Goal: Task Accomplishment & Management: Use online tool/utility

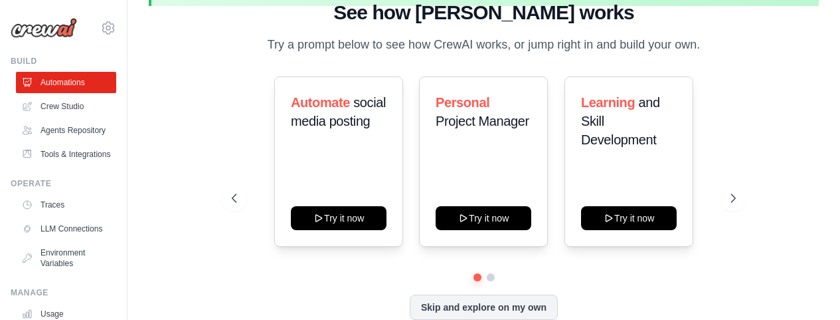
scroll to position [76, 0]
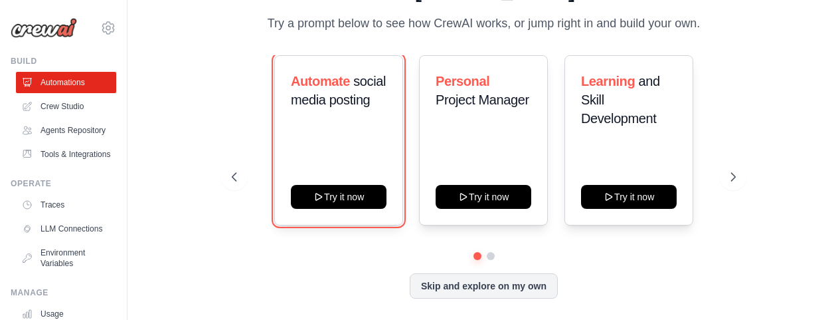
click at [335, 191] on button "Try it now" at bounding box center [339, 197] width 96 height 24
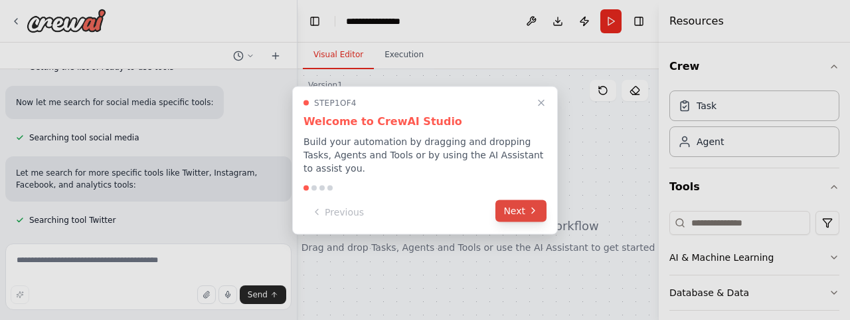
scroll to position [213, 0]
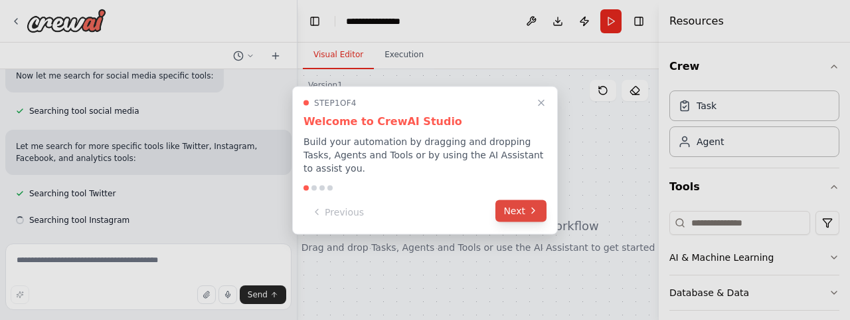
click at [530, 206] on icon at bounding box center [533, 210] width 11 height 11
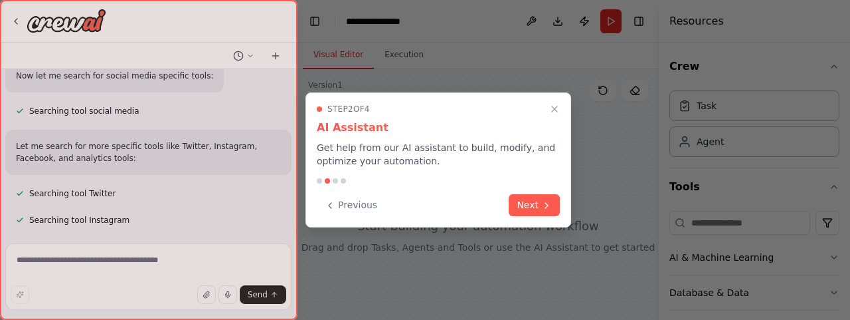
scroll to position [240, 0]
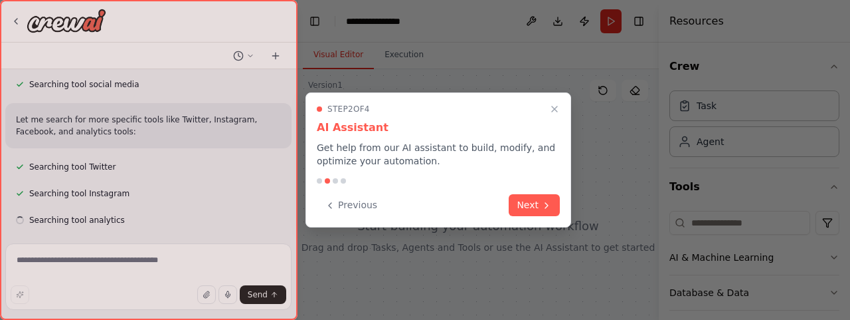
click at [530, 206] on button "Next" at bounding box center [534, 205] width 51 height 22
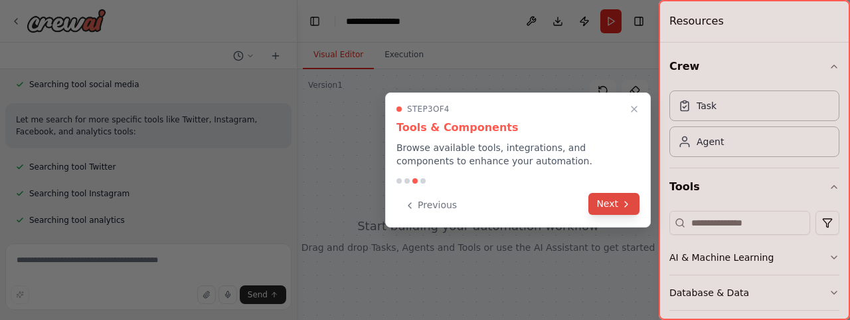
scroll to position [266, 0]
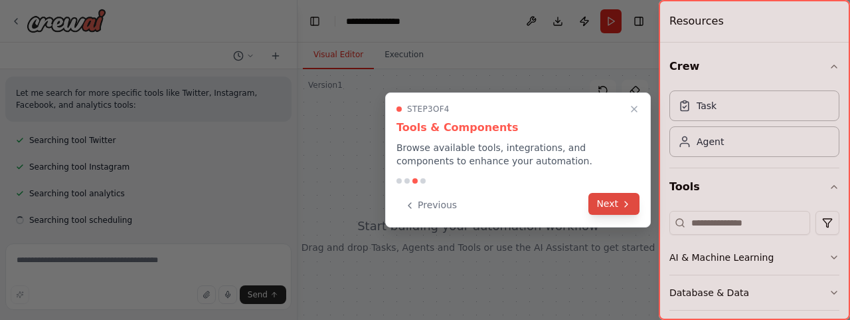
click at [626, 201] on icon at bounding box center [626, 204] width 11 height 11
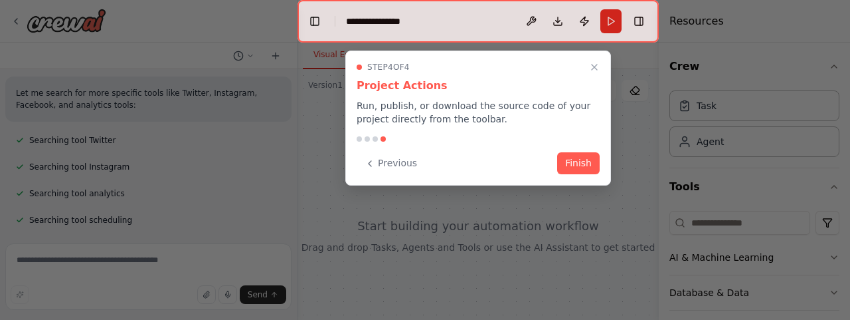
scroll to position [293, 0]
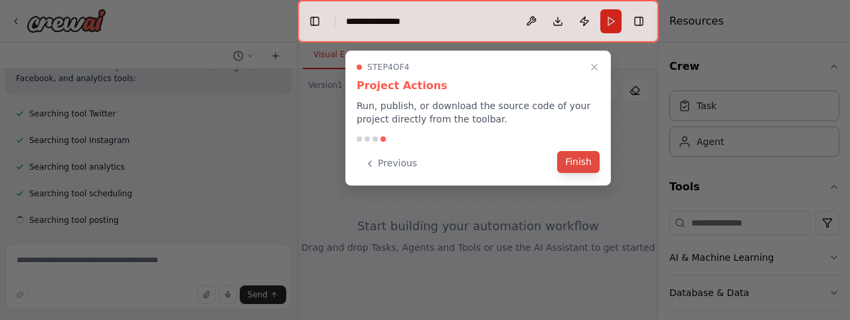
click at [583, 165] on button "Finish" at bounding box center [578, 162] width 43 height 22
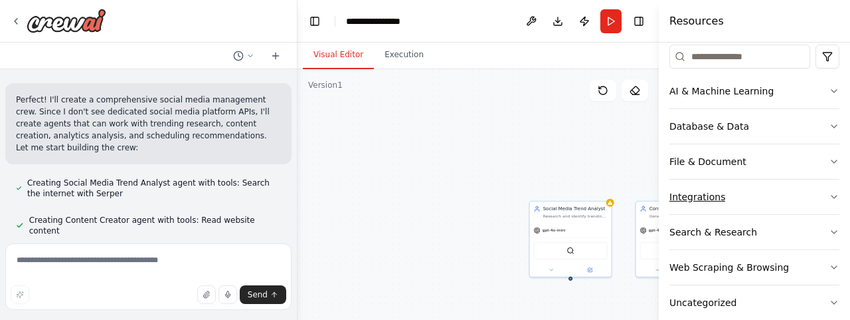
scroll to position [0, 0]
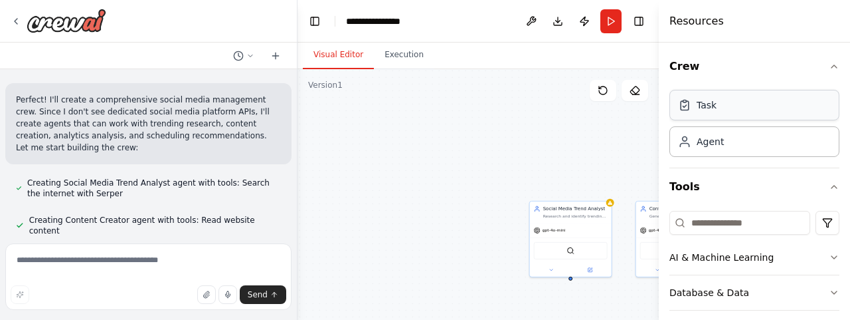
click at [736, 112] on div "Task" at bounding box center [755, 105] width 170 height 31
click at [698, 103] on div "Task" at bounding box center [707, 104] width 20 height 13
click at [684, 110] on icon at bounding box center [685, 105] width 8 height 9
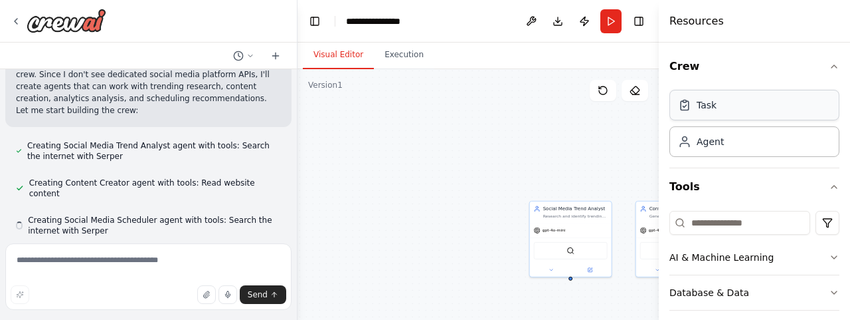
click at [719, 105] on div "Task" at bounding box center [755, 105] width 170 height 31
click at [711, 143] on div "Agent" at bounding box center [710, 140] width 27 height 13
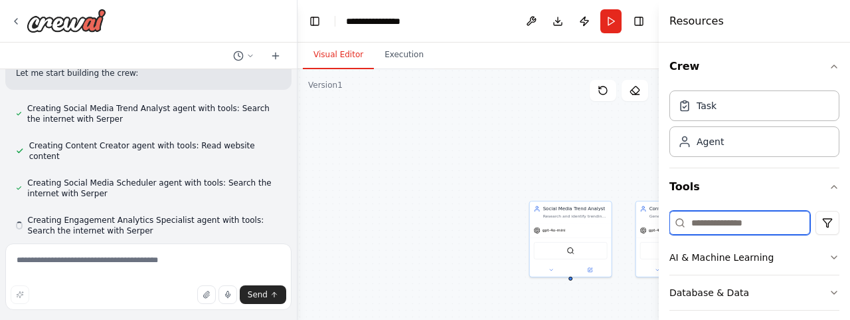
click at [754, 225] on input at bounding box center [740, 223] width 141 height 24
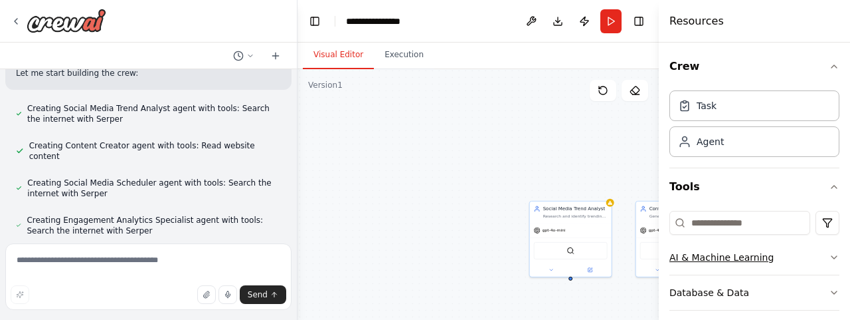
click at [755, 259] on div "AI & Machine Learning" at bounding box center [722, 256] width 104 height 13
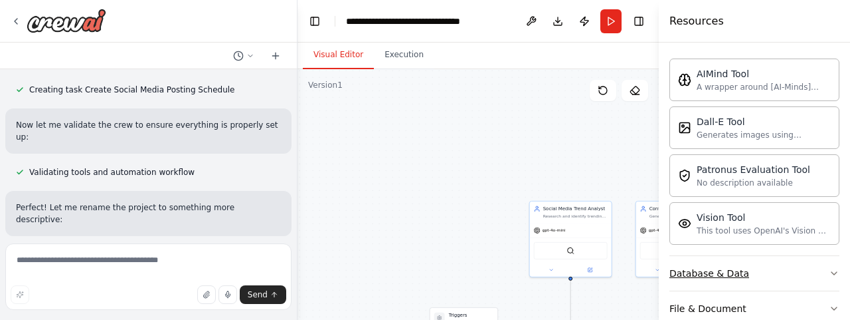
scroll to position [1113, 0]
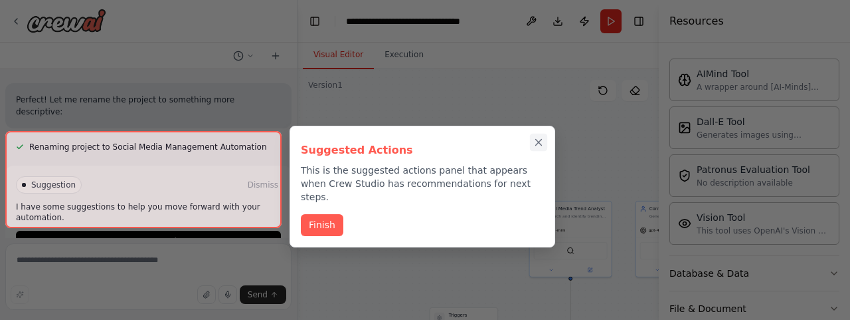
click at [537, 141] on icon "Close walkthrough" at bounding box center [539, 143] width 6 height 6
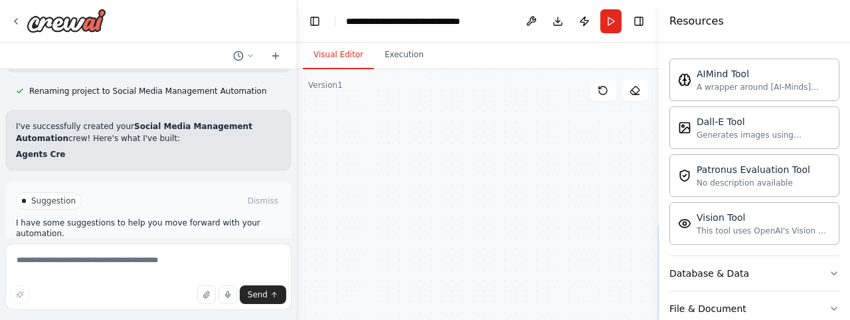
scroll to position [1018, 0]
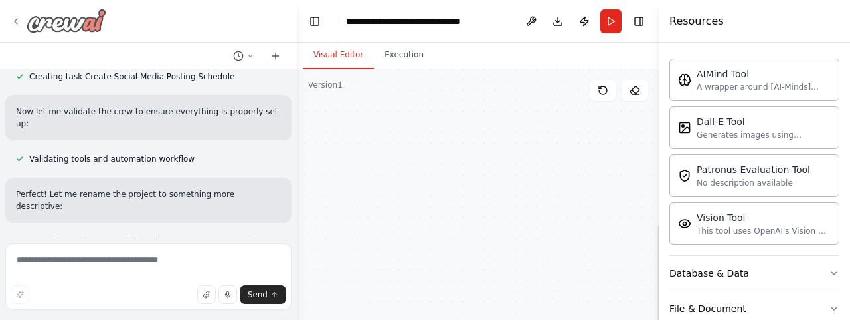
click at [17, 19] on icon at bounding box center [16, 21] width 3 height 5
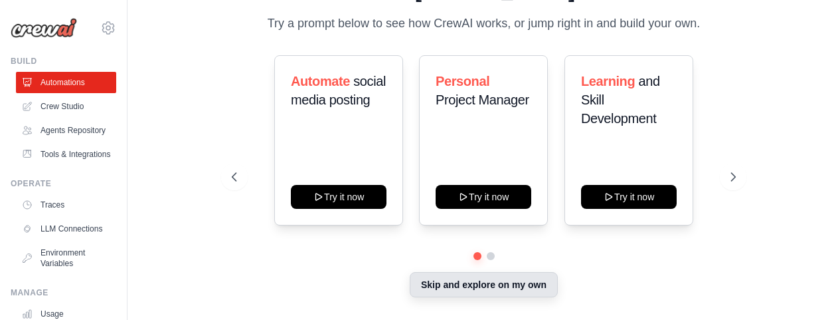
click at [478, 294] on button "Skip and explore on my own" at bounding box center [484, 284] width 148 height 25
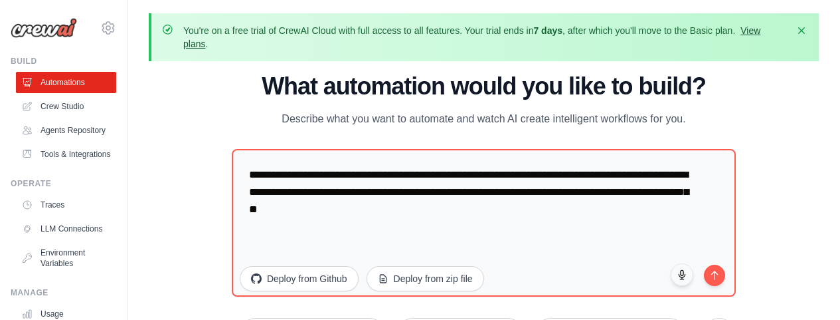
click at [761, 25] on link "View plans" at bounding box center [471, 37] width 577 height 24
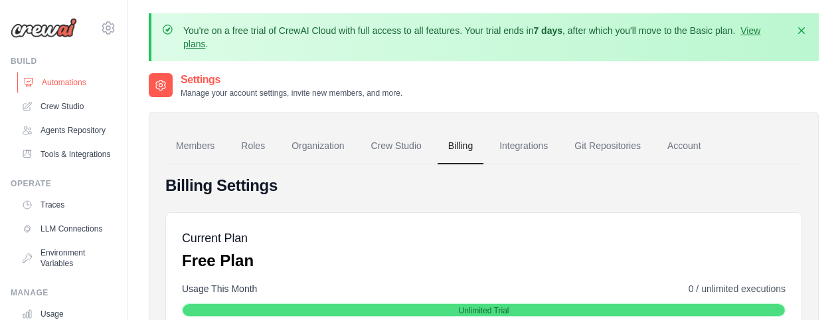
click at [64, 80] on link "Automations" at bounding box center [67, 82] width 100 height 21
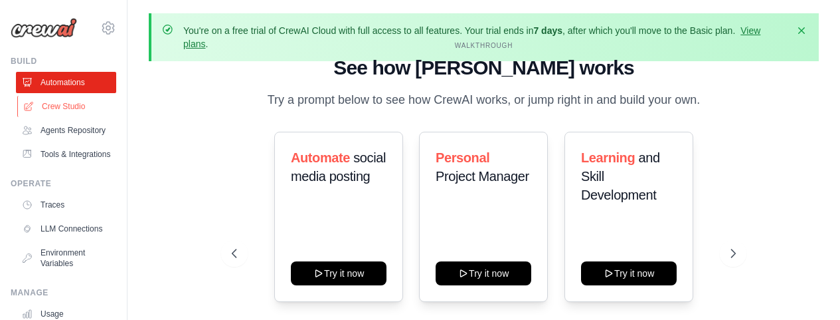
click at [57, 106] on link "Crew Studio" at bounding box center [67, 106] width 100 height 21
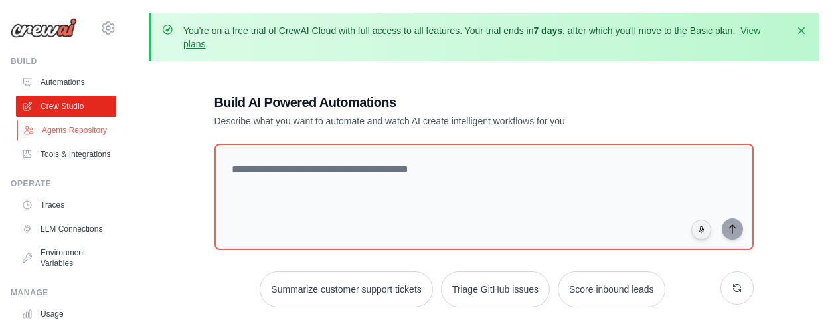
click at [57, 134] on link "Agents Repository" at bounding box center [67, 130] width 100 height 21
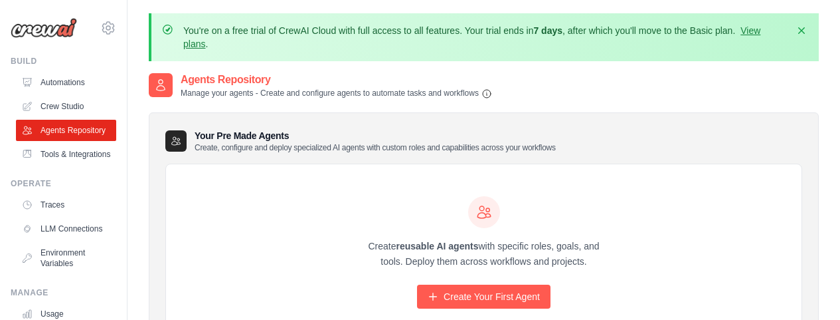
scroll to position [55, 0]
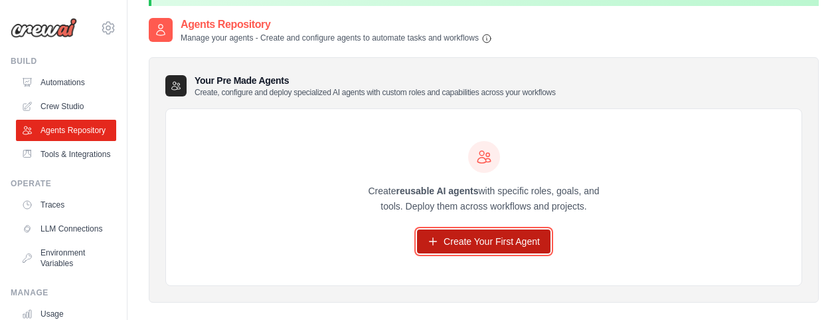
click at [517, 248] on link "Create Your First Agent" at bounding box center [484, 241] width 134 height 24
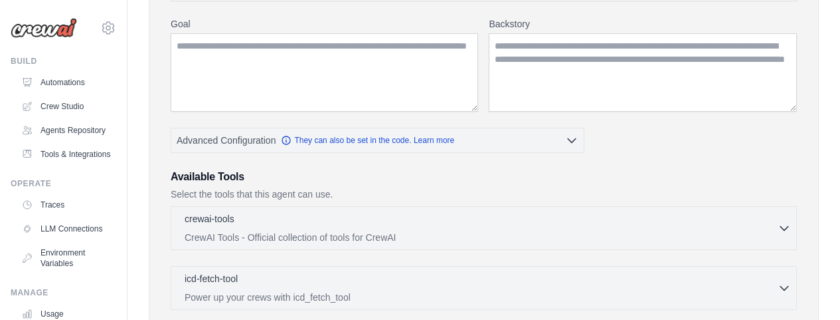
scroll to position [277, 0]
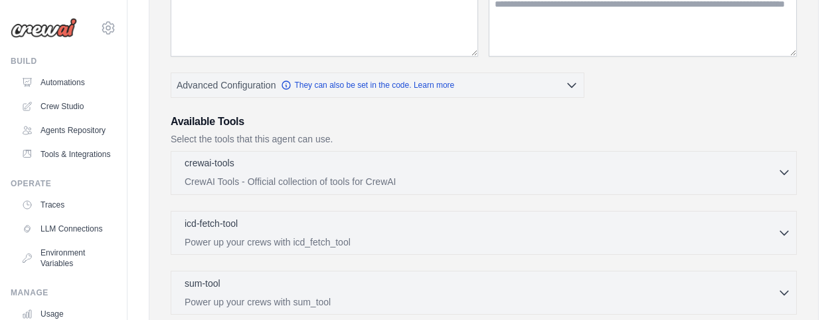
click at [405, 181] on p "CrewAI Tools - Official collection of tools for CrewAI" at bounding box center [481, 181] width 593 height 13
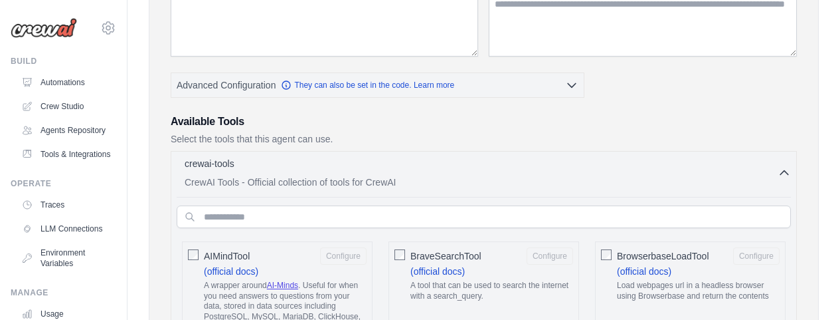
scroll to position [332, 0]
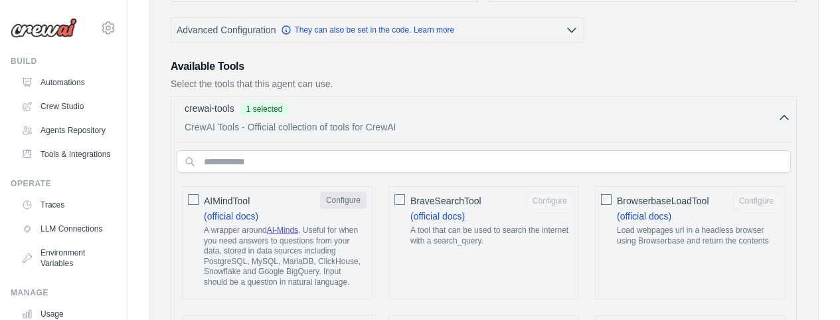
click at [362, 199] on button "Configure" at bounding box center [343, 199] width 47 height 17
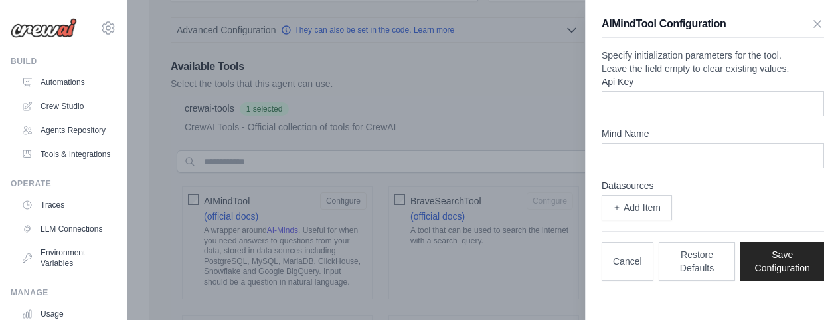
scroll to position [388, 0]
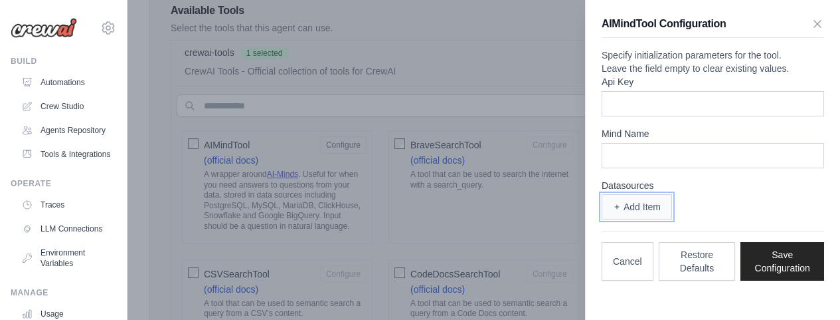
click at [657, 219] on button "Add Item" at bounding box center [637, 206] width 70 height 25
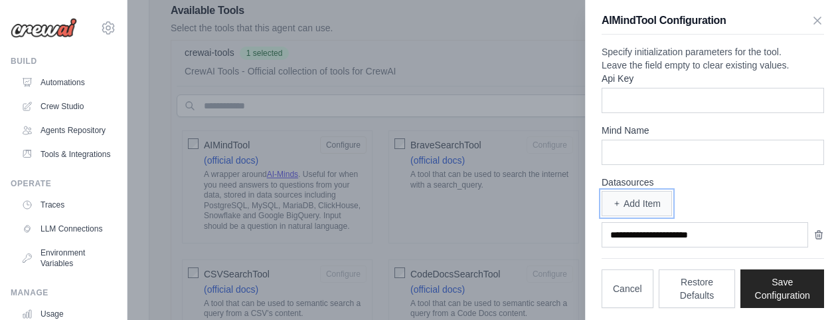
scroll to position [34, 0]
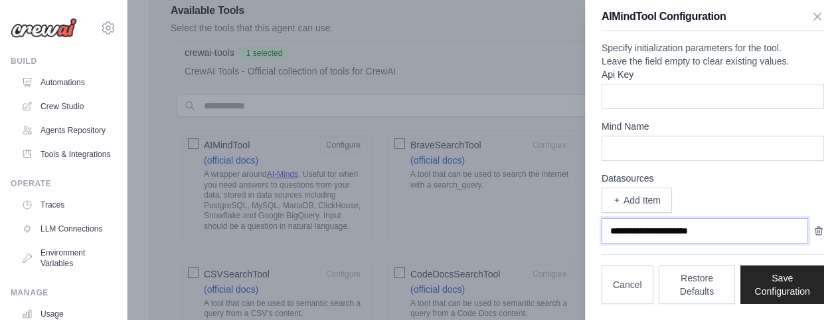
click at [656, 231] on input "text" at bounding box center [705, 230] width 207 height 25
type input "*"
click at [814, 230] on icon "button" at bounding box center [819, 230] width 11 height 11
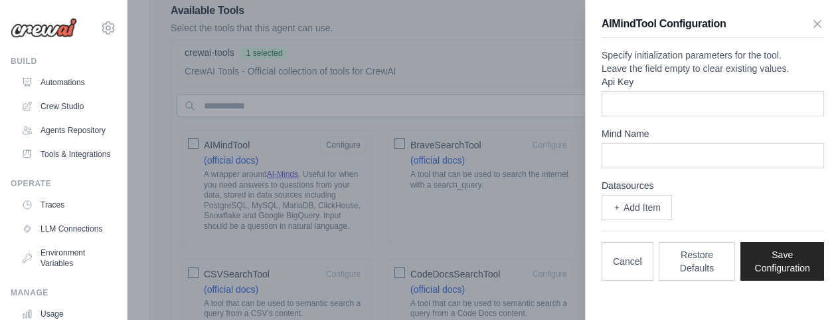
scroll to position [3, 0]
click at [648, 219] on button "Add Item" at bounding box center [637, 206] width 70 height 25
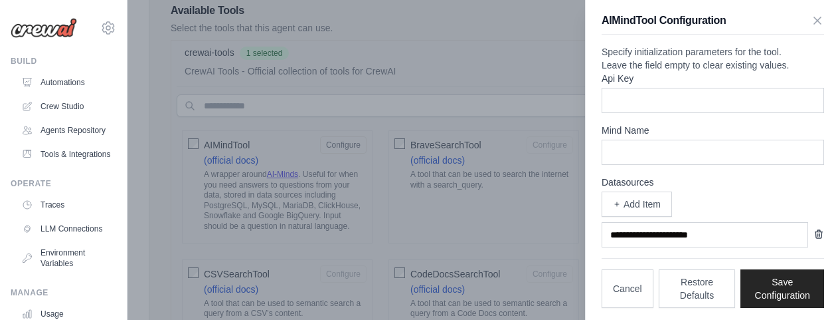
click at [816, 238] on icon "button" at bounding box center [819, 234] width 7 height 8
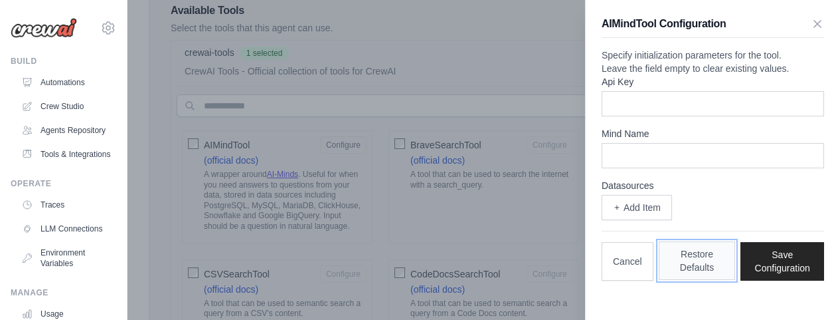
click at [686, 280] on button "Restore Defaults" at bounding box center [697, 260] width 77 height 39
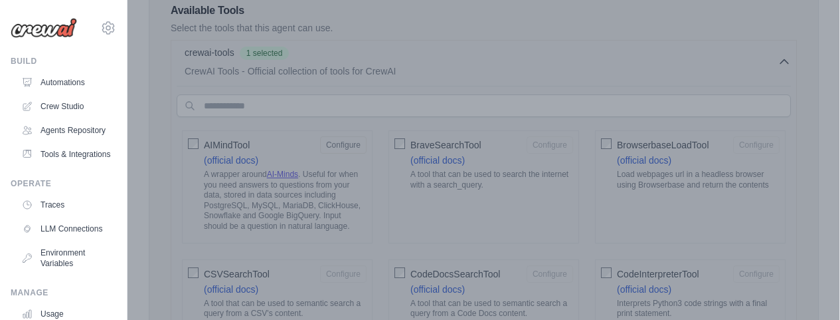
scroll to position [0, 0]
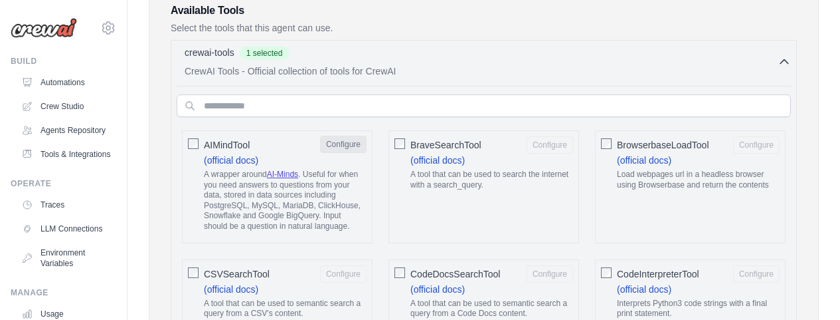
click at [354, 145] on button "Configure" at bounding box center [343, 144] width 47 height 17
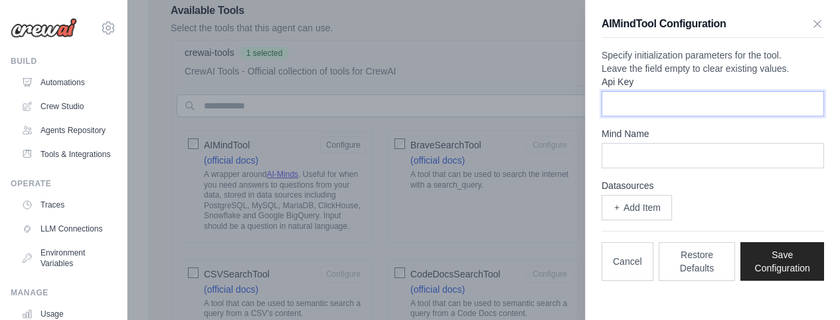
click at [743, 116] on input "Api Key" at bounding box center [713, 103] width 223 height 25
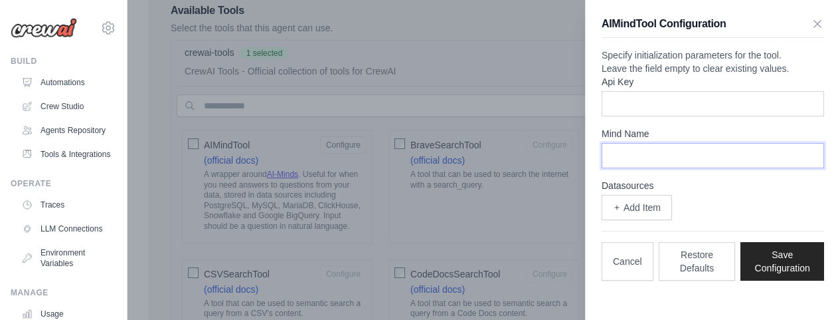
click at [665, 168] on input "Mind Name" at bounding box center [713, 155] width 223 height 25
click at [813, 27] on icon "button" at bounding box center [817, 23] width 13 height 13
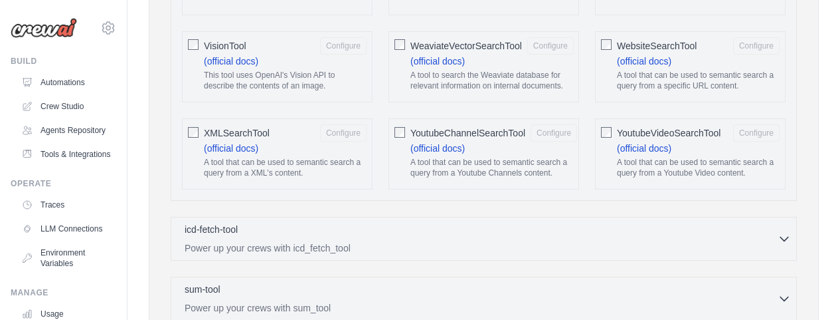
scroll to position [2657, 0]
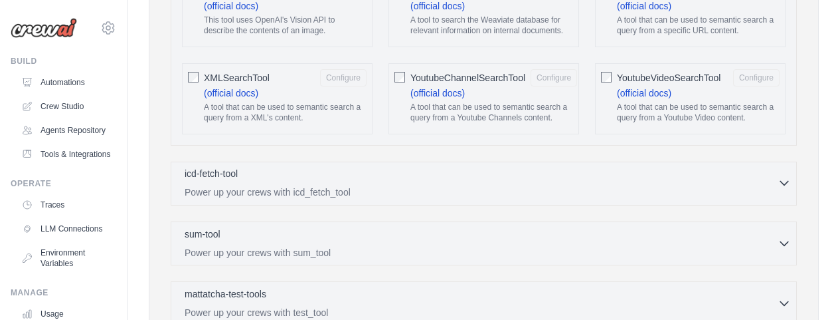
click at [477, 167] on div "icd-fetch-tool 0 selected" at bounding box center [481, 175] width 593 height 16
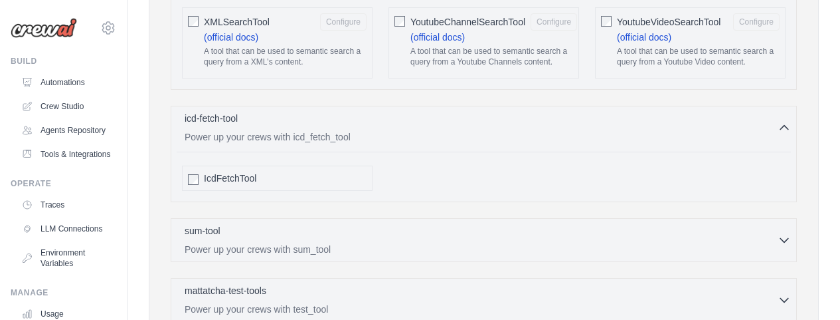
scroll to position [2768, 0]
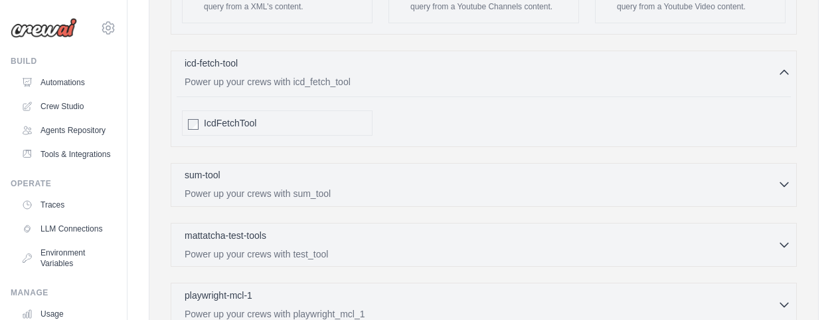
click at [490, 187] on p "Power up your crews with sum_tool" at bounding box center [481, 193] width 593 height 13
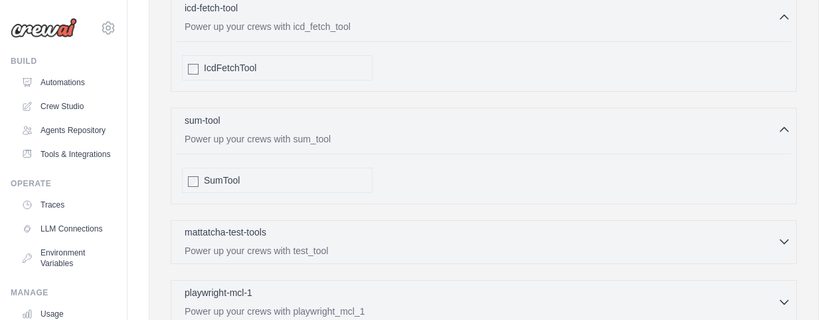
scroll to position [2934, 0]
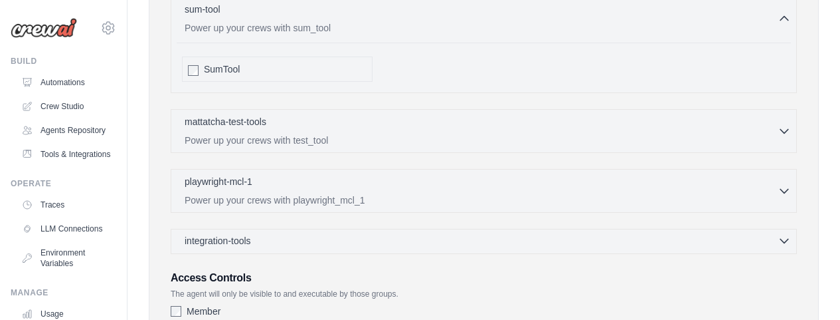
click at [363, 234] on div "integration-tools 0 selected" at bounding box center [488, 240] width 607 height 13
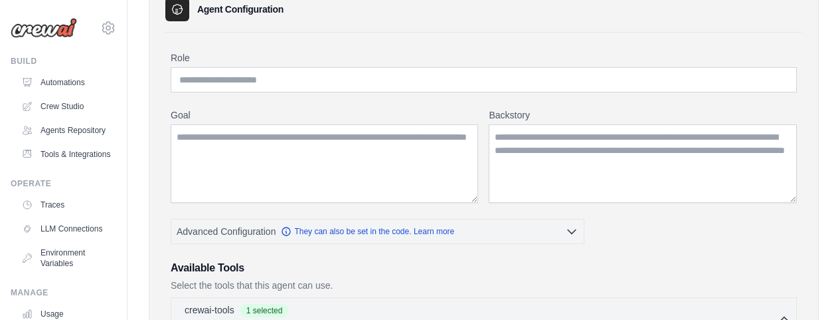
scroll to position [0, 0]
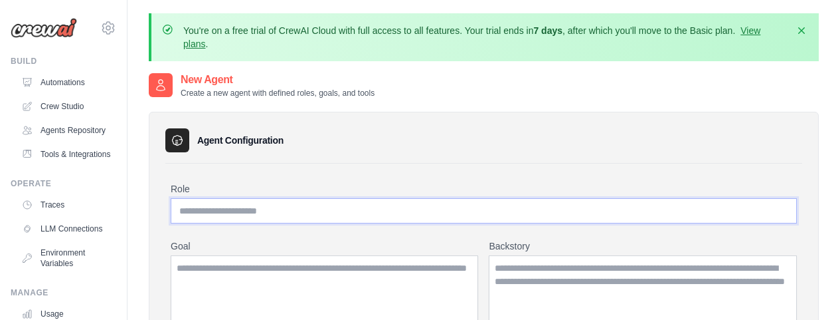
click at [320, 213] on input "Role" at bounding box center [484, 210] width 626 height 25
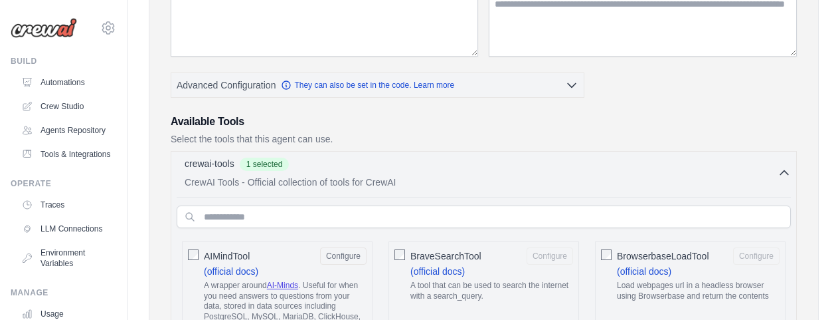
scroll to position [111, 0]
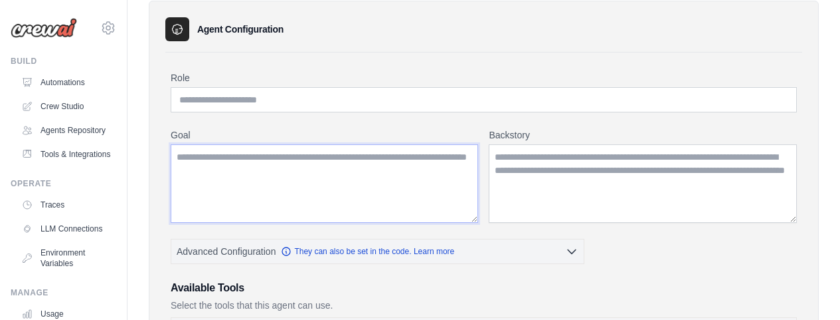
click at [267, 178] on textarea "Goal" at bounding box center [325, 183] width 308 height 78
click at [320, 97] on input "Role" at bounding box center [484, 99] width 626 height 25
type input "*"
type input "**********"
click at [320, 169] on textarea "Goal" at bounding box center [325, 183] width 308 height 78
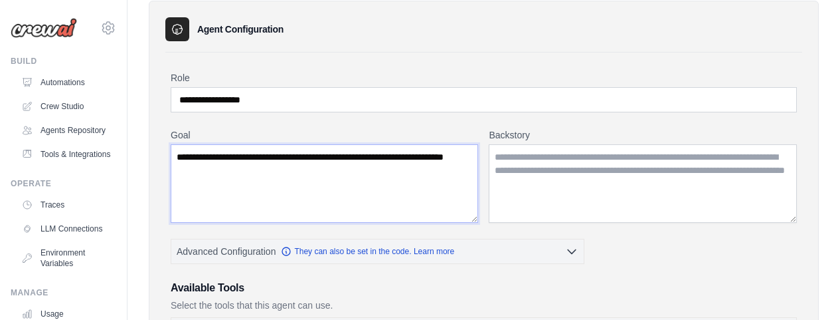
type textarea "**********"
click at [554, 191] on textarea "Backstory" at bounding box center [643, 183] width 308 height 78
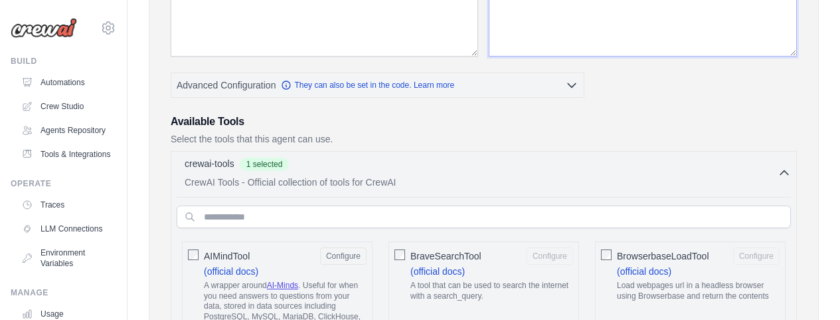
scroll to position [387, 0]
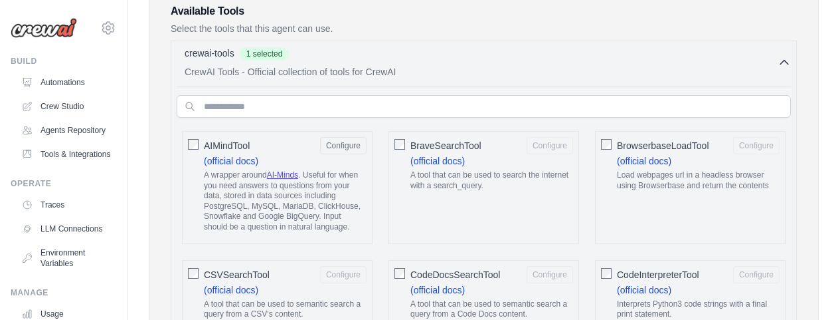
type textarea "**********"
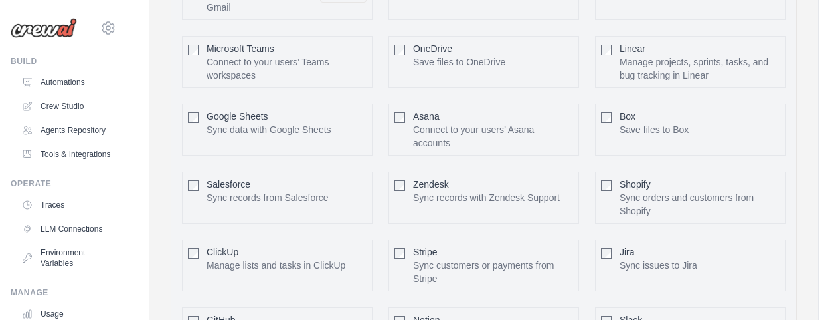
scroll to position [3466, 0]
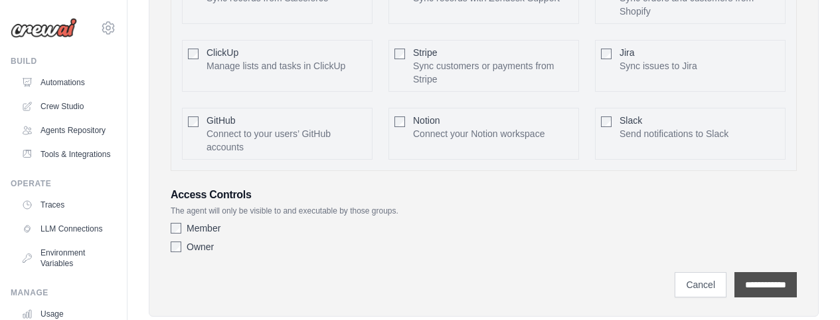
click at [770, 272] on input "**********" at bounding box center [766, 284] width 62 height 25
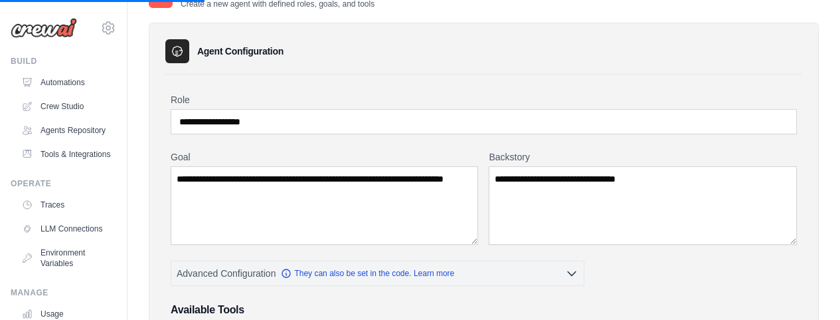
scroll to position [33, 0]
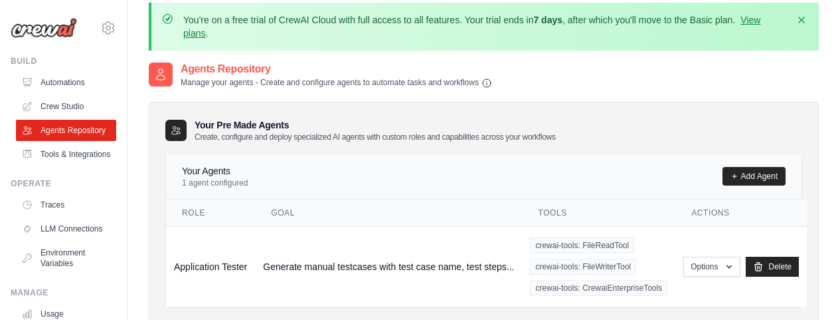
scroll to position [130, 0]
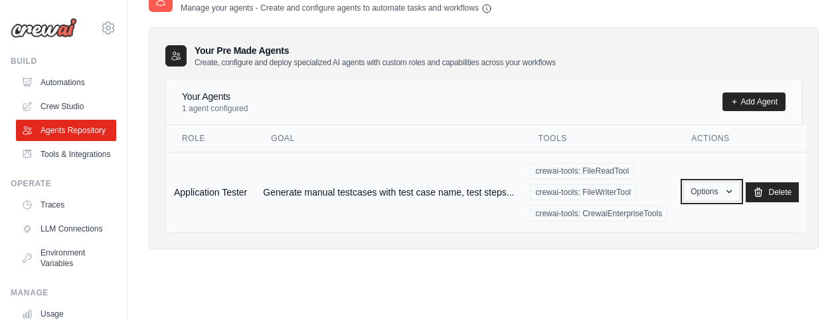
click at [699, 193] on button "Options" at bounding box center [712, 191] width 56 height 20
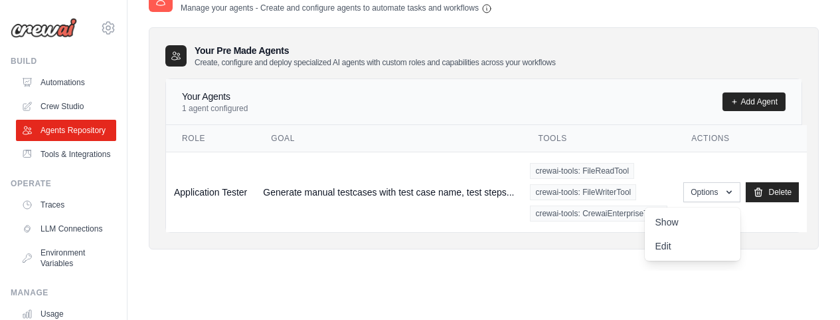
click at [415, 254] on div "Agents Repository Manage your agents - Create and configure agents to automate …" at bounding box center [484, 129] width 670 height 284
click at [373, 190] on td "Generate manual testcases with test case name, test steps..." at bounding box center [388, 191] width 267 height 80
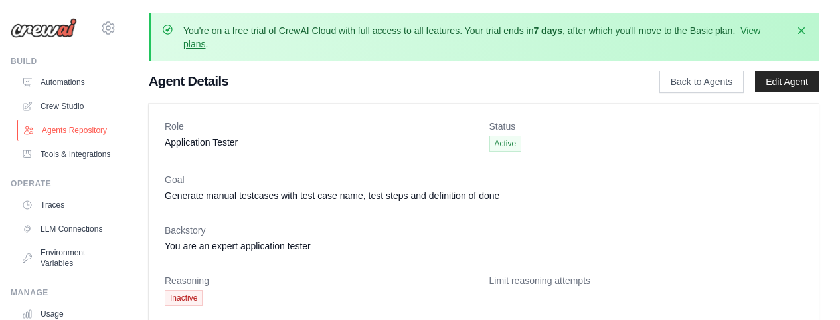
click at [47, 129] on link "Agents Repository" at bounding box center [67, 130] width 100 height 21
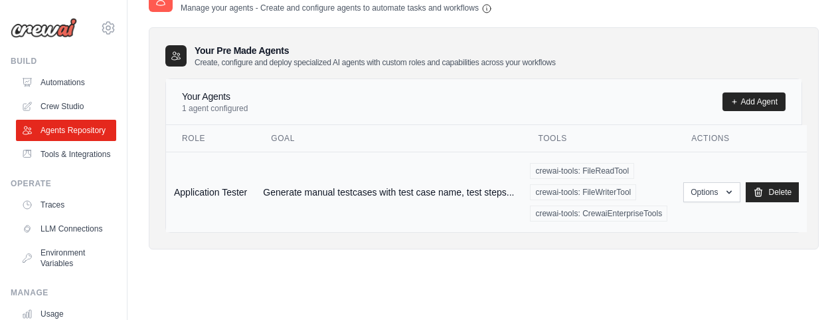
scroll to position [30, 0]
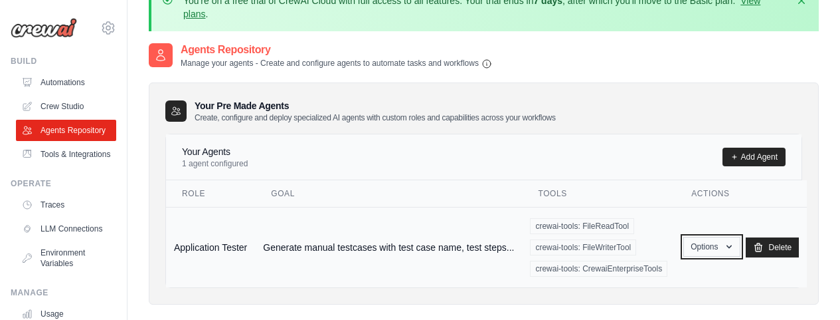
click at [711, 243] on button "Options" at bounding box center [712, 246] width 56 height 20
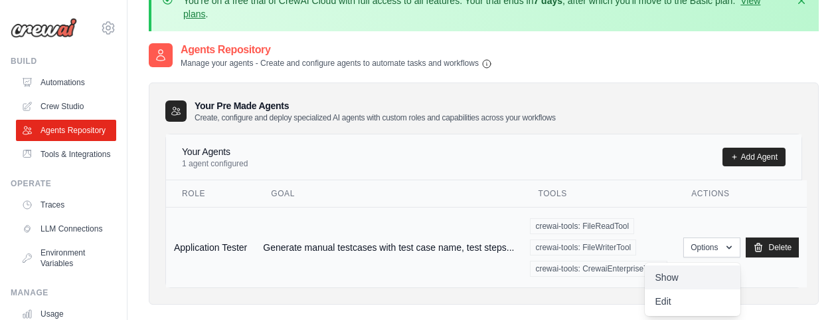
click at [664, 273] on link "Show" at bounding box center [693, 277] width 96 height 24
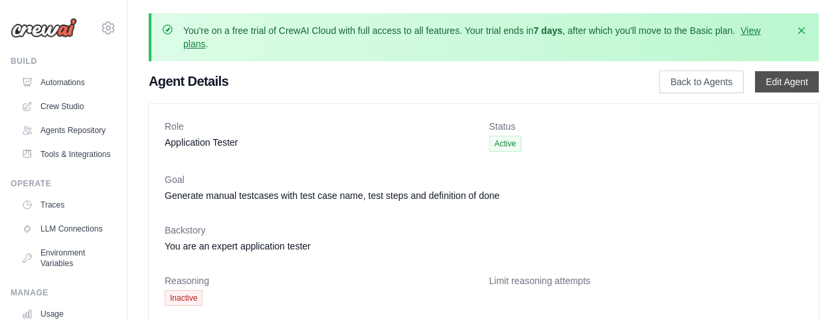
click at [798, 86] on link "Edit Agent" at bounding box center [787, 81] width 64 height 21
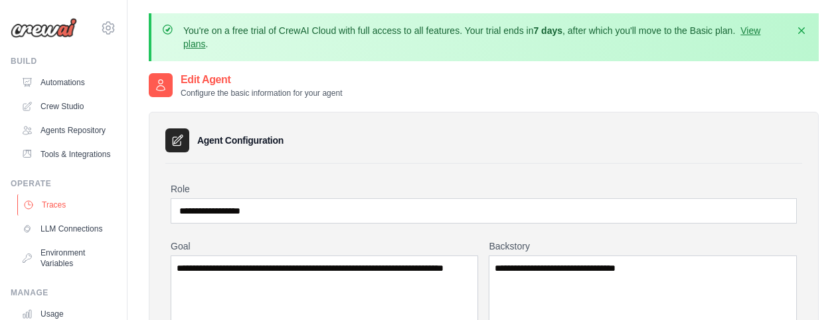
click at [53, 215] on link "Traces" at bounding box center [67, 204] width 100 height 21
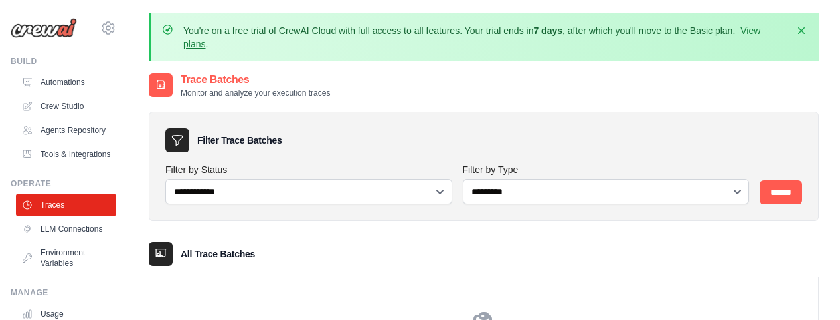
scroll to position [123, 0]
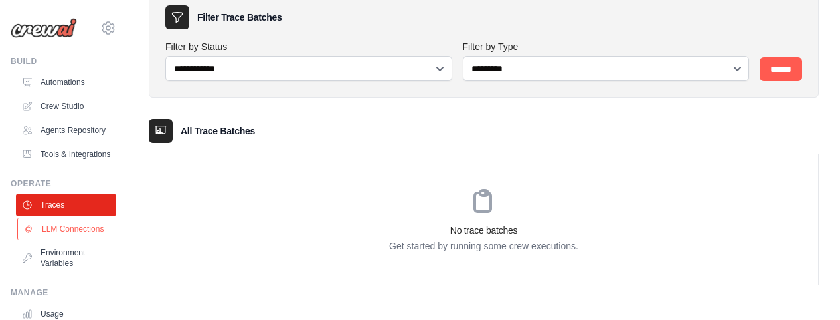
click at [47, 239] on link "LLM Connections" at bounding box center [67, 228] width 100 height 21
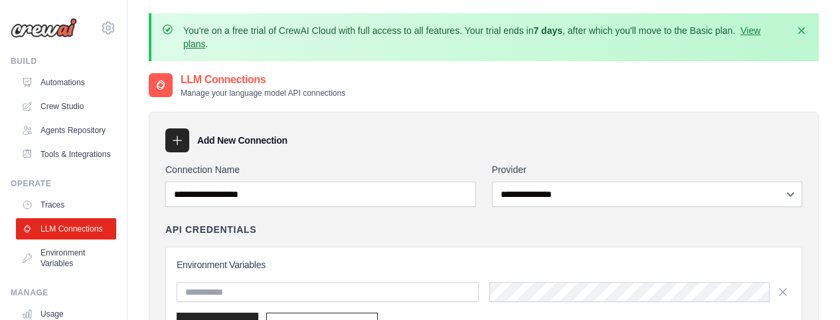
scroll to position [55, 0]
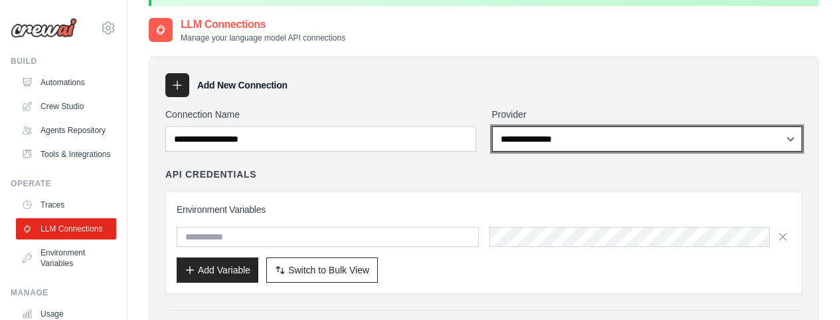
click at [567, 136] on select "**********" at bounding box center [647, 138] width 311 height 25
select select "*****"
click at [492, 126] on select "**********" at bounding box center [647, 138] width 311 height 25
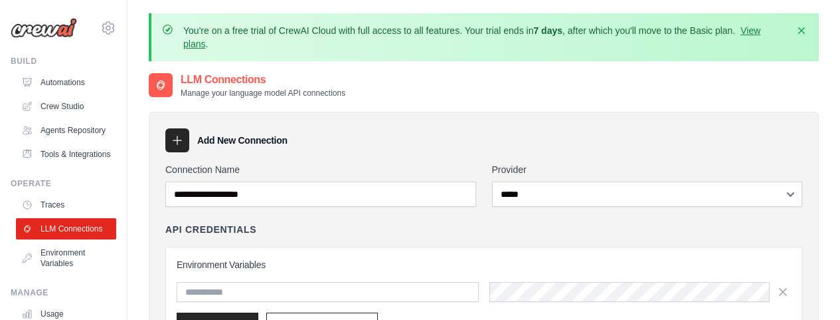
scroll to position [111, 0]
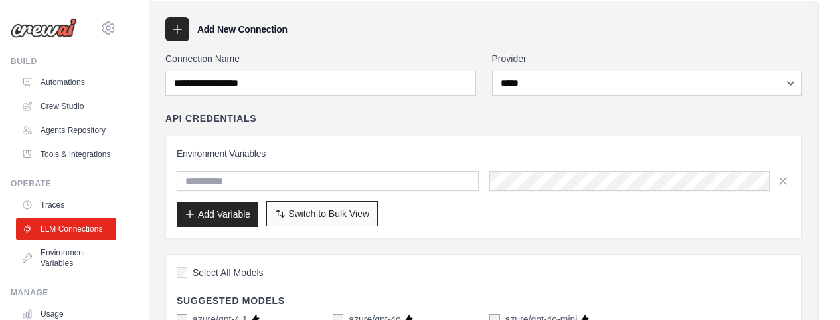
click at [367, 224] on button "Switch to Bulk View Switch to Table View" at bounding box center [322, 213] width 112 height 25
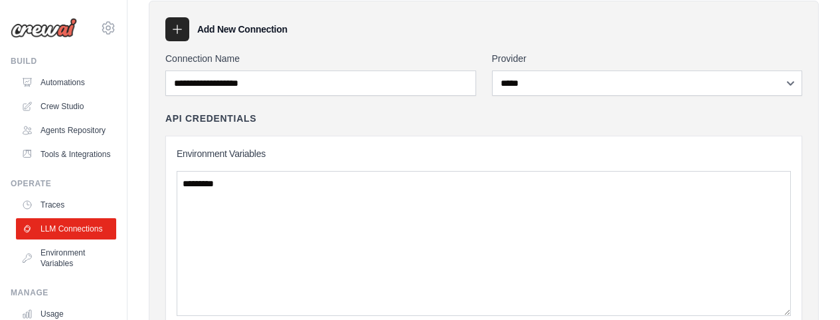
scroll to position [277, 0]
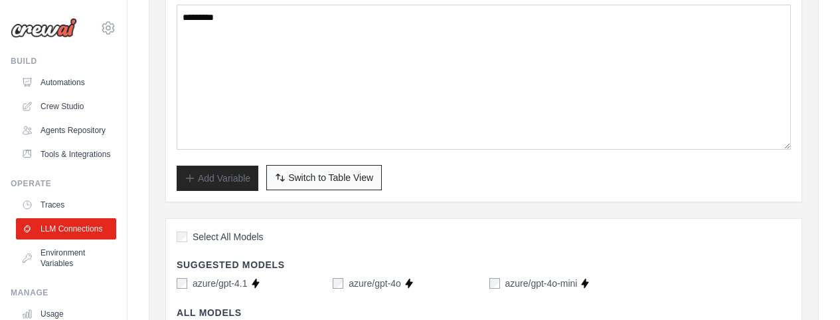
click at [318, 183] on span "Switch to Table View" at bounding box center [330, 177] width 85 height 13
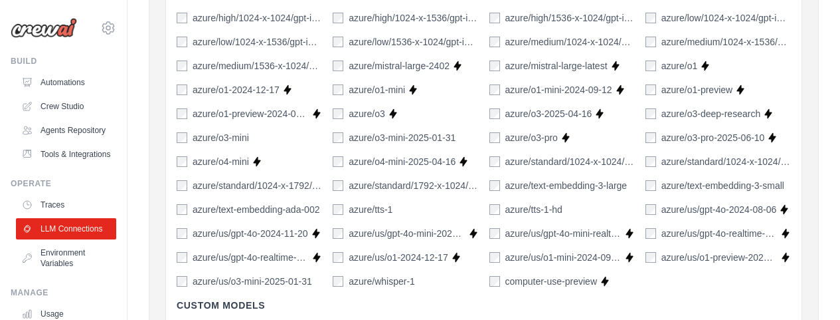
scroll to position [1107, 0]
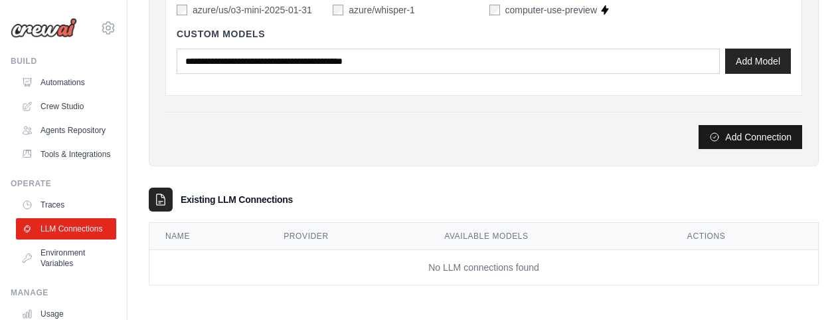
click at [725, 140] on button "Add Connection" at bounding box center [751, 137] width 104 height 24
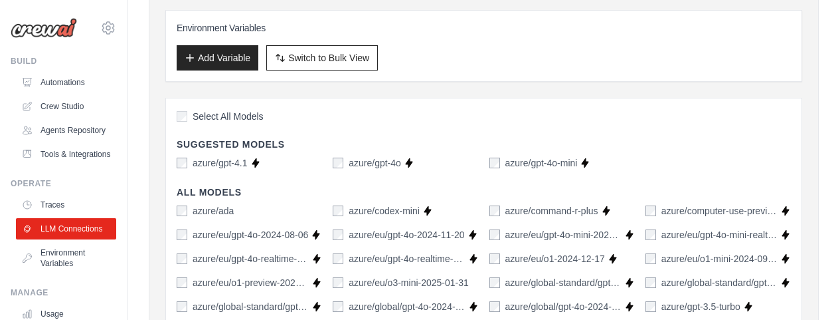
scroll to position [292, 0]
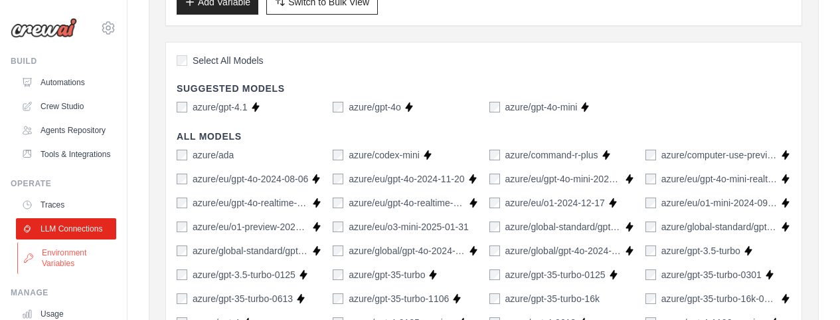
click at [61, 274] on link "Environment Variables" at bounding box center [67, 258] width 100 height 32
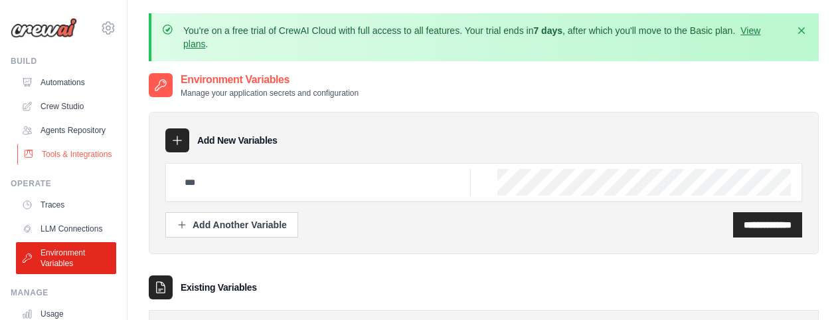
click at [60, 165] on link "Tools & Integrations" at bounding box center [67, 153] width 100 height 21
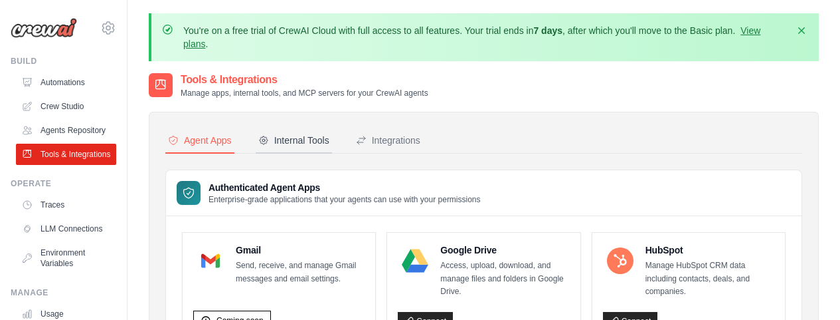
click at [303, 145] on div "Internal Tools" at bounding box center [293, 140] width 71 height 13
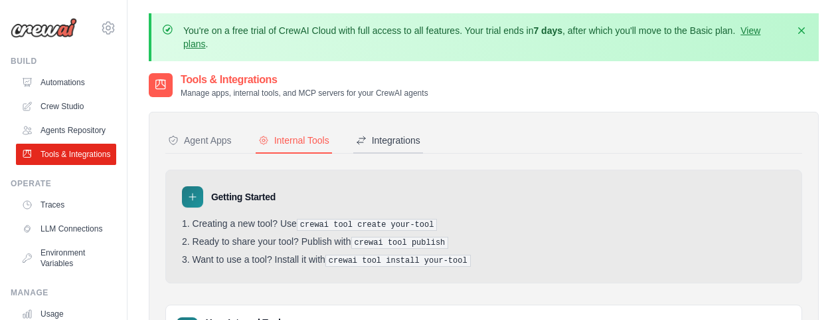
click at [391, 141] on div "Integrations" at bounding box center [388, 140] width 64 height 13
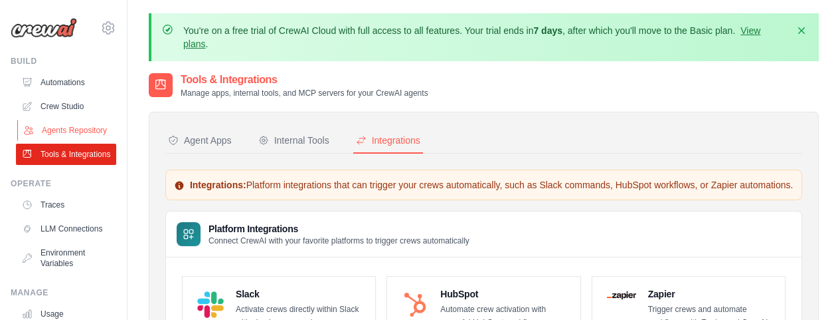
click at [41, 141] on link "Agents Repository" at bounding box center [67, 130] width 100 height 21
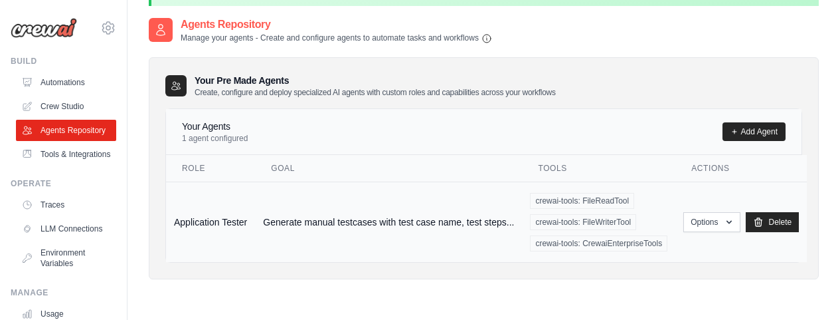
scroll to position [85, 0]
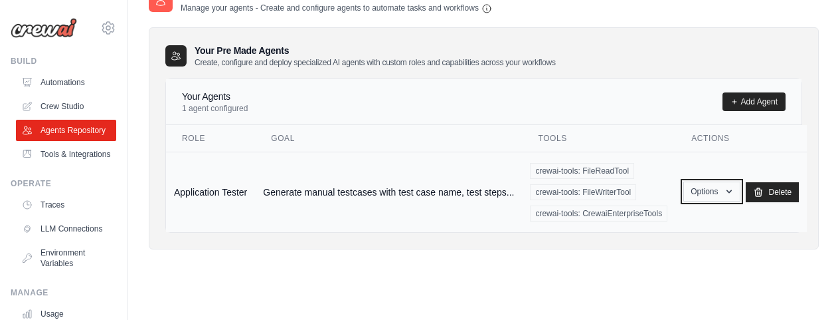
click at [713, 187] on button "Options" at bounding box center [712, 191] width 56 height 20
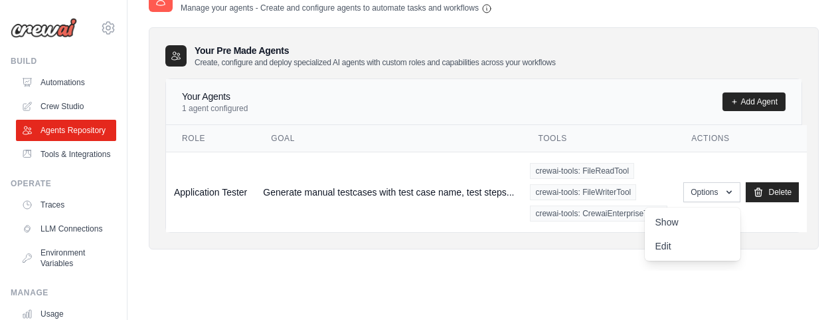
click at [187, 291] on div "Agents Repository Manage your agents - Create and configure agents to automate …" at bounding box center [484, 147] width 670 height 320
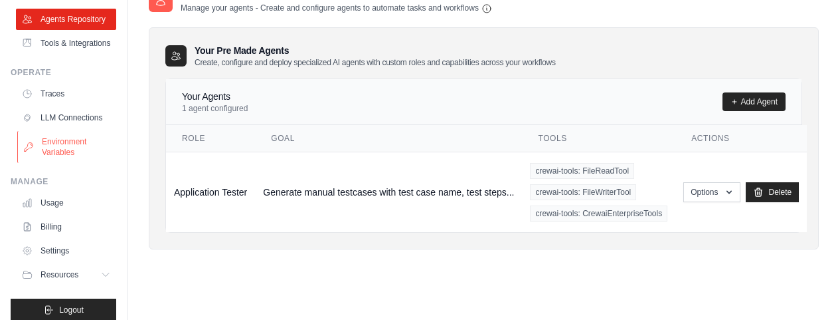
scroll to position [155, 0]
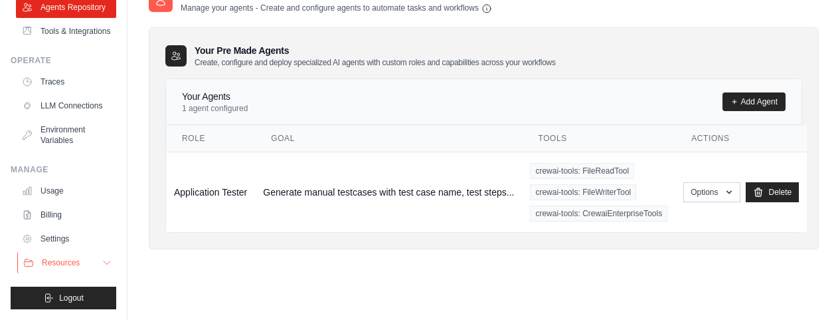
click at [102, 264] on icon at bounding box center [107, 262] width 11 height 11
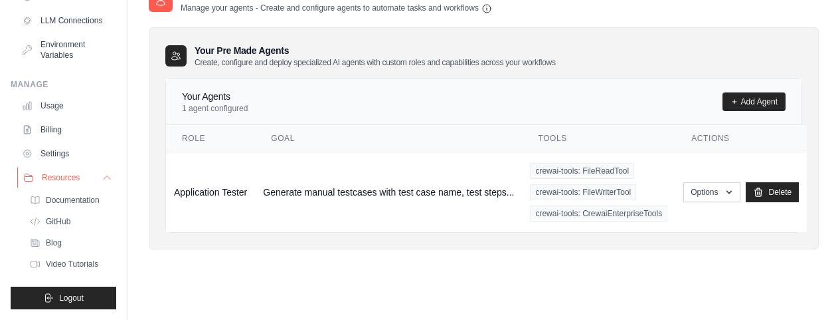
scroll to position [0, 0]
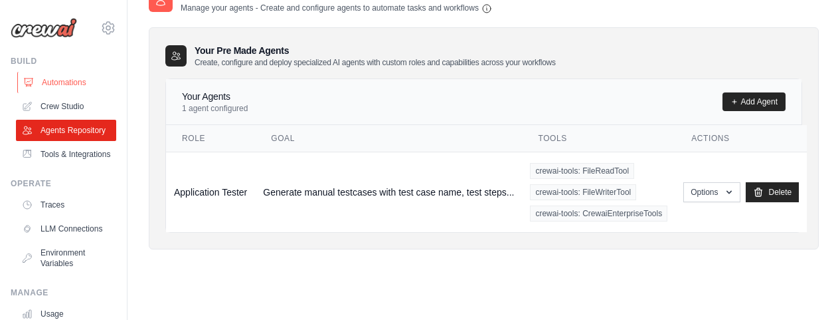
click at [72, 77] on link "Automations" at bounding box center [67, 82] width 100 height 21
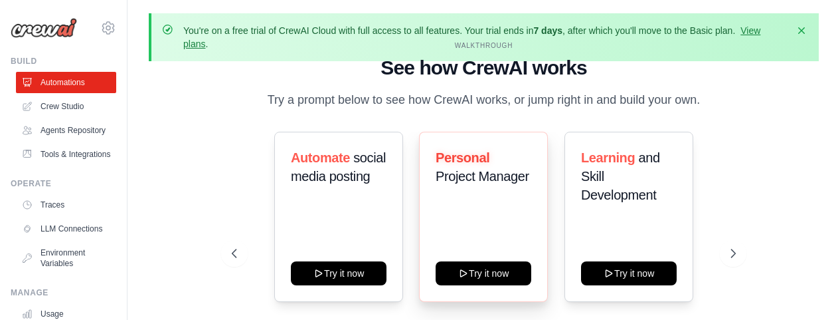
scroll to position [76, 0]
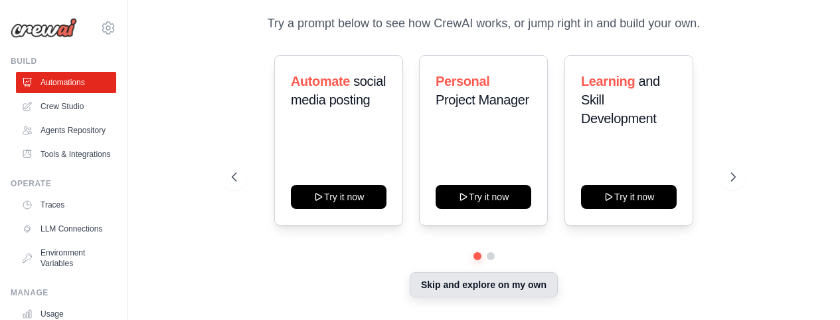
click at [529, 291] on button "Skip and explore on my own" at bounding box center [484, 284] width 148 height 25
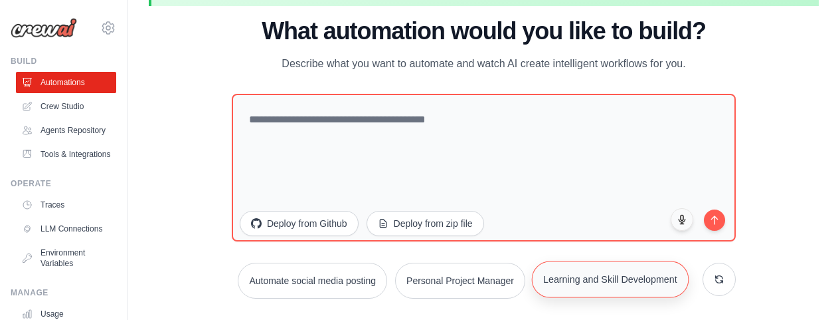
scroll to position [58, 0]
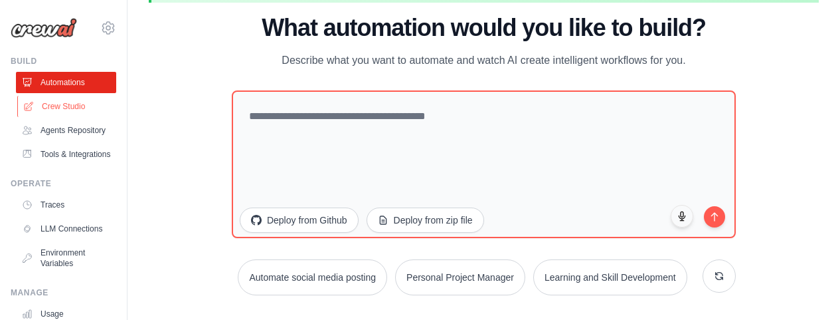
click at [80, 115] on link "Crew Studio" at bounding box center [67, 106] width 100 height 21
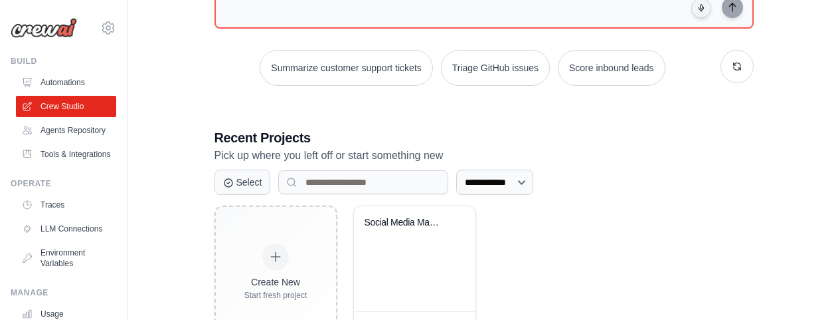
scroll to position [274, 0]
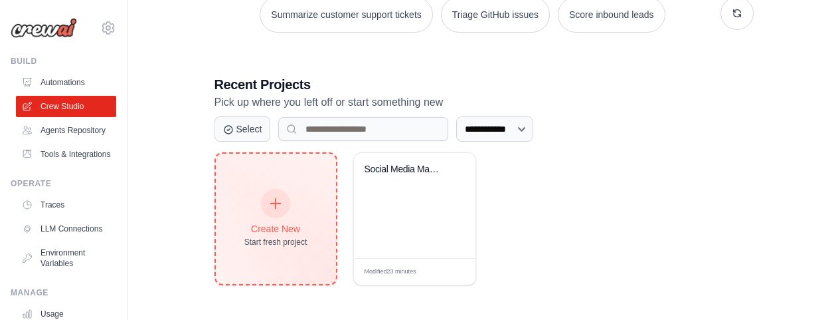
click at [298, 217] on div "Create New Start fresh project" at bounding box center [275, 218] width 63 height 57
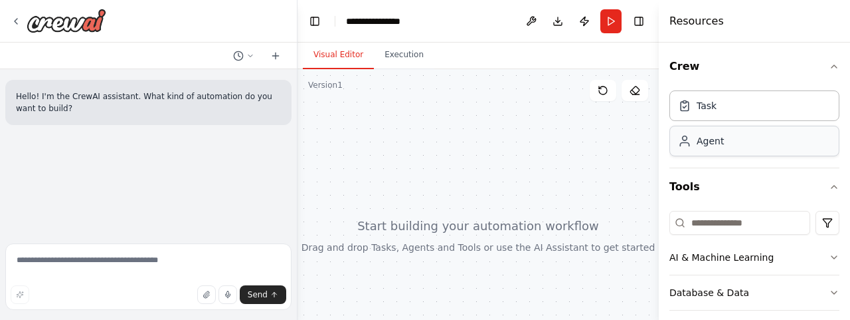
click at [807, 154] on div "Agent" at bounding box center [755, 141] width 170 height 31
click at [725, 138] on div "Agent" at bounding box center [755, 141] width 170 height 31
click at [695, 112] on div "Task" at bounding box center [755, 105] width 170 height 31
click at [393, 23] on div "**********" at bounding box center [379, 21] width 66 height 13
click at [614, 19] on button "Run" at bounding box center [611, 21] width 21 height 24
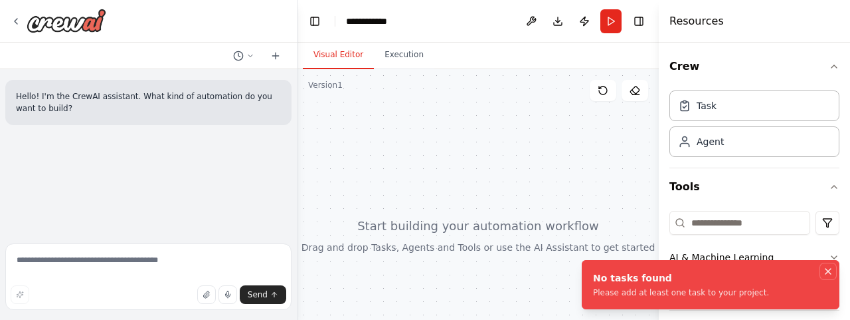
click at [829, 274] on icon "Notifications (F8)" at bounding box center [828, 271] width 11 height 11
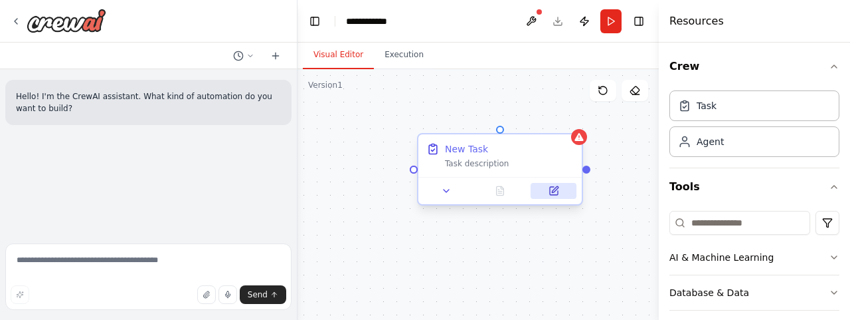
click at [557, 195] on icon at bounding box center [554, 191] width 8 height 8
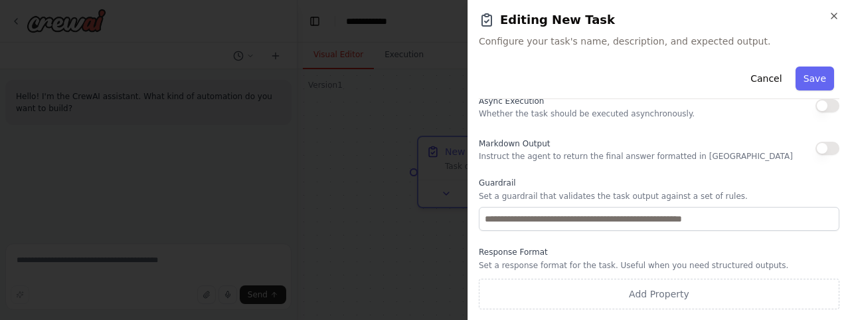
scroll to position [114, 0]
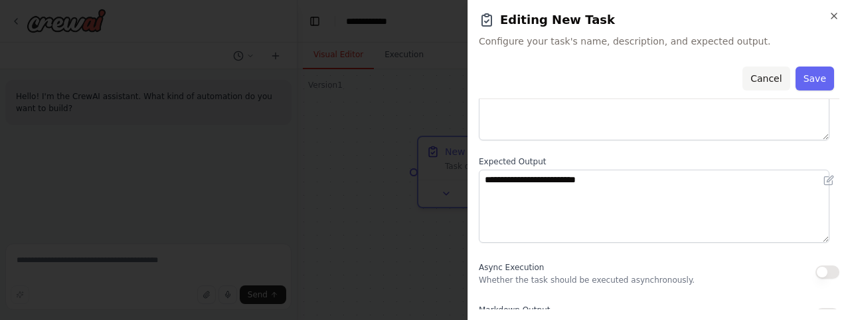
click at [753, 77] on button "Cancel" at bounding box center [766, 78] width 47 height 24
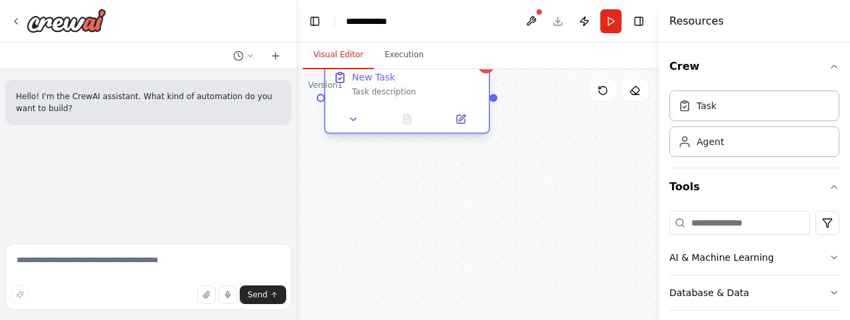
drag, startPoint x: 488, startPoint y: 146, endPoint x: 395, endPoint y: 74, distance: 118.0
click at [395, 74] on div "New Task" at bounding box center [416, 76] width 129 height 13
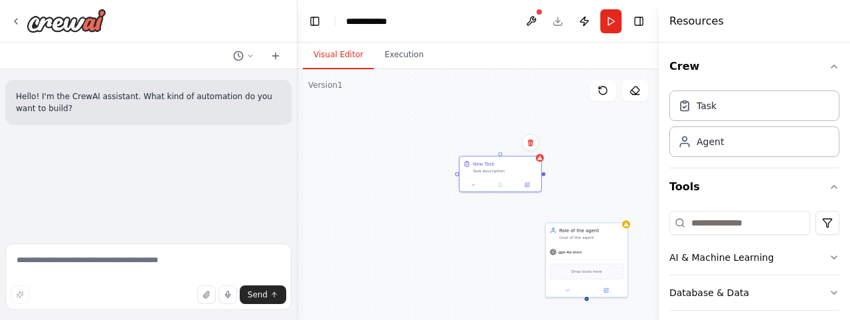
drag, startPoint x: 524, startPoint y: 178, endPoint x: 547, endPoint y: 177, distance: 23.3
click at [547, 177] on div "Triggers No triggers configured Event Schedule Manage New Task Task description…" at bounding box center [478, 235] width 361 height 332
click at [472, 187] on div at bounding box center [501, 183] width 82 height 14
click at [477, 185] on button at bounding box center [473, 183] width 23 height 8
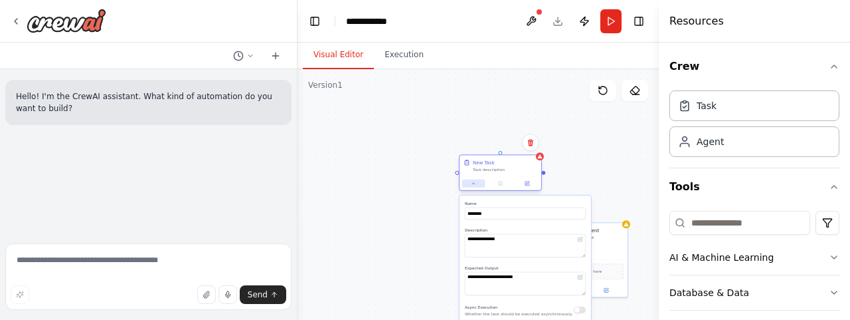
click at [470, 187] on button at bounding box center [473, 183] width 23 height 8
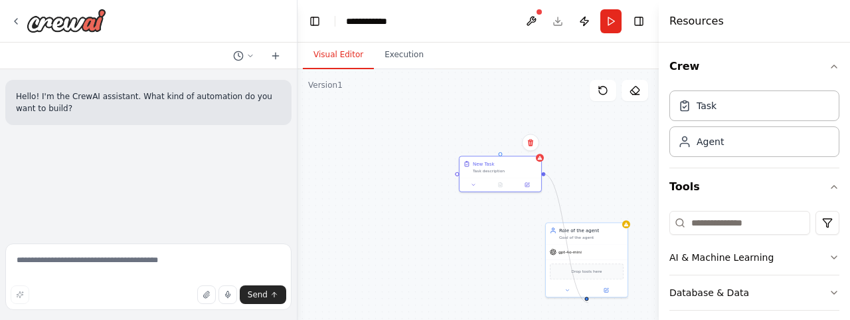
drag, startPoint x: 545, startPoint y: 174, endPoint x: 589, endPoint y: 302, distance: 135.5
click at [589, 302] on div "Triggers No triggers configured Event Schedule Manage New Task Task description…" at bounding box center [478, 235] width 361 height 332
click at [612, 226] on div "Role of the agent" at bounding box center [591, 228] width 64 height 7
drag, startPoint x: 498, startPoint y: 172, endPoint x: 396, endPoint y: 170, distance: 102.3
click at [396, 170] on div "Task description" at bounding box center [405, 169] width 64 height 5
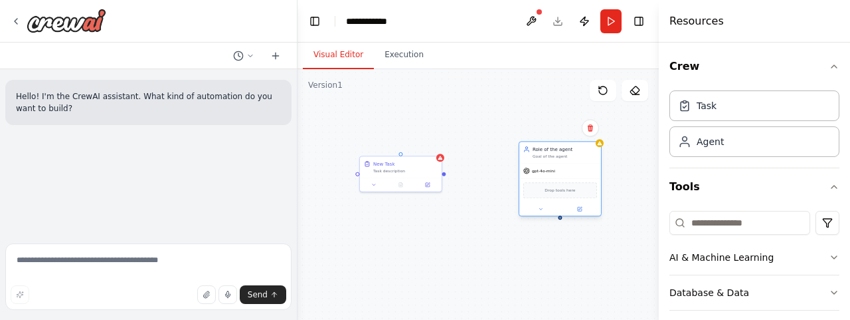
drag, startPoint x: 572, startPoint y: 254, endPoint x: 547, endPoint y: 161, distance: 95.7
click at [547, 161] on div "Role of the agent Goal of the agent gpt-4o-mini Drop tools here" at bounding box center [560, 178] width 83 height 75
drag, startPoint x: 442, startPoint y: 173, endPoint x: 559, endPoint y: 223, distance: 128.0
click at [559, 223] on div "Triggers No triggers configured Event Schedule Manage New Task Task description…" at bounding box center [478, 235] width 361 height 332
click at [554, 185] on div "Drop tools here" at bounding box center [560, 190] width 74 height 16
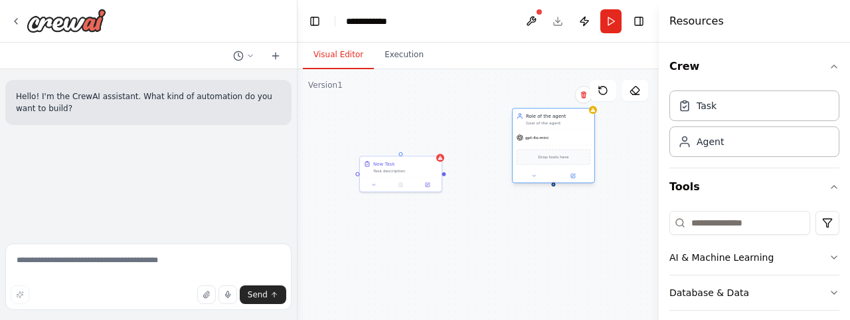
drag, startPoint x: 553, startPoint y: 147, endPoint x: 547, endPoint y: 103, distance: 44.2
click at [547, 108] on div "Role of the agent Goal of the agent" at bounding box center [554, 118] width 82 height 21
click at [548, 94] on div "Triggers No triggers configured Event Schedule Manage New Task Task description…" at bounding box center [478, 235] width 361 height 332
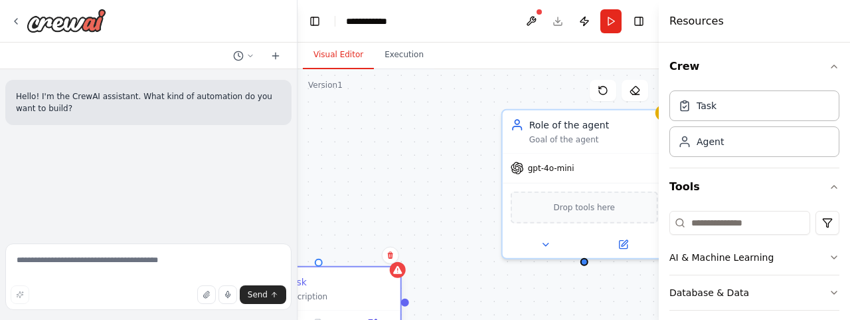
drag, startPoint x: 307, startPoint y: 255, endPoint x: 373, endPoint y: 304, distance: 82.2
click at [373, 304] on div "New Task Task description" at bounding box center [318, 288] width 163 height 43
drag, startPoint x: 409, startPoint y: 304, endPoint x: 590, endPoint y: 261, distance: 185.8
click at [590, 261] on div "Triggers No triggers configured Event Schedule Manage New Task Task description…" at bounding box center [478, 235] width 361 height 332
click at [571, 207] on span "Drop tools here" at bounding box center [584, 204] width 62 height 13
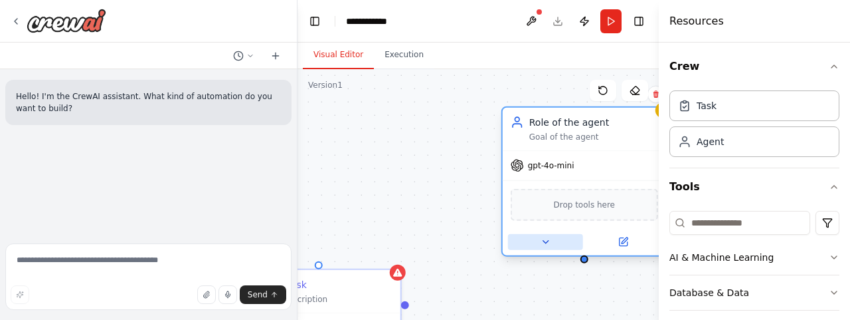
click at [547, 248] on button at bounding box center [545, 242] width 75 height 16
click at [542, 238] on icon at bounding box center [545, 241] width 11 height 11
click at [584, 198] on span "Drop tools here" at bounding box center [584, 204] width 62 height 13
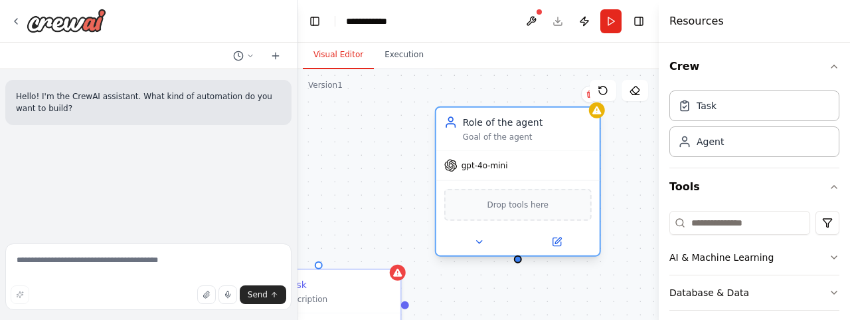
drag, startPoint x: 570, startPoint y: 124, endPoint x: 496, endPoint y: 124, distance: 73.7
click at [496, 124] on div "Role of the agent" at bounding box center [527, 122] width 129 height 13
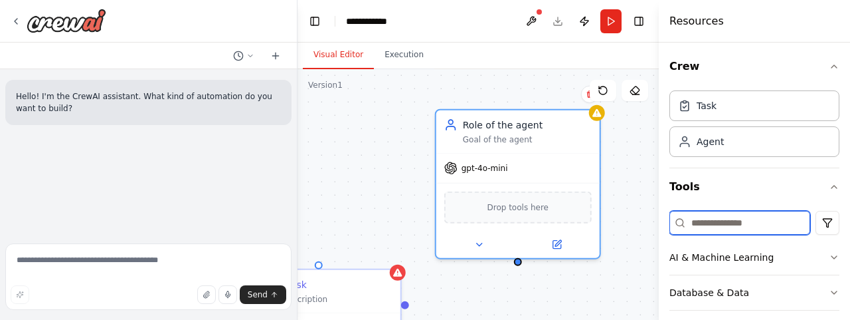
click at [731, 216] on input at bounding box center [740, 223] width 141 height 24
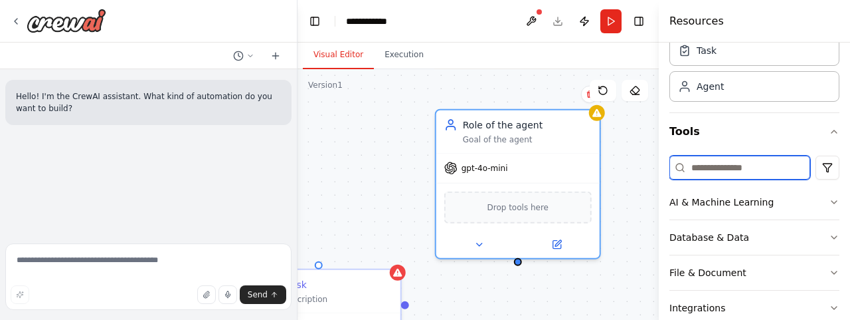
scroll to position [111, 0]
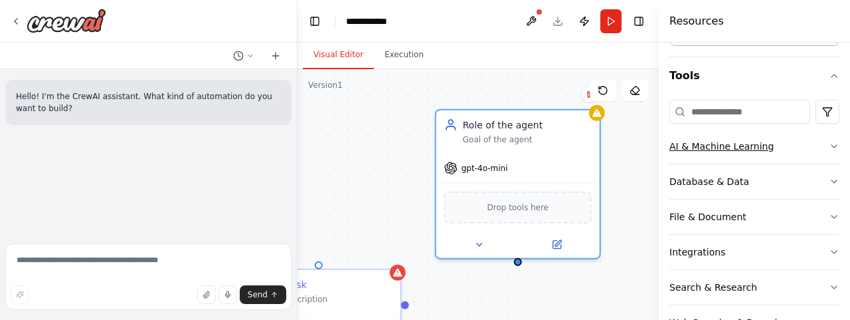
click at [829, 142] on icon "button" at bounding box center [834, 146] width 11 height 11
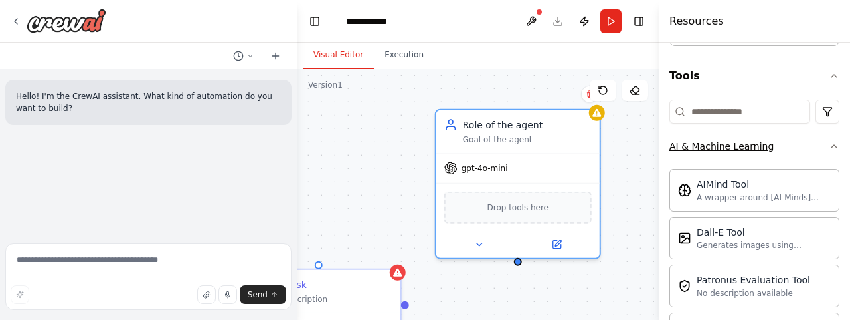
click at [829, 142] on icon "button" at bounding box center [834, 146] width 11 height 11
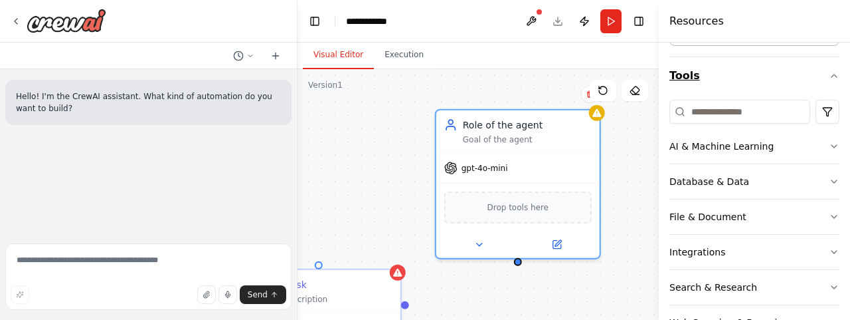
click at [828, 69] on button "Tools" at bounding box center [755, 75] width 170 height 37
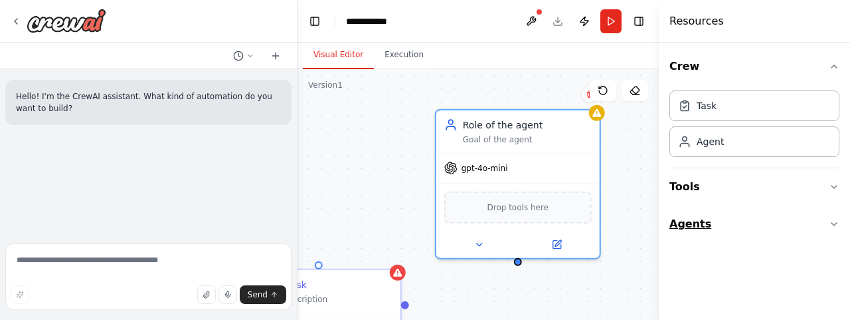
click at [836, 222] on icon "button" at bounding box center [834, 224] width 11 height 11
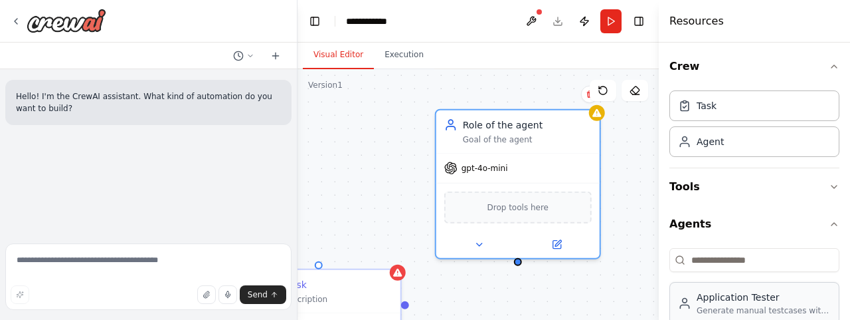
scroll to position [27, 0]
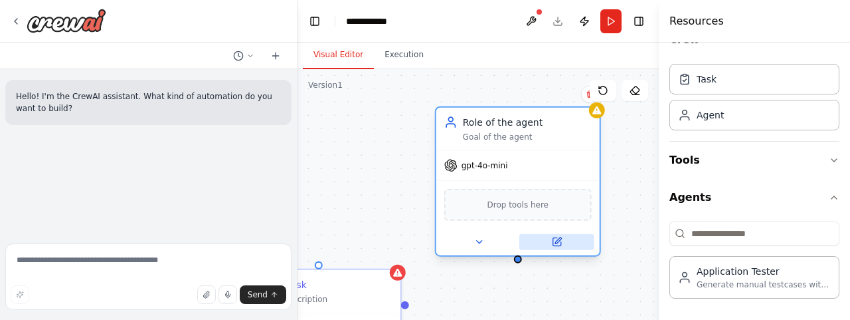
click at [563, 244] on button at bounding box center [556, 242] width 75 height 16
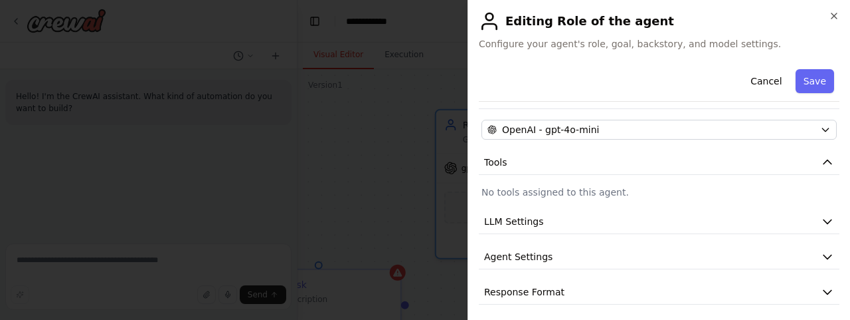
scroll to position [0, 0]
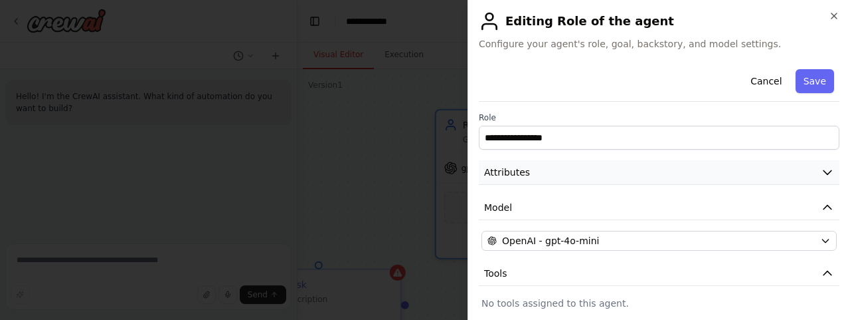
click at [688, 173] on button "Attributes" at bounding box center [659, 172] width 361 height 25
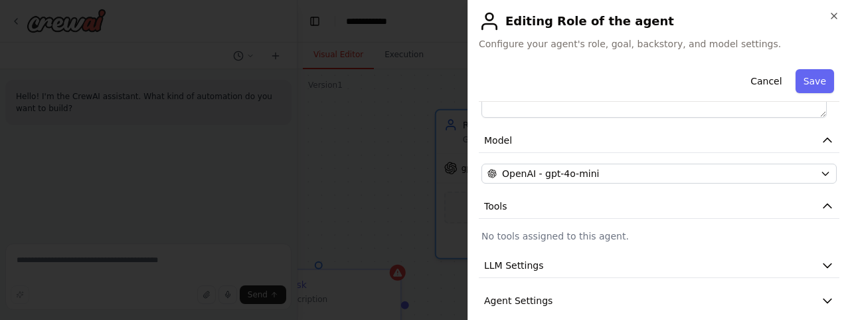
scroll to position [327, 0]
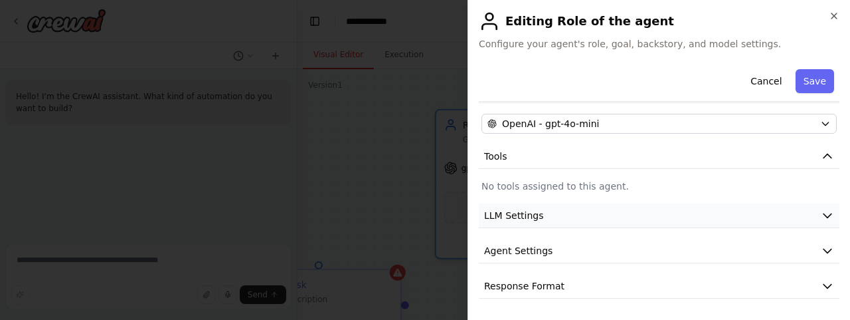
click at [722, 214] on button "LLM Settings" at bounding box center [659, 215] width 361 height 25
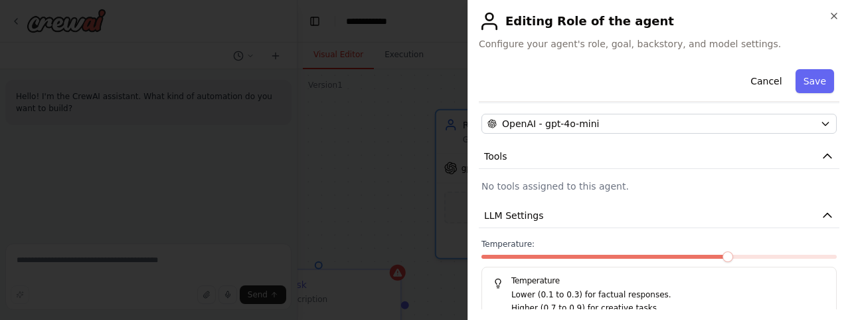
scroll to position [422, 0]
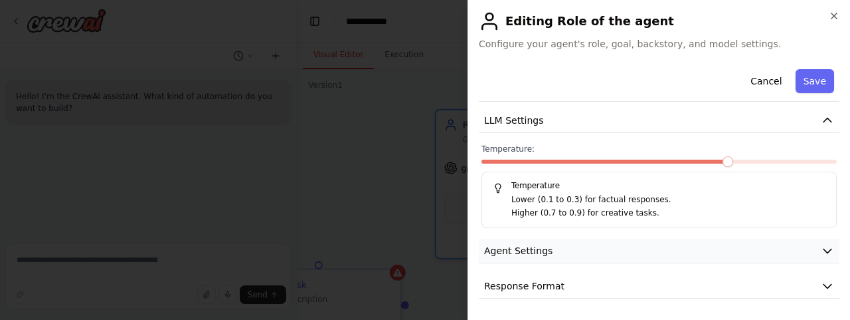
click at [688, 252] on button "Agent Settings" at bounding box center [659, 250] width 361 height 25
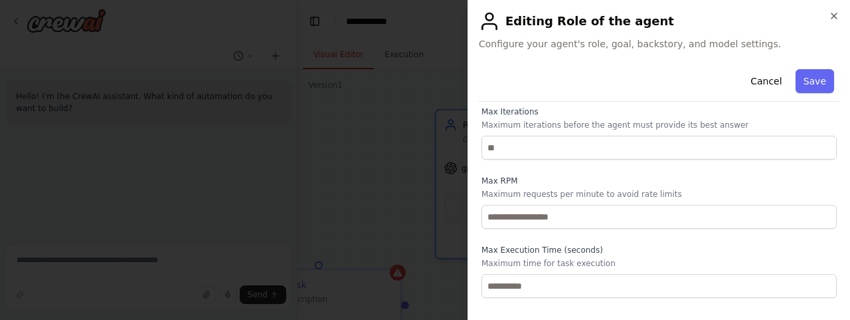
scroll to position [778, 0]
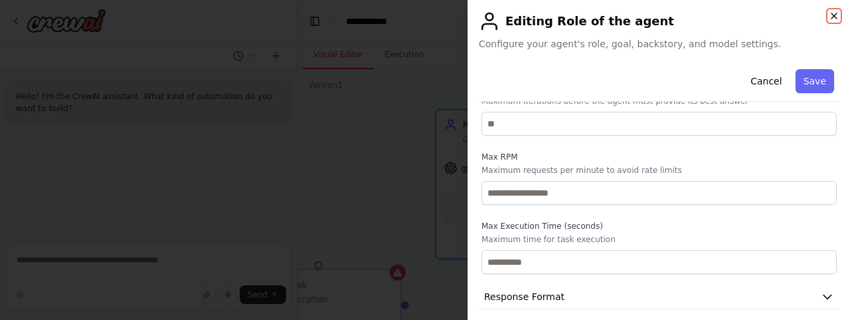
click at [831, 20] on icon "button" at bounding box center [834, 16] width 11 height 11
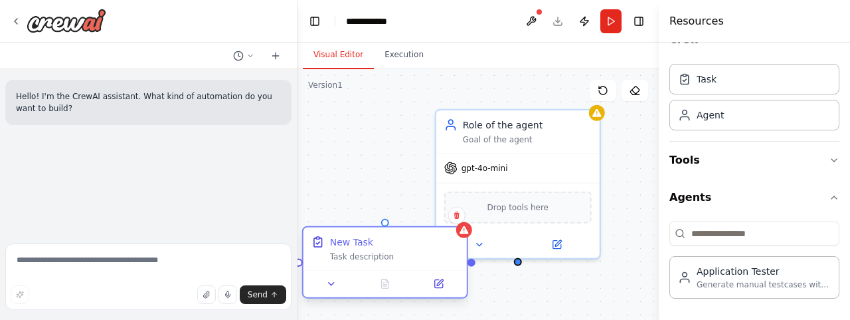
drag, startPoint x: 329, startPoint y: 274, endPoint x: 402, endPoint y: 238, distance: 80.8
click at [402, 238] on div "New Task Task description" at bounding box center [385, 248] width 163 height 43
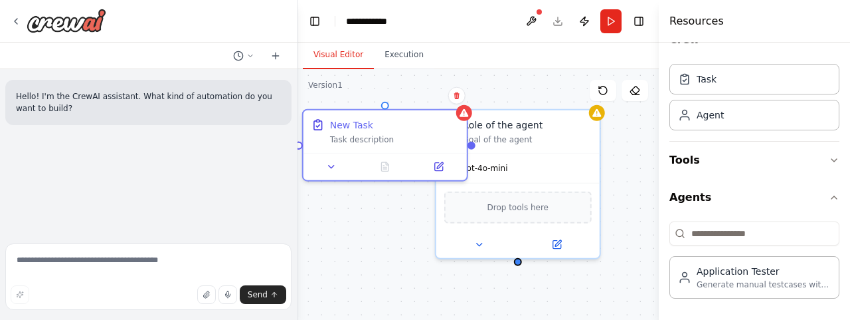
drag, startPoint x: 417, startPoint y: 236, endPoint x: 412, endPoint y: 100, distance: 136.9
click at [412, 100] on div "Triggers No triggers configured Event Schedule Manage New Task Task description…" at bounding box center [478, 235] width 361 height 332
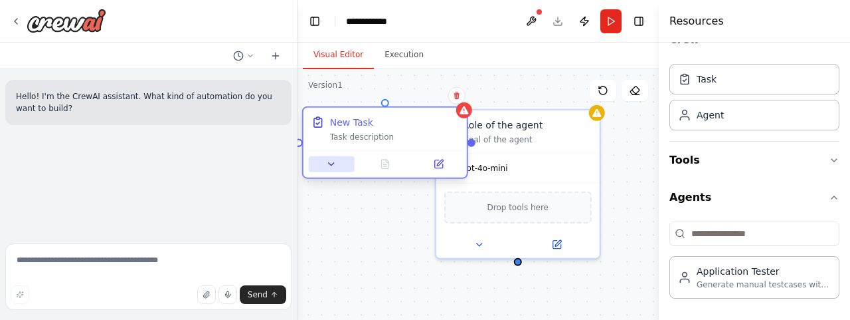
click at [331, 163] on icon at bounding box center [331, 164] width 5 height 3
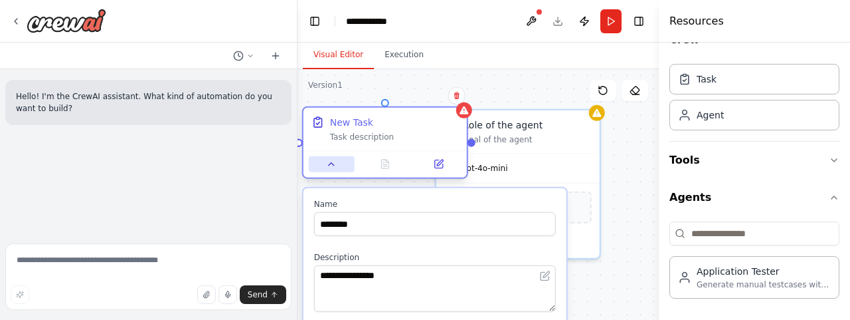
click at [331, 163] on icon at bounding box center [331, 164] width 5 height 3
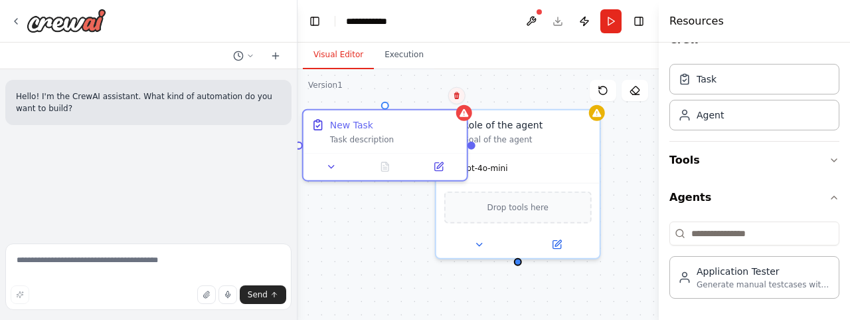
click at [458, 97] on icon at bounding box center [456, 95] width 5 height 7
click at [419, 92] on button "Confirm" at bounding box center [418, 96] width 47 height 16
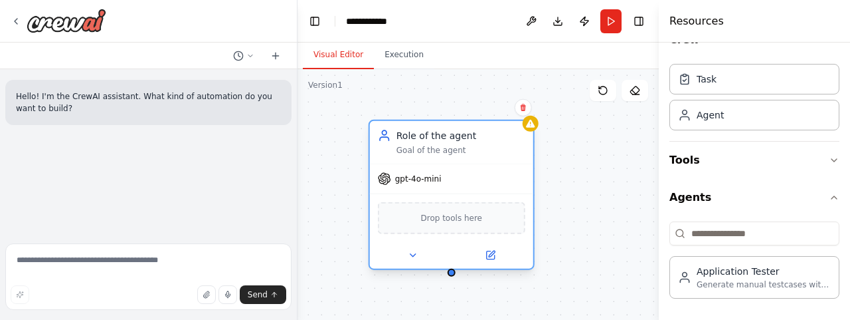
drag, startPoint x: 545, startPoint y: 118, endPoint x: 482, endPoint y: 128, distance: 63.2
click at [482, 128] on div "Role of the agent Goal of the agent" at bounding box center [451, 142] width 163 height 43
click at [521, 104] on icon at bounding box center [523, 108] width 8 height 8
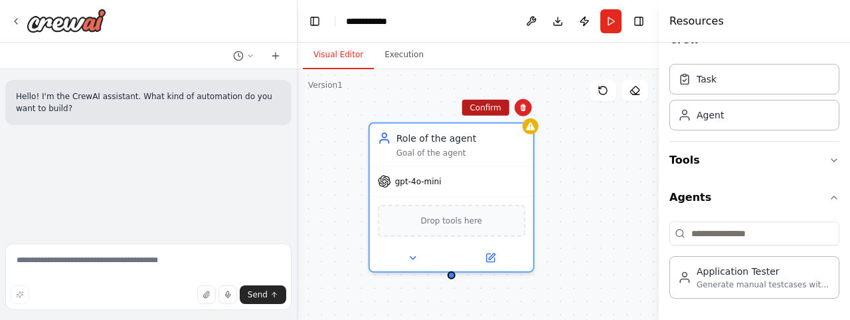
click at [482, 109] on button "Confirm" at bounding box center [485, 108] width 47 height 16
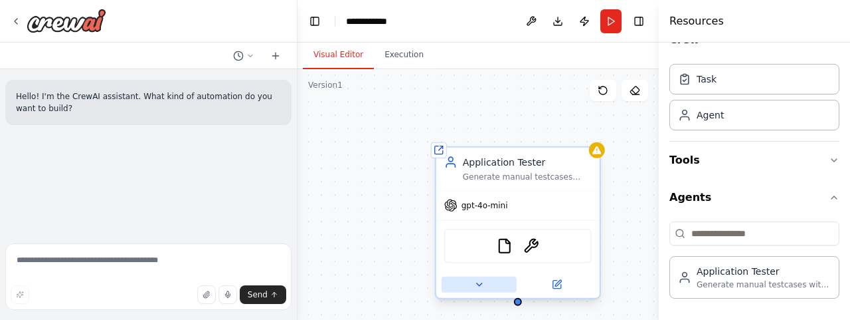
click at [476, 280] on icon at bounding box center [479, 284] width 11 height 11
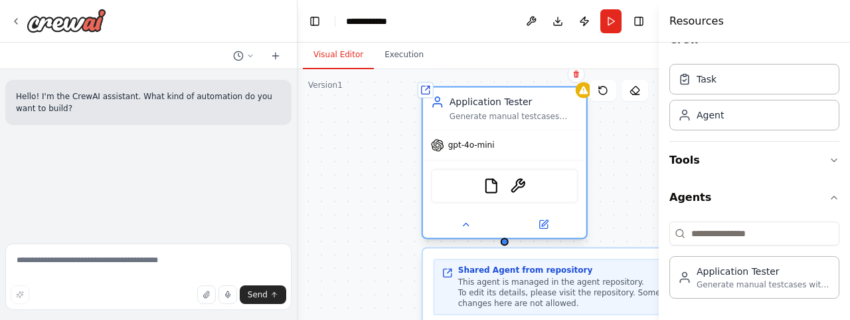
drag, startPoint x: 502, startPoint y: 153, endPoint x: 490, endPoint y: 90, distance: 64.4
click at [490, 90] on div "Application Tester Generate manual testcases with test case name, test steps an…" at bounding box center [504, 108] width 163 height 43
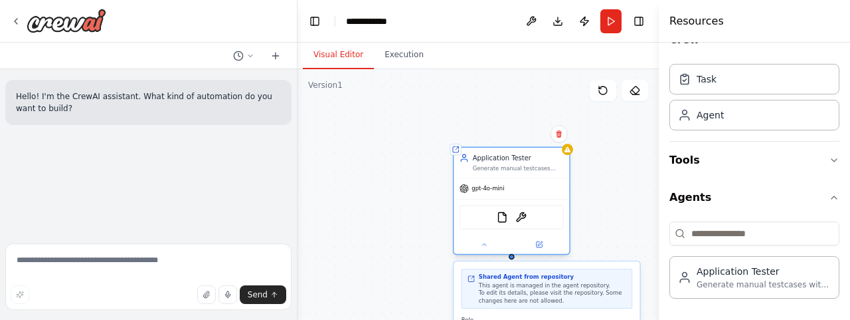
click at [544, 253] on div at bounding box center [512, 243] width 116 height 19
click at [519, 216] on img at bounding box center [521, 216] width 11 height 11
click at [499, 217] on img at bounding box center [502, 216] width 11 height 11
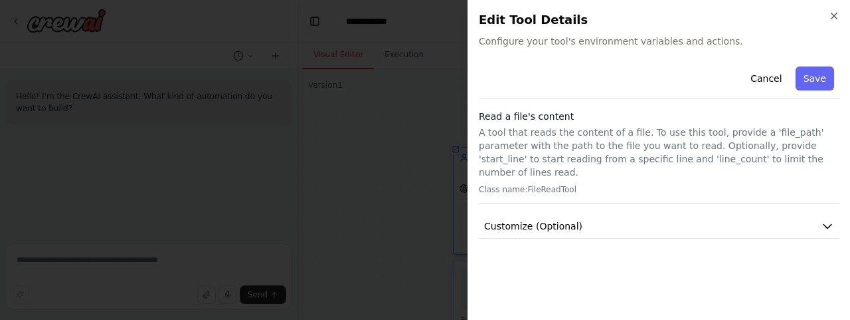
click at [499, 219] on span "Customize (Optional)" at bounding box center [533, 225] width 98 height 13
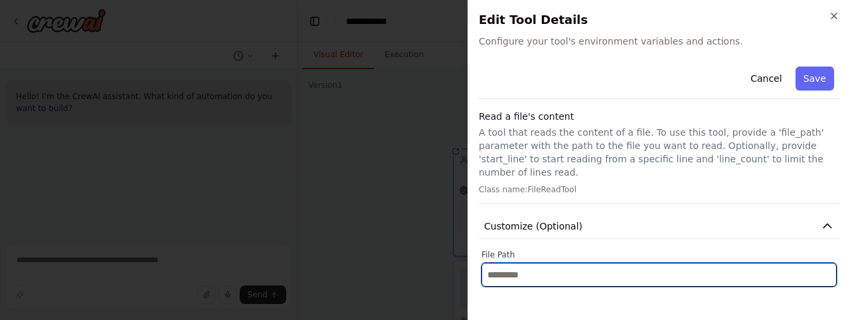
click at [554, 264] on input "text" at bounding box center [659, 274] width 355 height 24
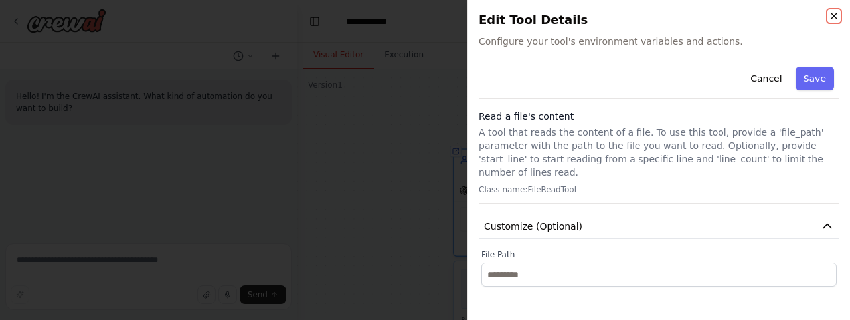
click at [832, 17] on icon "button" at bounding box center [834, 16] width 11 height 11
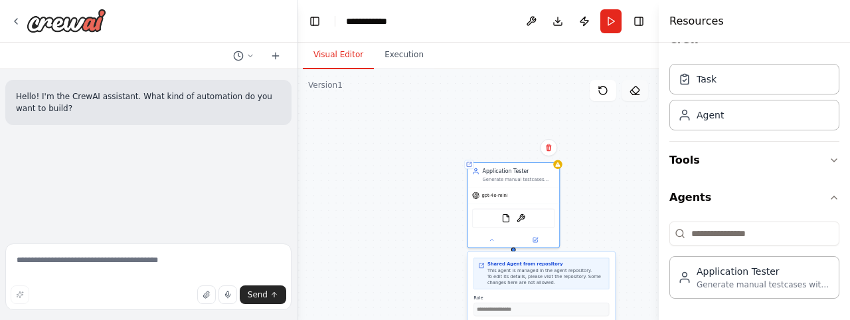
click at [635, 90] on icon at bounding box center [635, 90] width 11 height 11
click at [633, 95] on icon at bounding box center [635, 90] width 11 height 11
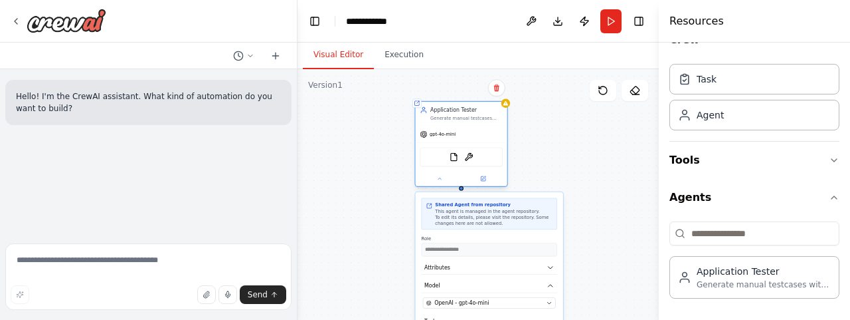
drag, startPoint x: 486, startPoint y: 179, endPoint x: 433, endPoint y: 118, distance: 80.1
click at [433, 118] on div "Generate manual testcases with test case name, test steps and definition of done" at bounding box center [466, 118] width 72 height 6
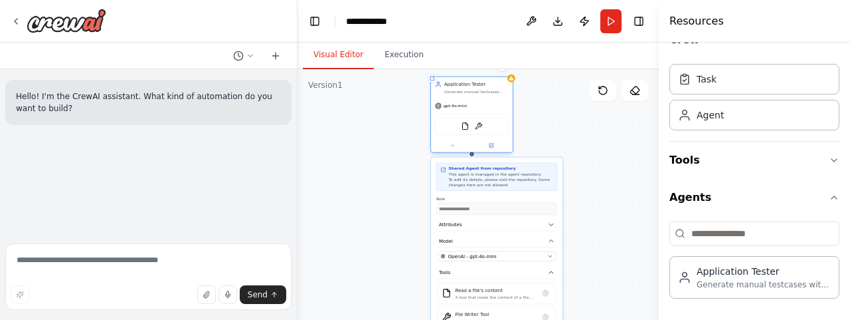
drag, startPoint x: 456, startPoint y: 131, endPoint x: 454, endPoint y: 86, distance: 44.6
click at [454, 86] on div "Application Tester Generate manual testcases with test case name, test steps an…" at bounding box center [476, 87] width 64 height 13
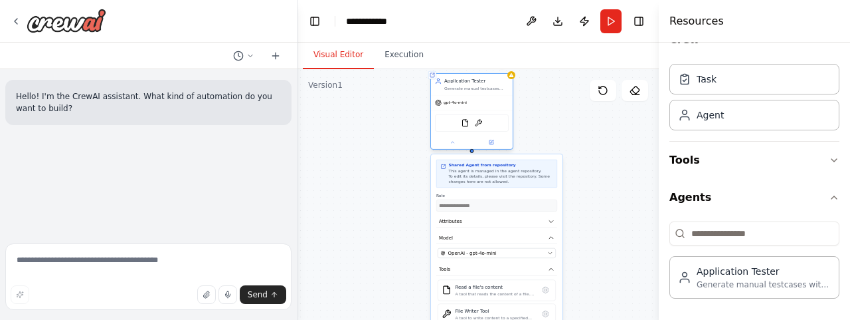
click at [450, 149] on div "**********" at bounding box center [471, 112] width 83 height 76
click at [456, 146] on div at bounding box center [472, 142] width 82 height 13
click at [452, 141] on icon at bounding box center [452, 142] width 5 height 5
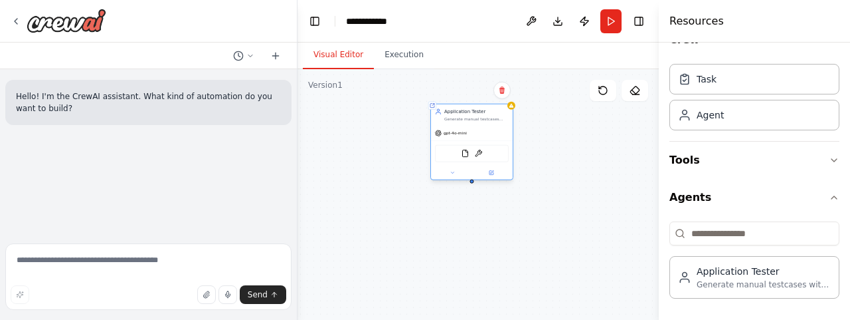
drag, startPoint x: 456, startPoint y: 82, endPoint x: 457, endPoint y: 112, distance: 29.9
click at [457, 112] on div "Application Tester" at bounding box center [476, 111] width 64 height 7
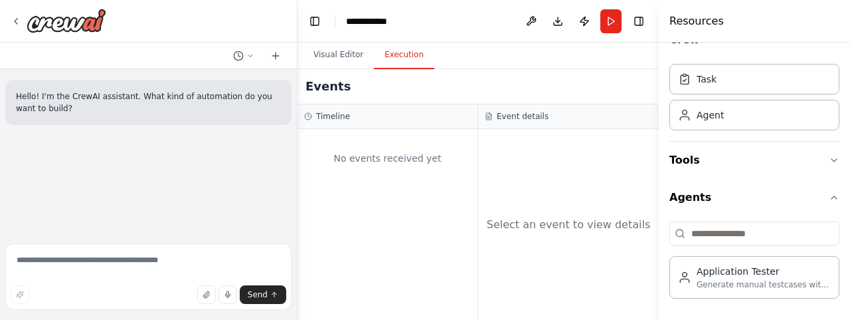
click at [397, 55] on button "Execution" at bounding box center [404, 55] width 60 height 28
click at [341, 50] on button "Visual Editor" at bounding box center [338, 55] width 71 height 28
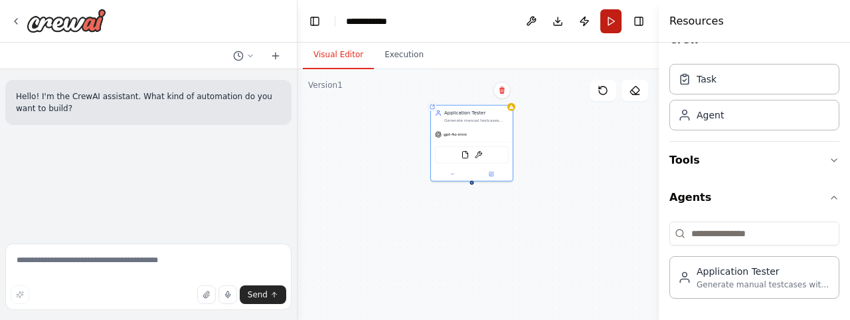
click at [608, 24] on button "Run" at bounding box center [611, 21] width 21 height 24
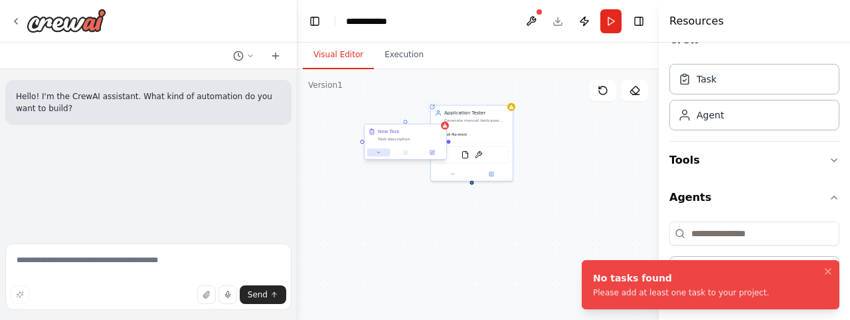
click at [377, 156] on button at bounding box center [378, 152] width 23 height 8
click at [435, 155] on button at bounding box center [432, 152] width 23 height 8
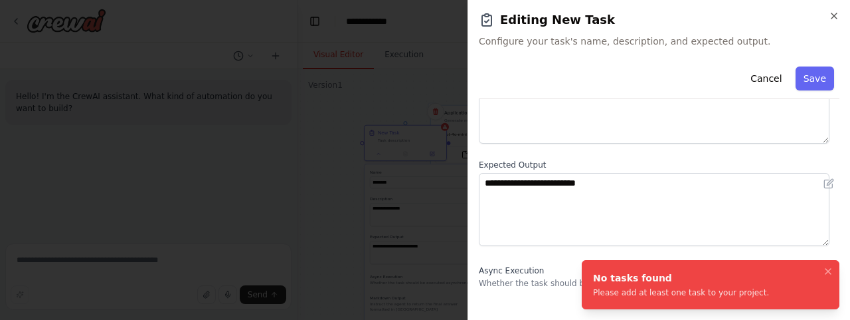
scroll to position [55, 0]
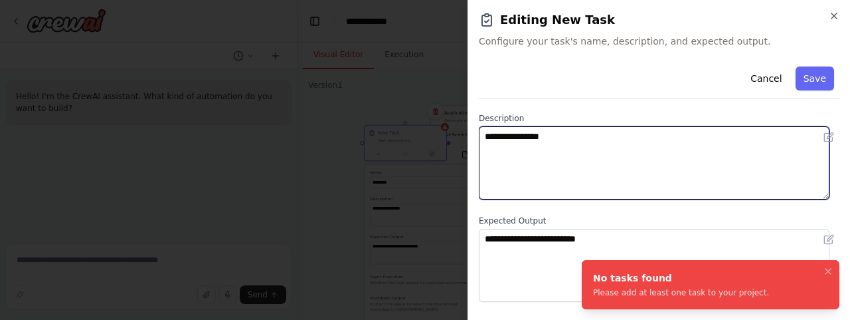
drag, startPoint x: 571, startPoint y: 142, endPoint x: 477, endPoint y: 143, distance: 93.7
click at [477, 143] on div "**********" at bounding box center [659, 160] width 383 height 320
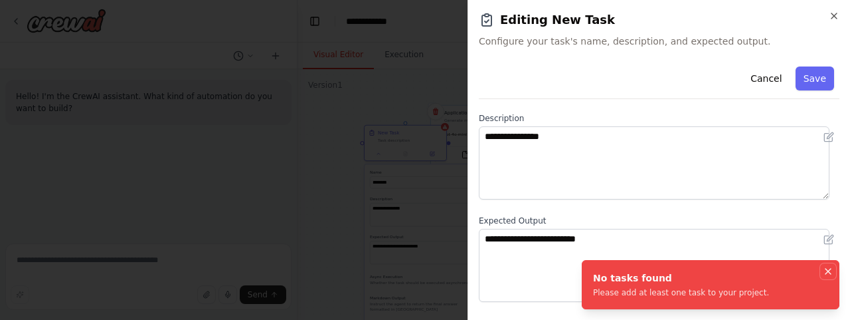
click at [832, 270] on icon "Notifications (F8)" at bounding box center [828, 271] width 11 height 11
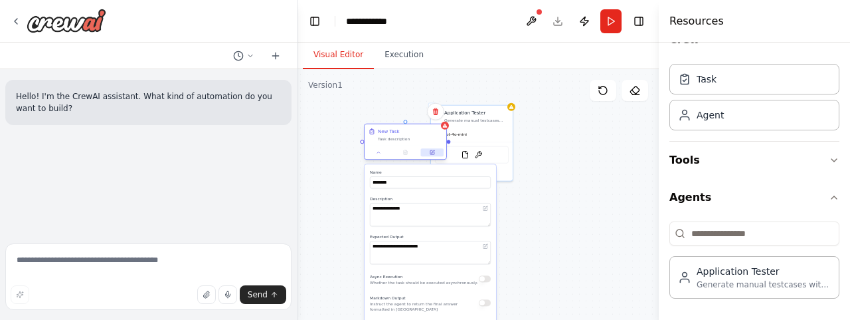
click at [432, 155] on icon at bounding box center [432, 151] width 5 height 5
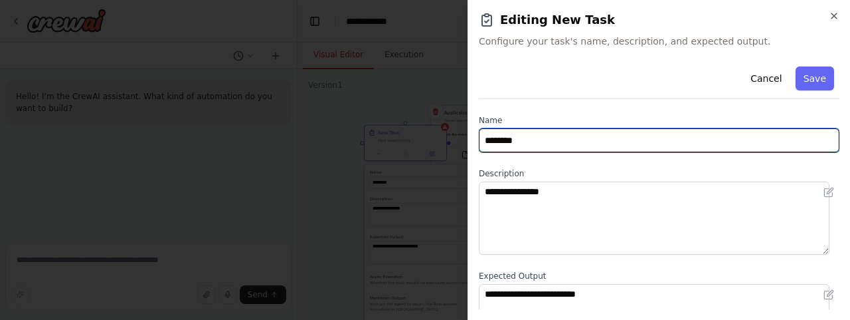
drag, startPoint x: 531, startPoint y: 139, endPoint x: 480, endPoint y: 145, distance: 52.2
click at [480, 145] on input "********" at bounding box center [659, 140] width 361 height 24
type input "**********"
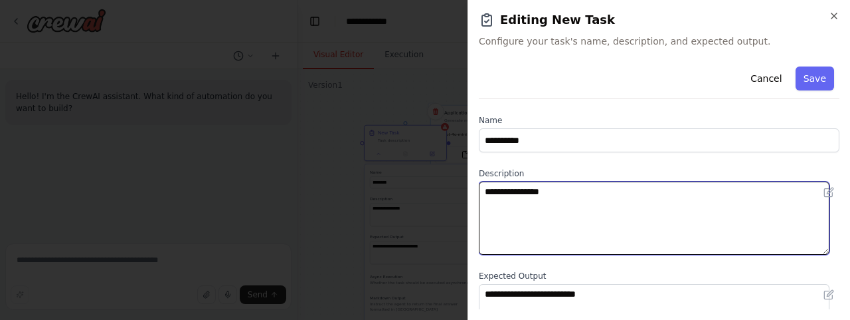
click at [599, 215] on textarea "**********" at bounding box center [654, 217] width 351 height 73
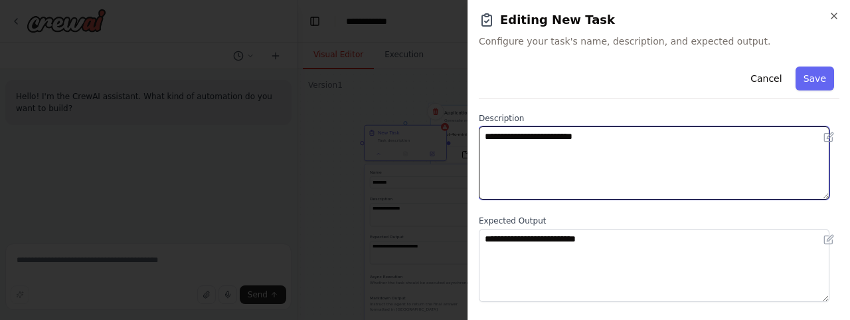
type textarea "**********"
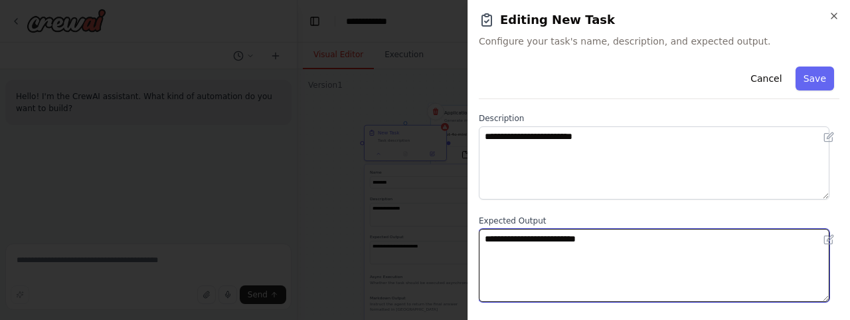
drag, startPoint x: 618, startPoint y: 236, endPoint x: 477, endPoint y: 242, distance: 141.6
click at [477, 242] on div "**********" at bounding box center [659, 160] width 383 height 320
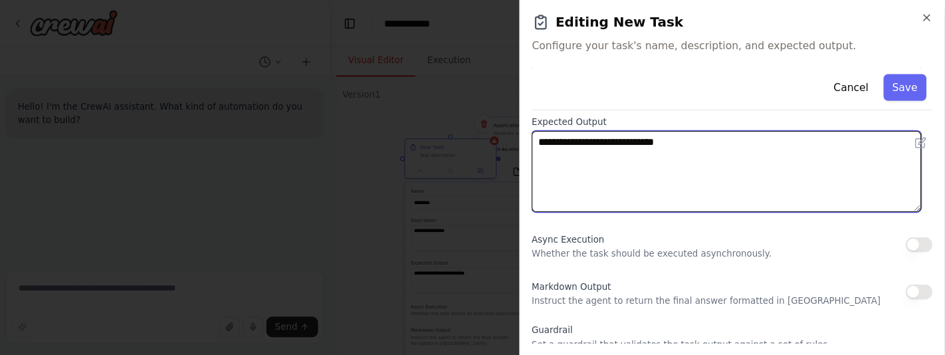
scroll to position [221, 0]
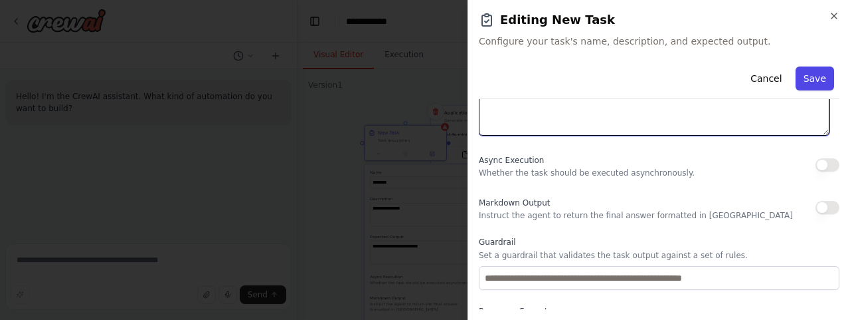
type textarea "**********"
click at [814, 75] on button "Save" at bounding box center [815, 78] width 39 height 24
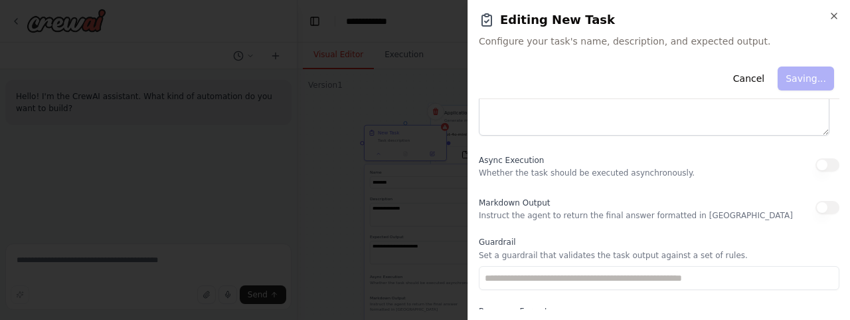
type input "**********"
type textarea "**********"
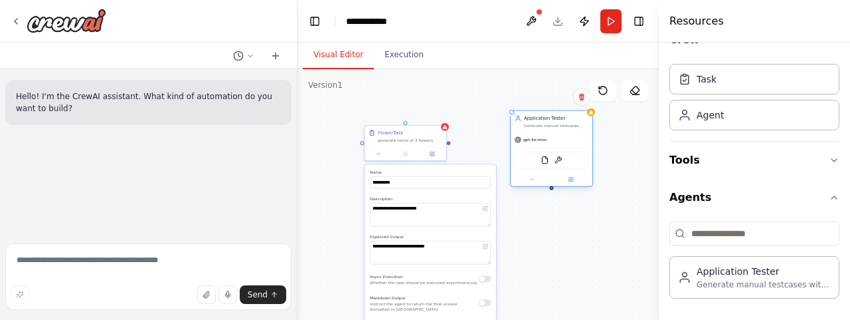
drag, startPoint x: 522, startPoint y: 129, endPoint x: 563, endPoint y: 132, distance: 40.7
click at [563, 132] on div "Shared agent from repository Application Tester Generate manual testcases with …" at bounding box center [551, 148] width 83 height 76
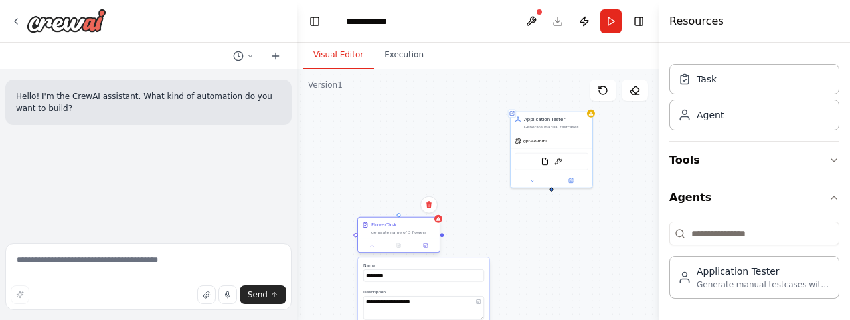
drag, startPoint x: 424, startPoint y: 143, endPoint x: 414, endPoint y: 234, distance: 90.9
click at [414, 234] on div "generate name of 3 flowers" at bounding box center [403, 231] width 64 height 5
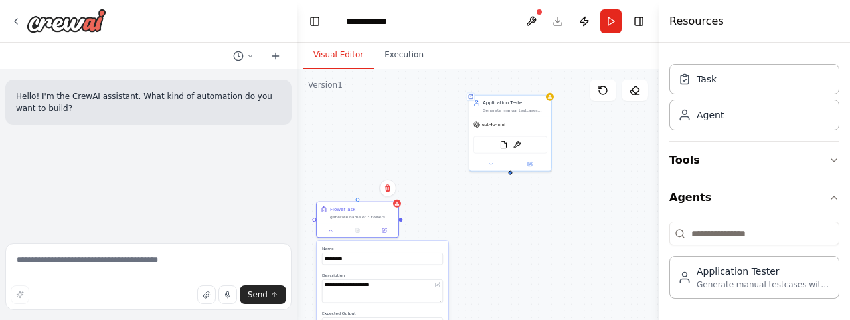
drag, startPoint x: 444, startPoint y: 238, endPoint x: 403, endPoint y: 221, distance: 44.4
click at [403, 221] on div "**********" at bounding box center [478, 235] width 361 height 332
click at [403, 223] on div "**********" at bounding box center [478, 235] width 361 height 332
drag, startPoint x: 404, startPoint y: 222, endPoint x: 415, endPoint y: 222, distance: 10.6
click at [409, 222] on div "**********" at bounding box center [478, 235] width 361 height 332
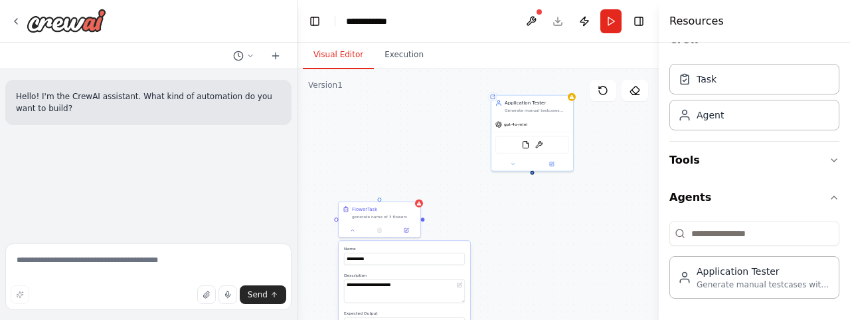
drag, startPoint x: 407, startPoint y: 222, endPoint x: 424, endPoint y: 222, distance: 17.3
click at [424, 222] on div "**********" at bounding box center [478, 235] width 361 height 332
click at [356, 235] on div at bounding box center [380, 229] width 82 height 14
click at [352, 234] on div at bounding box center [380, 229] width 82 height 14
click at [353, 229] on icon at bounding box center [353, 228] width 3 height 1
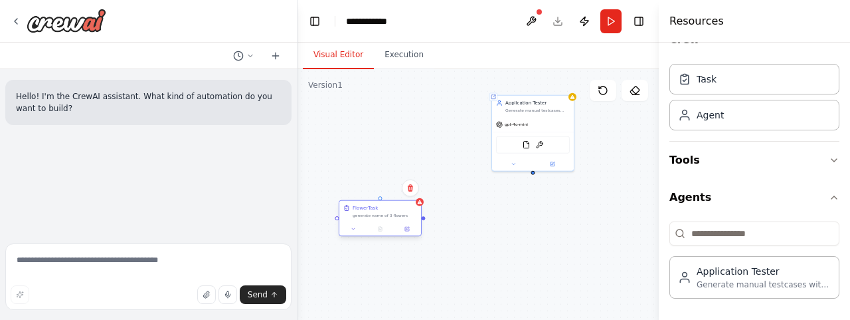
click at [422, 218] on div at bounding box center [423, 218] width 4 height 4
drag, startPoint x: 422, startPoint y: 218, endPoint x: 535, endPoint y: 173, distance: 120.8
click at [535, 173] on div "Triggers No triggers configured Event Schedule Manage Role of the agent Goal of…" at bounding box center [478, 235] width 361 height 332
drag, startPoint x: 425, startPoint y: 218, endPoint x: 538, endPoint y: 174, distance: 121.1
click at [538, 174] on div "Triggers No triggers configured Event Schedule Manage Role of the agent Goal of…" at bounding box center [478, 235] width 361 height 332
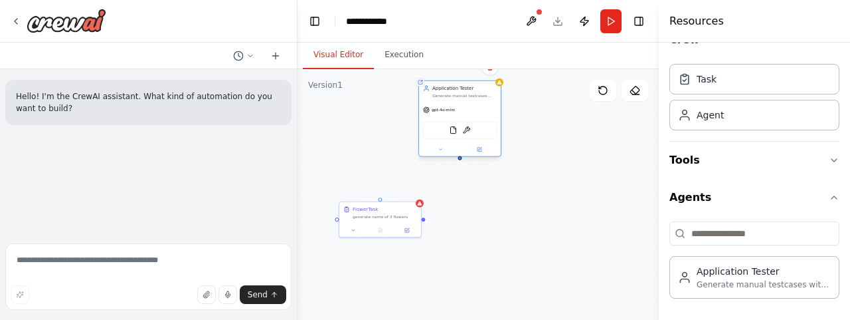
drag, startPoint x: 534, startPoint y: 127, endPoint x: 449, endPoint y: 114, distance: 86.0
click at [449, 114] on div "gpt-4o-mini" at bounding box center [460, 109] width 82 height 15
click at [447, 113] on div "gpt-4o-mini" at bounding box center [454, 109] width 82 height 15
click at [423, 220] on div "Triggers No triggers configured Event Schedule Manage Role of the agent Goal of…" at bounding box center [478, 235] width 361 height 332
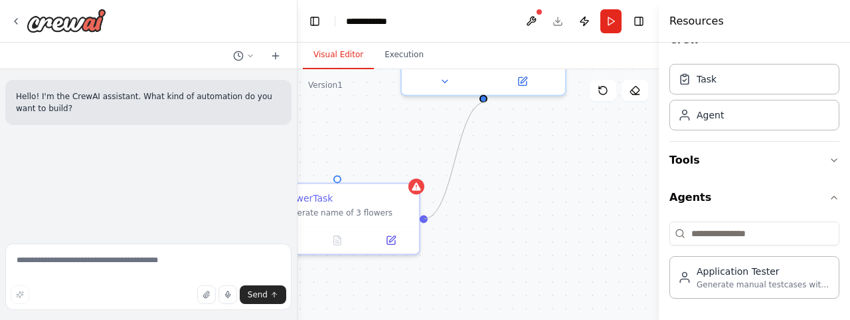
drag, startPoint x: 423, startPoint y: 217, endPoint x: 486, endPoint y: 102, distance: 131.1
click at [486, 102] on div "Triggers No triggers configured Event Schedule Manage Role of the agent Goal of…" at bounding box center [478, 235] width 361 height 332
drag, startPoint x: 484, startPoint y: 99, endPoint x: 423, endPoint y: 225, distance: 139.3
click at [423, 225] on div "Triggers No triggers configured Event Schedule Manage Role of the agent Goal of…" at bounding box center [478, 235] width 361 height 332
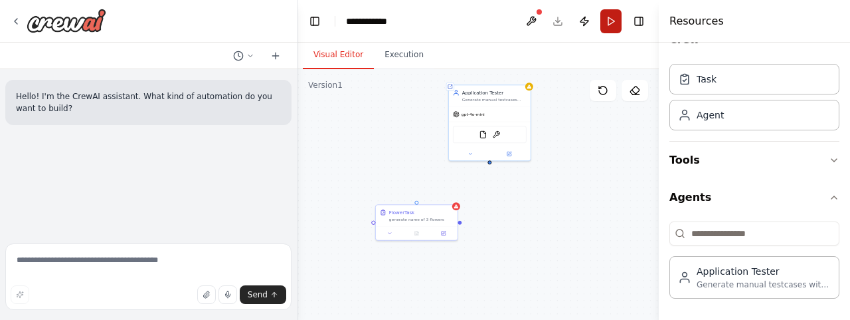
click at [612, 24] on button "Run" at bounding box center [611, 21] width 21 height 24
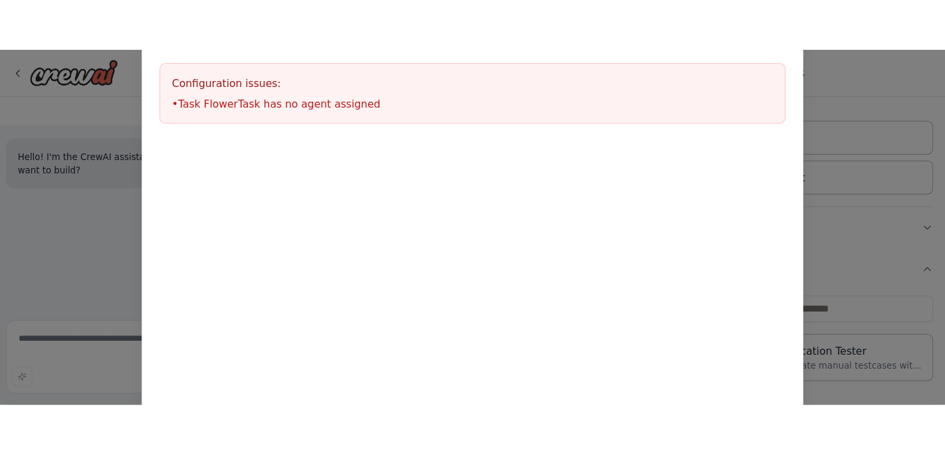
scroll to position [0, 0]
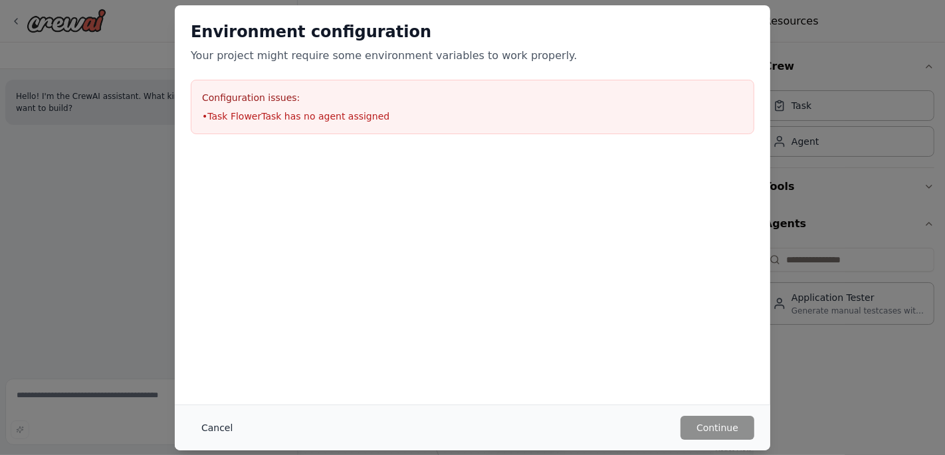
click at [226, 319] on button "Cancel" at bounding box center [217, 428] width 52 height 24
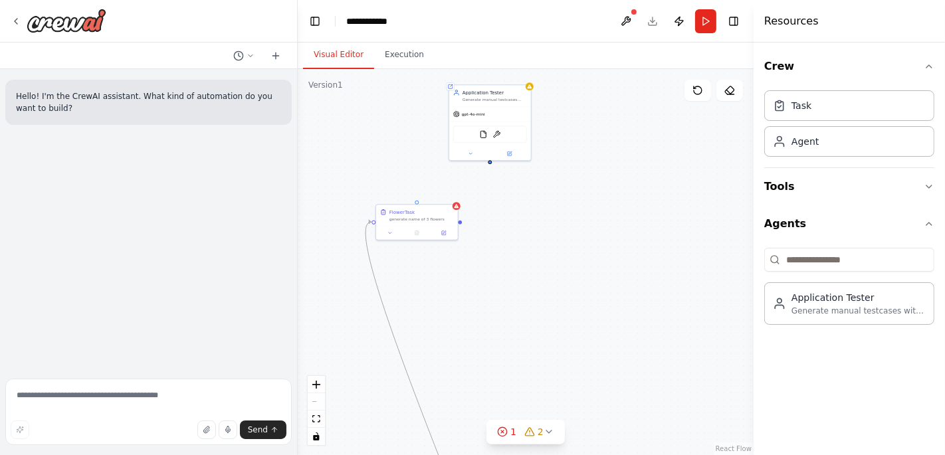
drag, startPoint x: 426, startPoint y: 423, endPoint x: 487, endPoint y: 276, distance: 159.4
click at [487, 276] on div "Triggers No triggers configured Event Schedule Manage Role of the agent Goal of…" at bounding box center [526, 262] width 456 height 386
click at [315, 319] on div "React Flow controls" at bounding box center [316, 410] width 17 height 69
click at [316, 319] on icon "fit view" at bounding box center [316, 418] width 8 height 7
click at [316, 319] on icon "toggle interactivity" at bounding box center [316, 436] width 8 height 8
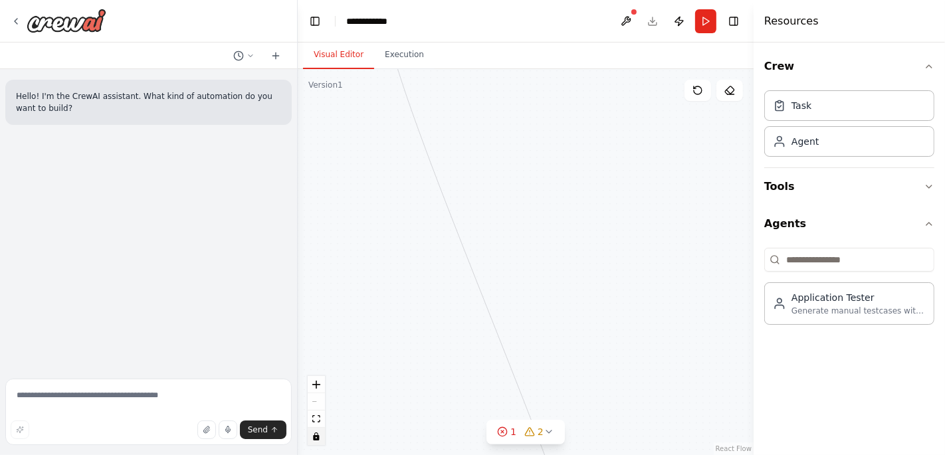
click at [316, 319] on icon "toggle interactivity" at bounding box center [316, 436] width 8 height 8
click at [316, 319] on icon "zoom in" at bounding box center [316, 385] width 8 height 8
click at [317, 319] on icon "zoom out" at bounding box center [316, 401] width 8 height 1
click at [317, 319] on div "React Flow controls" at bounding box center [316, 410] width 17 height 69
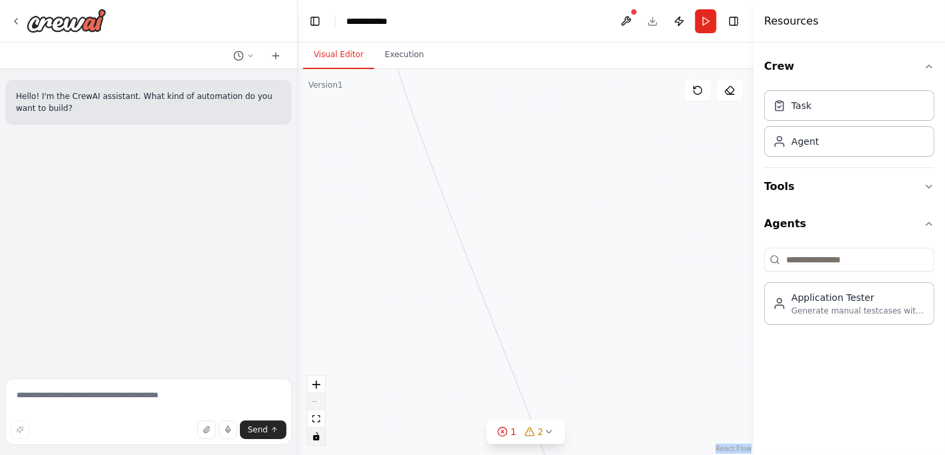
click at [317, 319] on div "React Flow controls" at bounding box center [316, 410] width 17 height 69
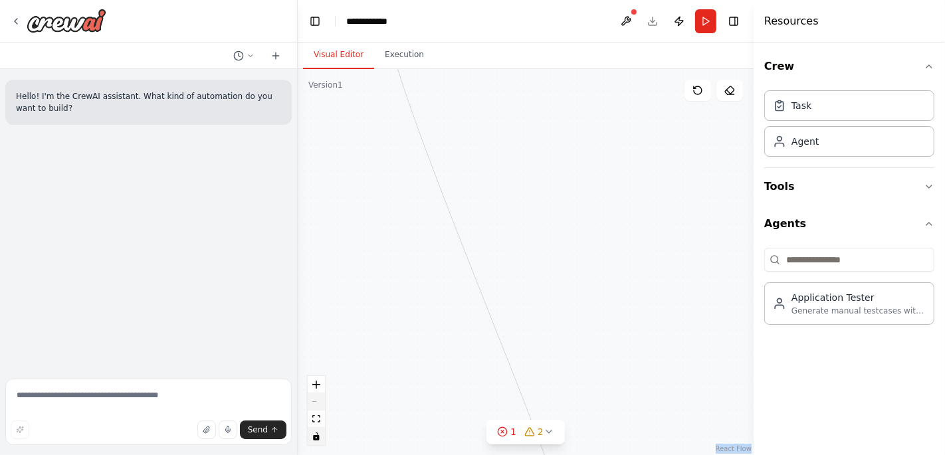
click at [317, 319] on div "React Flow controls" at bounding box center [316, 410] width 17 height 69
drag, startPoint x: 533, startPoint y: 153, endPoint x: 502, endPoint y: 394, distance: 243.2
click at [502, 319] on div "Triggers No triggers configured Event Schedule Manage Role of the agent Goal of…" at bounding box center [526, 262] width 456 height 386
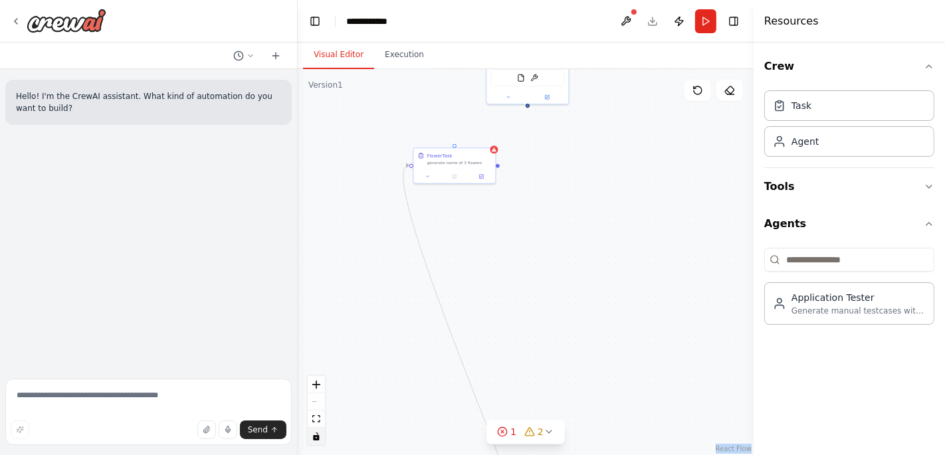
drag, startPoint x: 467, startPoint y: 248, endPoint x: 516, endPoint y: 173, distance: 89.7
click at [516, 173] on div "Triggers No triggers configured Event Schedule Manage Role of the agent Goal of…" at bounding box center [526, 262] width 456 height 386
drag, startPoint x: 403, startPoint y: 169, endPoint x: 347, endPoint y: 181, distance: 57.9
click at [347, 181] on div "Triggers No triggers configured Event Schedule Manage Role of the agent Goal of…" at bounding box center [526, 262] width 456 height 386
click at [462, 319] on div "Triggers No triggers configured Event Schedule Manage Role of the agent Goal of…" at bounding box center [526, 262] width 456 height 386
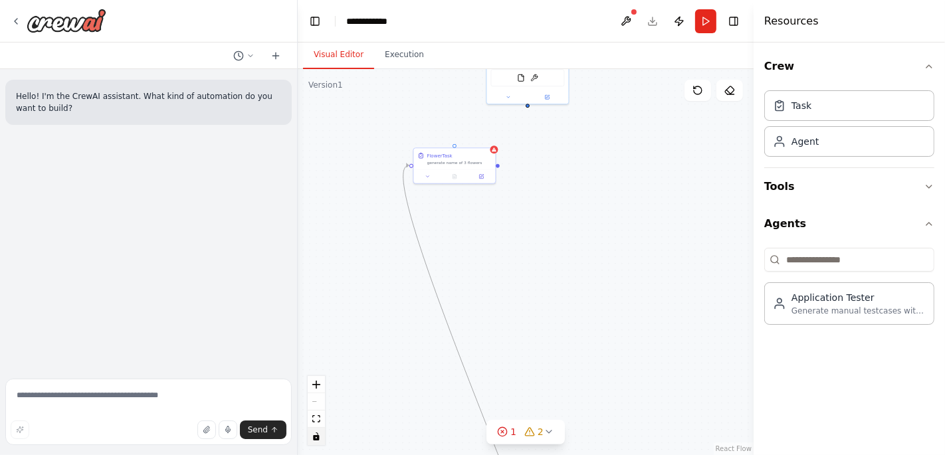
drag, startPoint x: 465, startPoint y: 377, endPoint x: 413, endPoint y: 247, distance: 139.5
click at [413, 247] on div "Triggers No triggers configured Event Schedule Manage Role of the agent Goal of…" at bounding box center [526, 262] width 456 height 386
drag, startPoint x: 470, startPoint y: 387, endPoint x: 468, endPoint y: 143, distance: 244.5
click at [468, 141] on div "Triggers No triggers configured Event Schedule Manage Role of the agent Goal of…" at bounding box center [526, 262] width 456 height 386
click at [466, 105] on div at bounding box center [455, 104] width 76 height 8
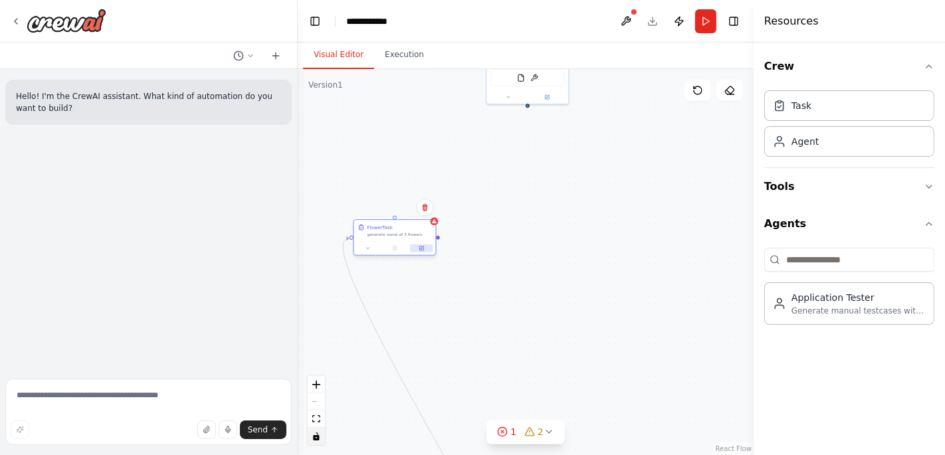
click at [413, 250] on button at bounding box center [421, 248] width 23 height 8
drag, startPoint x: 440, startPoint y: 243, endPoint x: 499, endPoint y: 299, distance: 81.3
click at [499, 299] on div "Triggers No triggers configured Event Schedule Manage Role of the agent Goal of…" at bounding box center [526, 262] width 456 height 386
click at [587, 162] on div "Triggers No triggers configured Event Schedule Manage Role of the agent Goal of…" at bounding box center [526, 262] width 456 height 386
drag, startPoint x: 587, startPoint y: 162, endPoint x: 587, endPoint y: 254, distance: 91.7
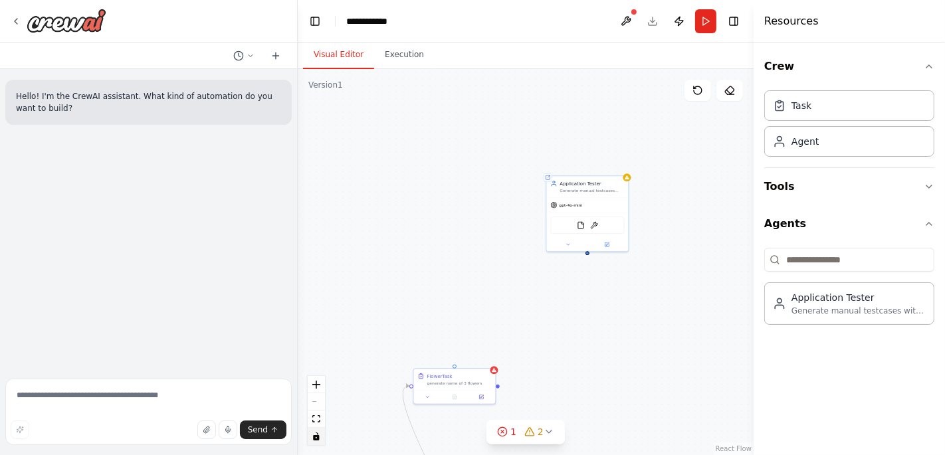
click at [587, 254] on div "Triggers No triggers configured Event Schedule Manage Role of the agent Goal of…" at bounding box center [526, 262] width 456 height 386
drag, startPoint x: 587, startPoint y: 252, endPoint x: 501, endPoint y: 383, distance: 155.9
click at [501, 319] on div "Triggers No triggers configured Event Schedule Manage Role of the agent Goal of…" at bounding box center [526, 262] width 456 height 386
drag, startPoint x: 555, startPoint y: 316, endPoint x: 588, endPoint y: 357, distance: 52.4
click at [588, 319] on div "Triggers No triggers configured Event Schedule Manage Role of the agent Goal of…" at bounding box center [526, 262] width 456 height 386
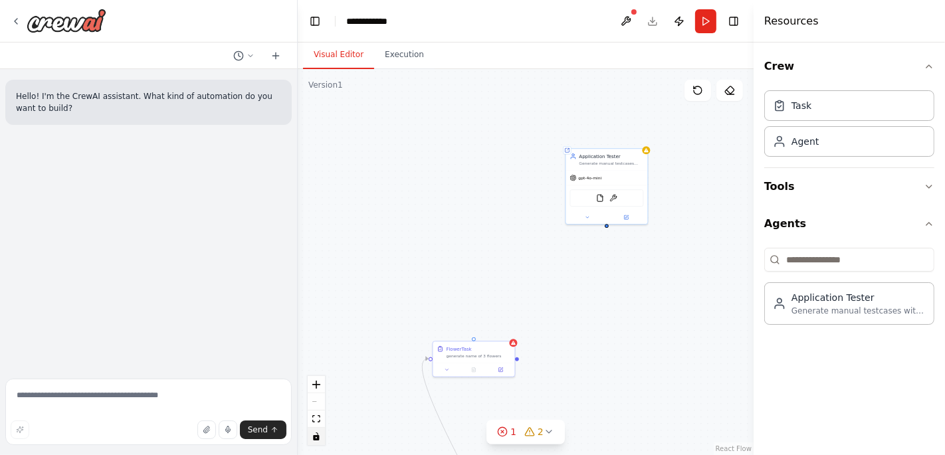
drag, startPoint x: 589, startPoint y: 353, endPoint x: 567, endPoint y: 266, distance: 90.2
click at [567, 266] on div "Triggers No triggers configured Event Schedule Manage Role of the agent Goal of…" at bounding box center [526, 262] width 456 height 386
drag, startPoint x: 661, startPoint y: 346, endPoint x: 620, endPoint y: 233, distance: 120.6
click at [620, 233] on div "Triggers No triggers configured Event Schedule Manage Role of the agent Goal of…" at bounding box center [526, 262] width 456 height 386
click at [703, 86] on button at bounding box center [697, 90] width 27 height 21
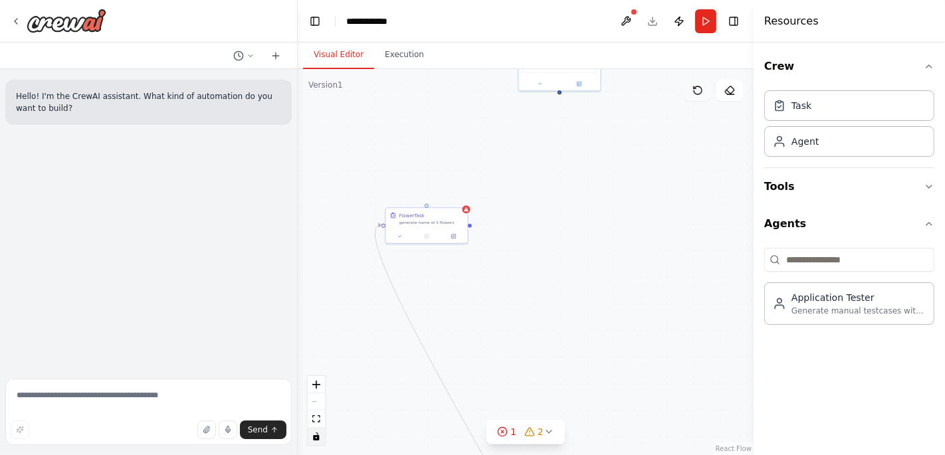
click at [703, 86] on button at bounding box center [697, 90] width 27 height 21
click at [502, 319] on icon at bounding box center [502, 431] width 11 height 11
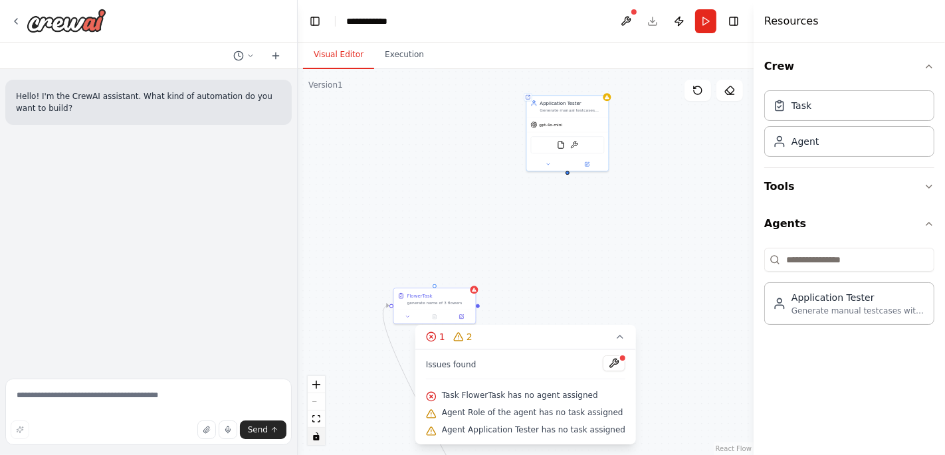
drag, startPoint x: 575, startPoint y: 211, endPoint x: 583, endPoint y: 290, distance: 78.7
click at [583, 290] on div "Triggers No triggers configured Event Schedule Manage Role of the agent Goal of…" at bounding box center [526, 262] width 456 height 386
click at [547, 166] on button at bounding box center [548, 163] width 38 height 8
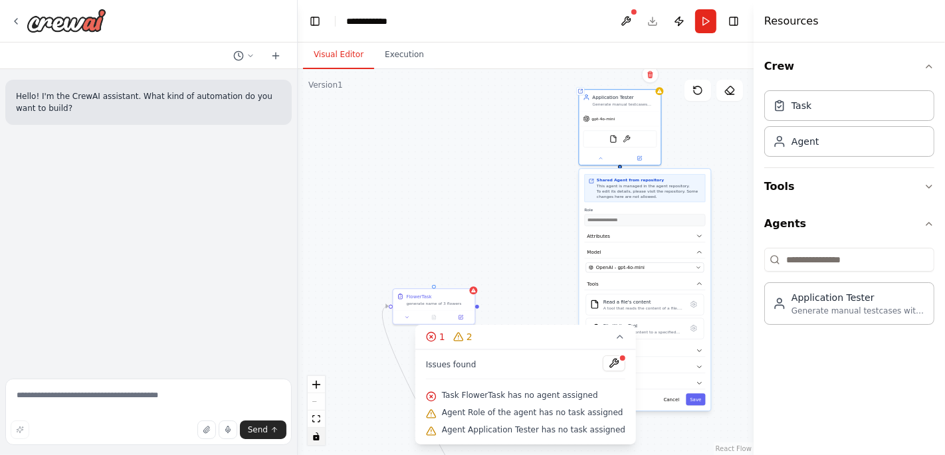
drag, startPoint x: 551, startPoint y: 200, endPoint x: 605, endPoint y: 191, distance: 54.6
click at [605, 191] on span "To edit its details, please visit the repository. Some changes here are not all…" at bounding box center [647, 194] width 101 height 10
click at [492, 177] on div "**********" at bounding box center [526, 262] width 456 height 386
click at [596, 163] on div "**********" at bounding box center [620, 127] width 83 height 76
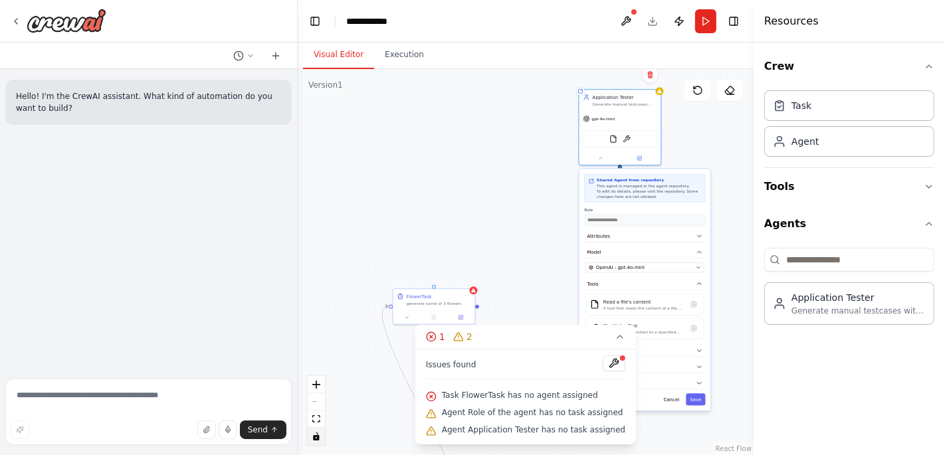
click at [599, 164] on div "**********" at bounding box center [620, 127] width 83 height 76
click at [671, 319] on button "Cancel" at bounding box center [672, 399] width 24 height 12
click at [477, 308] on div "Triggers No triggers configured Event Schedule Manage Role of the agent Goal of…" at bounding box center [526, 262] width 456 height 386
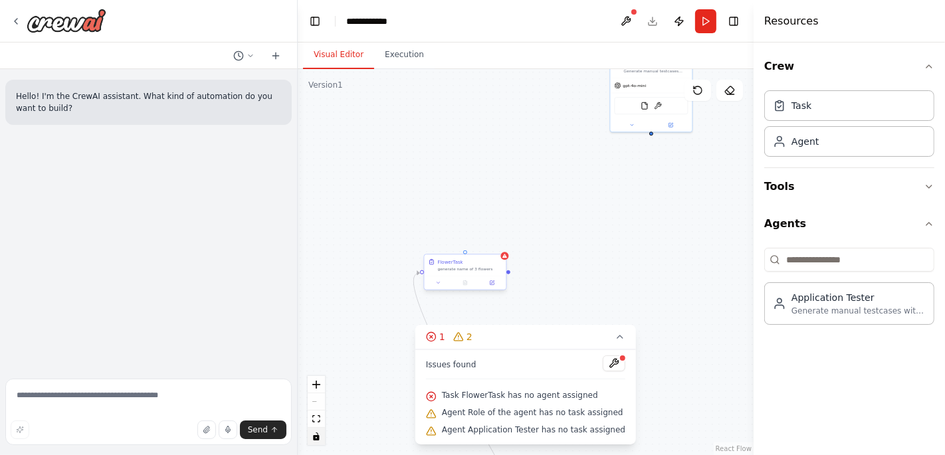
drag, startPoint x: 476, startPoint y: 308, endPoint x: 508, endPoint y: 274, distance: 45.6
click at [508, 274] on div "Triggers No triggers configured Event Schedule Manage Role of the agent Goal of…" at bounding box center [526, 262] width 456 height 386
drag, startPoint x: 413, startPoint y: 274, endPoint x: 518, endPoint y: 108, distance: 196.5
click at [518, 108] on div "Triggers No triggers configured Event Schedule Manage Role of the agent Goal of…" at bounding box center [526, 262] width 456 height 386
drag, startPoint x: 509, startPoint y: 274, endPoint x: 653, endPoint y: 134, distance: 201.1
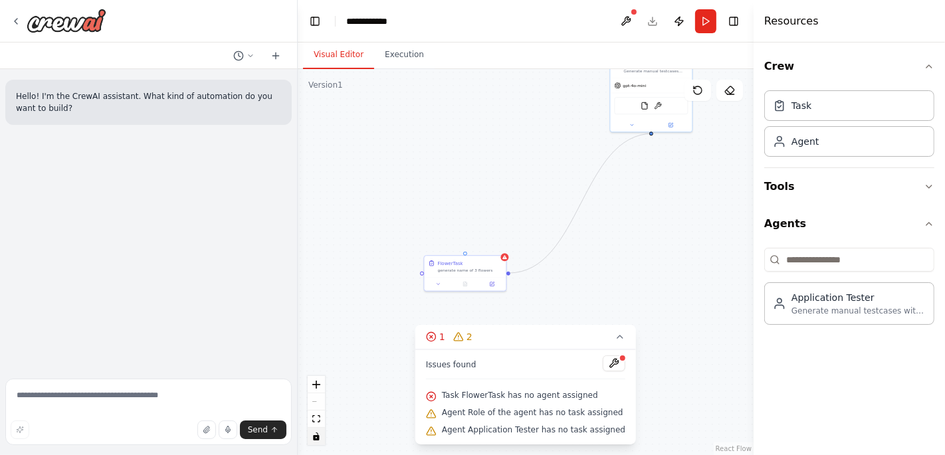
click at [653, 134] on div "Triggers No triggers configured Event Schedule Manage Role of the agent Goal of…" at bounding box center [526, 262] width 456 height 386
drag, startPoint x: 652, startPoint y: 132, endPoint x: 421, endPoint y: 274, distance: 271.4
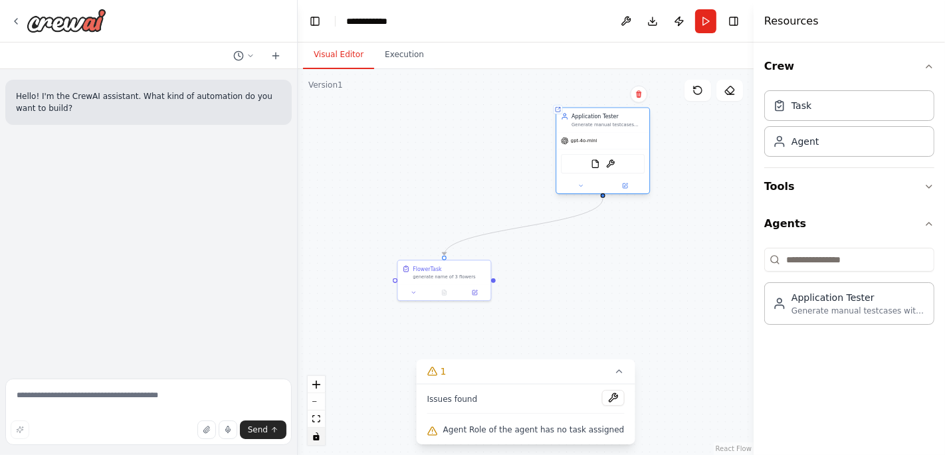
drag, startPoint x: 624, startPoint y: 91, endPoint x: 572, endPoint y: 170, distance: 94.9
click at [572, 170] on div "FileReadTool FileWriterTool" at bounding box center [603, 164] width 84 height 20
click at [585, 127] on div "Generate manual testcases with test case name, test steps and definition of done" at bounding box center [607, 125] width 73 height 6
click at [627, 185] on icon at bounding box center [625, 186] width 6 height 6
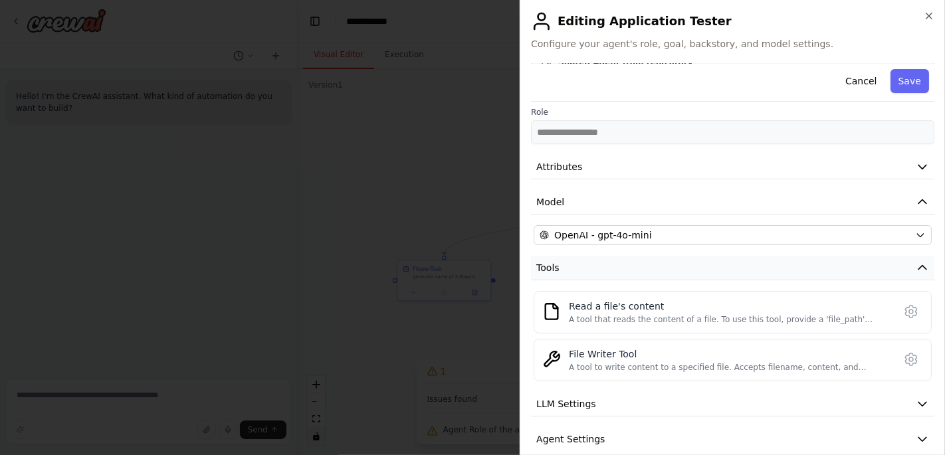
scroll to position [114, 0]
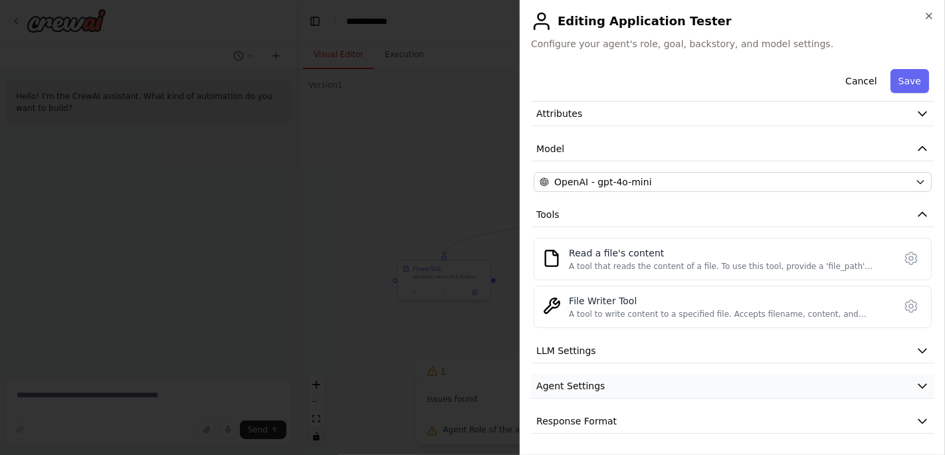
click at [731, 319] on button "Agent Settings" at bounding box center [732, 386] width 403 height 25
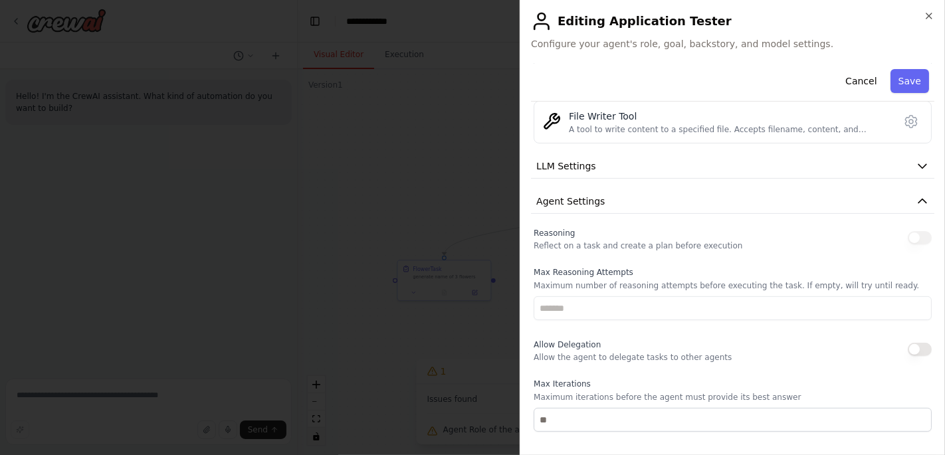
scroll to position [470, 0]
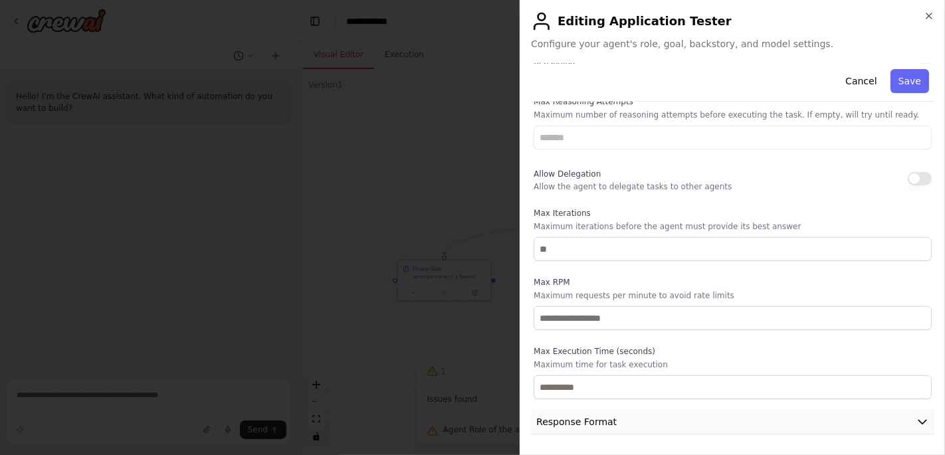
click at [662, 319] on button "Response Format" at bounding box center [732, 422] width 403 height 25
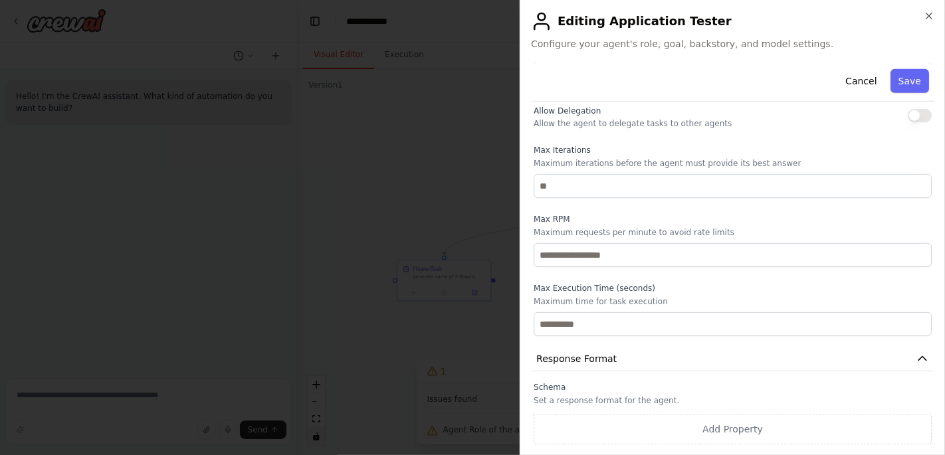
scroll to position [287, 0]
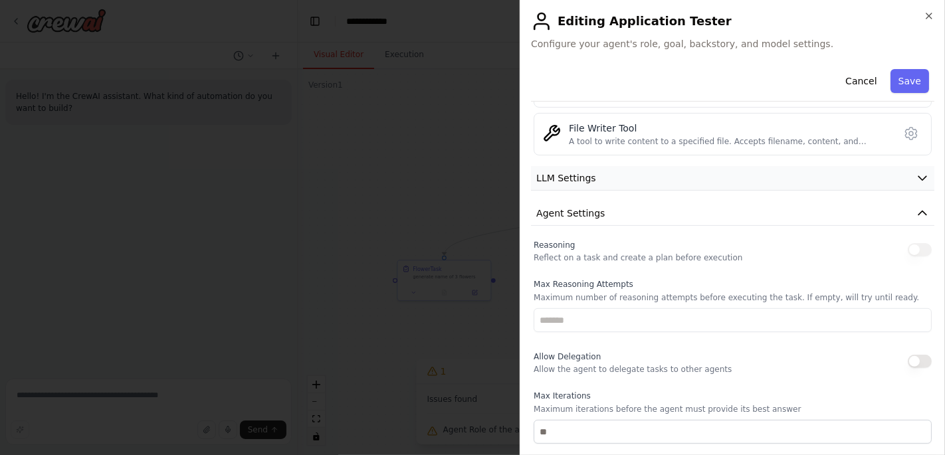
click at [706, 174] on button "LLM Settings" at bounding box center [732, 178] width 403 height 25
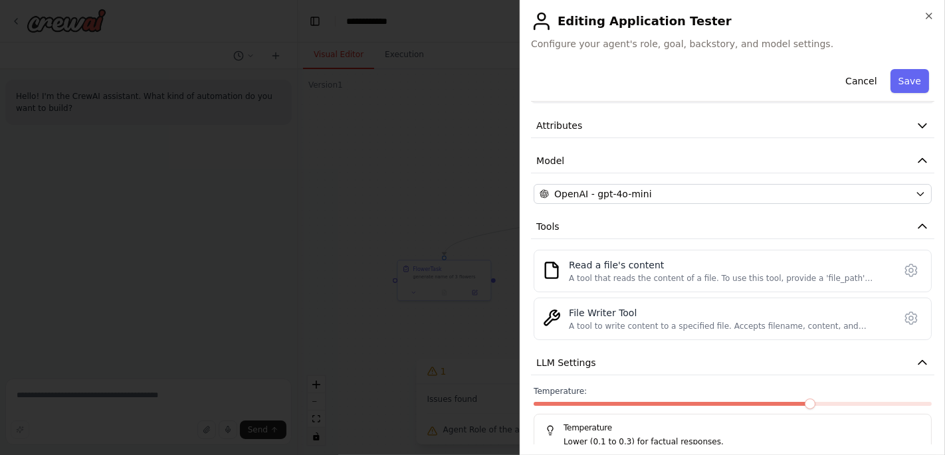
scroll to position [0, 0]
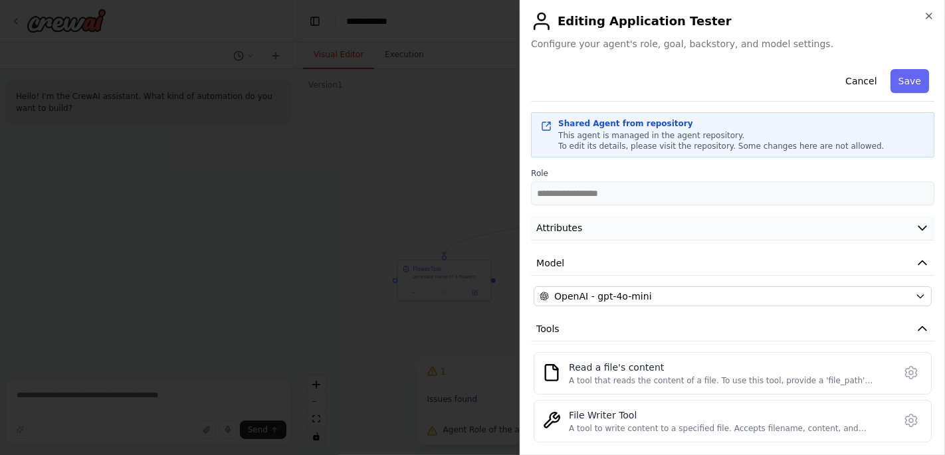
click at [766, 225] on button "Attributes" at bounding box center [732, 228] width 403 height 25
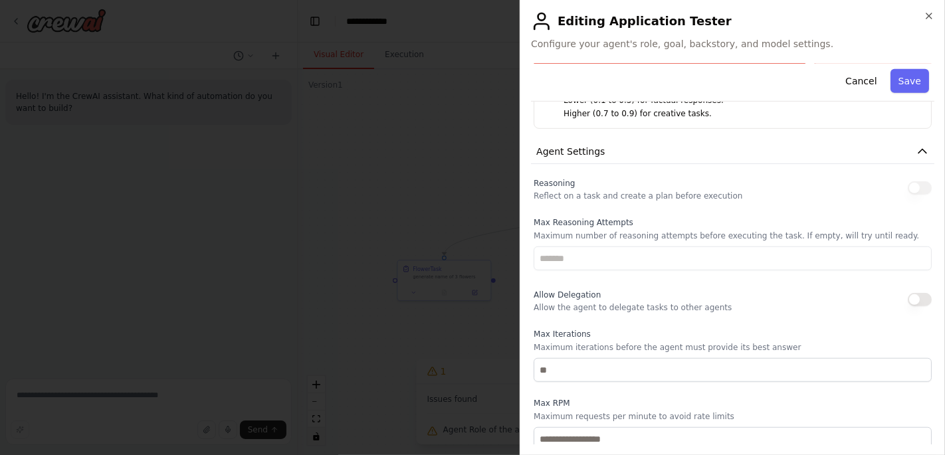
scroll to position [838, 0]
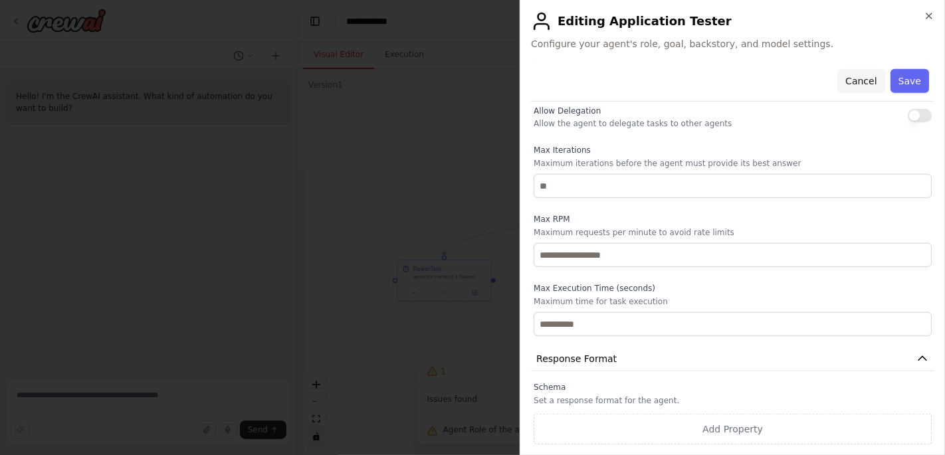
click at [850, 84] on button "Cancel" at bounding box center [860, 81] width 47 height 24
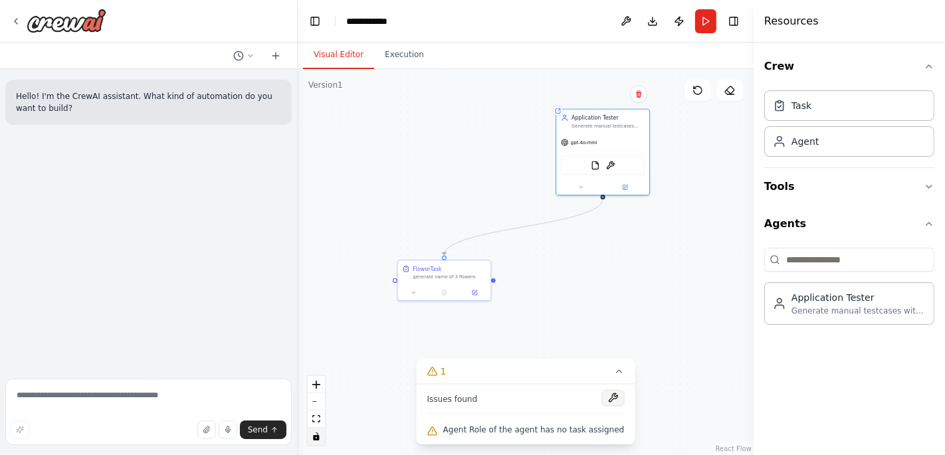
click at [603, 319] on button at bounding box center [612, 398] width 23 height 16
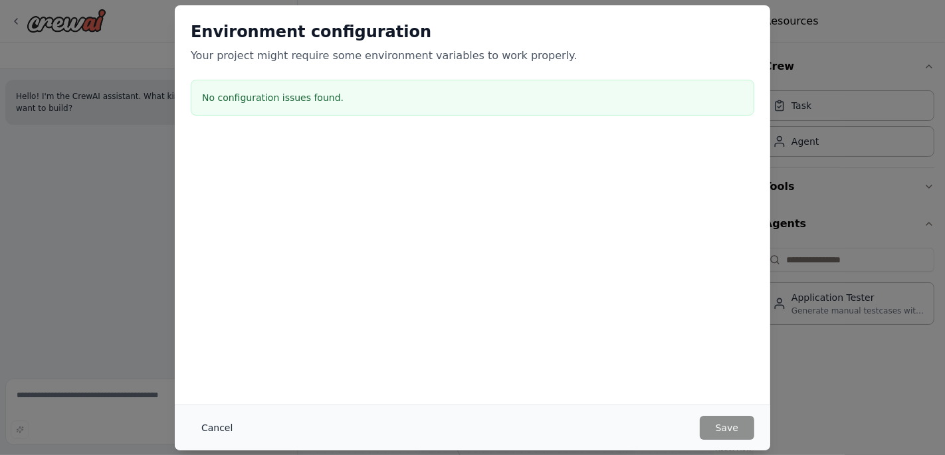
click at [203, 319] on button "Cancel" at bounding box center [217, 428] width 52 height 24
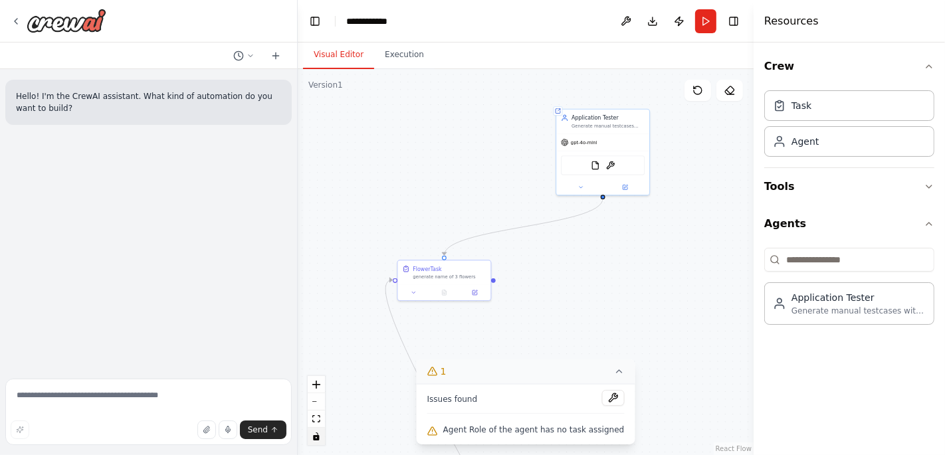
click at [613, 319] on icon at bounding box center [618, 371] width 11 height 11
drag, startPoint x: 516, startPoint y: 434, endPoint x: 566, endPoint y: 310, distance: 134.1
click at [566, 310] on div "Version 1 Show Tools Hide Agents .deletable-edge-delete-btn { width: 20px; heig…" at bounding box center [526, 262] width 456 height 386
click at [535, 319] on icon at bounding box center [534, 431] width 5 height 3
drag, startPoint x: 436, startPoint y: 345, endPoint x: 422, endPoint y: 314, distance: 35.1
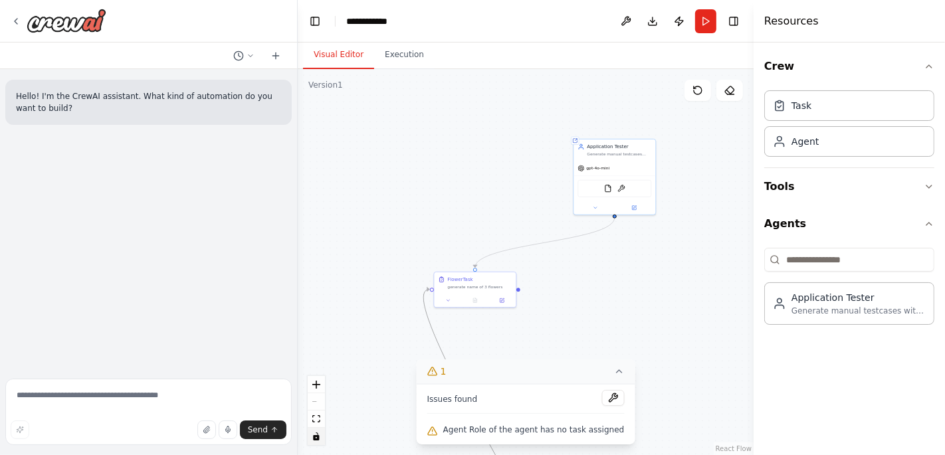
click at [422, 314] on div ".deletable-edge-delete-btn { width: 20px; height: 20px; border: 0px solid #ffff…" at bounding box center [526, 262] width 456 height 386
drag, startPoint x: 425, startPoint y: 295, endPoint x: 389, endPoint y: 307, distance: 38.4
click at [389, 307] on div ".deletable-edge-delete-btn { width: 20px; height: 20px; border: 0px solid #ffff…" at bounding box center [526, 262] width 456 height 386
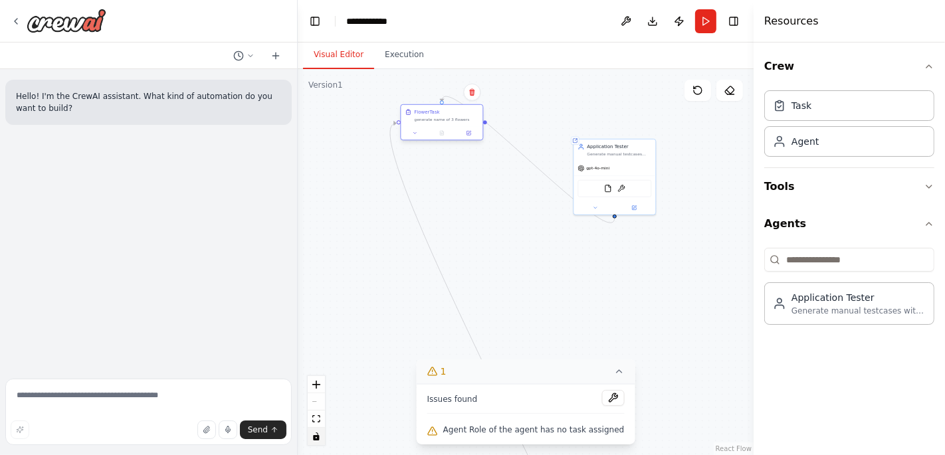
drag, startPoint x: 467, startPoint y: 280, endPoint x: 432, endPoint y: 110, distance: 173.7
click at [432, 110] on div "FlowerTask" at bounding box center [426, 112] width 25 height 7
click at [737, 319] on link "React Flow" at bounding box center [733, 448] width 36 height 7
click at [613, 319] on icon at bounding box center [618, 371] width 11 height 11
drag, startPoint x: 490, startPoint y: 375, endPoint x: 619, endPoint y: 275, distance: 163.8
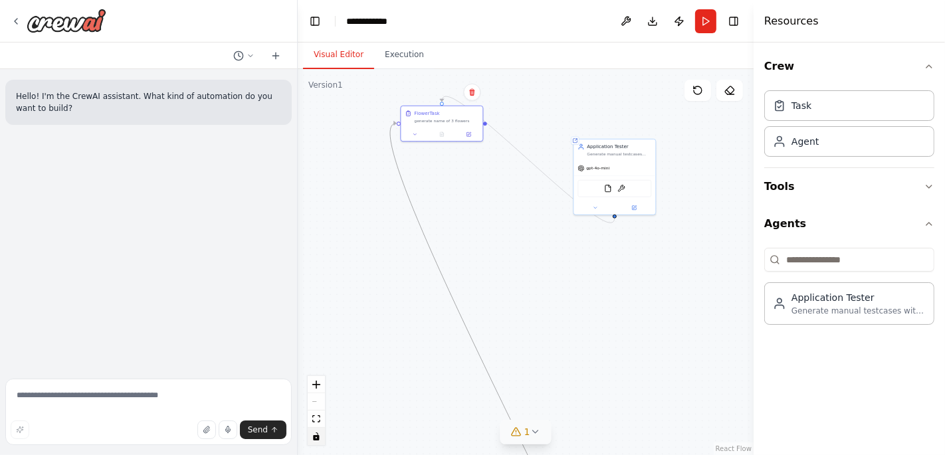
click at [619, 275] on div ".deletable-edge-delete-btn { width: 20px; height: 20px; border: 0px solid #ffff…" at bounding box center [526, 262] width 456 height 386
click at [439, 257] on div ".deletable-edge-delete-btn { width: 20px; height: 20px; border: 0px solid #ffff…" at bounding box center [526, 262] width 456 height 386
click at [482, 230] on div ".deletable-edge-delete-btn { width: 20px; height: 20px; border: 0px solid #ffff…" at bounding box center [526, 262] width 456 height 386
drag, startPoint x: 505, startPoint y: 354, endPoint x: 520, endPoint y: 138, distance: 216.4
click at [520, 138] on div ".deletable-edge-delete-btn { width: 20px; height: 20px; border: 0px solid #ffff…" at bounding box center [526, 262] width 456 height 386
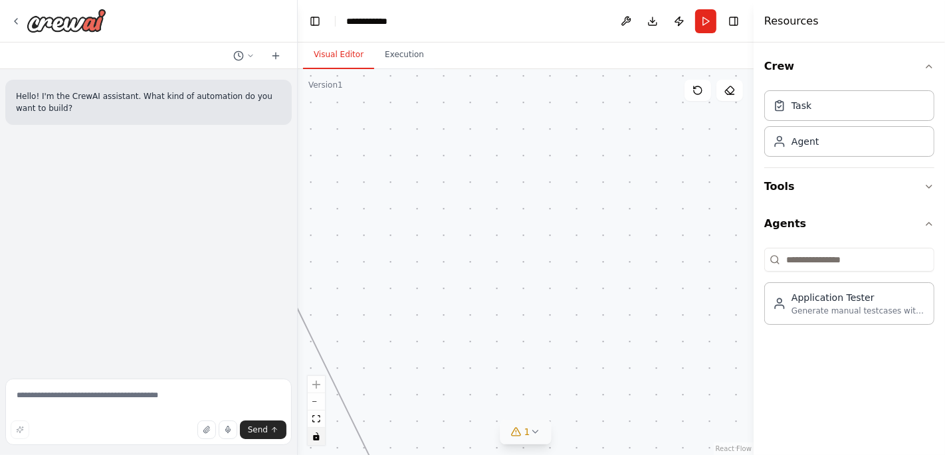
drag, startPoint x: 476, startPoint y: 353, endPoint x: 589, endPoint y: 93, distance: 283.8
click at [602, 56] on div "Visual Editor Execution Version 1 Show Tools Hide Agents .deletable-edge-delete…" at bounding box center [526, 249] width 456 height 413
drag, startPoint x: 503, startPoint y: 312, endPoint x: 558, endPoint y: -17, distance: 333.4
click at [558, 0] on html "**********" at bounding box center [472, 227] width 945 height 455
drag, startPoint x: 586, startPoint y: 359, endPoint x: 603, endPoint y: 237, distance: 123.4
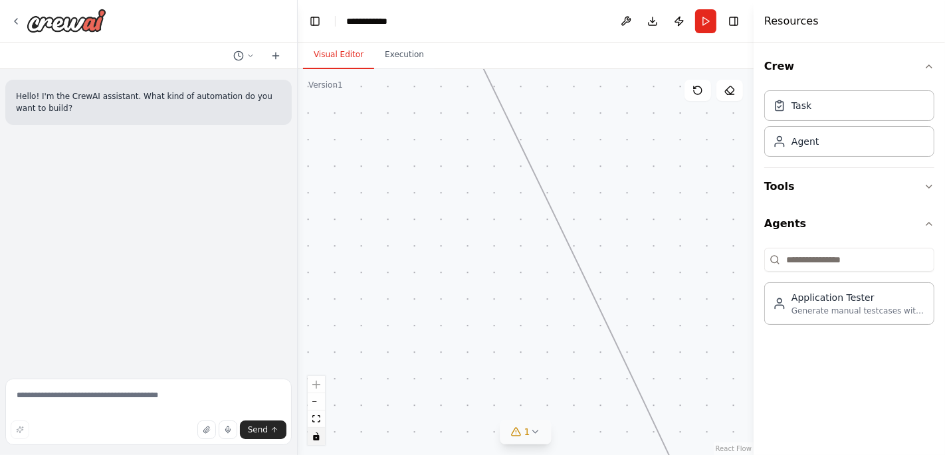
click at [533, 64] on div "Visual Editor Execution Version 1 Show Tools Hide Agents .deletable-edge-delete…" at bounding box center [526, 249] width 456 height 413
drag, startPoint x: 682, startPoint y: 408, endPoint x: 590, endPoint y: 89, distance: 331.8
click at [590, 89] on div ".deletable-edge-delete-btn { width: 20px; height: 20px; border: 0px solid #ffff…" at bounding box center [526, 262] width 456 height 386
drag, startPoint x: 701, startPoint y: 426, endPoint x: 556, endPoint y: 122, distance: 337.0
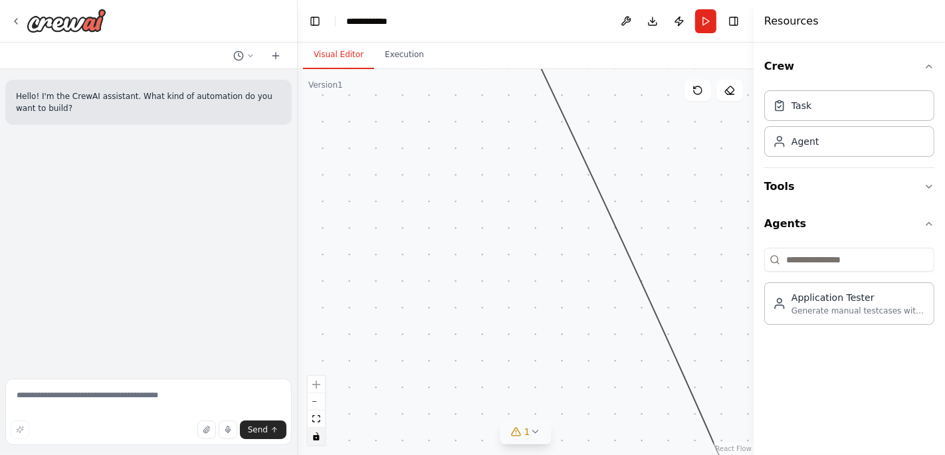
drag, startPoint x: 683, startPoint y: 392, endPoint x: 537, endPoint y: 113, distance: 315.0
click at [533, 100] on div ".deletable-edge-delete-btn { width: 20px; height: 20px; border: 0px solid #ffff…" at bounding box center [526, 262] width 456 height 386
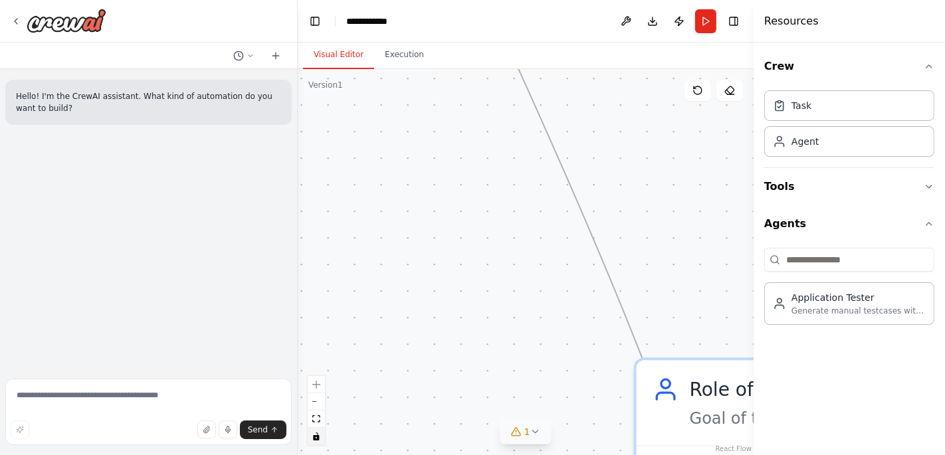
drag, startPoint x: 665, startPoint y: 403, endPoint x: 497, endPoint y: 90, distance: 355.2
click at [497, 90] on div ".deletable-edge-delete-btn { width: 20px; height: 20px; border: 0px solid #ffff…" at bounding box center [526, 262] width 456 height 386
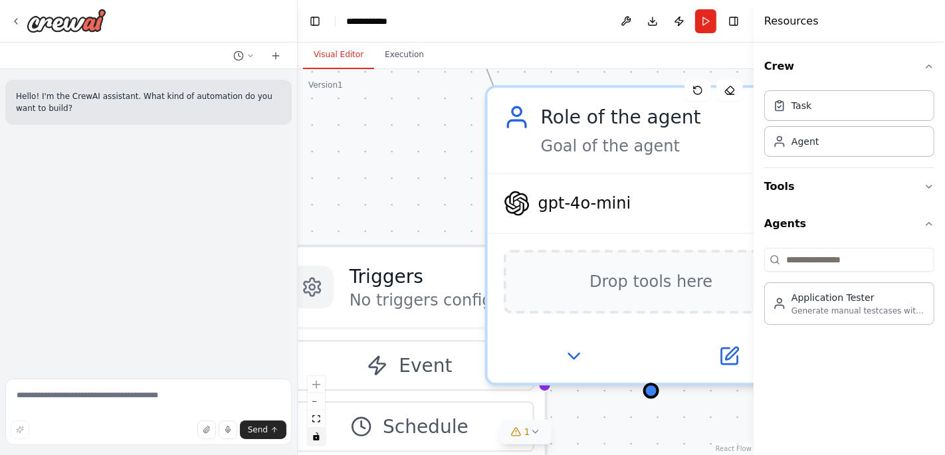
drag, startPoint x: 562, startPoint y: 349, endPoint x: 426, endPoint y: 107, distance: 277.2
click at [426, 107] on div ".deletable-edge-delete-btn { width: 20px; height: 20px; border: 0px solid #ffff…" at bounding box center [526, 262] width 456 height 386
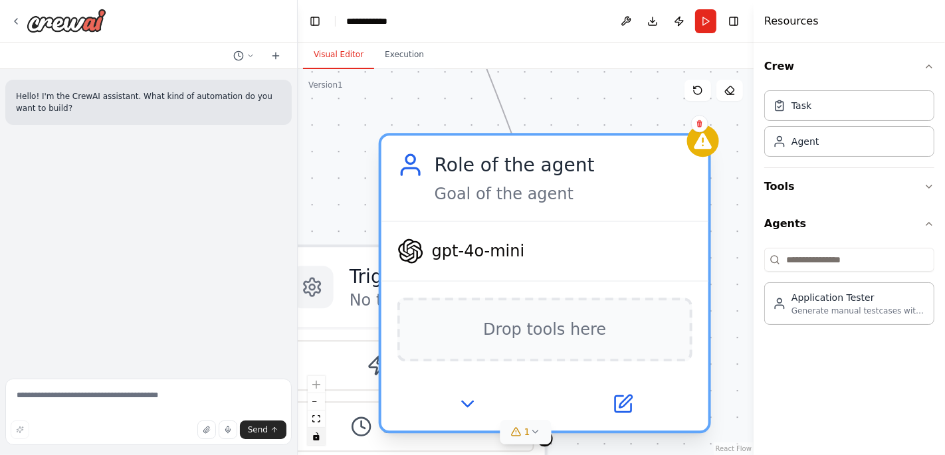
drag, startPoint x: 678, startPoint y: 176, endPoint x: 567, endPoint y: 221, distance: 120.2
click at [567, 222] on div "gpt-4o-mini" at bounding box center [544, 251] width 327 height 58
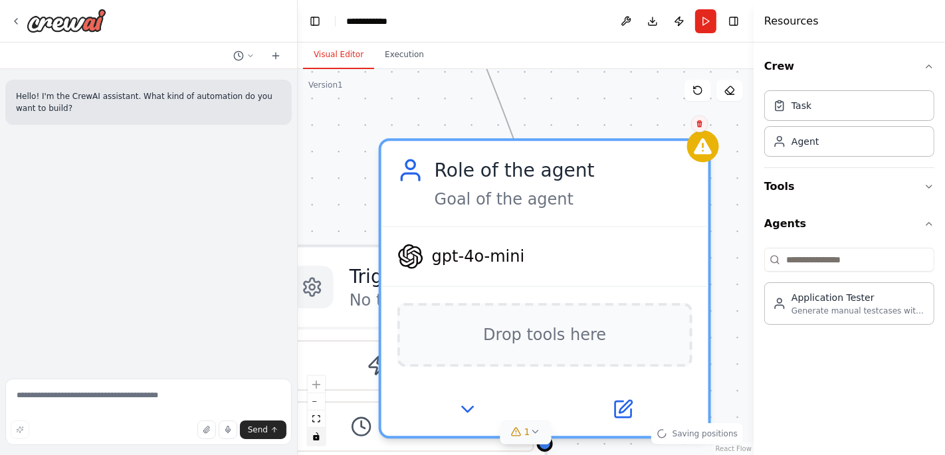
click at [696, 123] on icon at bounding box center [700, 124] width 8 height 8
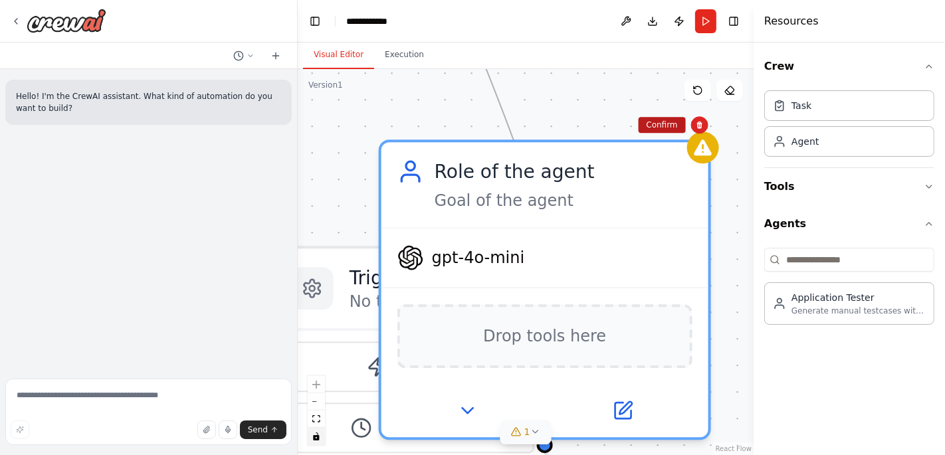
click at [670, 120] on button "Confirm" at bounding box center [661, 125] width 47 height 16
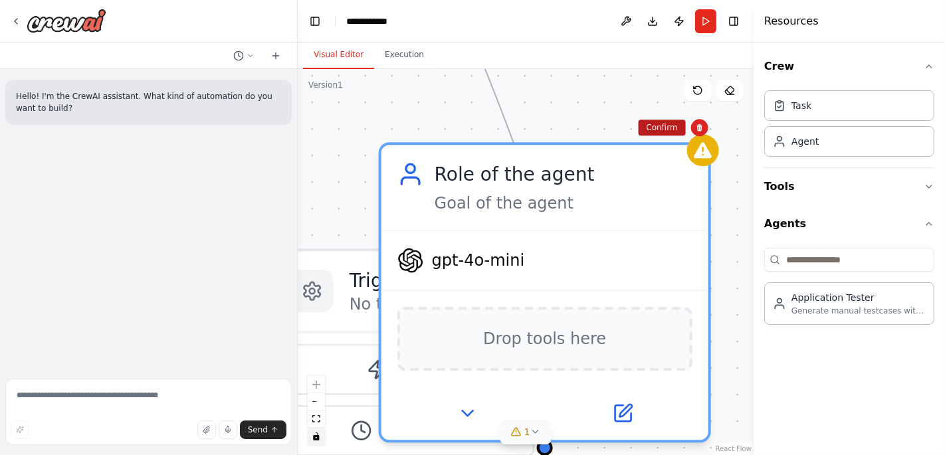
click at [669, 134] on button "Confirm" at bounding box center [661, 128] width 47 height 16
click at [668, 128] on button "Confirm" at bounding box center [661, 128] width 47 height 16
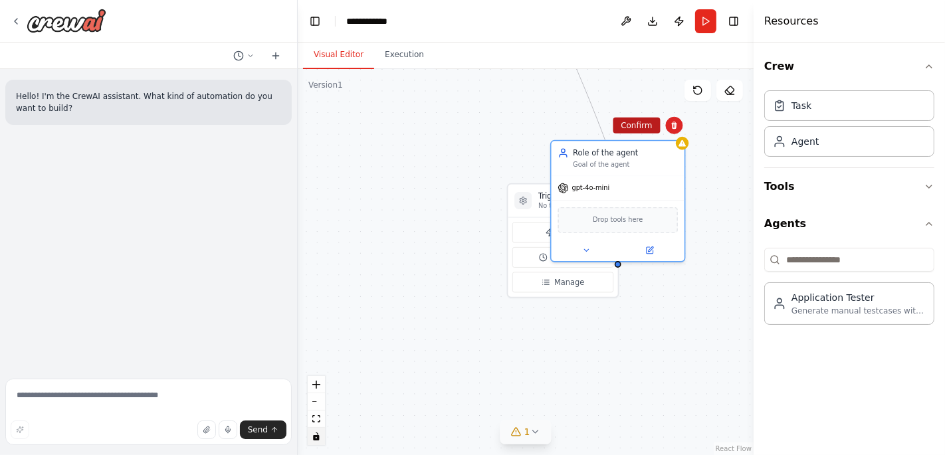
click at [646, 128] on button "Confirm" at bounding box center [635, 126] width 47 height 16
click at [673, 124] on icon at bounding box center [676, 127] width 8 height 8
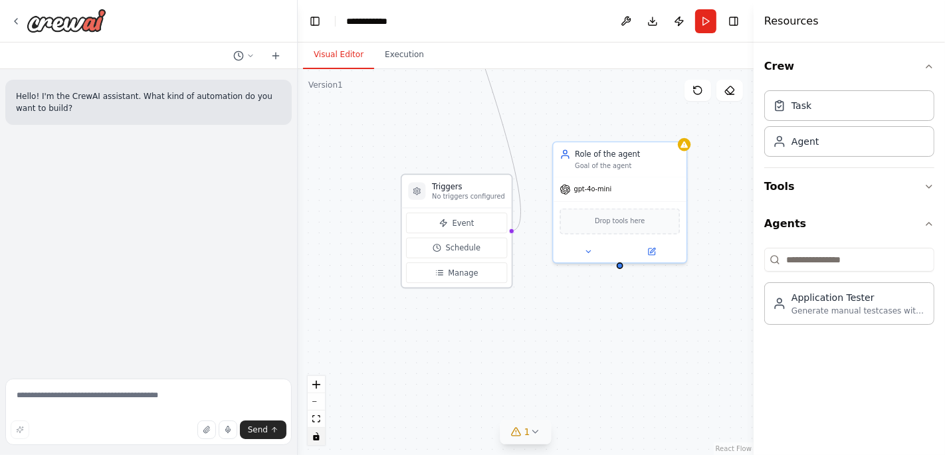
drag, startPoint x: 534, startPoint y: 215, endPoint x: 421, endPoint y: 205, distance: 114.0
click at [421, 205] on div "Triggers No triggers configured" at bounding box center [457, 191] width 110 height 33
click at [648, 164] on div "Goal of the agent" at bounding box center [627, 163] width 105 height 9
click at [675, 128] on icon at bounding box center [676, 128] width 5 height 7
click at [675, 127] on icon at bounding box center [676, 128] width 5 height 7
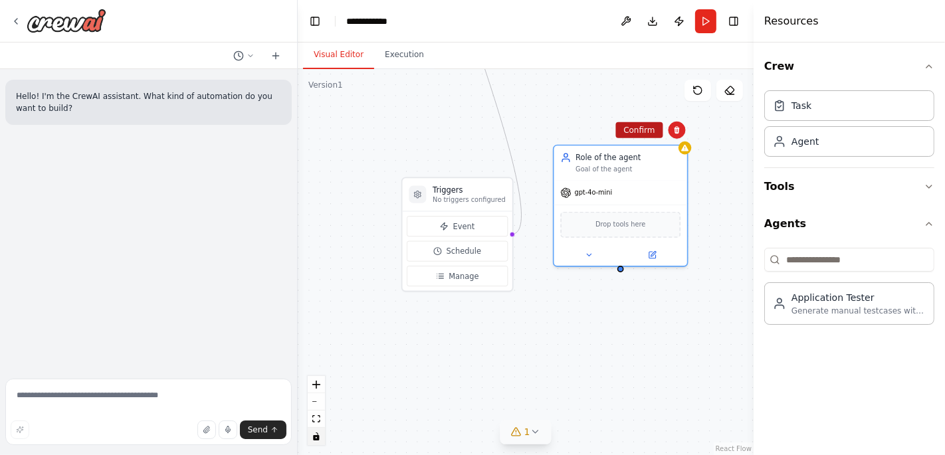
click at [641, 122] on button "Confirm" at bounding box center [638, 130] width 47 height 16
click at [640, 129] on button "Confirm" at bounding box center [638, 132] width 47 height 16
click at [640, 128] on button "Confirm" at bounding box center [639, 132] width 47 height 16
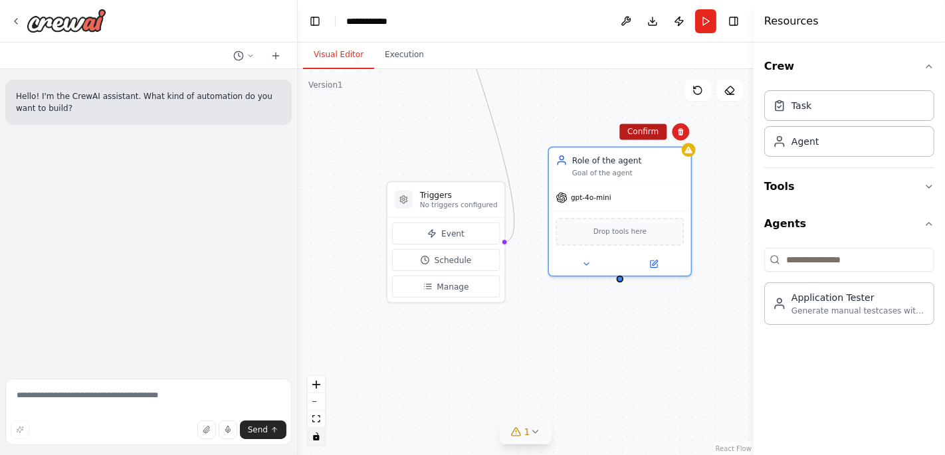
click at [640, 128] on button "Confirm" at bounding box center [642, 132] width 47 height 16
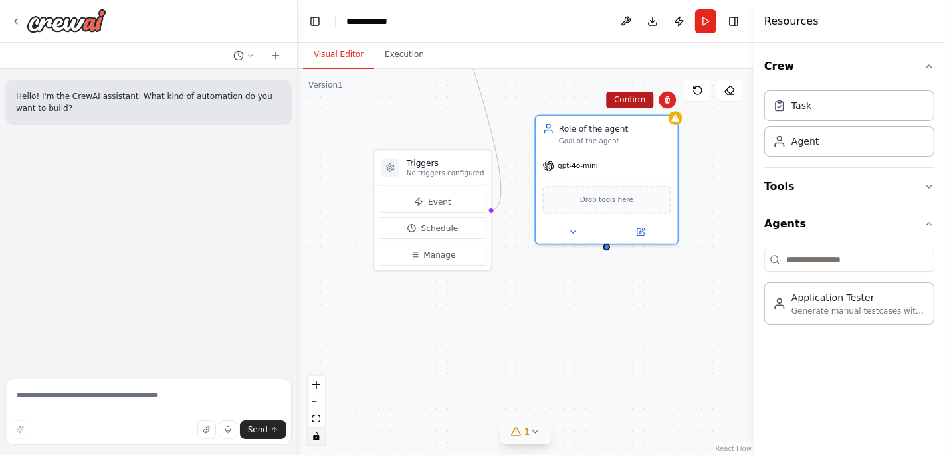
drag, startPoint x: 640, startPoint y: 126, endPoint x: 626, endPoint y: 94, distance: 34.8
click at [626, 94] on button "Confirm" at bounding box center [629, 100] width 47 height 16
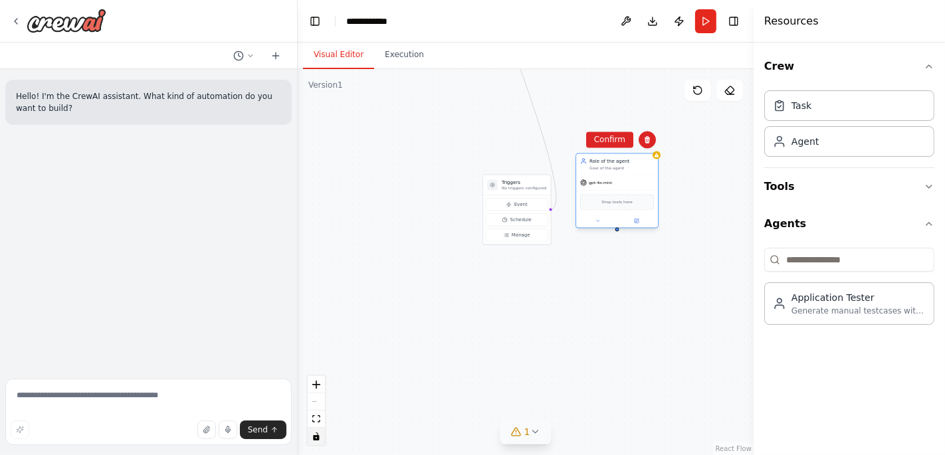
click at [610, 209] on div "Drop tools here" at bounding box center [617, 202] width 74 height 16
click at [648, 140] on icon at bounding box center [647, 140] width 8 height 8
click at [620, 138] on button "Confirm" at bounding box center [609, 140] width 47 height 16
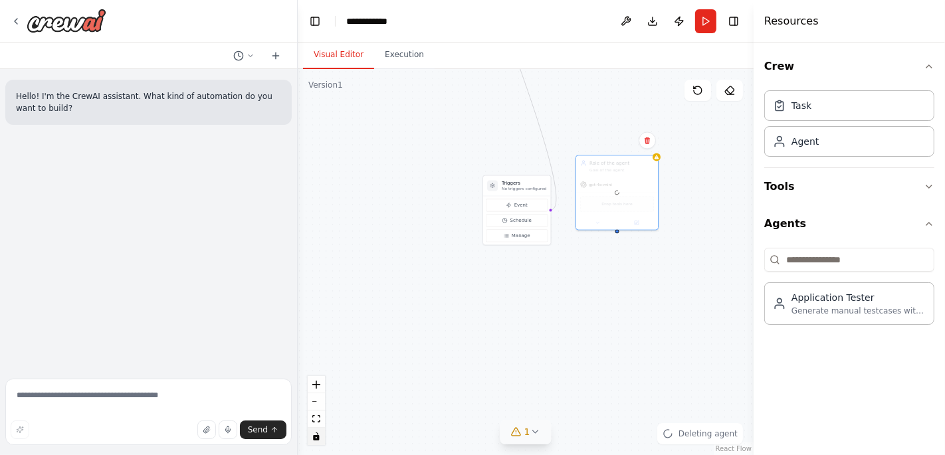
click at [620, 138] on div ".deletable-edge-delete-btn { width: 20px; height: 20px; border: 0px solid #ffff…" at bounding box center [526, 262] width 456 height 386
click at [520, 184] on div "Triggers No triggers configured" at bounding box center [501, 192] width 77 height 23
click at [521, 191] on h3 "Triggers" at bounding box center [509, 189] width 51 height 7
click at [472, 199] on div "Triggers No triggers configured" at bounding box center [501, 192] width 77 height 23
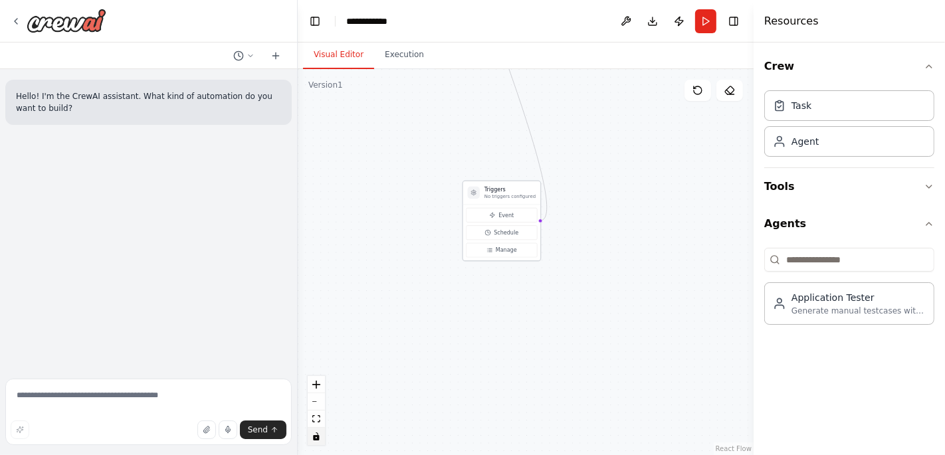
click at [527, 193] on p "No triggers configured" at bounding box center [509, 196] width 51 height 6
click at [546, 222] on circle "Edge from triggers to b8480939-5848-49f8-bd45-5ffad089eaa6" at bounding box center [543, 220] width 7 height 7
click at [533, 225] on button "Schedule" at bounding box center [501, 232] width 71 height 15
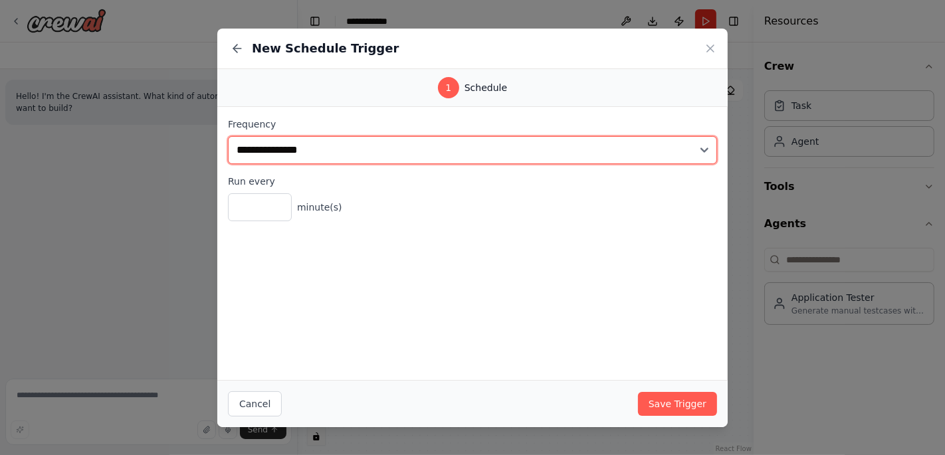
click at [333, 157] on select "**********" at bounding box center [472, 150] width 489 height 28
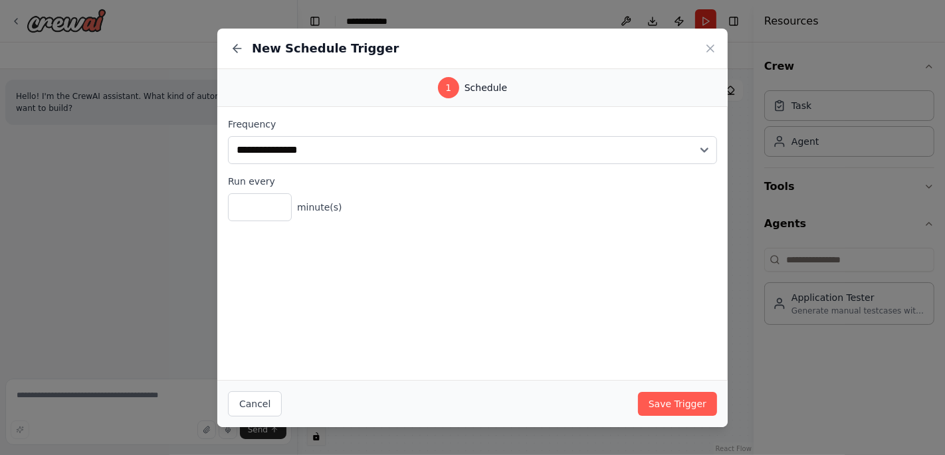
click at [379, 308] on div "**********" at bounding box center [472, 243] width 510 height 273
click at [707, 49] on icon at bounding box center [709, 48] width 13 height 13
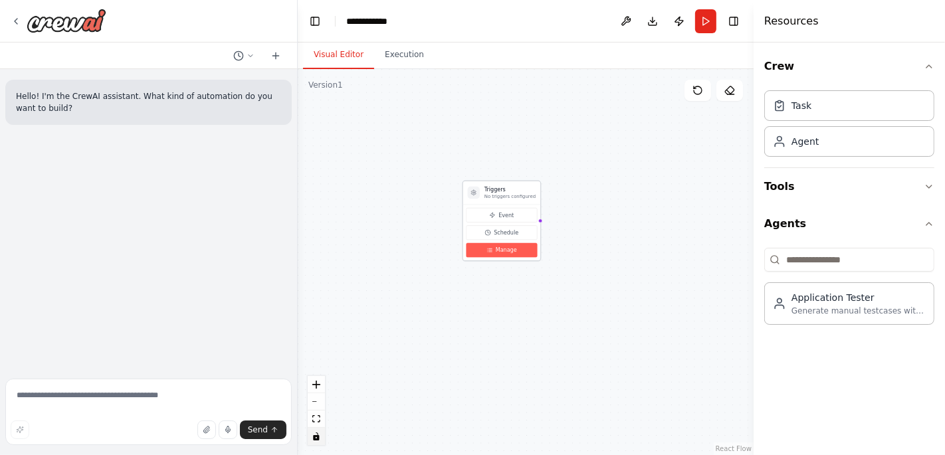
click at [502, 251] on span "Manage" at bounding box center [506, 249] width 21 height 7
click at [510, 215] on span "Event" at bounding box center [505, 214] width 15 height 7
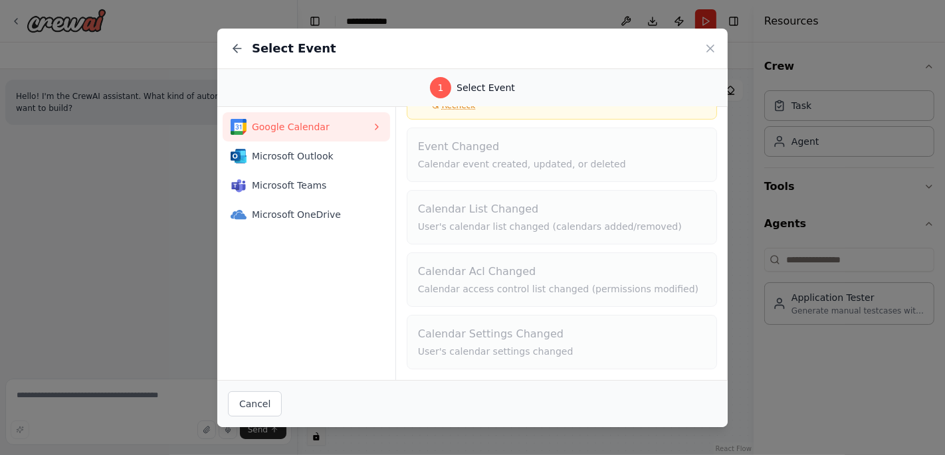
scroll to position [0, 0]
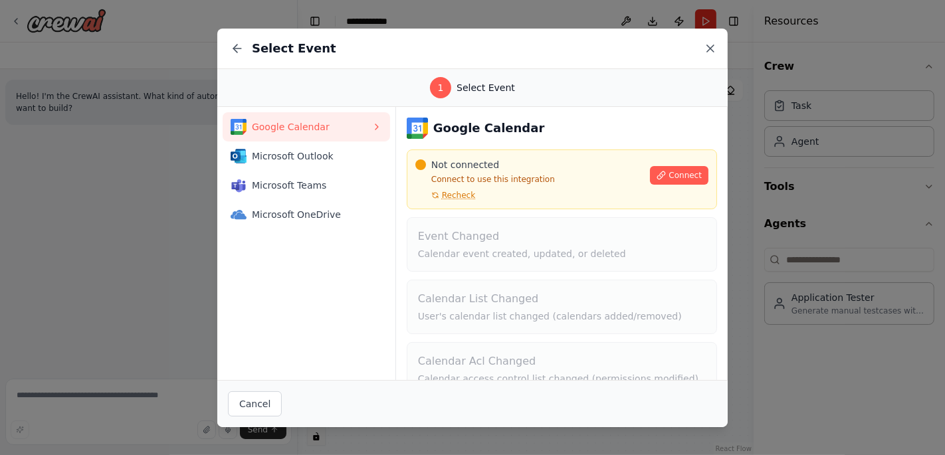
click at [712, 50] on icon at bounding box center [709, 48] width 13 height 13
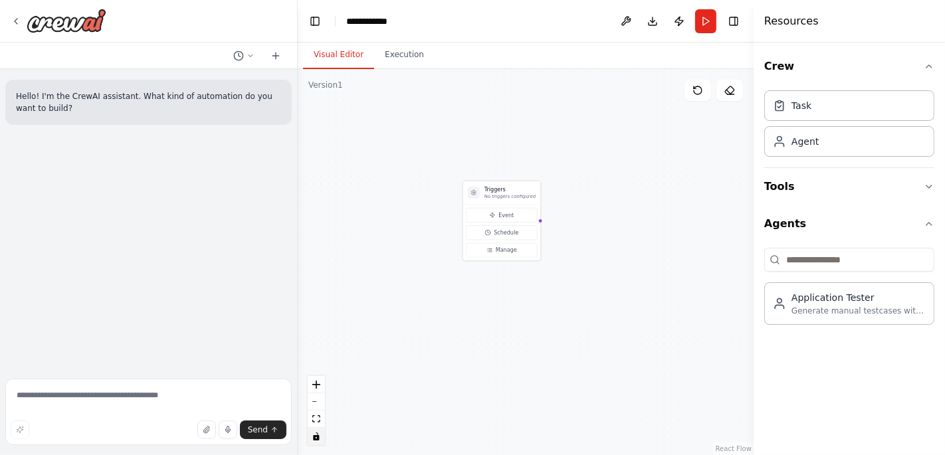
click at [656, 257] on div ".deletable-edge-delete-btn { width: 20px; height: 20px; border: 0px solid #ffff…" at bounding box center [526, 262] width 456 height 386
click at [452, 157] on div "Triggers No triggers configured" at bounding box center [397, 149] width 129 height 39
drag, startPoint x: 420, startPoint y: 151, endPoint x: 516, endPoint y: 202, distance: 109.1
click at [516, 202] on p "No triggers configured" at bounding box center [503, 207] width 86 height 10
drag, startPoint x: 648, startPoint y: 164, endPoint x: 558, endPoint y: 112, distance: 103.9
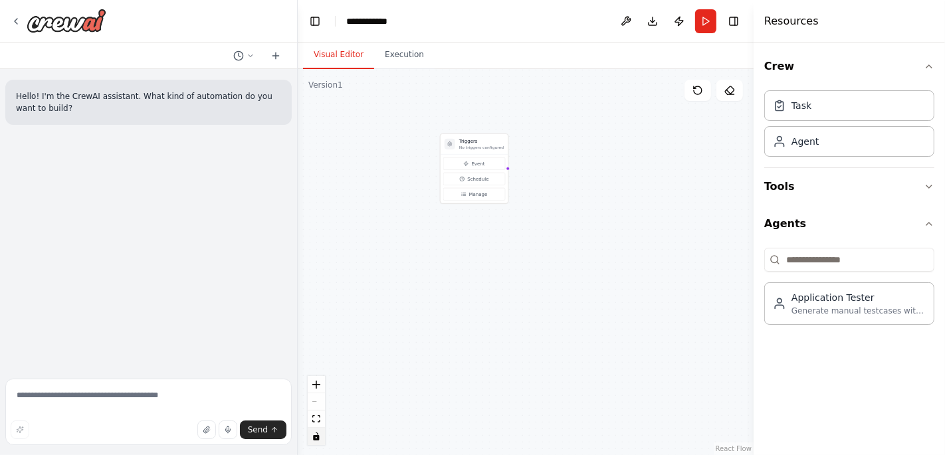
click at [558, 112] on div ".deletable-edge-delete-btn { width: 20px; height: 20px; border: 0px solid #ffff…" at bounding box center [526, 262] width 456 height 386
drag, startPoint x: 603, startPoint y: 151, endPoint x: 580, endPoint y: 311, distance: 161.7
click at [580, 311] on div ".deletable-edge-delete-btn { width: 20px; height: 20px; border: 0px solid #ffff…" at bounding box center [526, 262] width 456 height 386
drag, startPoint x: 588, startPoint y: 116, endPoint x: 602, endPoint y: 264, distance: 148.1
click at [605, 317] on div ".deletable-edge-delete-btn { width: 20px; height: 20px; border: 0px solid #ffff…" at bounding box center [526, 262] width 456 height 386
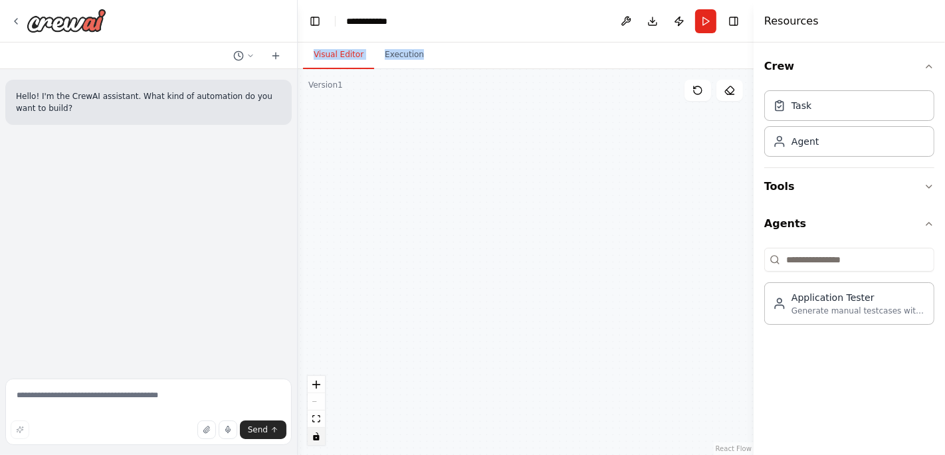
click at [573, 47] on main "**********" at bounding box center [526, 227] width 456 height 455
drag, startPoint x: 569, startPoint y: 134, endPoint x: 597, endPoint y: 240, distance: 109.7
click at [618, 316] on div ".deletable-edge-delete-btn { width: 20px; height: 20px; border: 0px solid #ffff…" at bounding box center [526, 262] width 456 height 386
drag, startPoint x: 558, startPoint y: 134, endPoint x: 586, endPoint y: 278, distance: 146.2
click at [586, 278] on div ".deletable-edge-delete-btn { width: 20px; height: 20px; border: 0px solid #ffff…" at bounding box center [526, 262] width 456 height 386
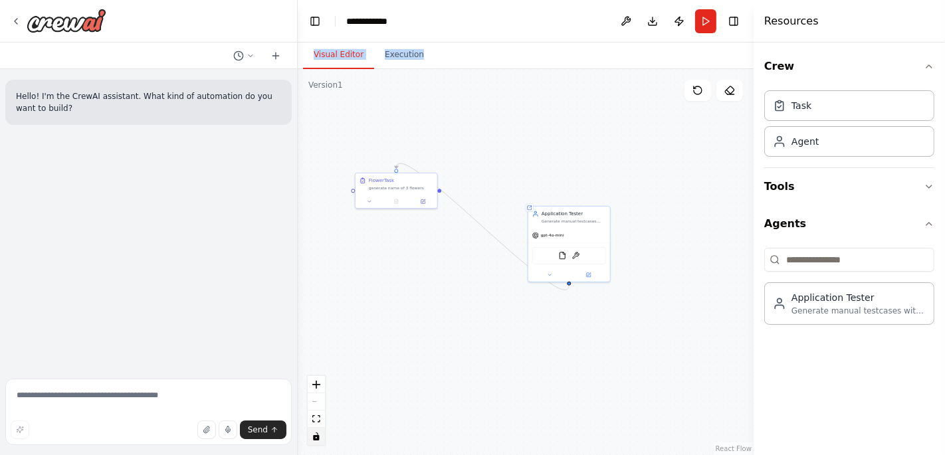
drag, startPoint x: 546, startPoint y: 184, endPoint x: 691, endPoint y: 241, distance: 155.7
click at [691, 241] on div ".deletable-edge-delete-btn { width: 20px; height: 20px; border: 0px solid #ffff…" at bounding box center [526, 262] width 456 height 386
click at [702, 24] on button "Run" at bounding box center [705, 21] width 21 height 24
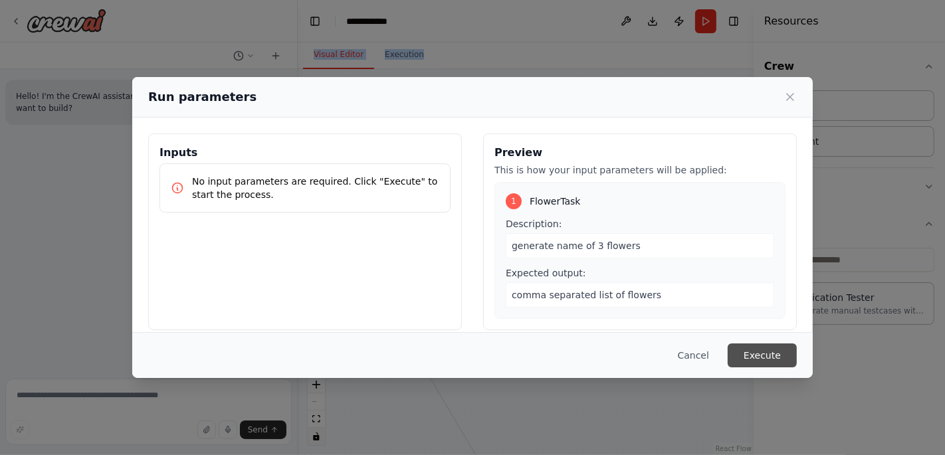
click at [765, 319] on button "Execute" at bounding box center [761, 355] width 69 height 24
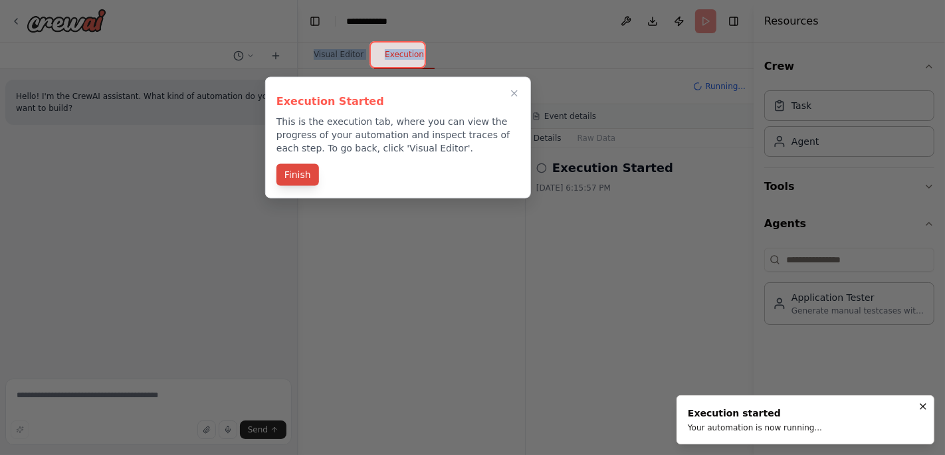
click at [288, 179] on button "Finish" at bounding box center [297, 175] width 43 height 22
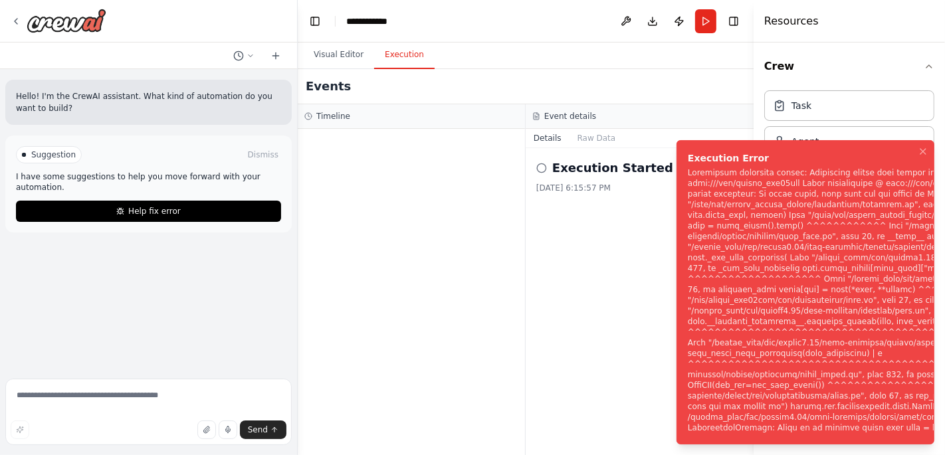
click at [499, 236] on div at bounding box center [411, 292] width 227 height 326
click at [341, 58] on button "Visual Editor" at bounding box center [338, 55] width 71 height 28
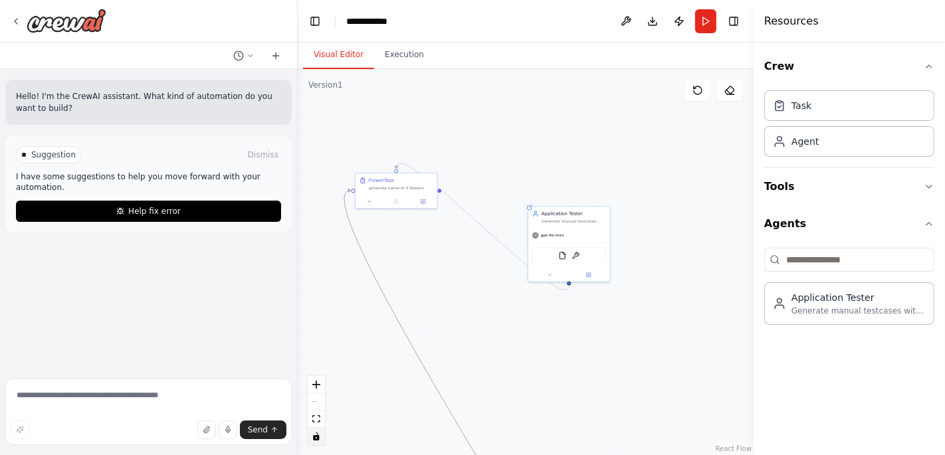
drag, startPoint x: 435, startPoint y: 381, endPoint x: 441, endPoint y: 148, distance: 233.2
click at [448, 129] on div ".deletable-edge-delete-btn { width: 20px; height: 20px; border: 0px solid #ffff…" at bounding box center [526, 262] width 456 height 386
click at [731, 15] on button "Toggle Right Sidebar" at bounding box center [733, 21] width 19 height 19
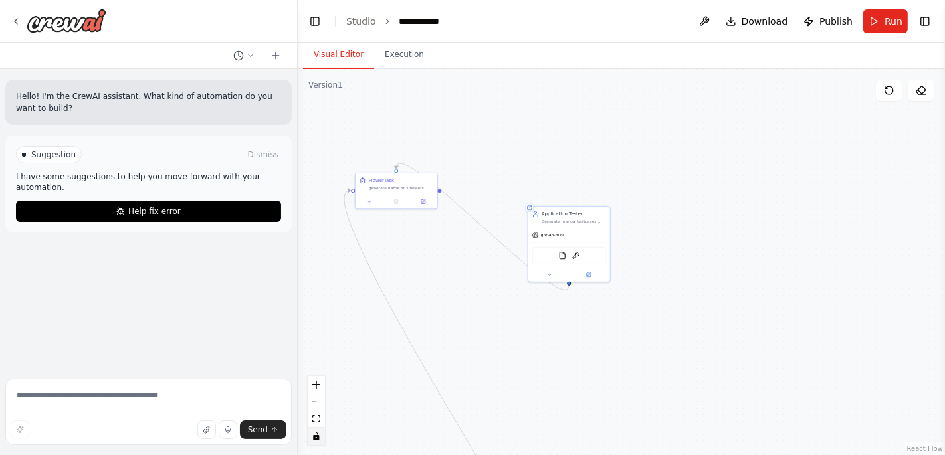
click at [850, 22] on button "Toggle Right Sidebar" at bounding box center [924, 21] width 19 height 19
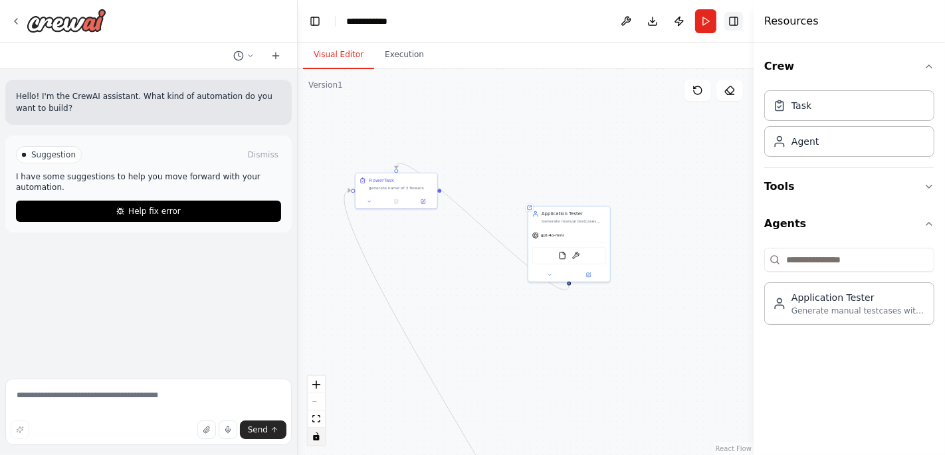
click at [729, 17] on button "Toggle Right Sidebar" at bounding box center [733, 21] width 19 height 19
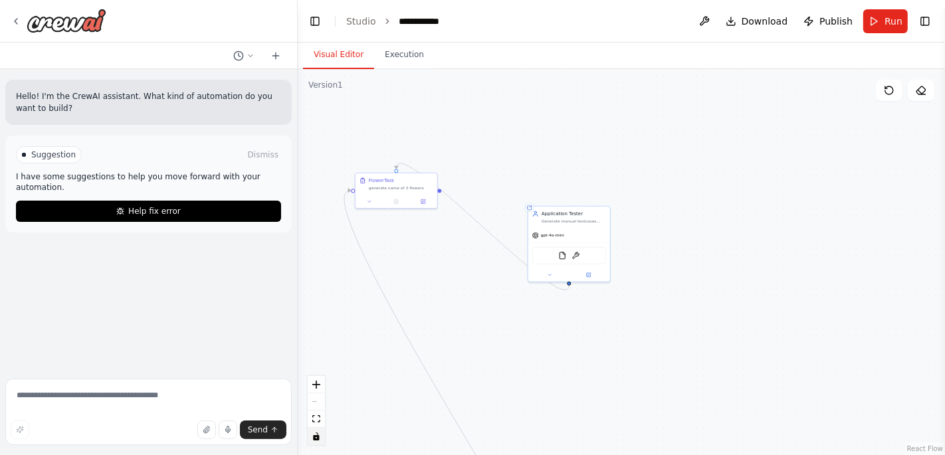
click at [833, 23] on span "Publish" at bounding box center [835, 21] width 33 height 13
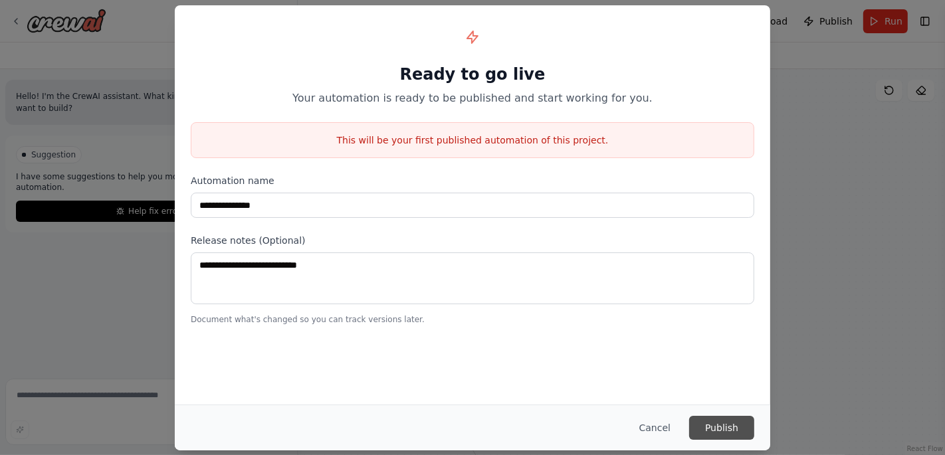
click at [725, 319] on button "Publish" at bounding box center [721, 428] width 65 height 24
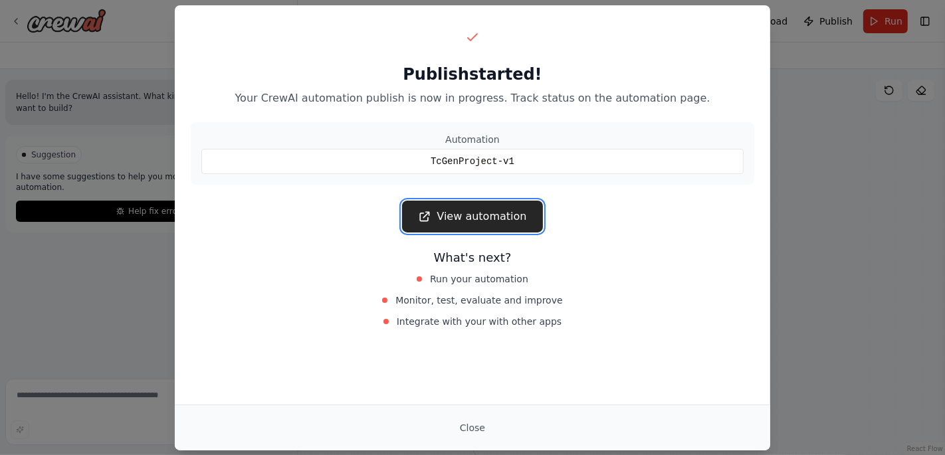
click at [514, 213] on link "View automation" at bounding box center [472, 217] width 140 height 32
click at [461, 319] on button "Close" at bounding box center [472, 428] width 47 height 24
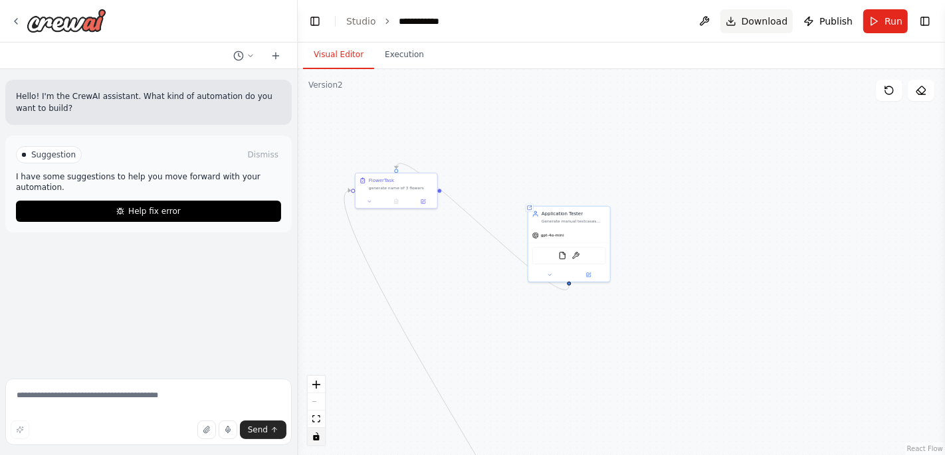
click at [771, 24] on span "Download" at bounding box center [764, 21] width 47 height 13
drag, startPoint x: 536, startPoint y: 363, endPoint x: 550, endPoint y: 143, distance: 221.0
click at [550, 143] on div ".deletable-edge-delete-btn { width: 20px; height: 20px; border: 0px solid #ffff…" at bounding box center [621, 262] width 647 height 386
drag, startPoint x: 585, startPoint y: 183, endPoint x: 589, endPoint y: 280, distance: 97.1
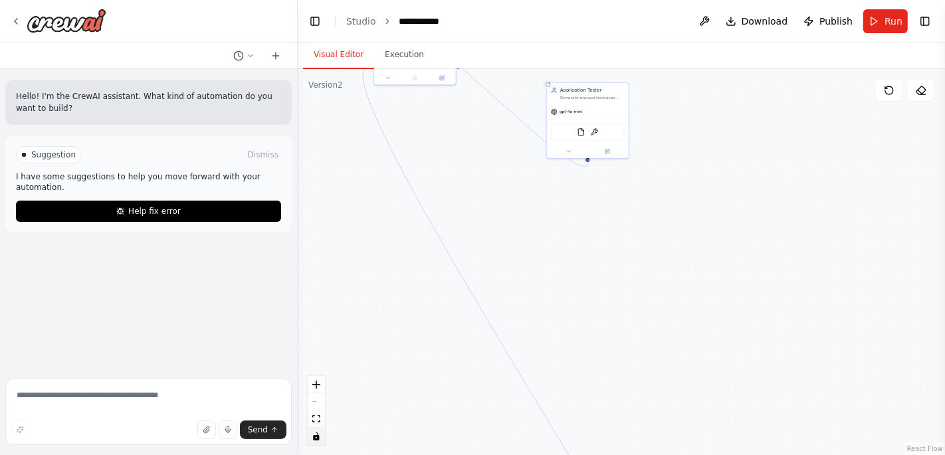
click at [589, 280] on div ".deletable-edge-delete-btn { width: 20px; height: 20px; border: 0px solid #ffff…" at bounding box center [621, 262] width 647 height 386
click at [16, 15] on div at bounding box center [59, 21] width 96 height 24
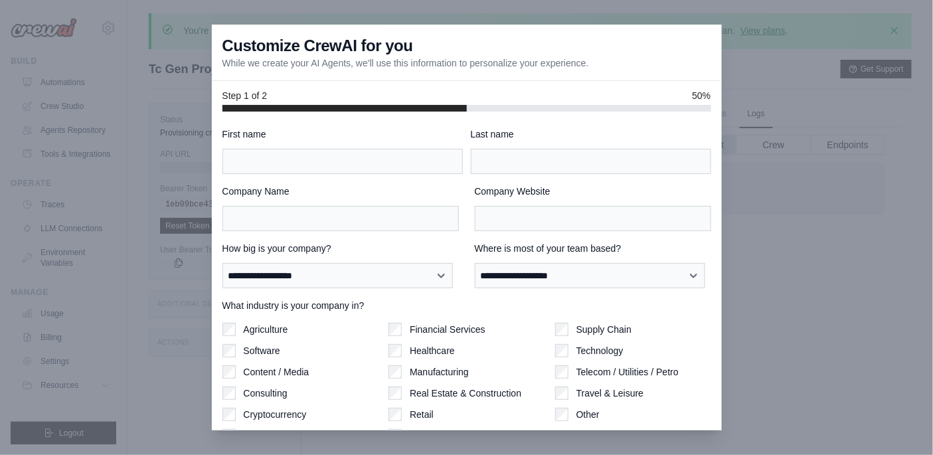
click at [804, 224] on div at bounding box center [466, 227] width 933 height 455
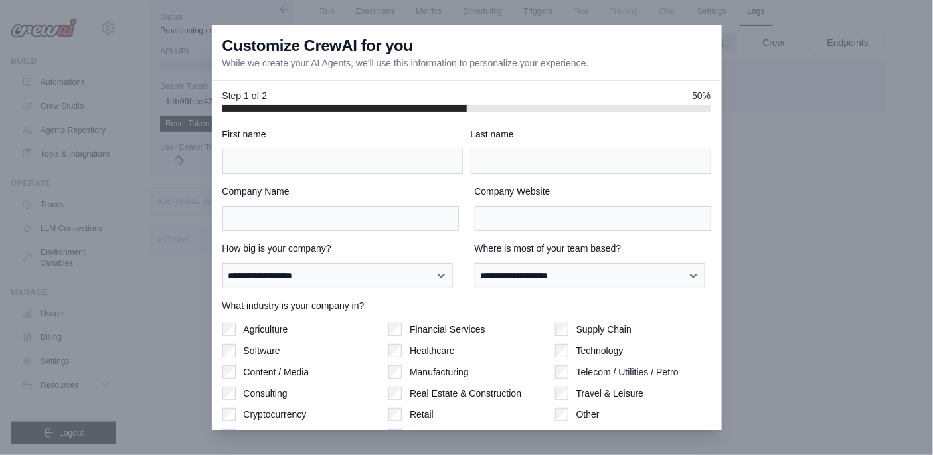
click at [775, 76] on div at bounding box center [466, 227] width 933 height 455
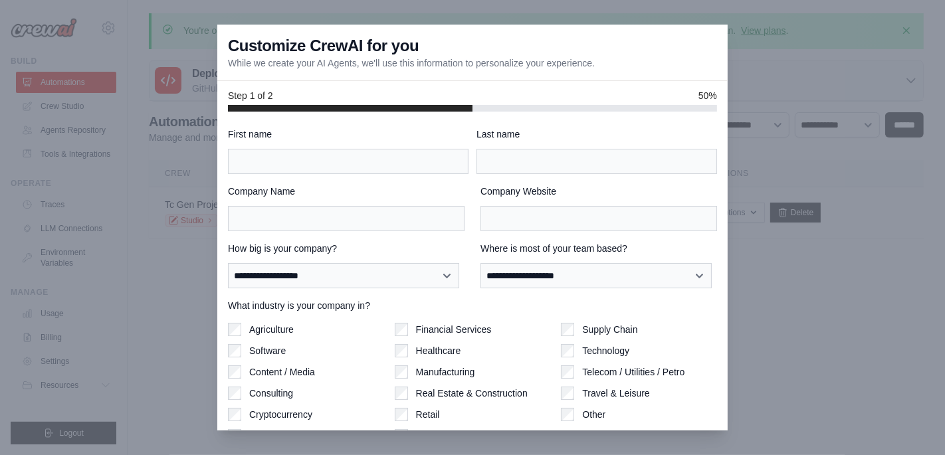
scroll to position [61, 0]
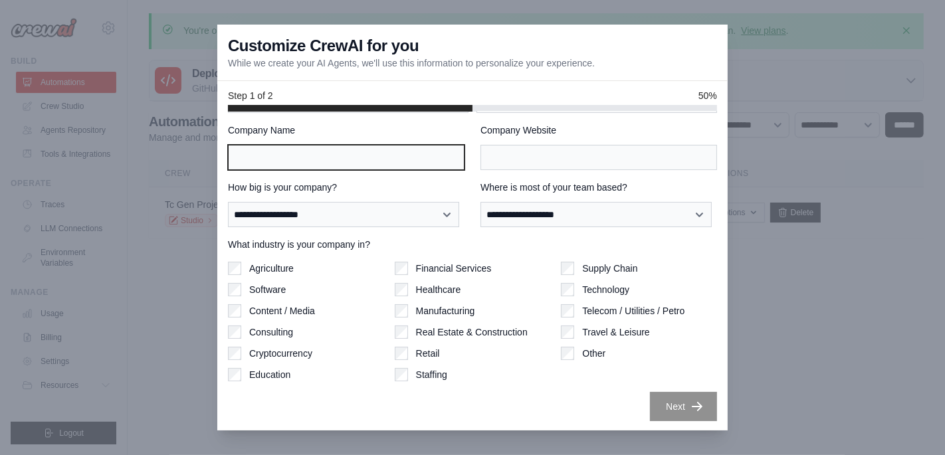
click at [412, 148] on input "Company Name" at bounding box center [346, 157] width 236 height 25
type input "*"
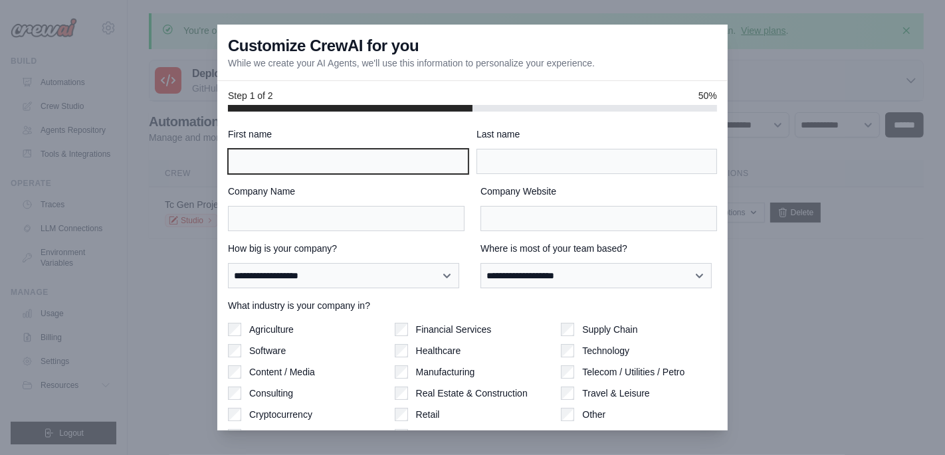
click at [277, 153] on input "First name" at bounding box center [348, 161] width 240 height 25
type input "*****"
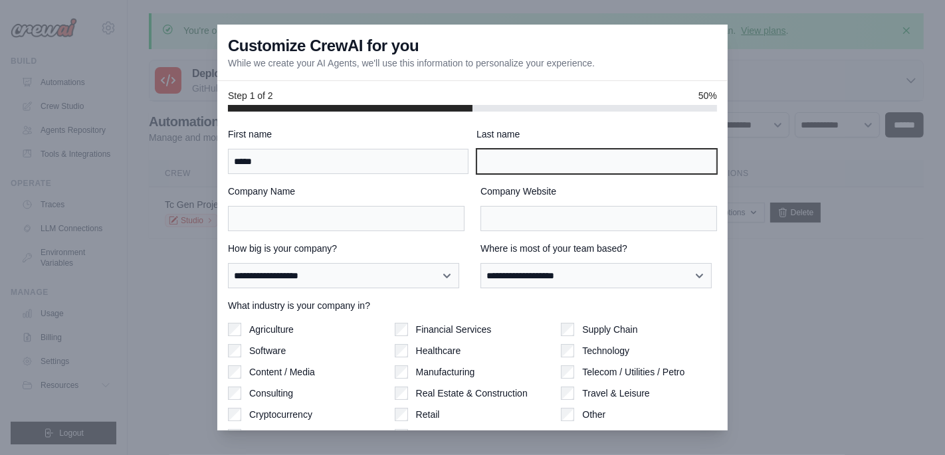
click at [528, 157] on input "Last name" at bounding box center [596, 161] width 240 height 25
type input "*****"
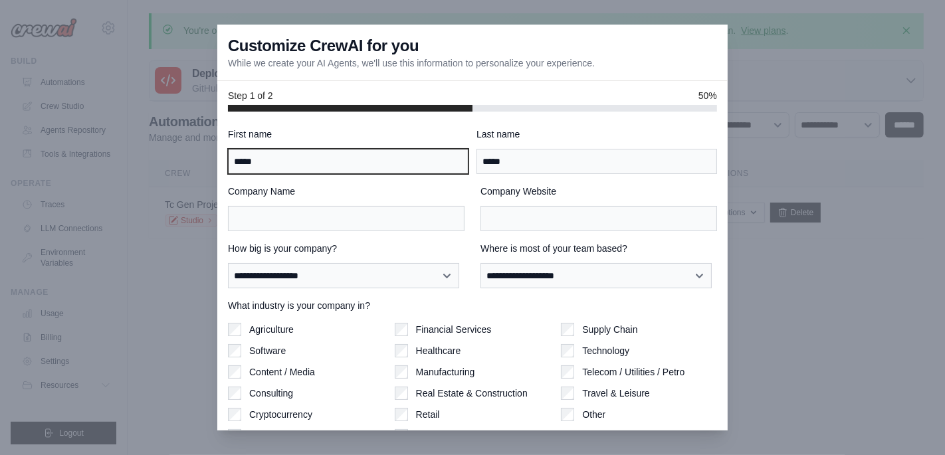
drag, startPoint x: 308, startPoint y: 161, endPoint x: 153, endPoint y: 151, distance: 155.1
click at [153, 151] on div "**********" at bounding box center [472, 227] width 945 height 455
type input "***"
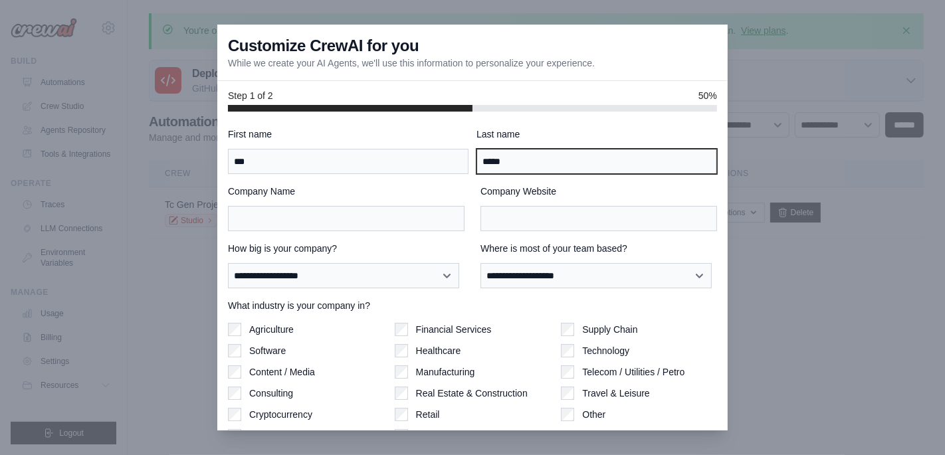
drag, startPoint x: 509, startPoint y: 167, endPoint x: 448, endPoint y: 166, distance: 60.5
click at [448, 166] on div "First name *** Last name *****" at bounding box center [472, 151] width 489 height 47
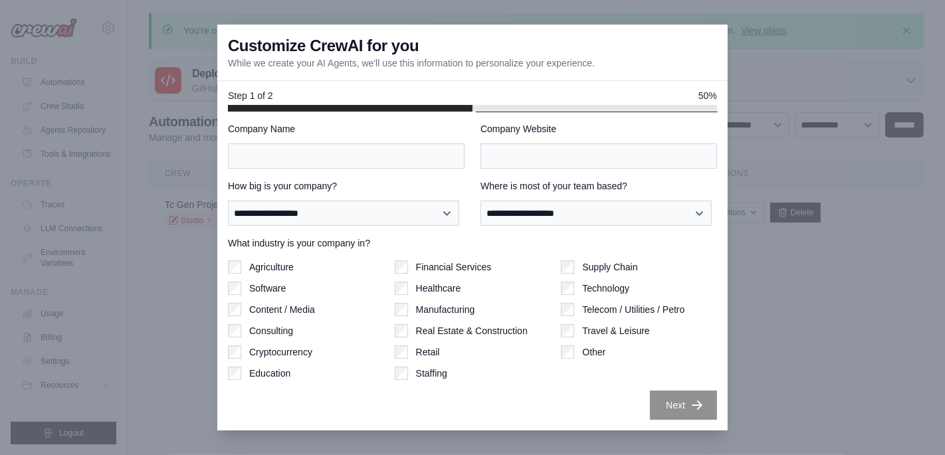
type input "***"
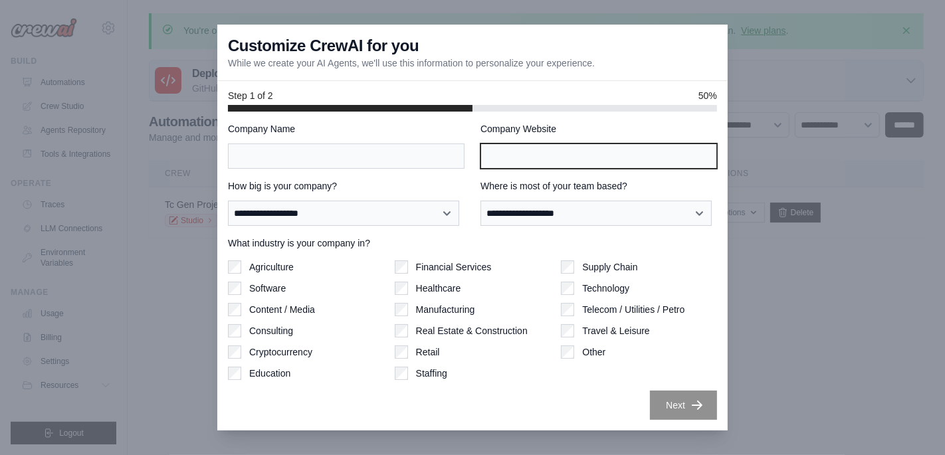
click at [565, 149] on input "Company Website" at bounding box center [598, 155] width 236 height 25
type input "**"
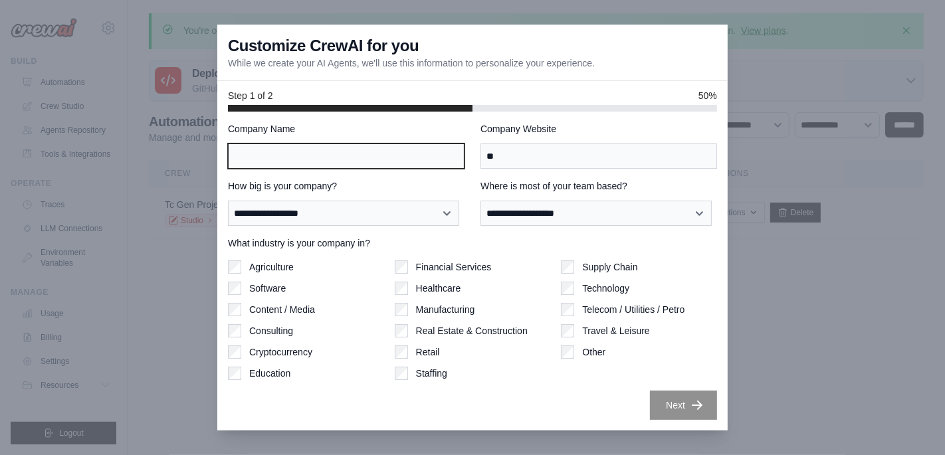
click at [417, 158] on input "Company Name" at bounding box center [346, 155] width 236 height 25
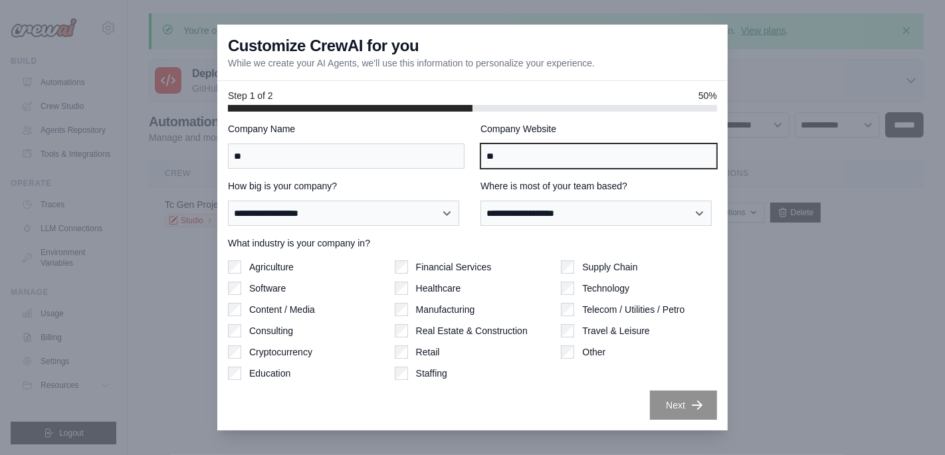
click at [527, 149] on input "**" at bounding box center [598, 155] width 236 height 25
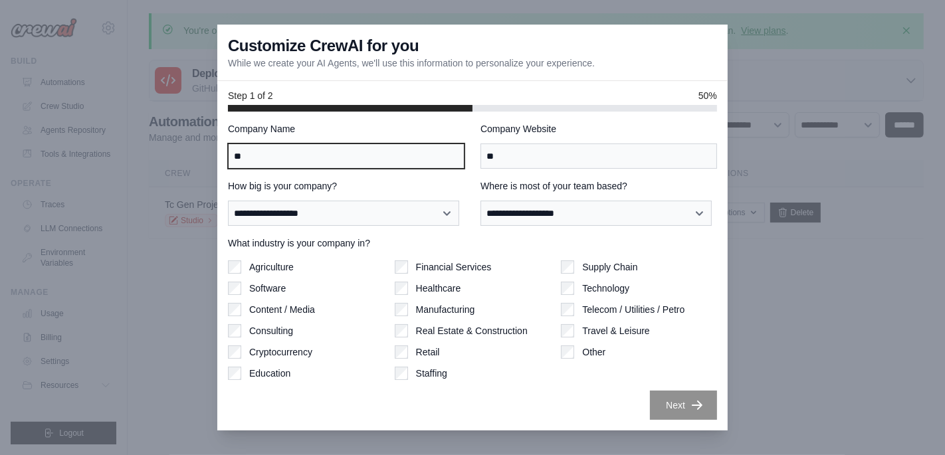
drag, startPoint x: 361, startPoint y: 165, endPoint x: 171, endPoint y: 157, distance: 189.5
click at [171, 157] on div "**********" at bounding box center [472, 227] width 945 height 455
type input "**"
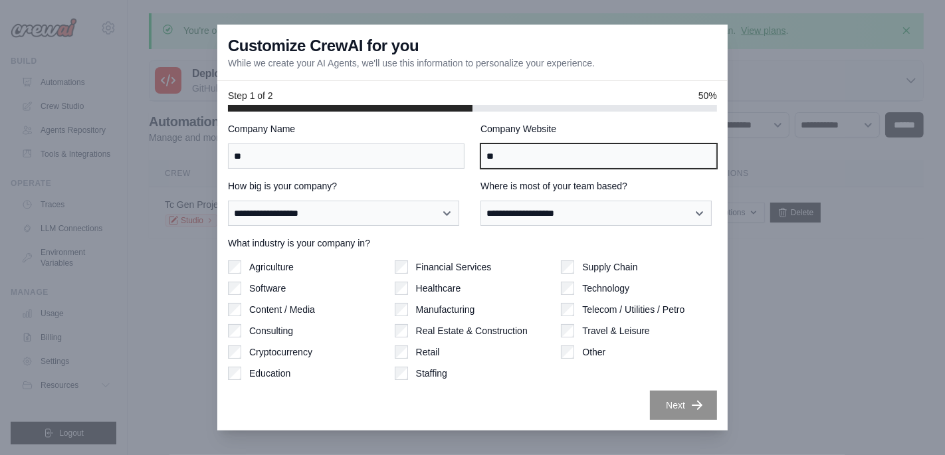
drag, startPoint x: 506, startPoint y: 153, endPoint x: 424, endPoint y: 163, distance: 82.3
click at [424, 163] on div "Company Name ** Company Website **" at bounding box center [472, 145] width 489 height 47
type input "**"
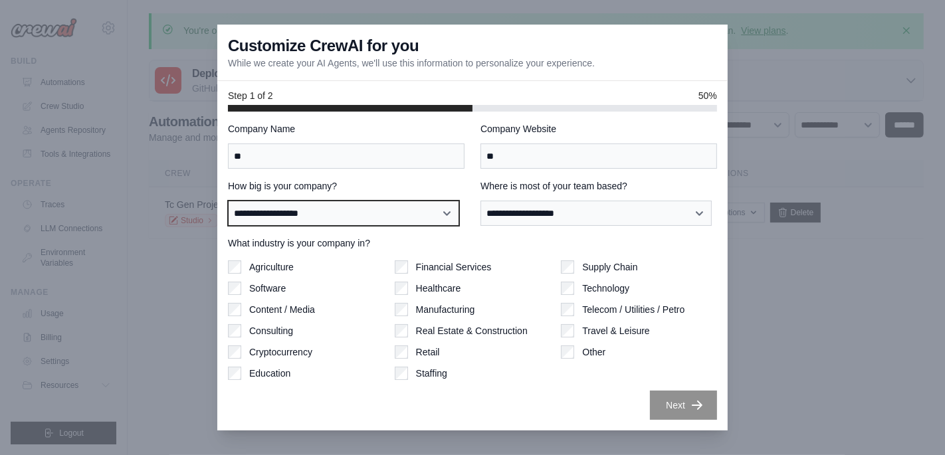
click at [379, 210] on select "**********" at bounding box center [343, 213] width 231 height 25
select select "**********"
click at [228, 201] on select "**********" at bounding box center [343, 213] width 231 height 25
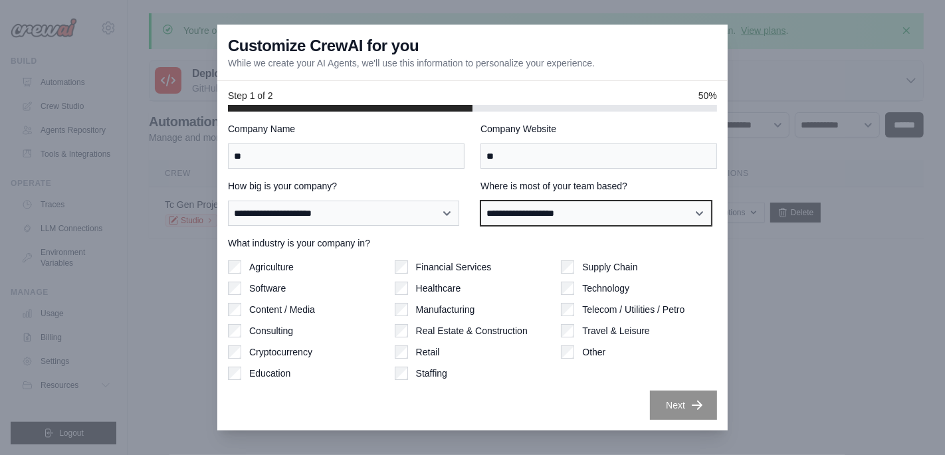
click at [527, 206] on select "**********" at bounding box center [595, 213] width 231 height 25
select select "**********"
click at [480, 201] on select "**********" at bounding box center [595, 213] width 231 height 25
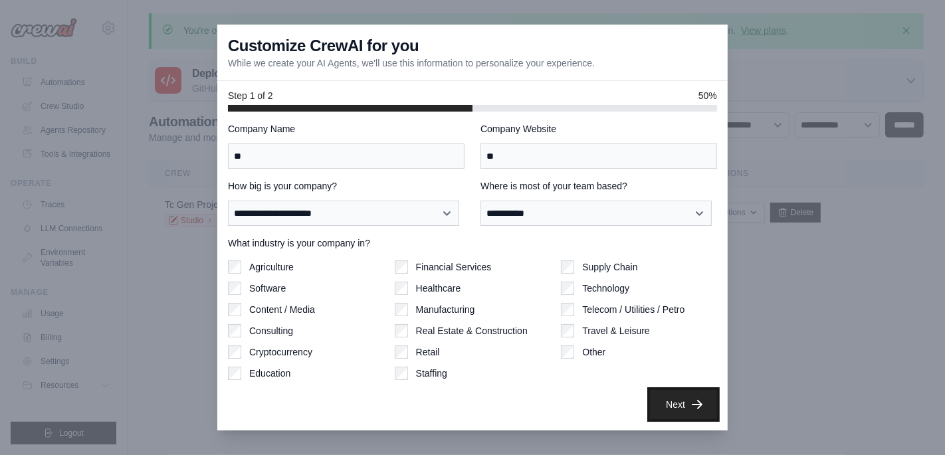
click at [670, 405] on button "Next" at bounding box center [683, 404] width 67 height 29
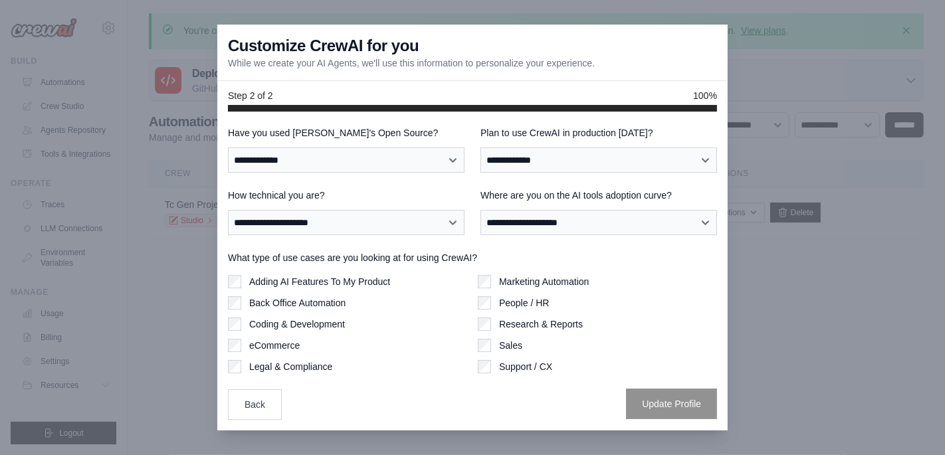
scroll to position [1, 0]
click at [383, 160] on select "**********" at bounding box center [343, 159] width 231 height 25
select select "**"
click at [228, 147] on select "**********" at bounding box center [343, 159] width 231 height 25
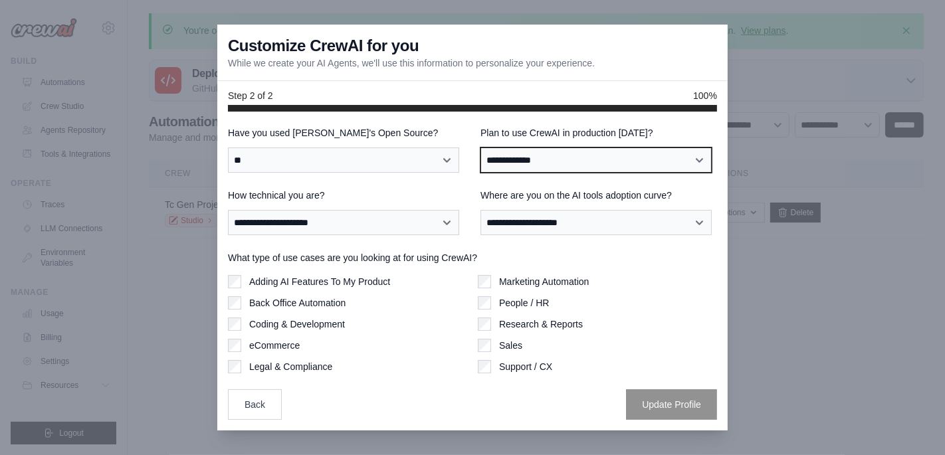
click at [535, 167] on select "**********" at bounding box center [595, 159] width 231 height 25
select select "*****"
click at [480, 147] on select "**********" at bounding box center [595, 159] width 231 height 25
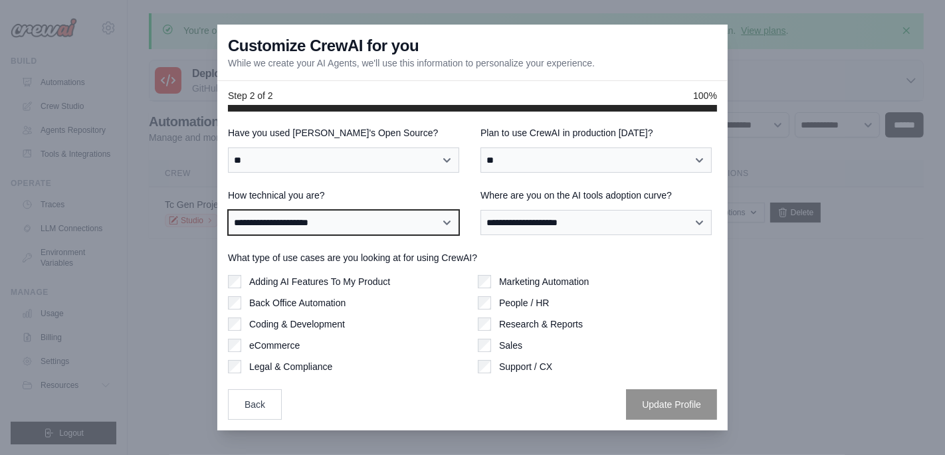
click at [332, 227] on select "**********" at bounding box center [343, 222] width 231 height 25
select select "**********"
click at [228, 210] on select "**********" at bounding box center [343, 222] width 231 height 25
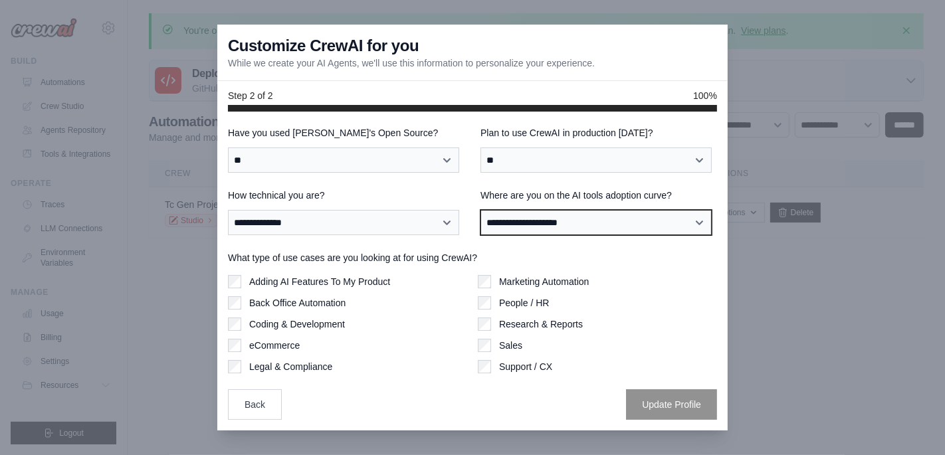
click at [527, 225] on select "**********" at bounding box center [595, 222] width 231 height 25
click at [480, 210] on select "**********" at bounding box center [595, 222] width 231 height 25
click at [565, 225] on select "**********" at bounding box center [595, 222] width 231 height 25
select select "**********"
click at [480, 210] on select "**********" at bounding box center [595, 222] width 231 height 25
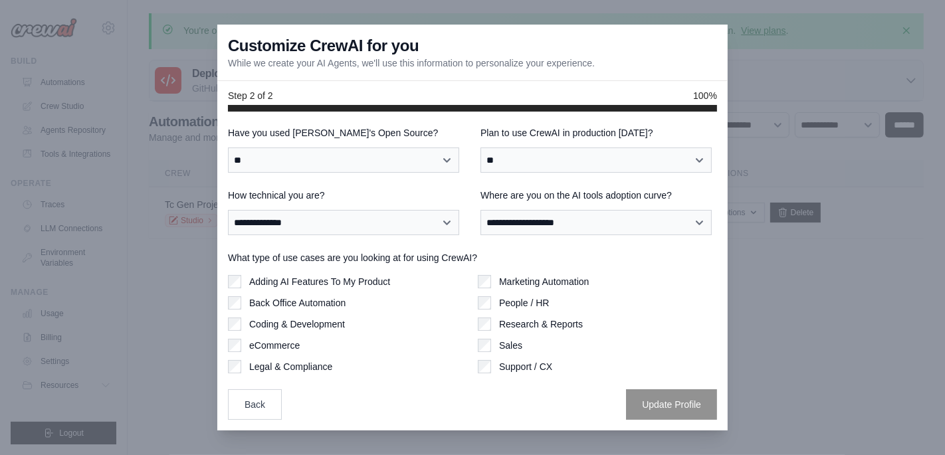
click at [310, 320] on label "Coding & Development" at bounding box center [297, 324] width 96 height 13
click at [658, 409] on button "Update Profile" at bounding box center [671, 404] width 91 height 31
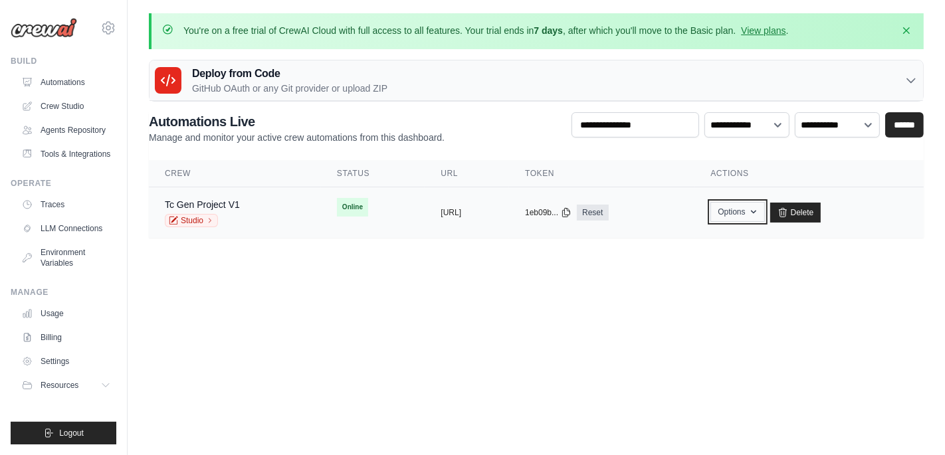
click at [764, 210] on button "Options" at bounding box center [737, 212] width 54 height 20
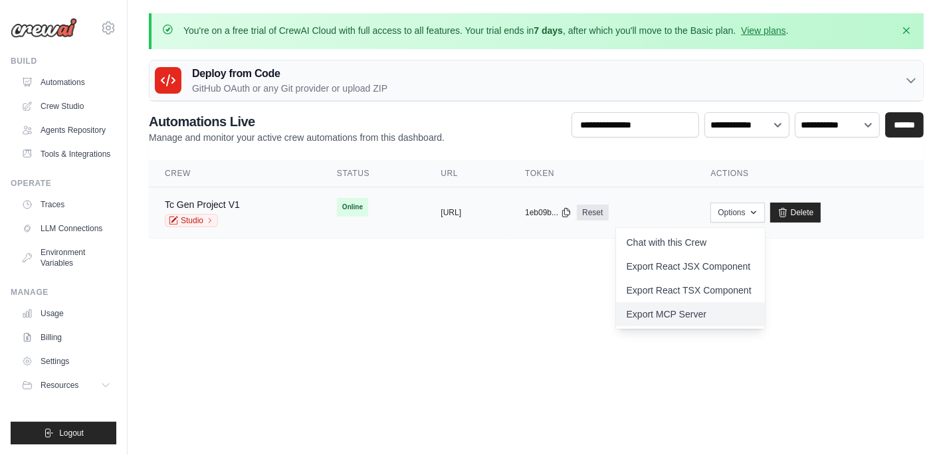
click at [729, 317] on link "Export MCP Server" at bounding box center [690, 314] width 149 height 24
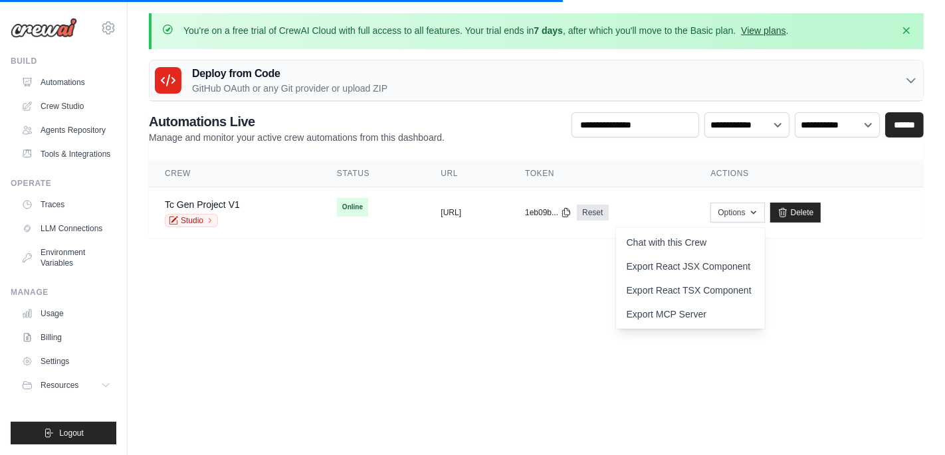
click at [773, 28] on link "View plans" at bounding box center [763, 30] width 45 height 11
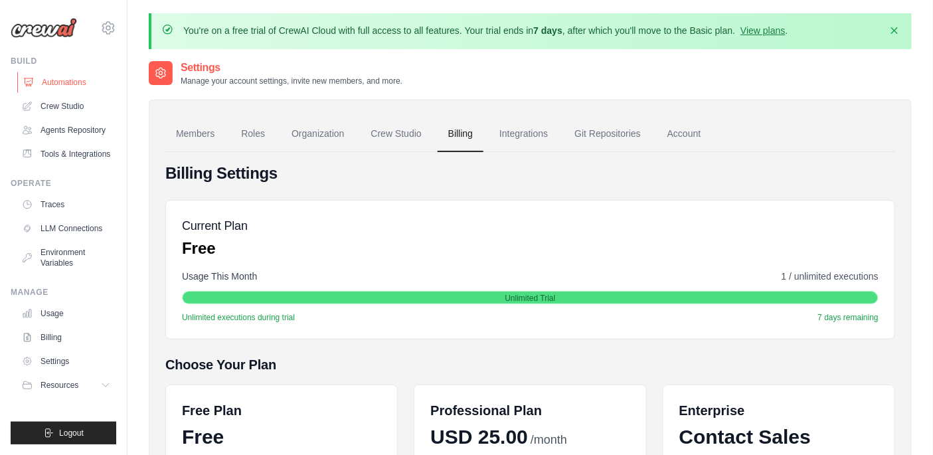
click at [76, 83] on link "Automations" at bounding box center [67, 82] width 100 height 21
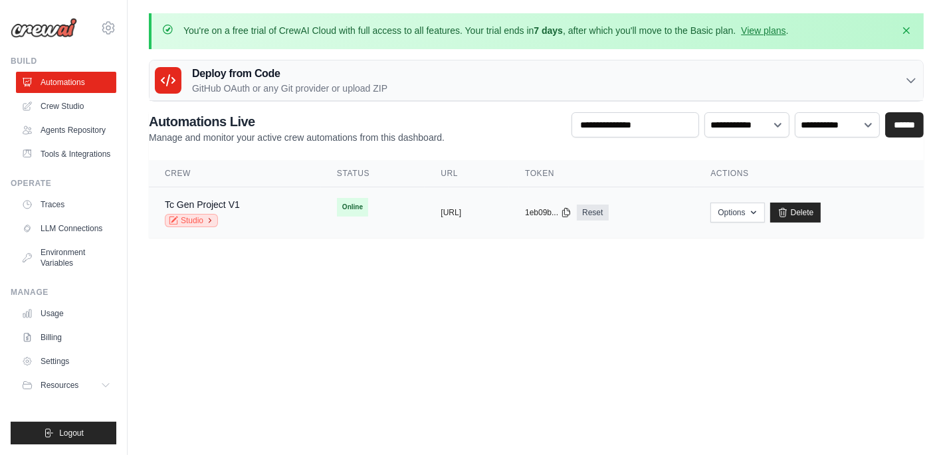
click at [196, 216] on link "Studio" at bounding box center [191, 220] width 53 height 13
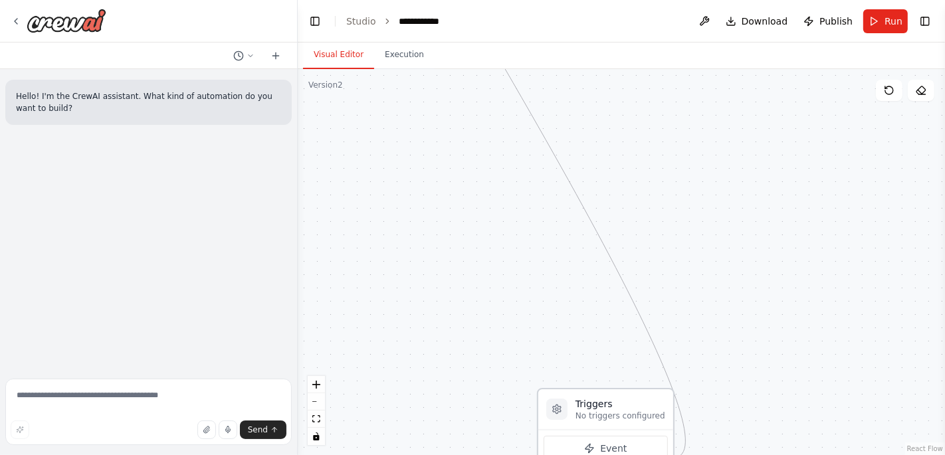
click at [620, 407] on h3 "Triggers" at bounding box center [620, 403] width 90 height 13
click at [626, 397] on h3 "Triggers" at bounding box center [620, 403] width 90 height 13
drag, startPoint x: 621, startPoint y: 409, endPoint x: 622, endPoint y: 191, distance: 218.6
click at [622, 191] on div "Triggers No triggers configured" at bounding box center [620, 197] width 90 height 24
click at [615, 217] on div "Event Schedule Manage" at bounding box center [605, 266] width 135 height 98
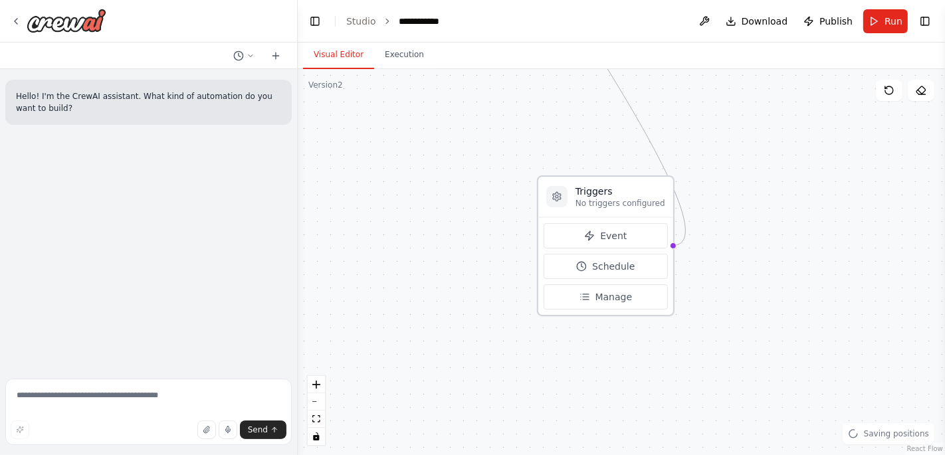
click at [609, 193] on h3 "Triggers" at bounding box center [620, 191] width 90 height 13
click at [553, 195] on icon at bounding box center [557, 196] width 8 height 9
click at [559, 197] on icon at bounding box center [557, 196] width 8 height 9
click at [611, 294] on span "Manage" at bounding box center [613, 296] width 37 height 13
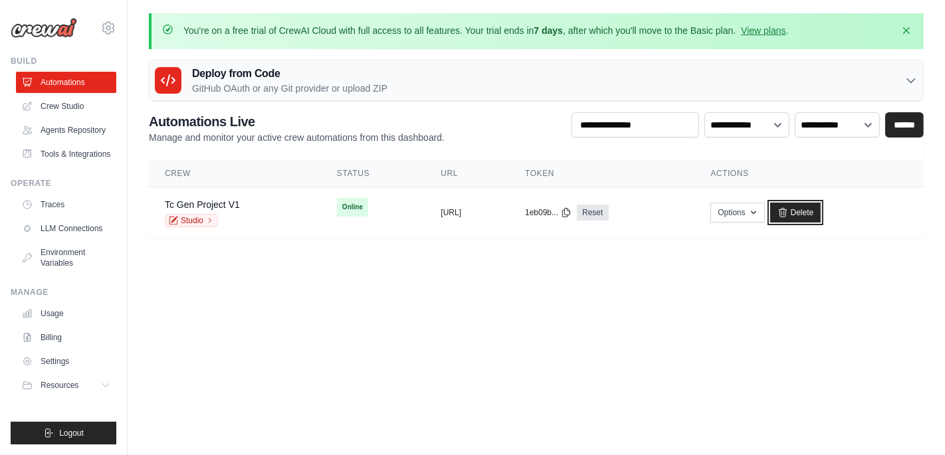
drag, startPoint x: 834, startPoint y: 213, endPoint x: 540, endPoint y: 83, distance: 320.9
click at [821, 213] on link "Delete" at bounding box center [795, 213] width 51 height 20
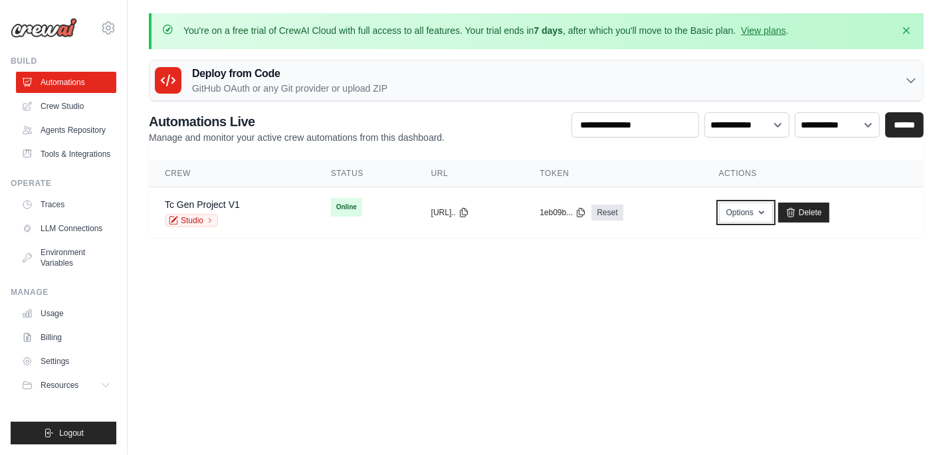
click at [768, 210] on button "Options" at bounding box center [746, 213] width 54 height 20
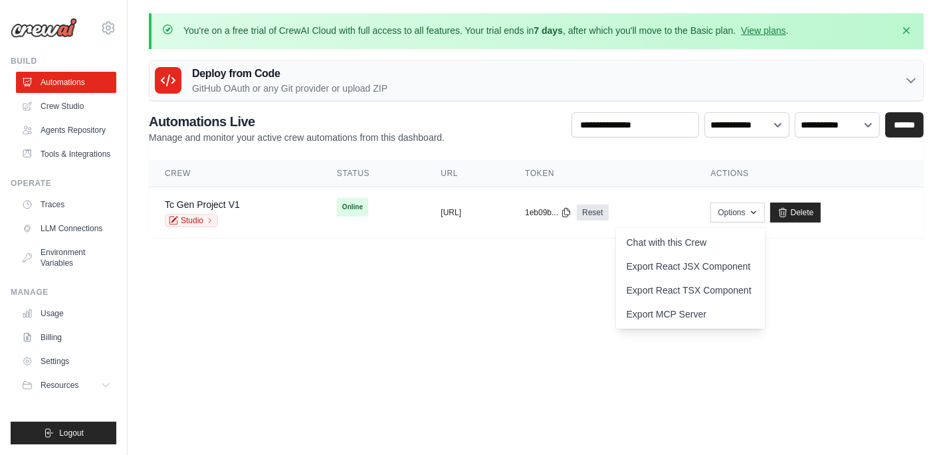
click at [448, 315] on body "priyankashauryasingh@gmail.com Settings Build Automations Resources" at bounding box center [472, 227] width 945 height 455
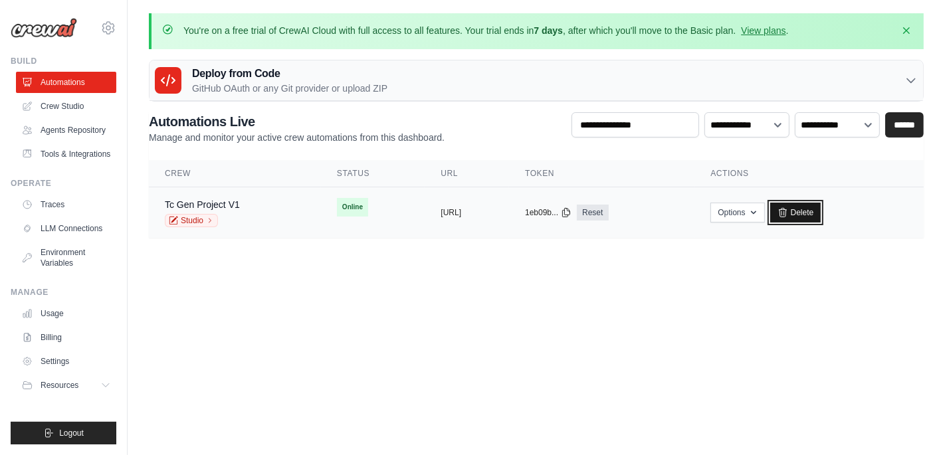
click at [821, 214] on link "Delete" at bounding box center [795, 213] width 51 height 20
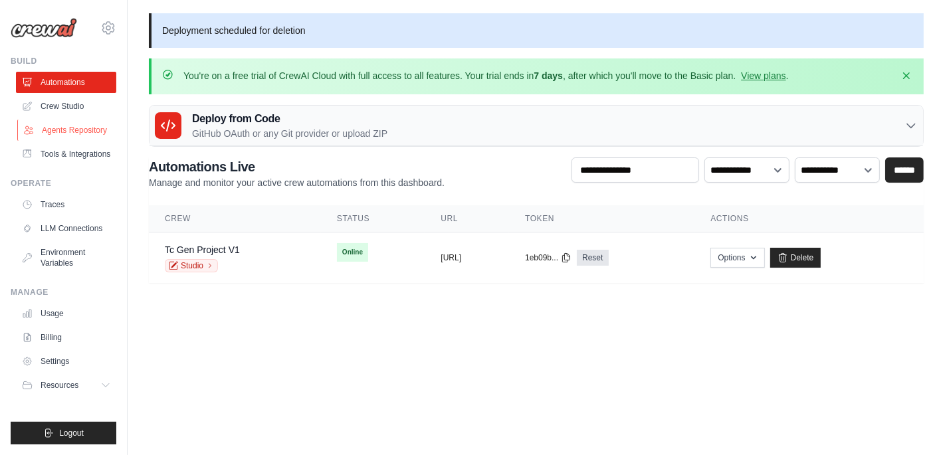
click at [82, 131] on link "Agents Repository" at bounding box center [67, 130] width 100 height 21
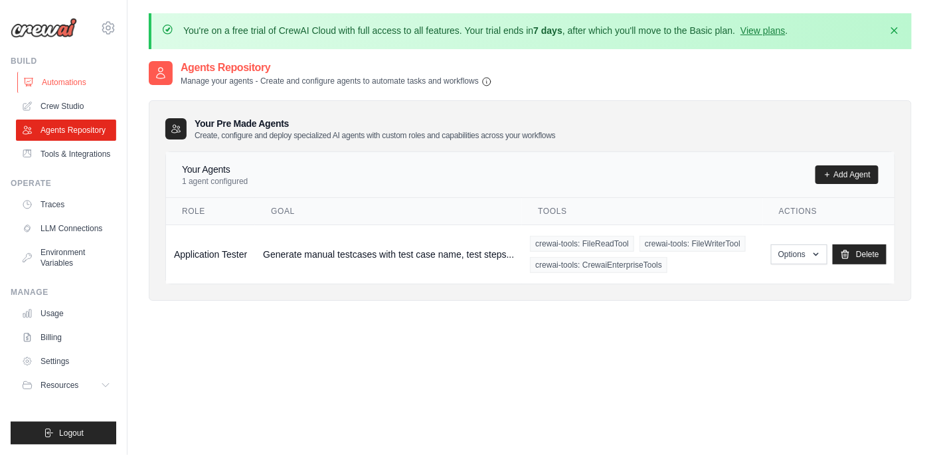
click at [73, 84] on link "Automations" at bounding box center [67, 82] width 100 height 21
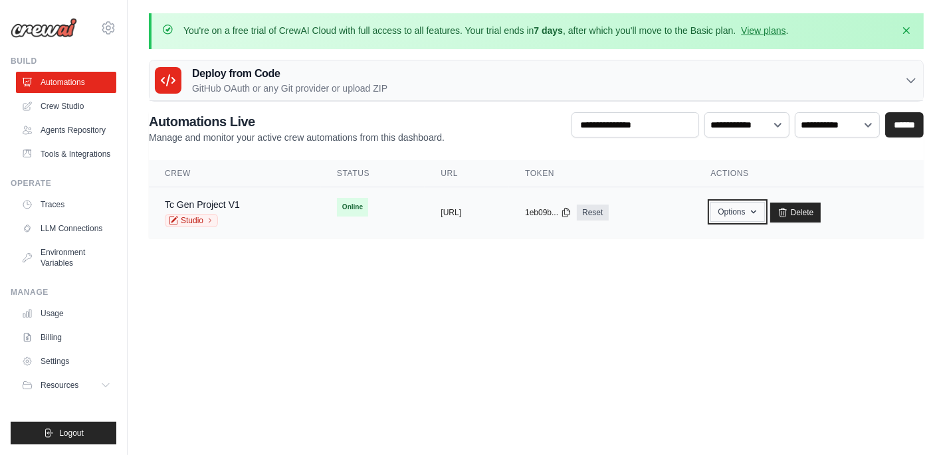
click at [764, 203] on button "Options" at bounding box center [737, 212] width 54 height 20
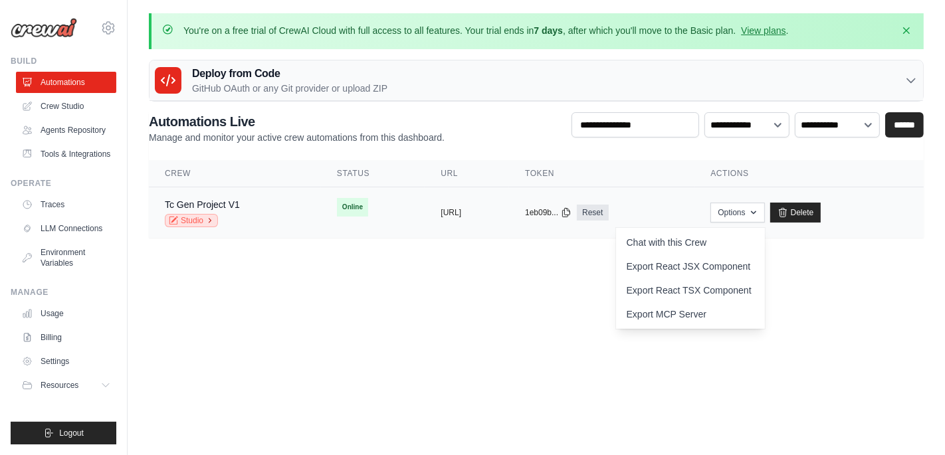
click at [208, 221] on icon at bounding box center [210, 221] width 8 height 8
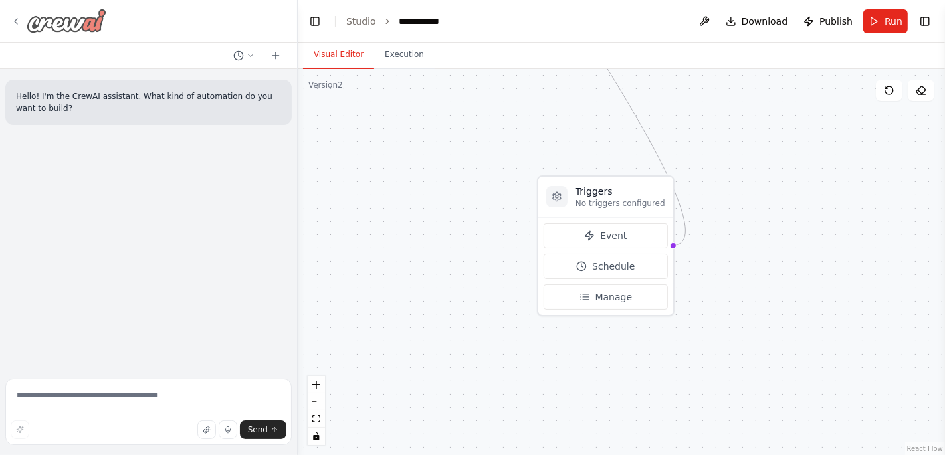
click at [13, 11] on div at bounding box center [59, 21] width 96 height 24
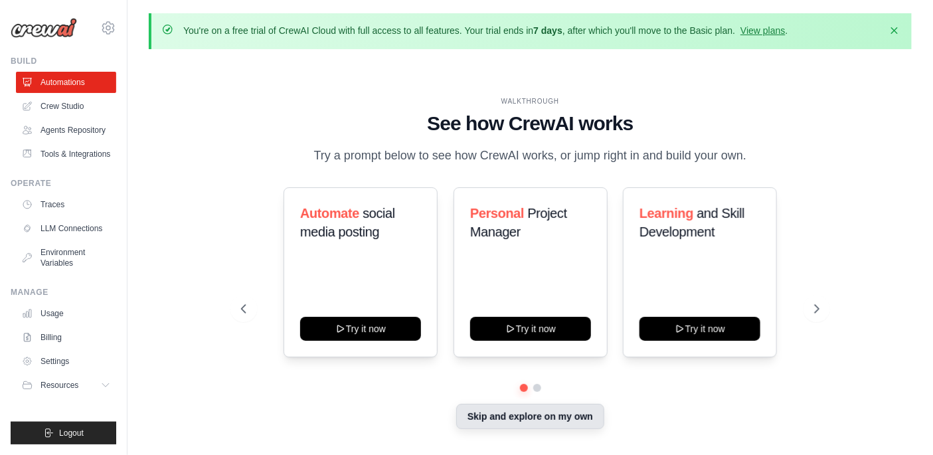
click at [556, 415] on button "Skip and explore on my own" at bounding box center [530, 416] width 148 height 25
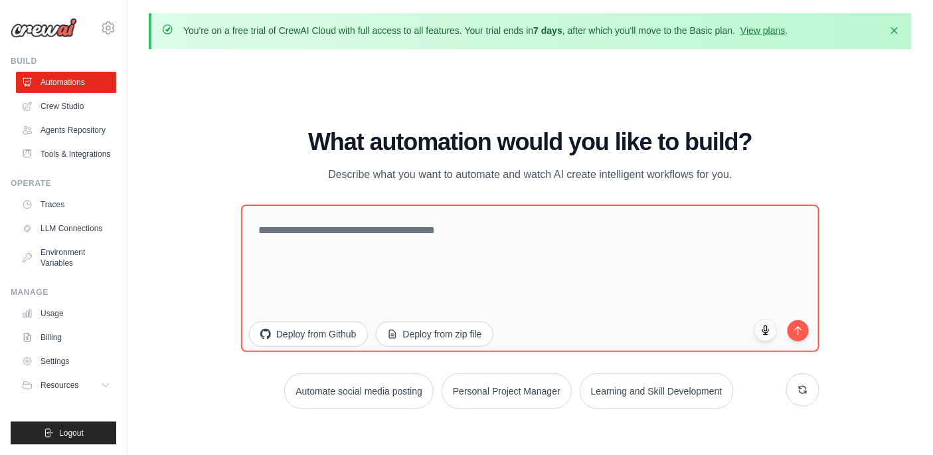
scroll to position [45, 0]
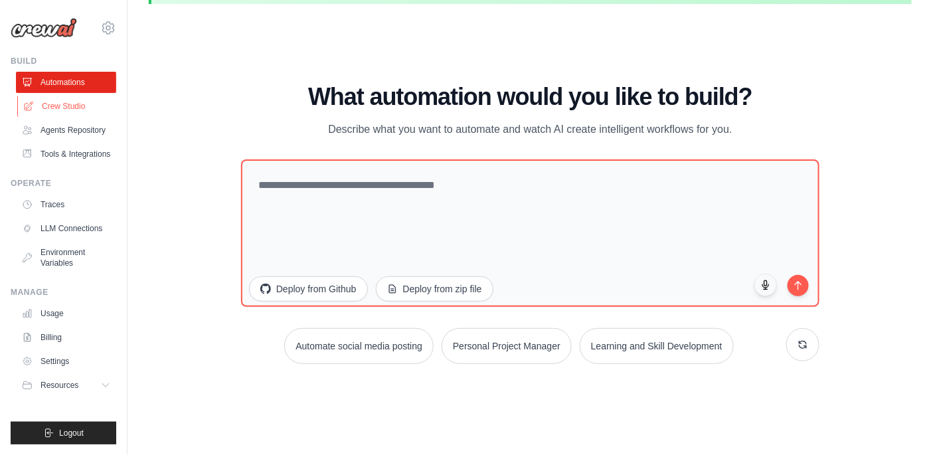
click at [75, 104] on link "Crew Studio" at bounding box center [67, 106] width 100 height 21
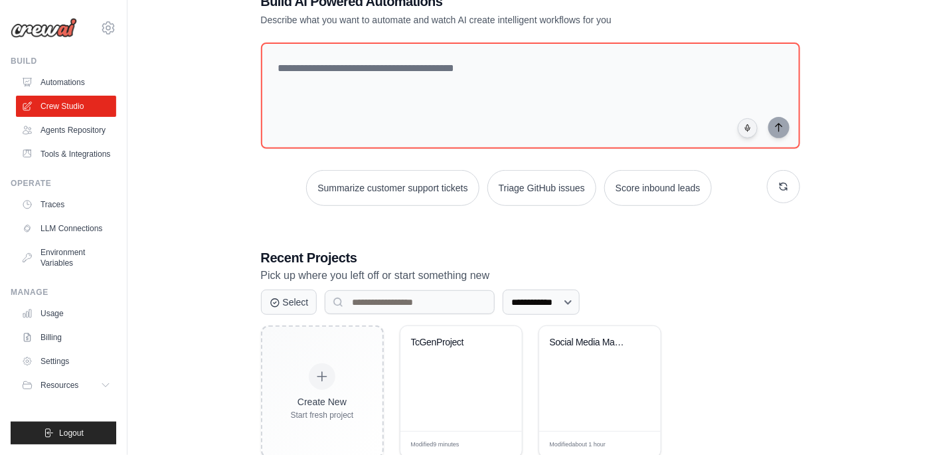
scroll to position [125, 0]
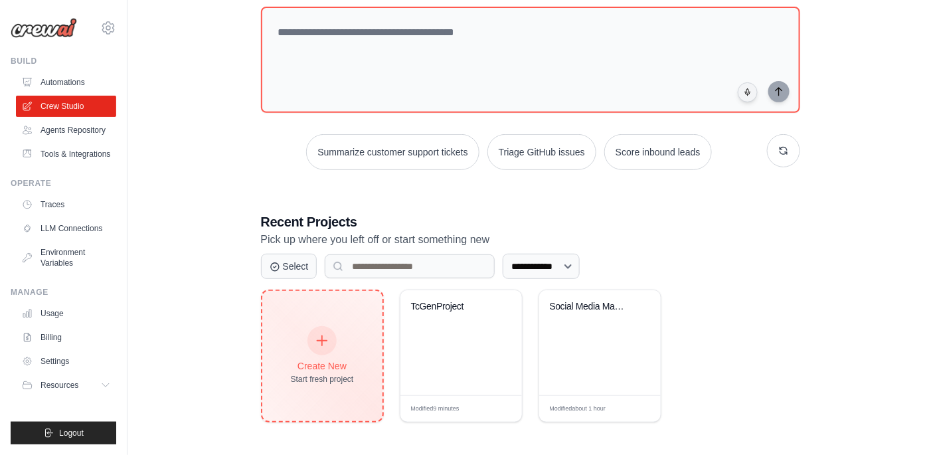
click at [306, 328] on div "Create New Start fresh project" at bounding box center [322, 356] width 63 height 57
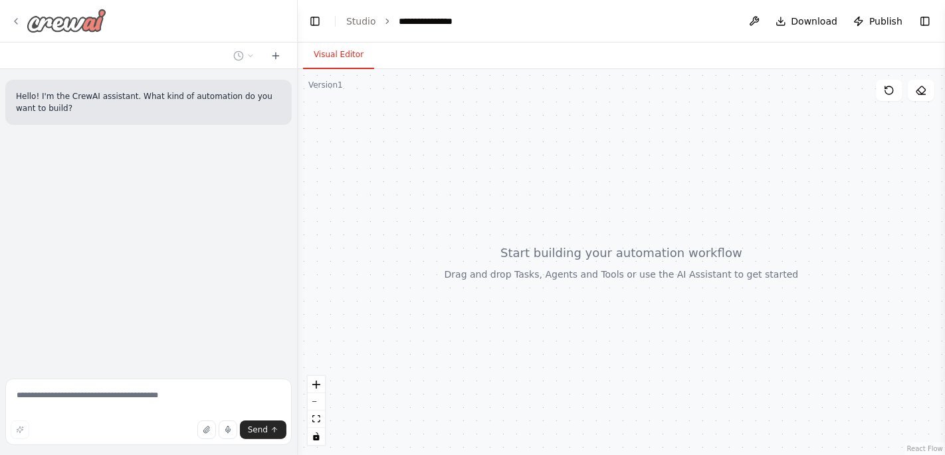
click at [16, 17] on icon at bounding box center [16, 21] width 11 height 11
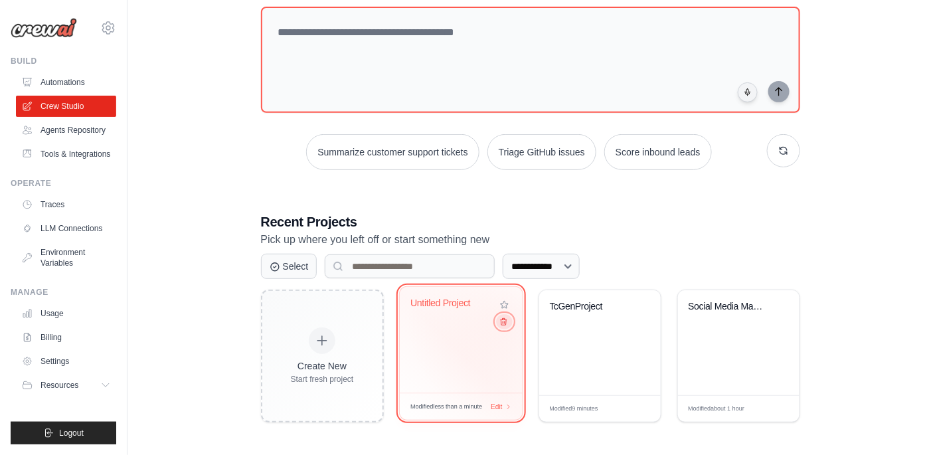
click at [506, 320] on icon at bounding box center [503, 322] width 9 height 9
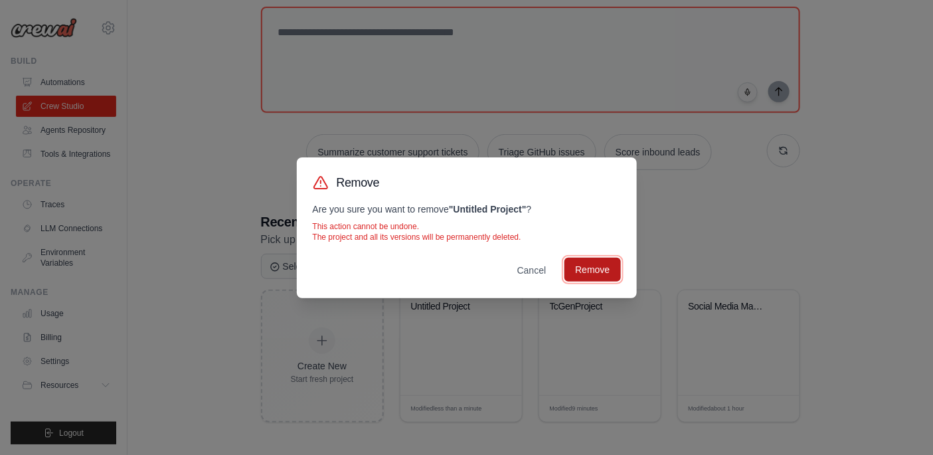
click at [592, 272] on button "Remove" at bounding box center [593, 270] width 56 height 24
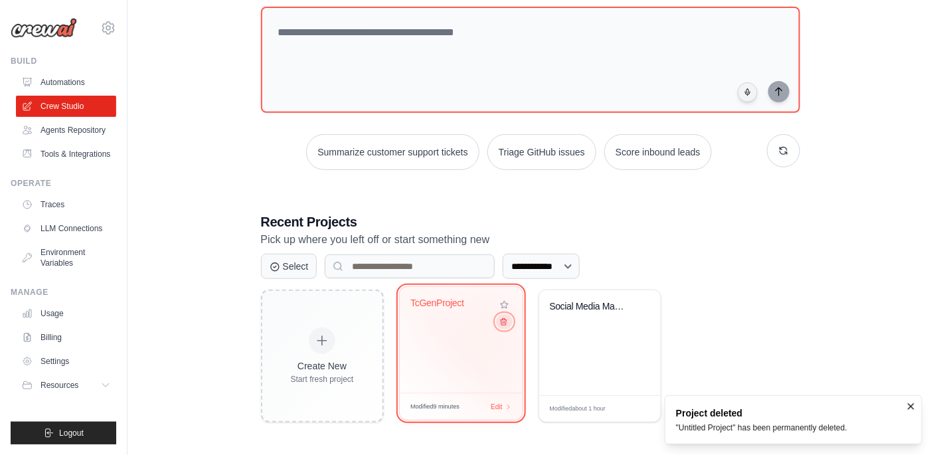
click at [505, 317] on button at bounding box center [504, 321] width 16 height 15
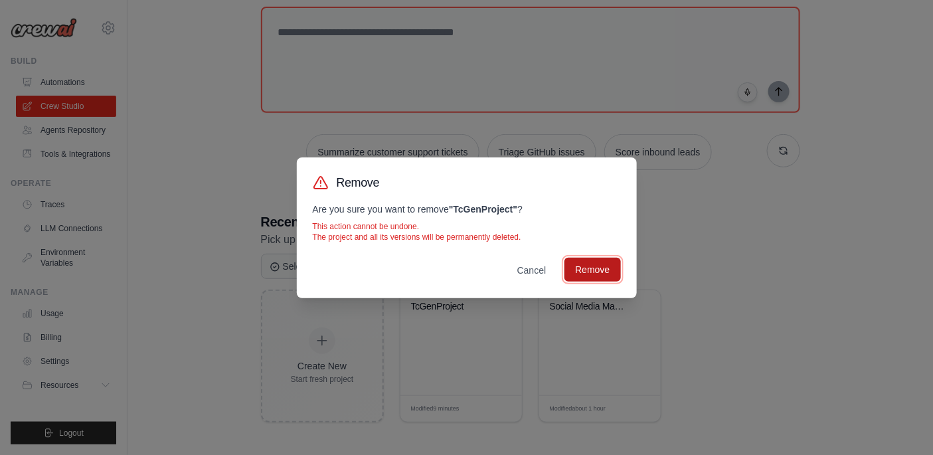
click at [608, 268] on button "Remove" at bounding box center [593, 270] width 56 height 24
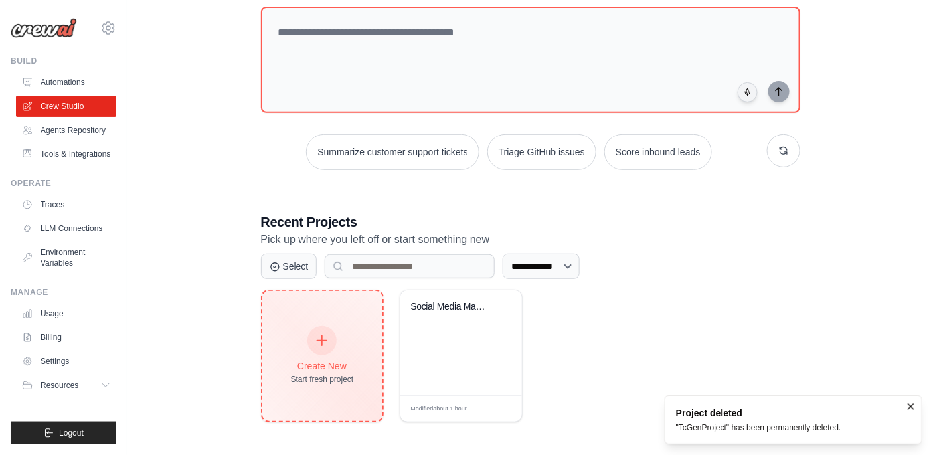
click at [336, 355] on div "Create New Start fresh project" at bounding box center [322, 356] width 63 height 57
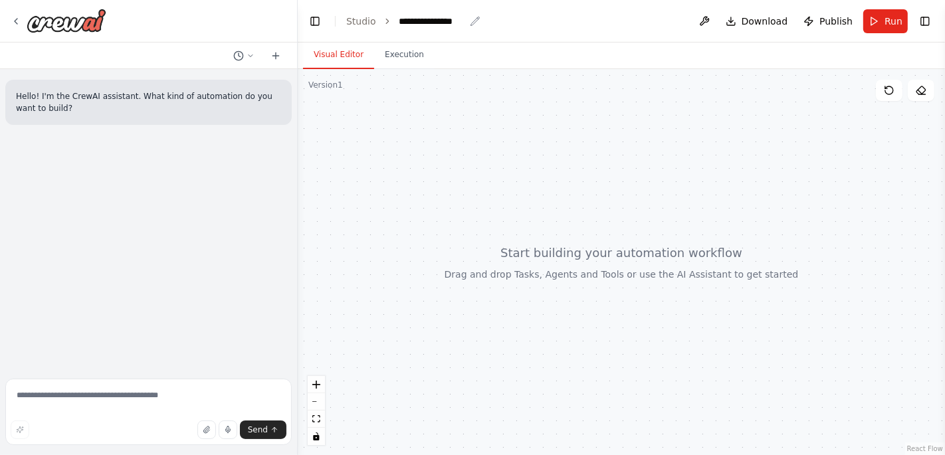
click at [432, 17] on div "**********" at bounding box center [432, 21] width 66 height 13
click at [693, 309] on div at bounding box center [621, 262] width 647 height 386
click at [925, 18] on button "Toggle Right Sidebar" at bounding box center [924, 21] width 19 height 19
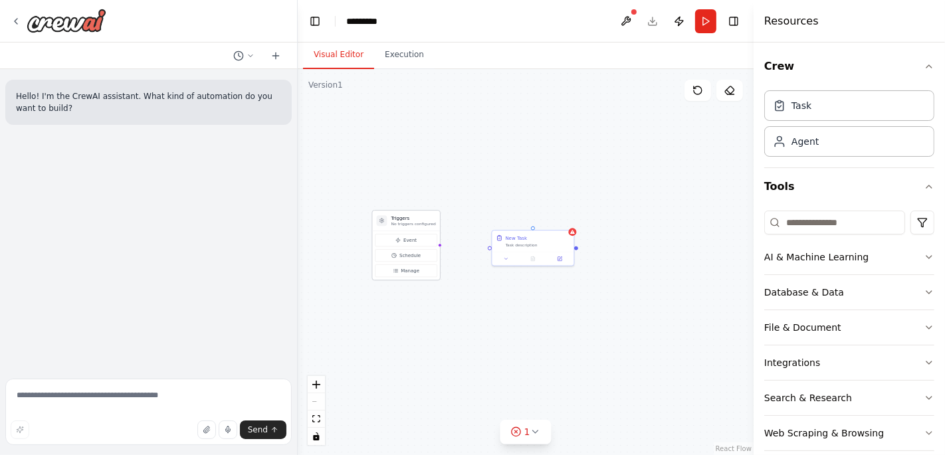
drag, startPoint x: 492, startPoint y: 334, endPoint x: 386, endPoint y: 222, distance: 154.6
click at [386, 222] on div "Triggers No triggers configured" at bounding box center [406, 221] width 67 height 21
drag, startPoint x: 447, startPoint y: 244, endPoint x: 478, endPoint y: 247, distance: 31.4
click at [478, 247] on div "Triggers No triggers configured Event Schedule Manage New Task Task description" at bounding box center [526, 262] width 456 height 386
drag, startPoint x: 474, startPoint y: 244, endPoint x: 543, endPoint y: 248, distance: 69.2
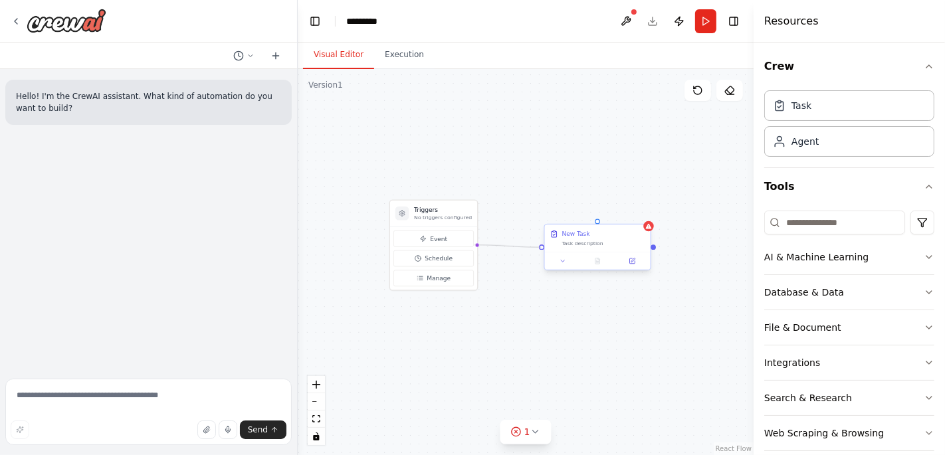
click at [543, 248] on div "Triggers No triggers configured Event Schedule Manage New Task Task description" at bounding box center [622, 290] width 294 height 250
drag, startPoint x: 539, startPoint y: 247, endPoint x: 473, endPoint y: 247, distance: 66.4
click at [475, 247] on div "Triggers No triggers configured Event Schedule Manage New Task Task description" at bounding box center [622, 290] width 294 height 250
drag, startPoint x: 422, startPoint y: 211, endPoint x: 416, endPoint y: 299, distance: 87.9
click at [416, 298] on div "Triggers No triggers configured" at bounding box center [434, 290] width 58 height 15
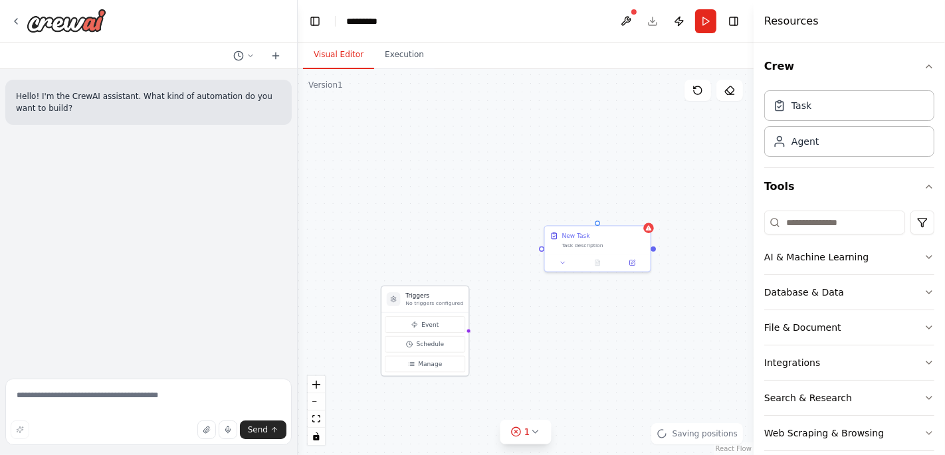
click at [466, 331] on div at bounding box center [468, 331] width 4 height 4
drag, startPoint x: 466, startPoint y: 330, endPoint x: 543, endPoint y: 250, distance: 110.9
click at [543, 250] on div "Triggers No triggers configured Event Schedule Manage New Task Task description" at bounding box center [622, 290] width 294 height 250
click at [531, 437] on button "1" at bounding box center [525, 432] width 51 height 25
click at [505, 310] on div "Triggers No triggers configured Event Schedule Manage New Task Task description" at bounding box center [526, 262] width 456 height 386
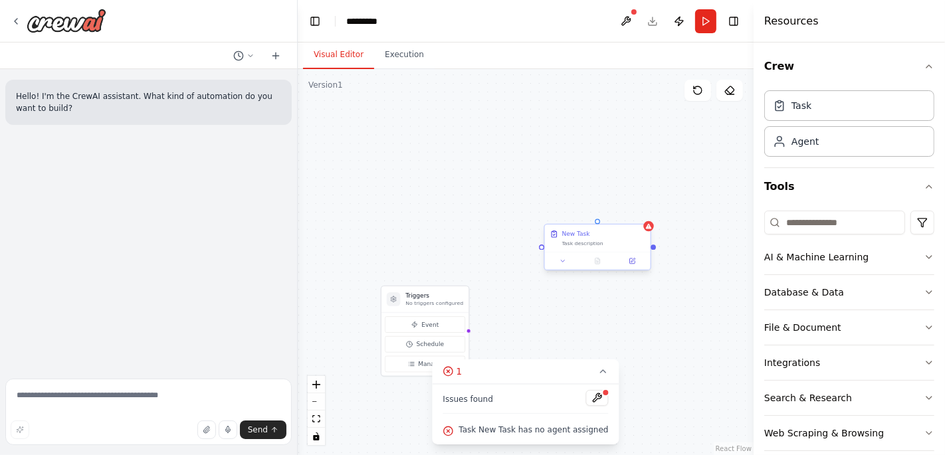
click at [648, 233] on div "New Task Task description" at bounding box center [598, 238] width 106 height 27
click at [638, 211] on icon at bounding box center [639, 212] width 5 height 7
click at [594, 213] on button "Confirm" at bounding box center [602, 212] width 47 height 16
click at [601, 209] on button "Confirm" at bounding box center [602, 213] width 47 height 16
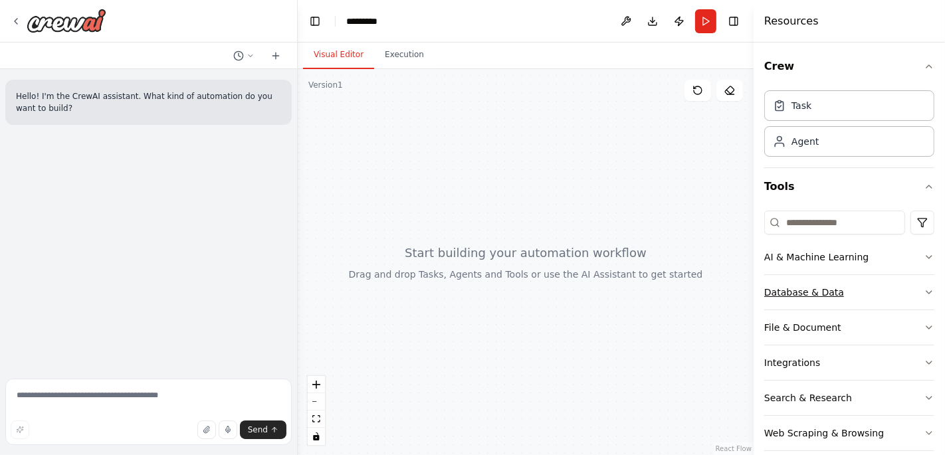
scroll to position [90, 0]
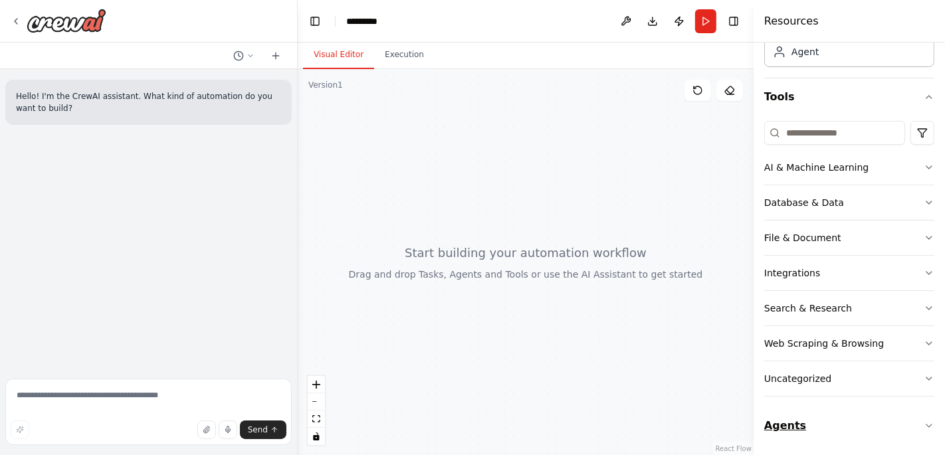
click at [849, 424] on button "Agents" at bounding box center [849, 425] width 170 height 37
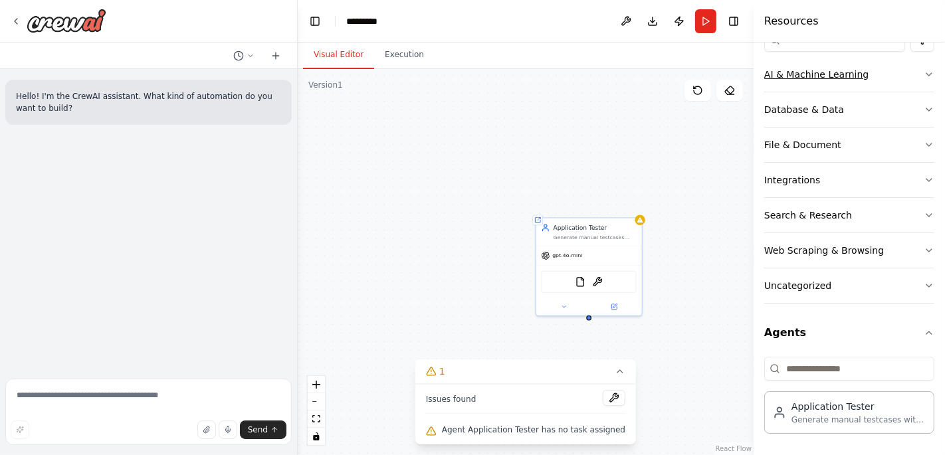
scroll to position [0, 0]
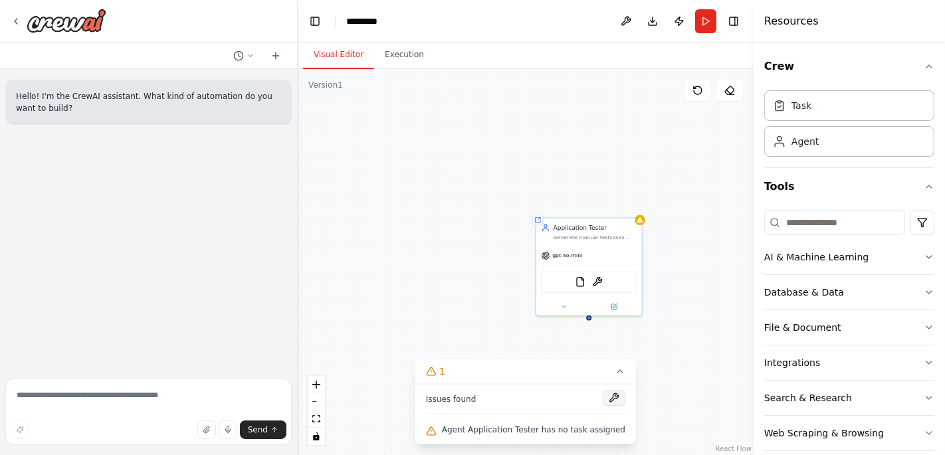
click at [603, 397] on button at bounding box center [614, 398] width 23 height 16
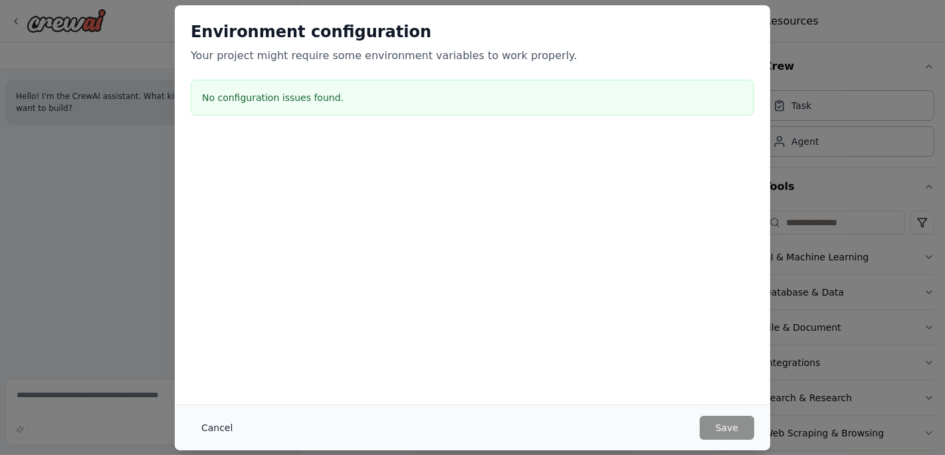
click at [209, 432] on button "Cancel" at bounding box center [217, 428] width 52 height 24
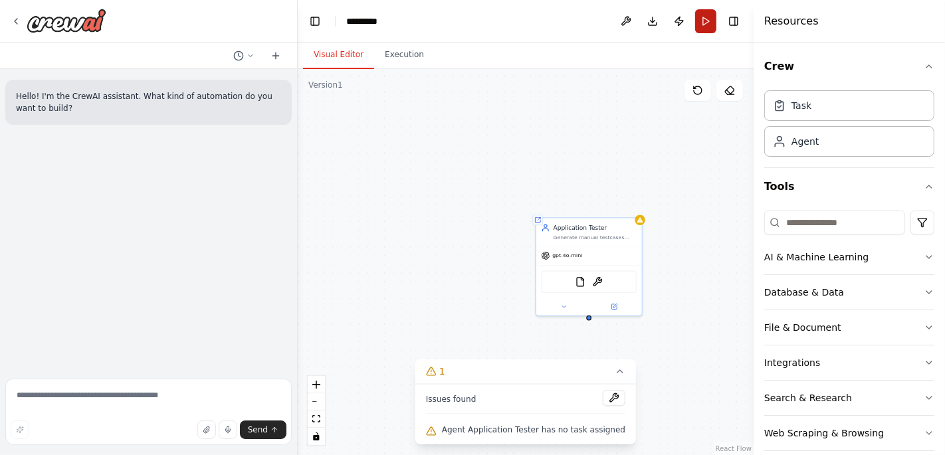
click at [709, 24] on button "Run" at bounding box center [705, 21] width 21 height 24
click at [537, 427] on span "Agent Application Tester has no task assigned" at bounding box center [533, 429] width 183 height 11
click at [603, 393] on button at bounding box center [614, 398] width 23 height 16
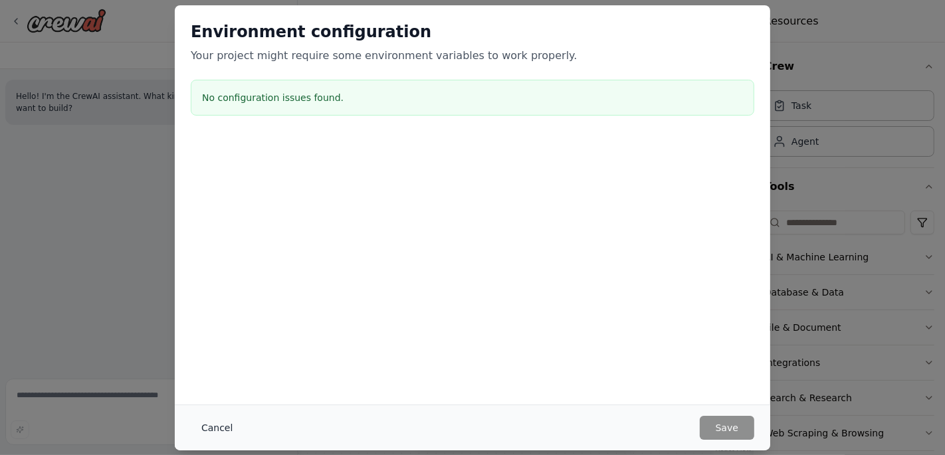
click at [205, 426] on button "Cancel" at bounding box center [217, 428] width 52 height 24
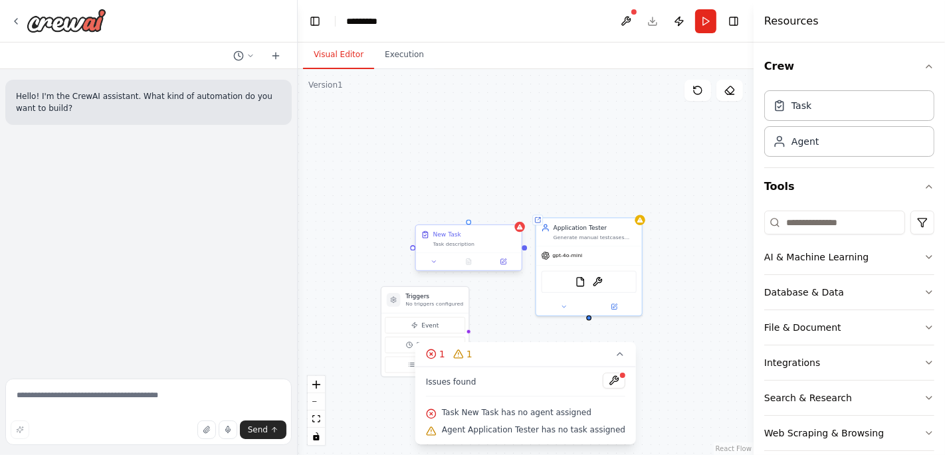
click at [436, 268] on div at bounding box center [469, 261] width 106 height 18
click at [501, 263] on icon at bounding box center [503, 261] width 5 height 5
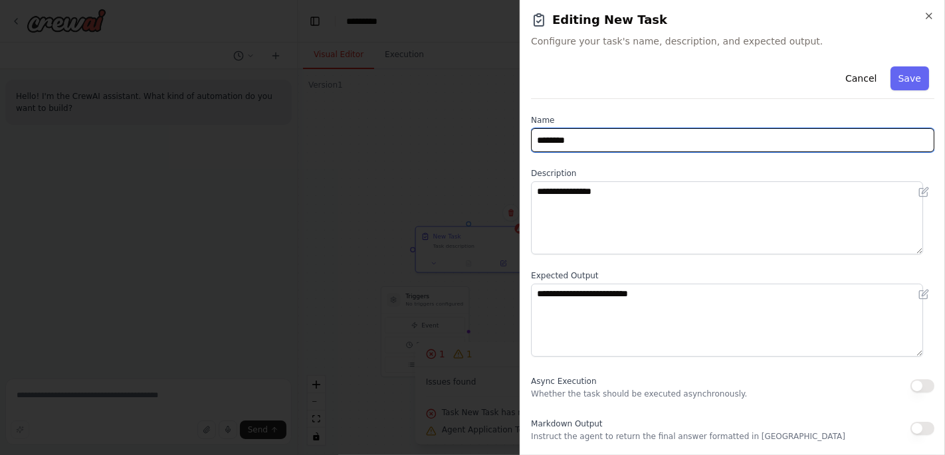
drag, startPoint x: 586, startPoint y: 142, endPoint x: 502, endPoint y: 138, distance: 84.5
click at [502, 138] on body "Hello! I'm the CrewAI assistant. What kind of automation do you want to build? …" at bounding box center [472, 227] width 945 height 455
type input "**********"
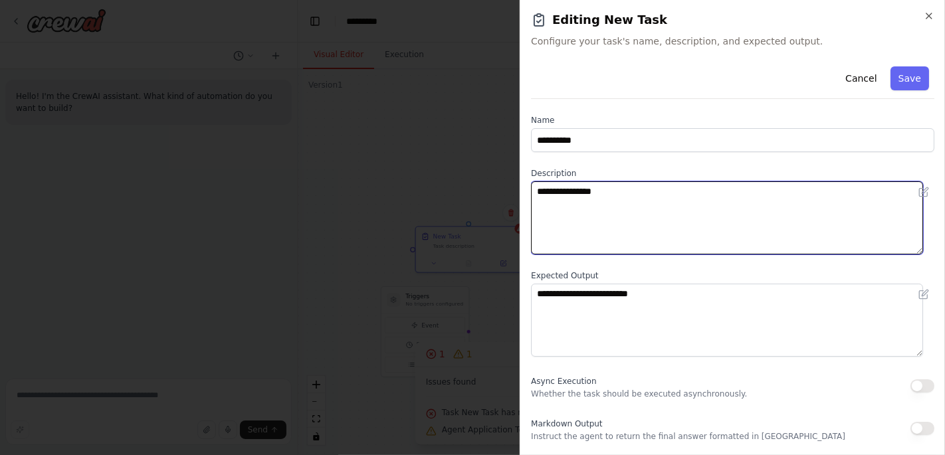
drag, startPoint x: 622, startPoint y: 187, endPoint x: 495, endPoint y: 196, distance: 127.9
click at [495, 196] on body "Hello! I'm the CrewAI assistant. What kind of automation do you want to build? …" at bounding box center [472, 227] width 945 height 455
type textarea "**********"
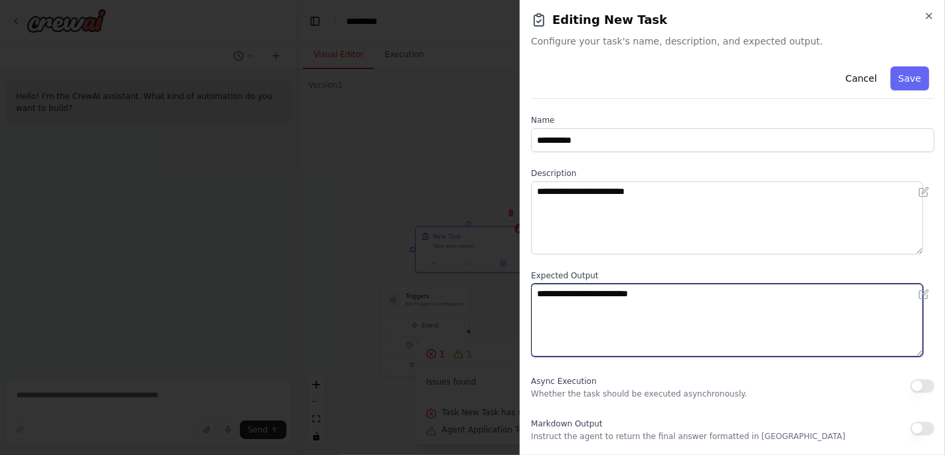
click at [556, 291] on textarea "**********" at bounding box center [727, 320] width 392 height 73
type textarea "**********"
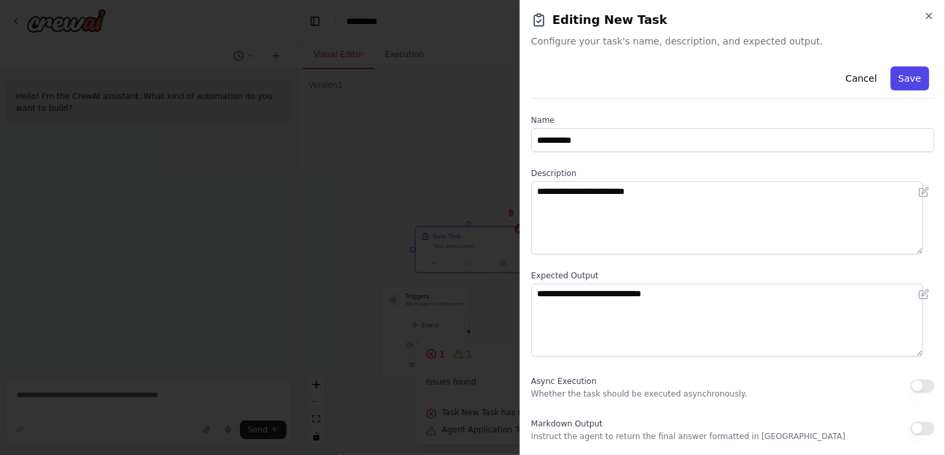
click at [907, 80] on button "Save" at bounding box center [909, 78] width 39 height 24
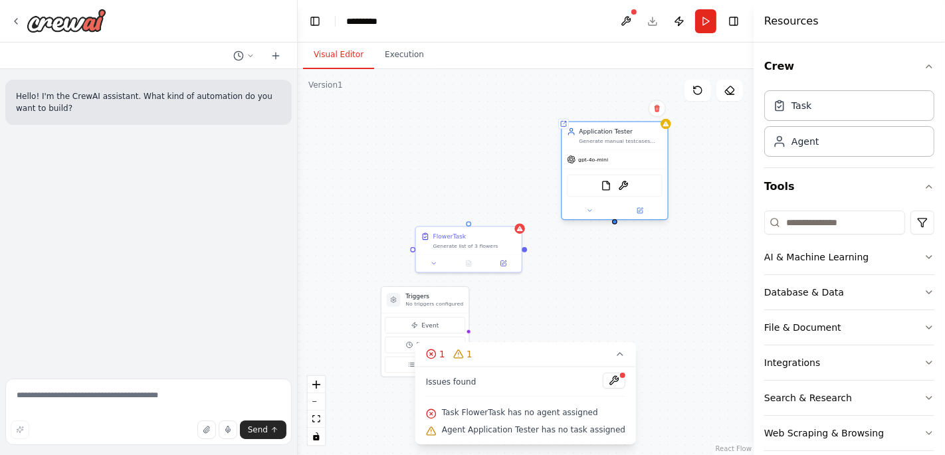
drag, startPoint x: 580, startPoint y: 229, endPoint x: 609, endPoint y: 135, distance: 98.1
click at [609, 135] on div "Application Tester" at bounding box center [620, 132] width 83 height 9
drag, startPoint x: 470, startPoint y: 225, endPoint x: 615, endPoint y: 264, distance: 150.7
click at [615, 267] on div "FlowerTask Generate list of 3 flowers" at bounding box center [615, 290] width 108 height 47
click at [612, 223] on div at bounding box center [614, 221] width 5 height 5
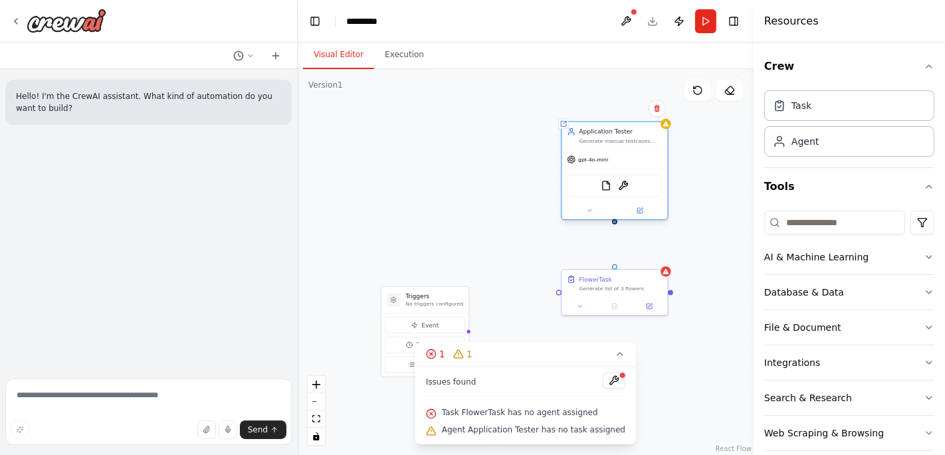
click at [612, 223] on div at bounding box center [614, 221] width 5 height 5
drag, startPoint x: 612, startPoint y: 223, endPoint x: 612, endPoint y: 268, distance: 45.8
click at [612, 268] on div "Triggers No triggers configured Event Schedule Manage Shared agent from reposit…" at bounding box center [622, 291] width 294 height 250
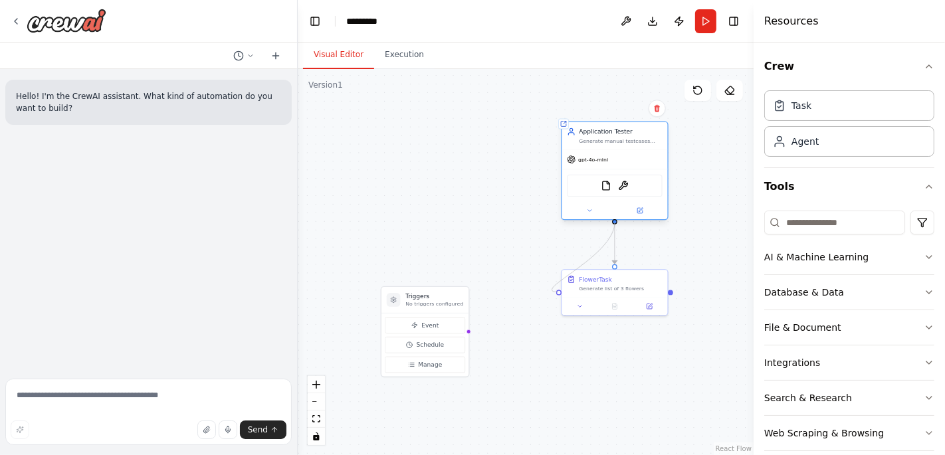
drag, startPoint x: 557, startPoint y: 292, endPoint x: 614, endPoint y: 221, distance: 91.7
click at [614, 221] on div "Triggers No triggers configured Event Schedule Manage Shared agent from reposit…" at bounding box center [622, 291] width 294 height 250
drag, startPoint x: 466, startPoint y: 331, endPoint x: 558, endPoint y: 294, distance: 98.7
click at [558, 294] on div ".deletable-edge-delete-btn { width: 20px; height: 20px; border: 0px solid #ffff…" at bounding box center [526, 262] width 456 height 386
drag, startPoint x: 558, startPoint y: 292, endPoint x: 466, endPoint y: 335, distance: 101.1
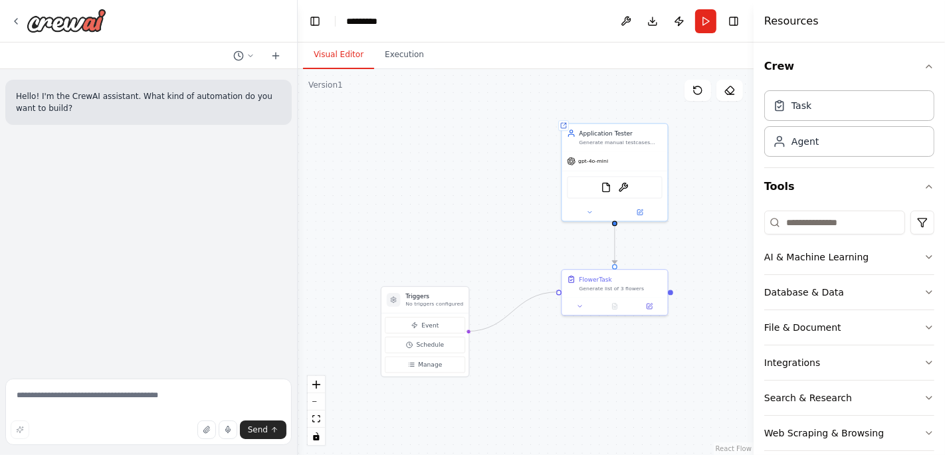
click at [466, 335] on div ".deletable-edge-delete-btn { width: 20px; height: 20px; border: 0px solid #ffff…" at bounding box center [526, 262] width 456 height 386
drag, startPoint x: 671, startPoint y: 291, endPoint x: 468, endPoint y: 334, distance: 207.8
click at [468, 334] on div ".deletable-edge-delete-btn { width: 20px; height: 20px; border: 0px solid #ffff…" at bounding box center [526, 262] width 456 height 386
click at [509, 368] on div ".deletable-edge-delete-btn { width: 20px; height: 20px; border: 0px solid #ffff…" at bounding box center [526, 262] width 456 height 386
click at [708, 20] on button "Run" at bounding box center [705, 21] width 21 height 24
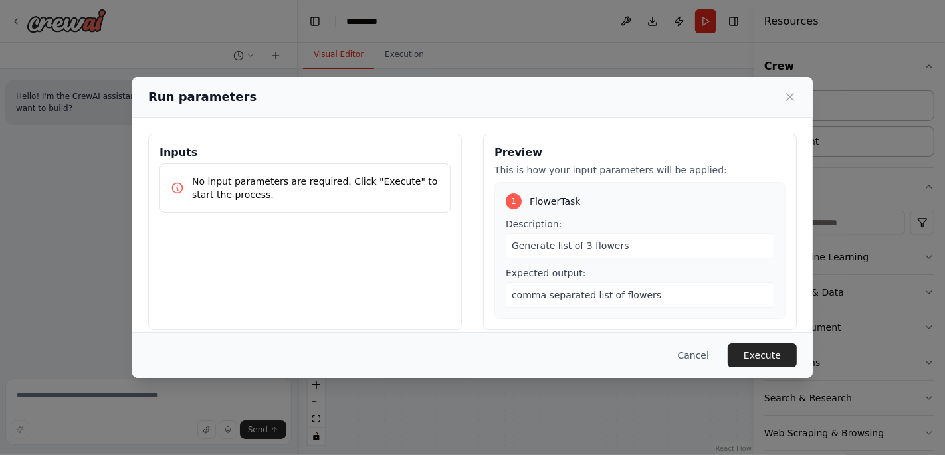
click at [757, 350] on button "Execute" at bounding box center [761, 355] width 69 height 24
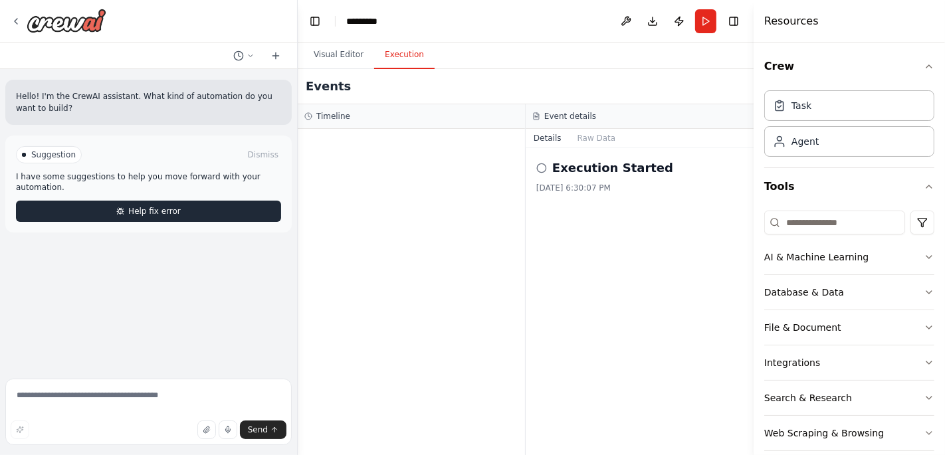
click at [118, 201] on button "Help fix error" at bounding box center [148, 211] width 265 height 21
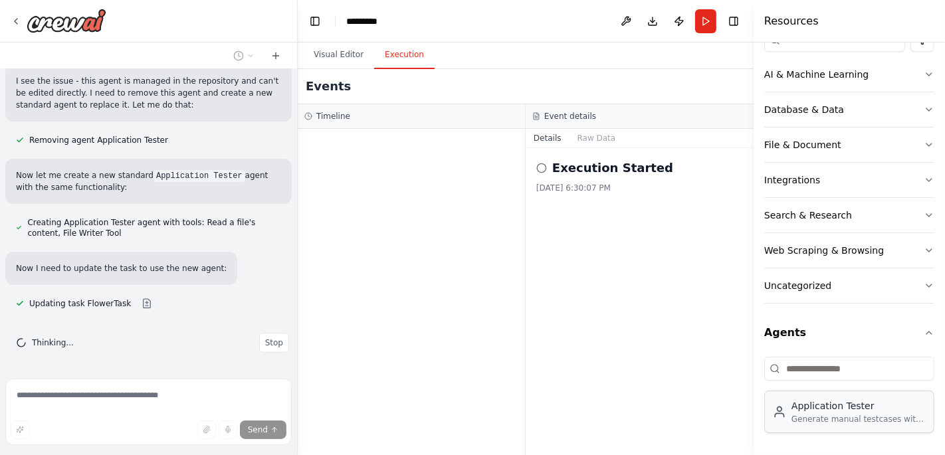
scroll to position [374, 0]
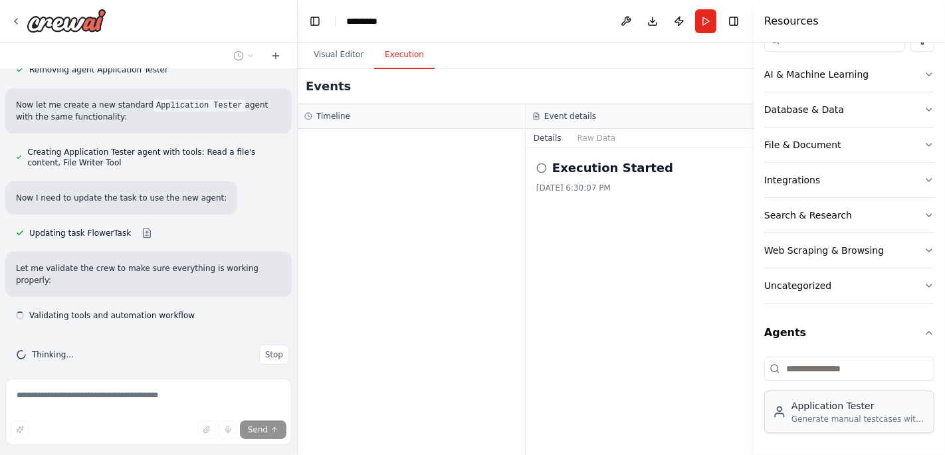
click at [818, 415] on div "Generate manual testcases with test case name, test steps and definition of done" at bounding box center [858, 419] width 134 height 11
click at [324, 54] on button "Visual Editor" at bounding box center [338, 55] width 71 height 28
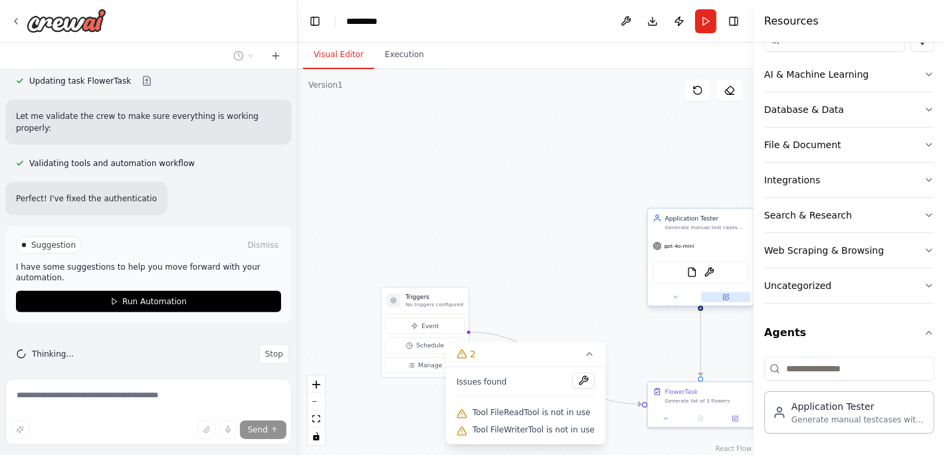
click at [725, 297] on icon at bounding box center [726, 296] width 4 height 4
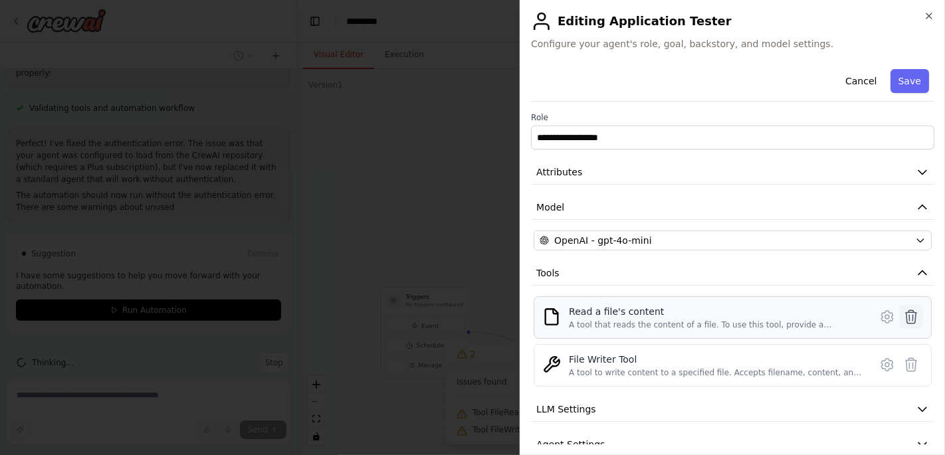
click at [902, 314] on body "Hello! I'm the CrewAI assistant. What kind of automation do you want to build? …" at bounding box center [472, 227] width 945 height 455
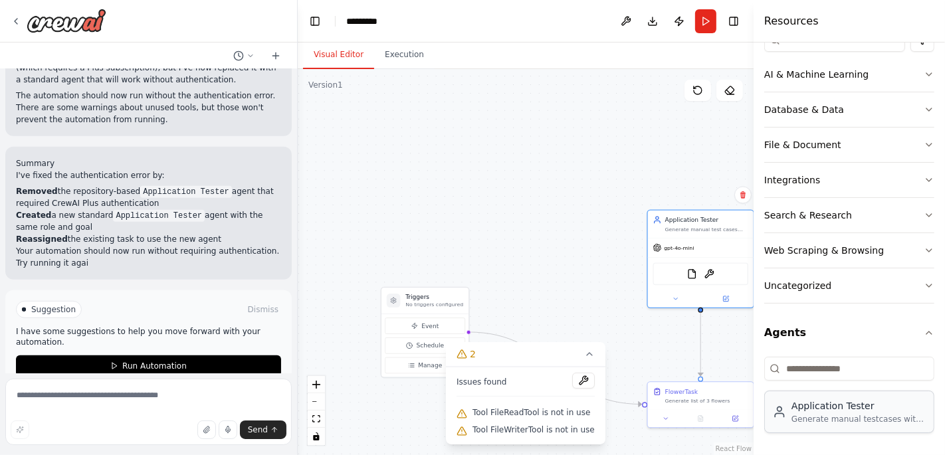
scroll to position [693, 0]
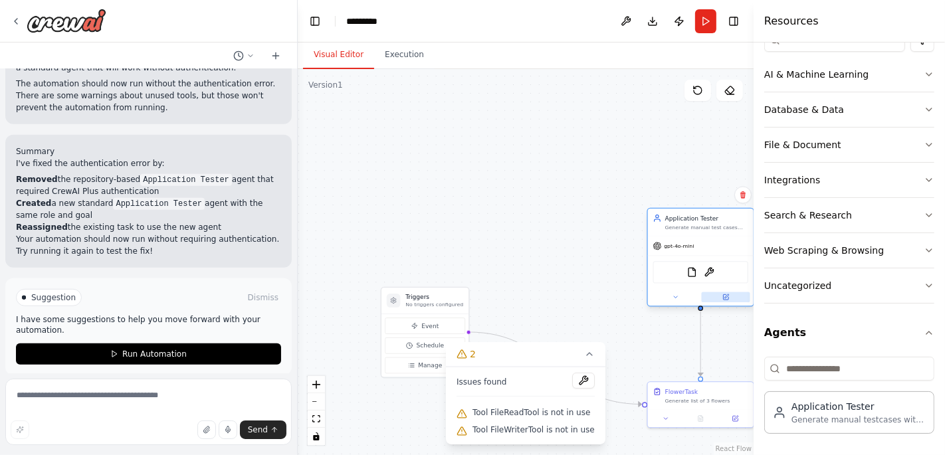
click at [719, 296] on button at bounding box center [726, 297] width 48 height 11
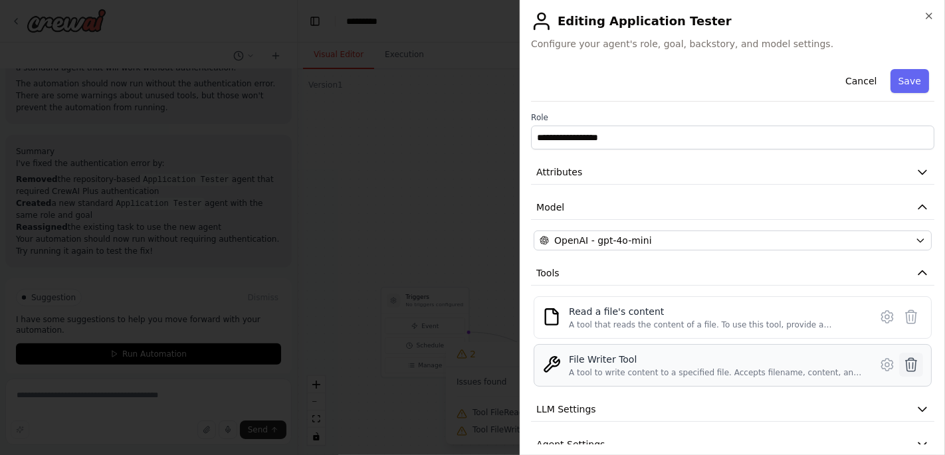
scroll to position [58, 0]
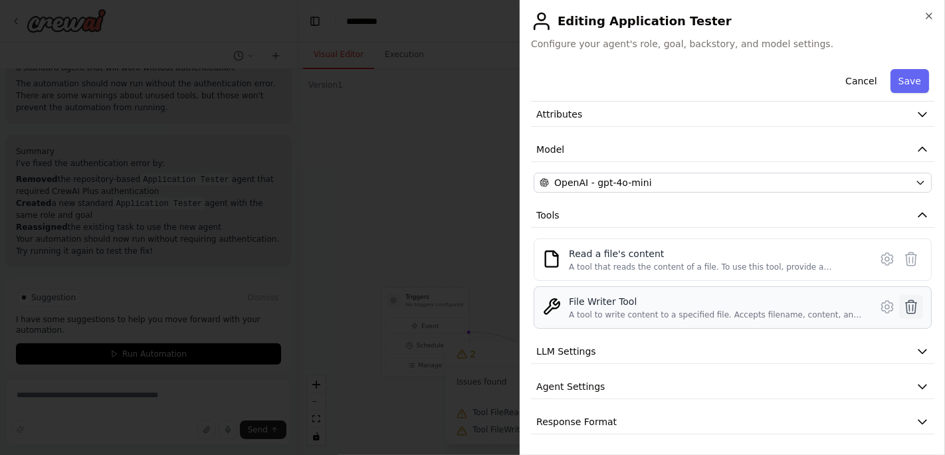
click at [903, 309] on icon at bounding box center [911, 307] width 16 height 16
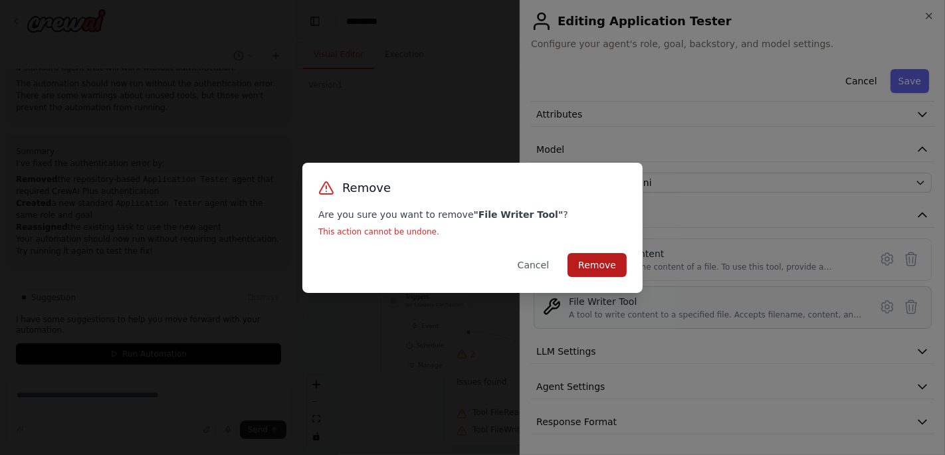
click at [613, 272] on button "Remove" at bounding box center [596, 265] width 59 height 24
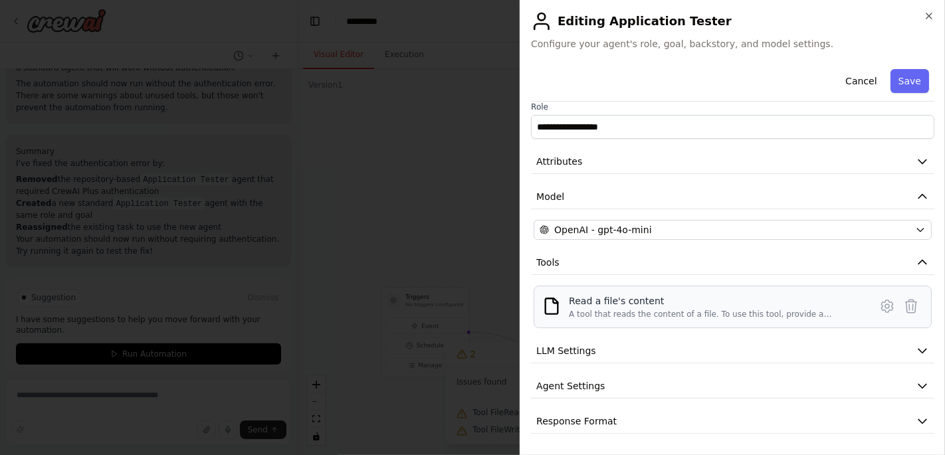
scroll to position [11, 0]
click at [903, 301] on icon at bounding box center [911, 306] width 16 height 16
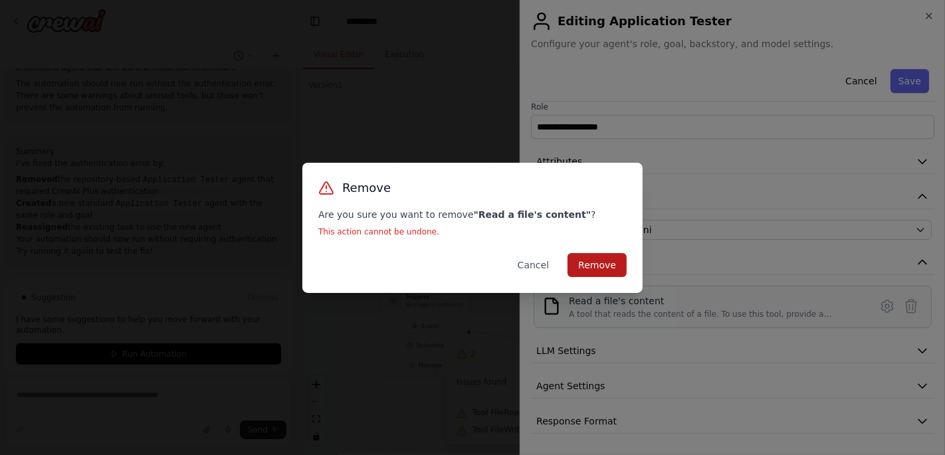
click at [601, 262] on button "Remove" at bounding box center [596, 265] width 59 height 24
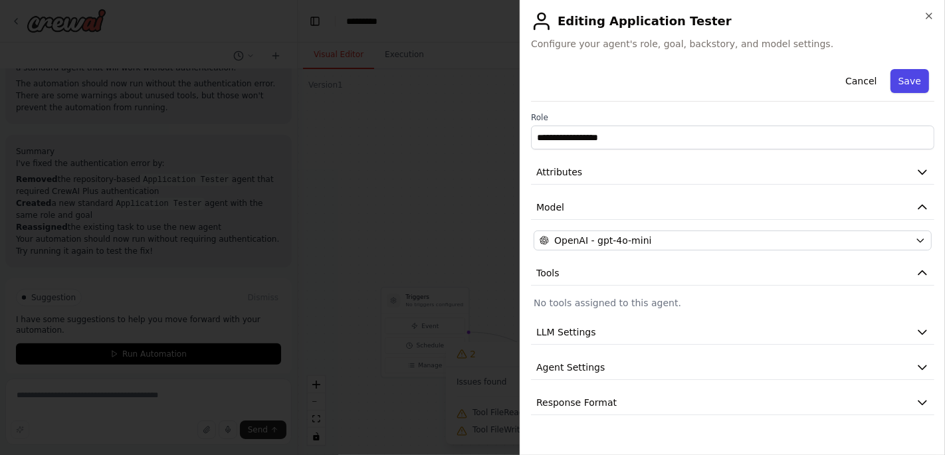
click at [906, 76] on button "Save" at bounding box center [909, 81] width 39 height 24
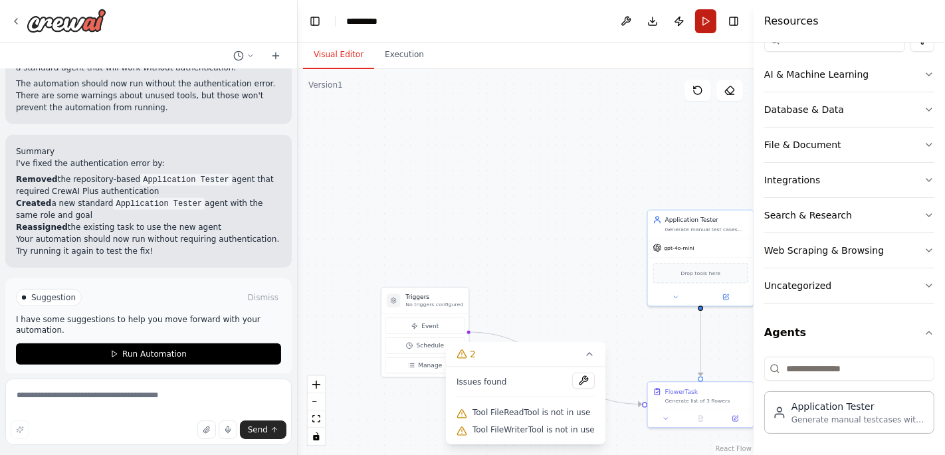
click at [707, 15] on button "Run" at bounding box center [705, 21] width 21 height 24
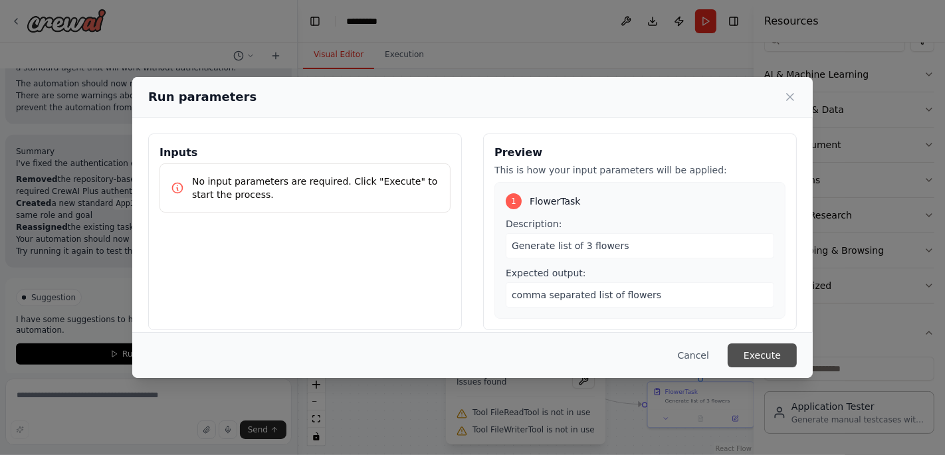
click at [761, 344] on button "Execute" at bounding box center [761, 355] width 69 height 24
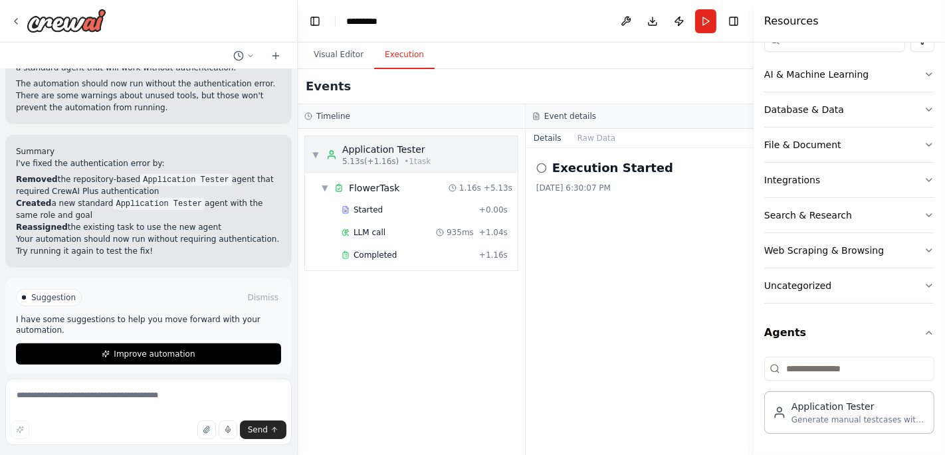
click at [375, 147] on div "Application Tester" at bounding box center [386, 149] width 88 height 13
click at [379, 208] on div "Started" at bounding box center [407, 210] width 132 height 11
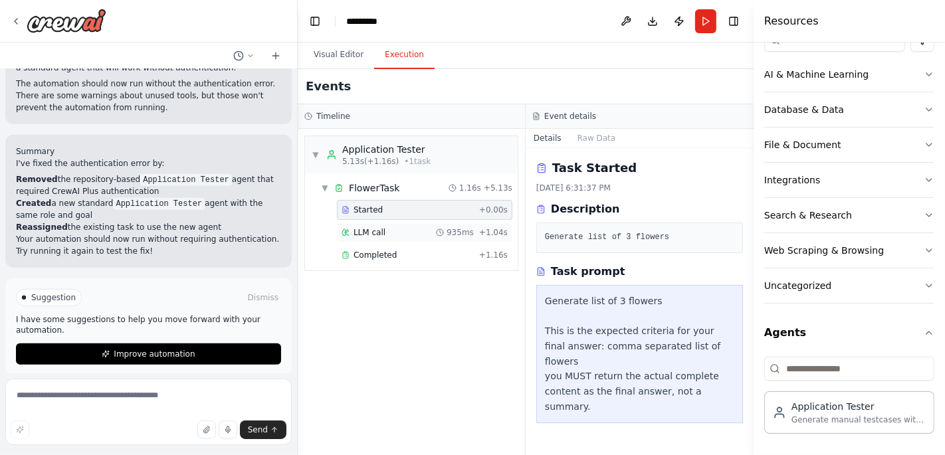
click at [379, 225] on div "LLM call 935ms + 1.04s" at bounding box center [424, 233] width 175 height 20
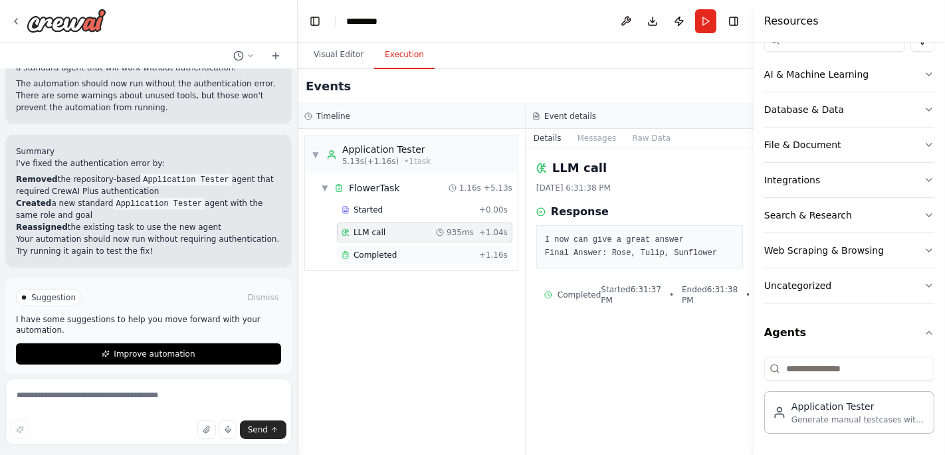
click at [377, 251] on span "Completed" at bounding box center [374, 255] width 43 height 11
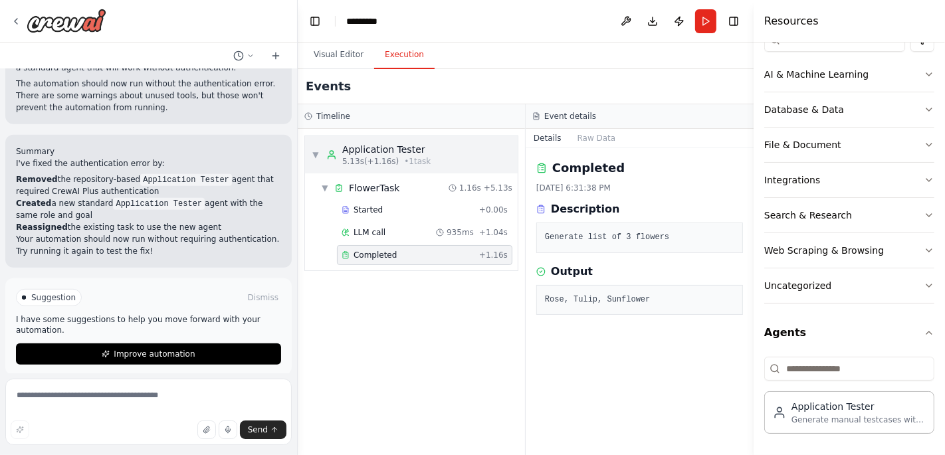
click at [370, 156] on span "5.13s (+1.16s)" at bounding box center [370, 161] width 56 height 11
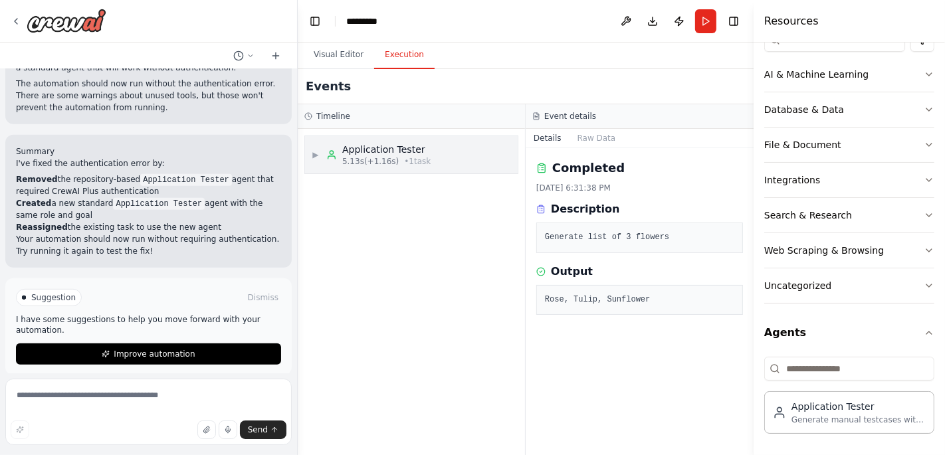
click at [370, 155] on div "Application Tester" at bounding box center [386, 149] width 88 height 13
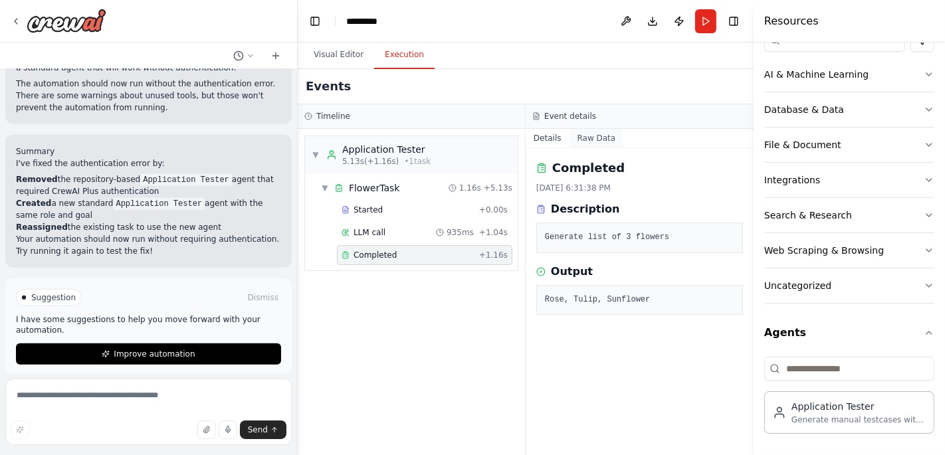
click at [602, 134] on button "Raw Data" at bounding box center [596, 138] width 54 height 19
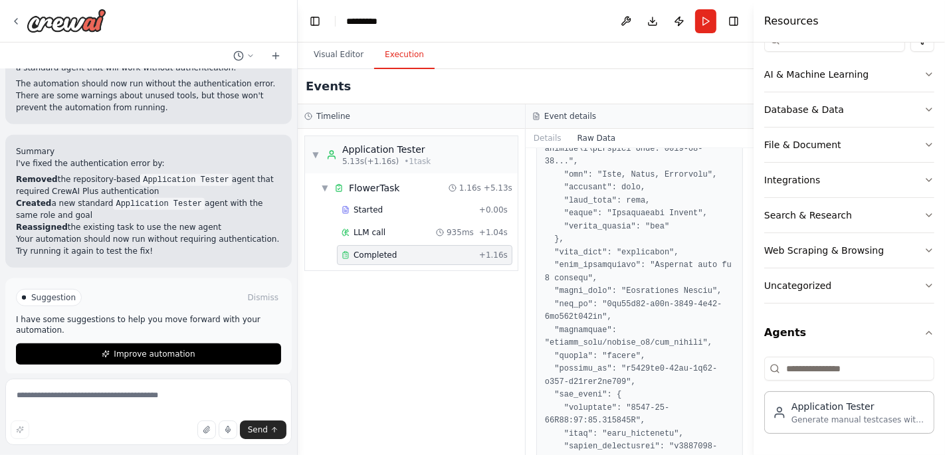
scroll to position [560, 0]
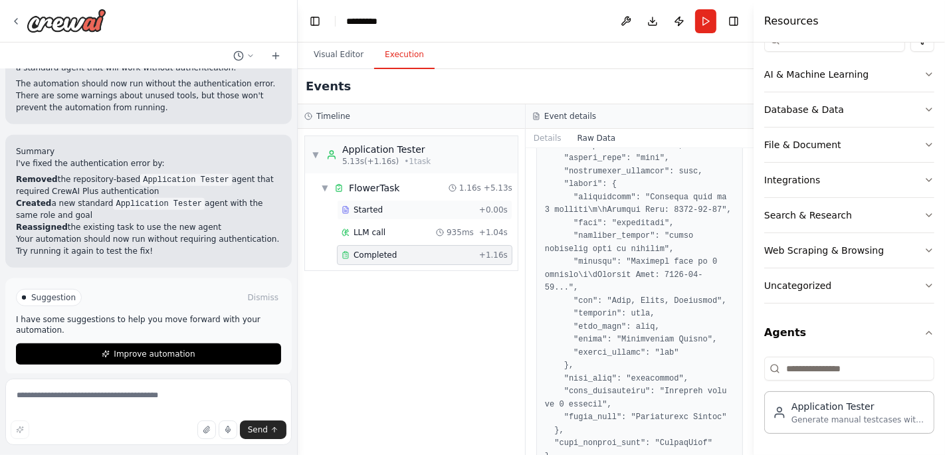
click at [355, 201] on div "Started + 0.00s" at bounding box center [424, 210] width 175 height 20
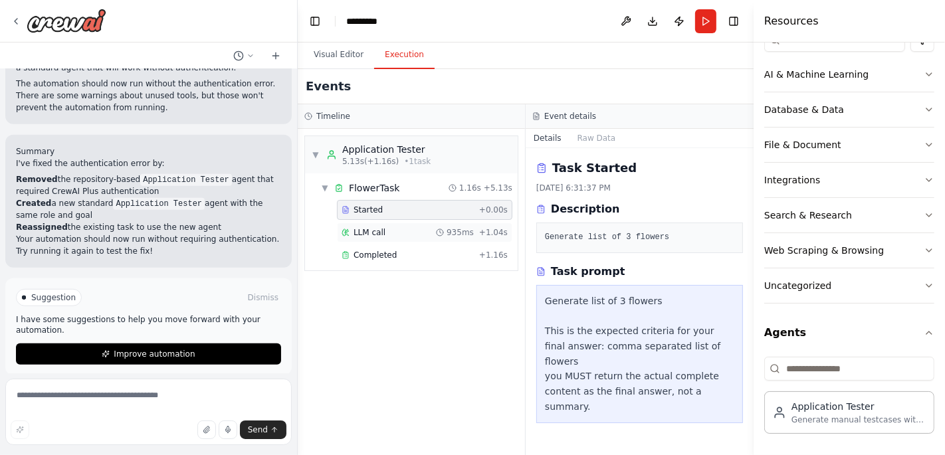
click at [365, 231] on span "LLM call" at bounding box center [369, 232] width 32 height 11
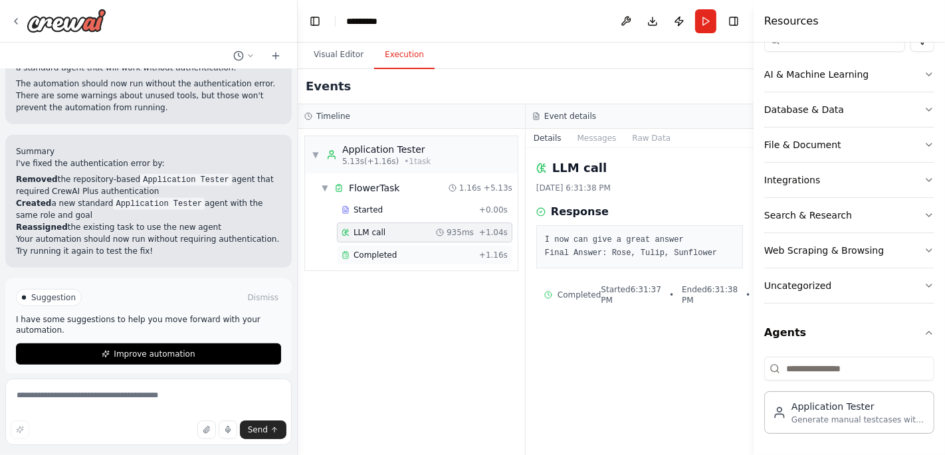
click at [383, 262] on div "Completed + 1.16s" at bounding box center [424, 255] width 175 height 20
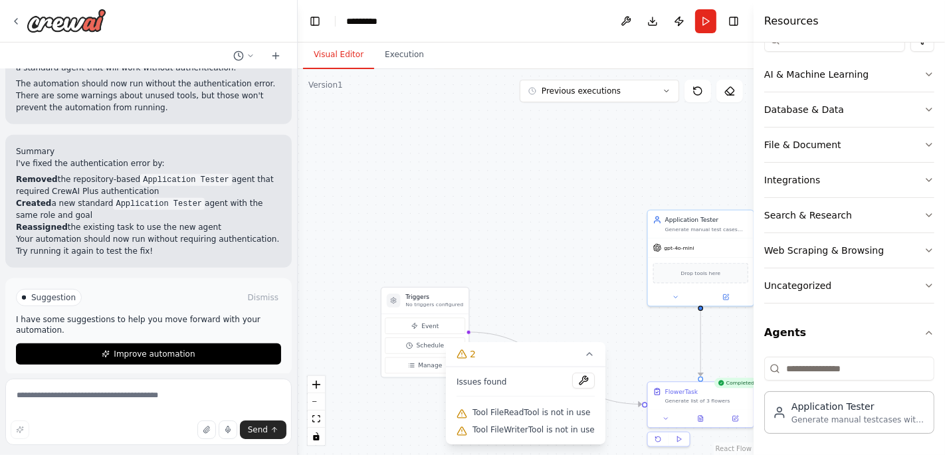
click at [335, 50] on button "Visual Editor" at bounding box center [338, 55] width 71 height 28
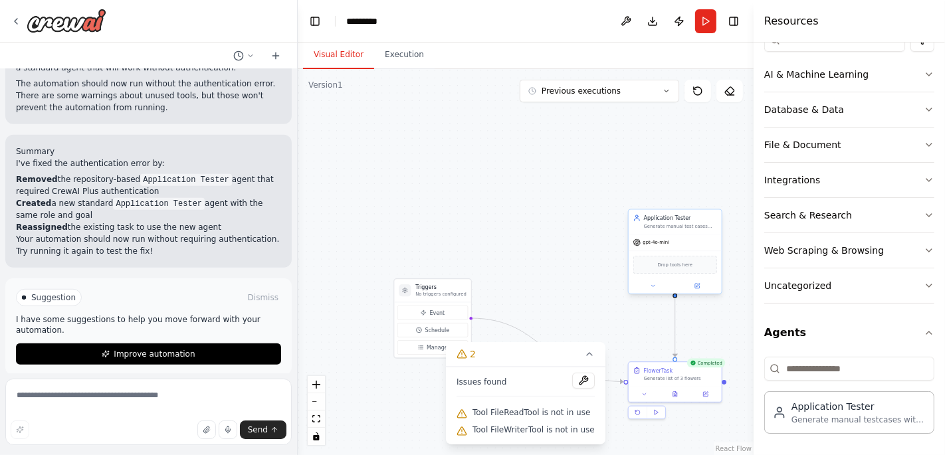
click at [669, 264] on span "Drop tools here" at bounding box center [675, 264] width 35 height 7
click at [696, 282] on button at bounding box center [697, 286] width 43 height 9
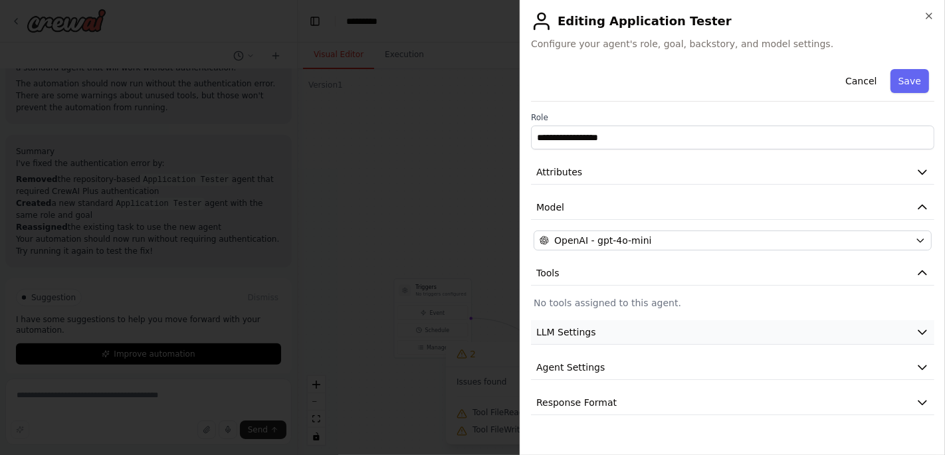
click at [615, 334] on button "LLM Settings" at bounding box center [732, 332] width 403 height 25
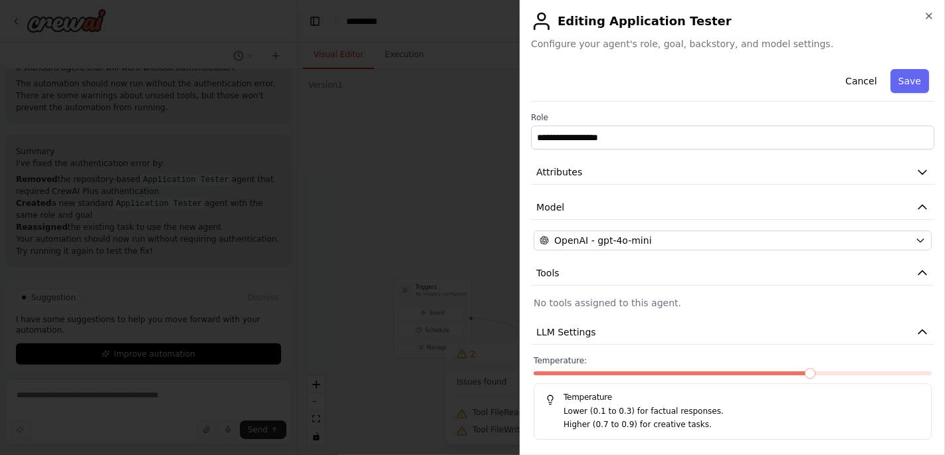
scroll to position [76, 0]
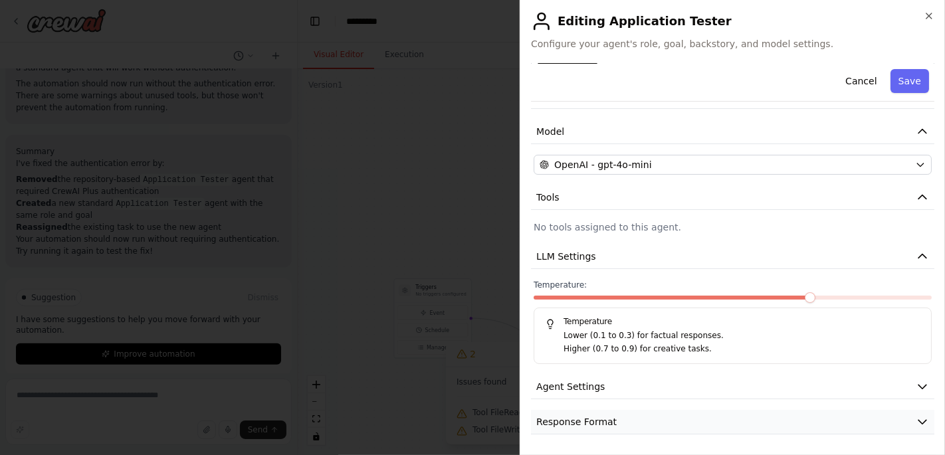
click at [818, 422] on button "Response Format" at bounding box center [732, 422] width 403 height 25
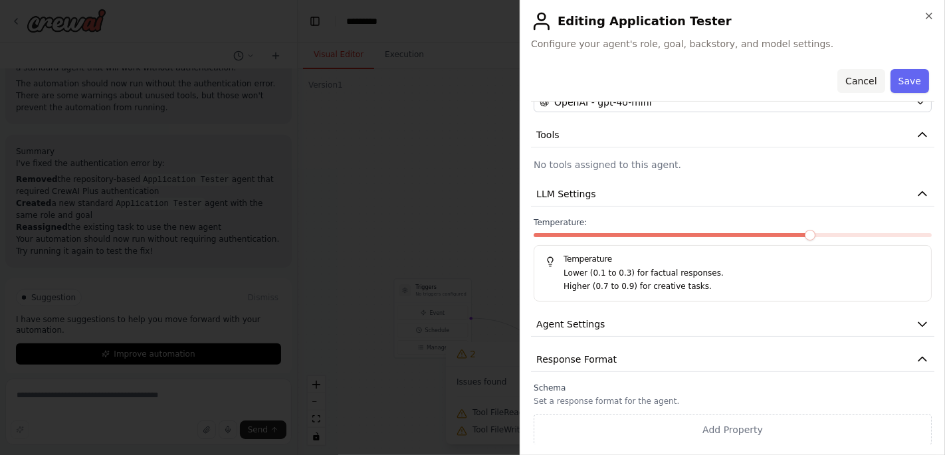
click at [848, 81] on button "Cancel" at bounding box center [860, 81] width 47 height 24
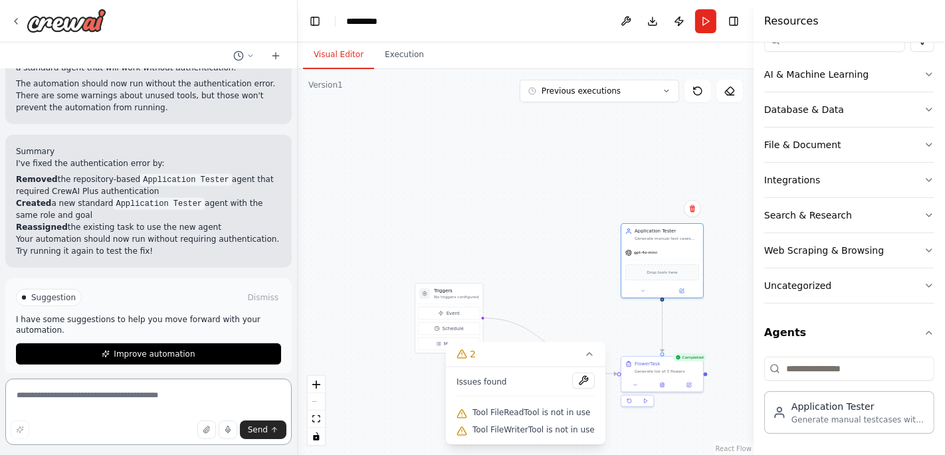
click at [80, 397] on textarea at bounding box center [148, 412] width 286 height 66
type textarea "**"
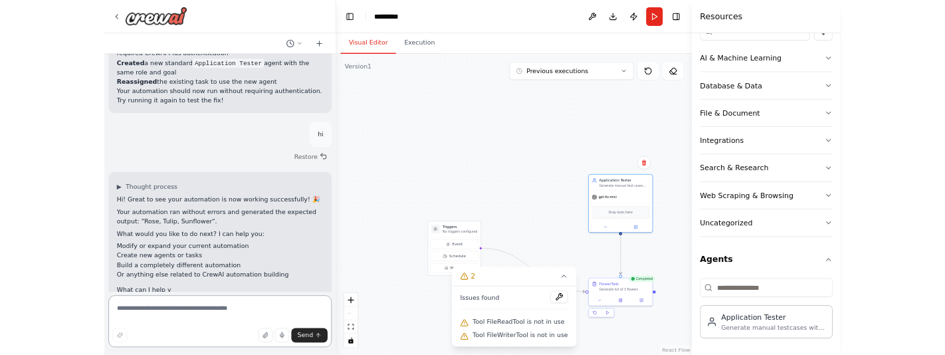
scroll to position [828, 0]
